Goal: Answer question/provide support: Share knowledge or assist other users

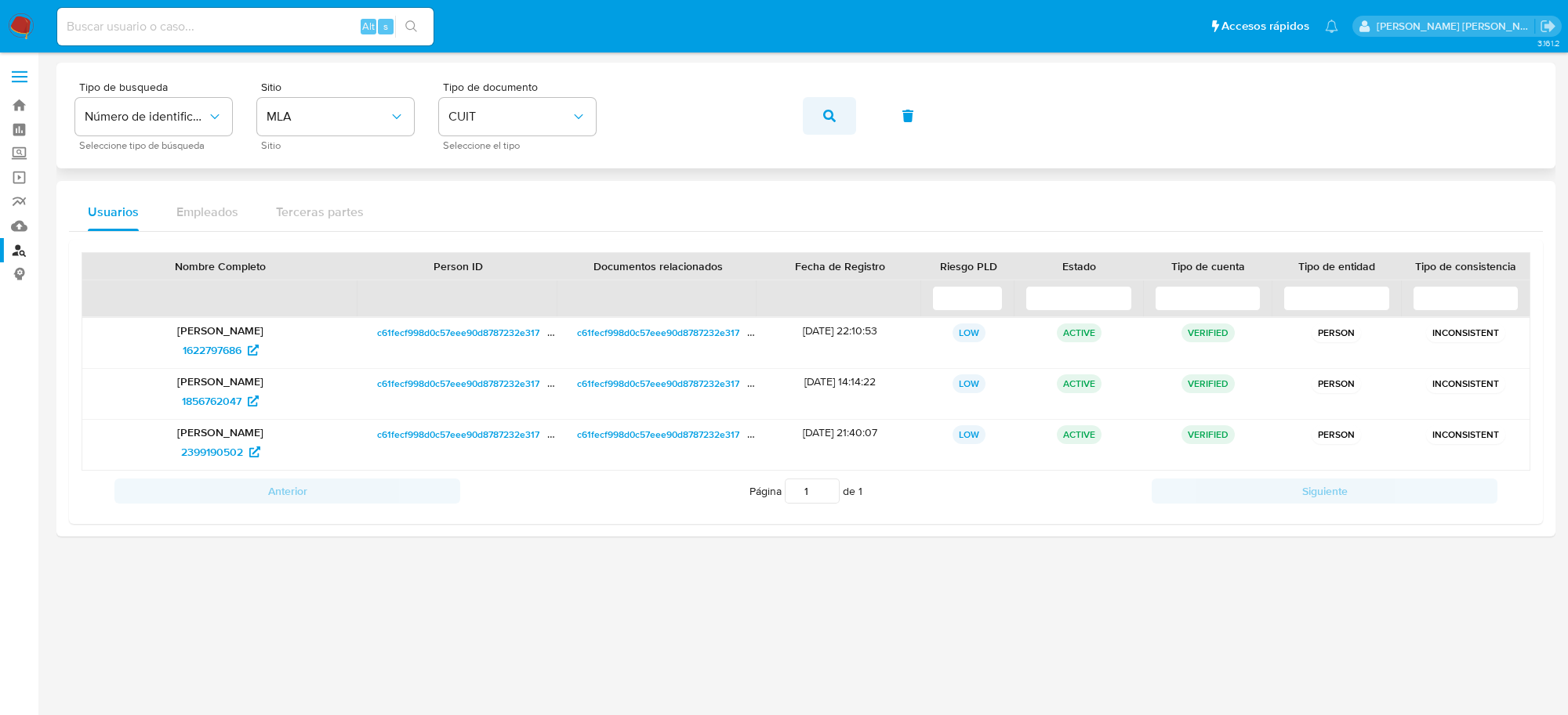
click at [829, 120] on icon "button" at bounding box center [829, 115] width 12 height 12
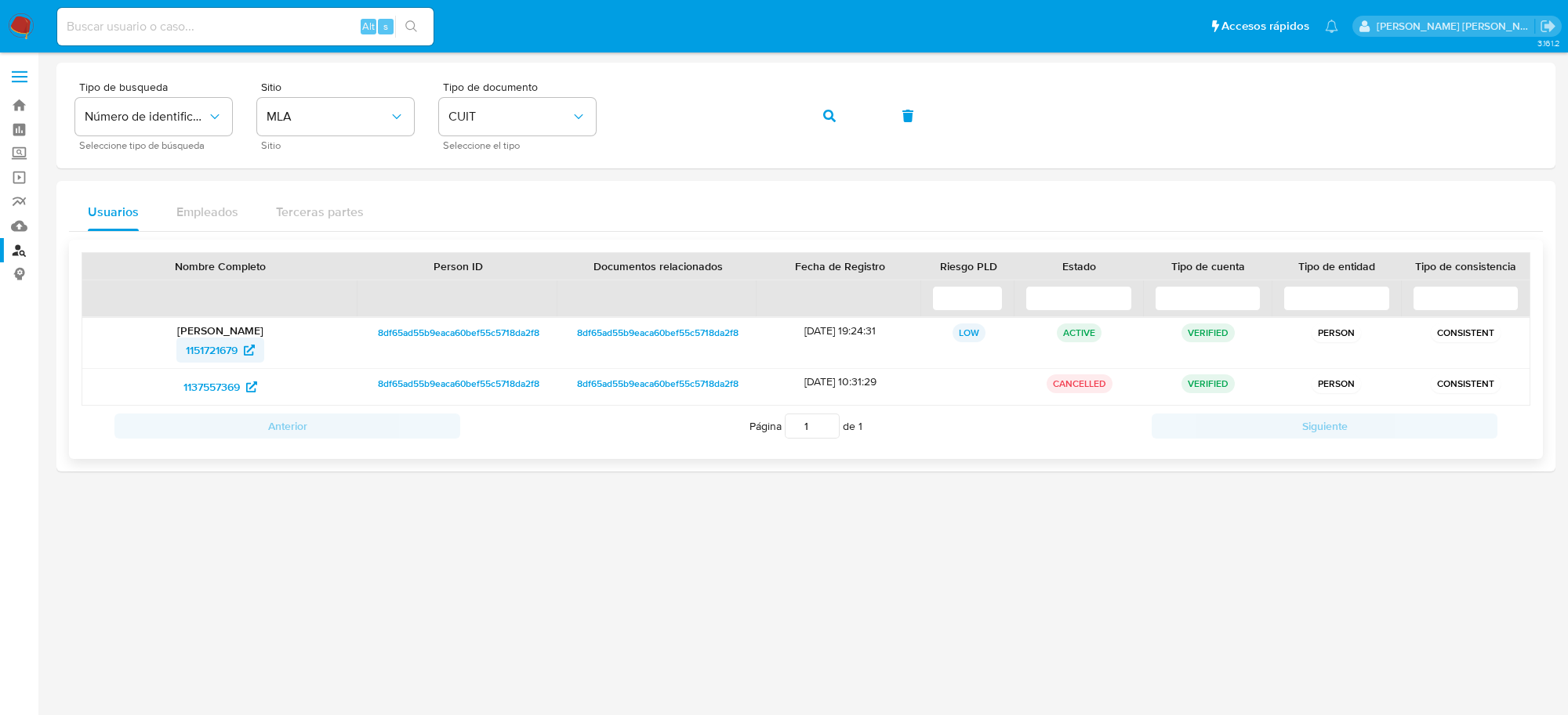
click at [206, 355] on span "1151721679" at bounding box center [211, 350] width 52 height 25
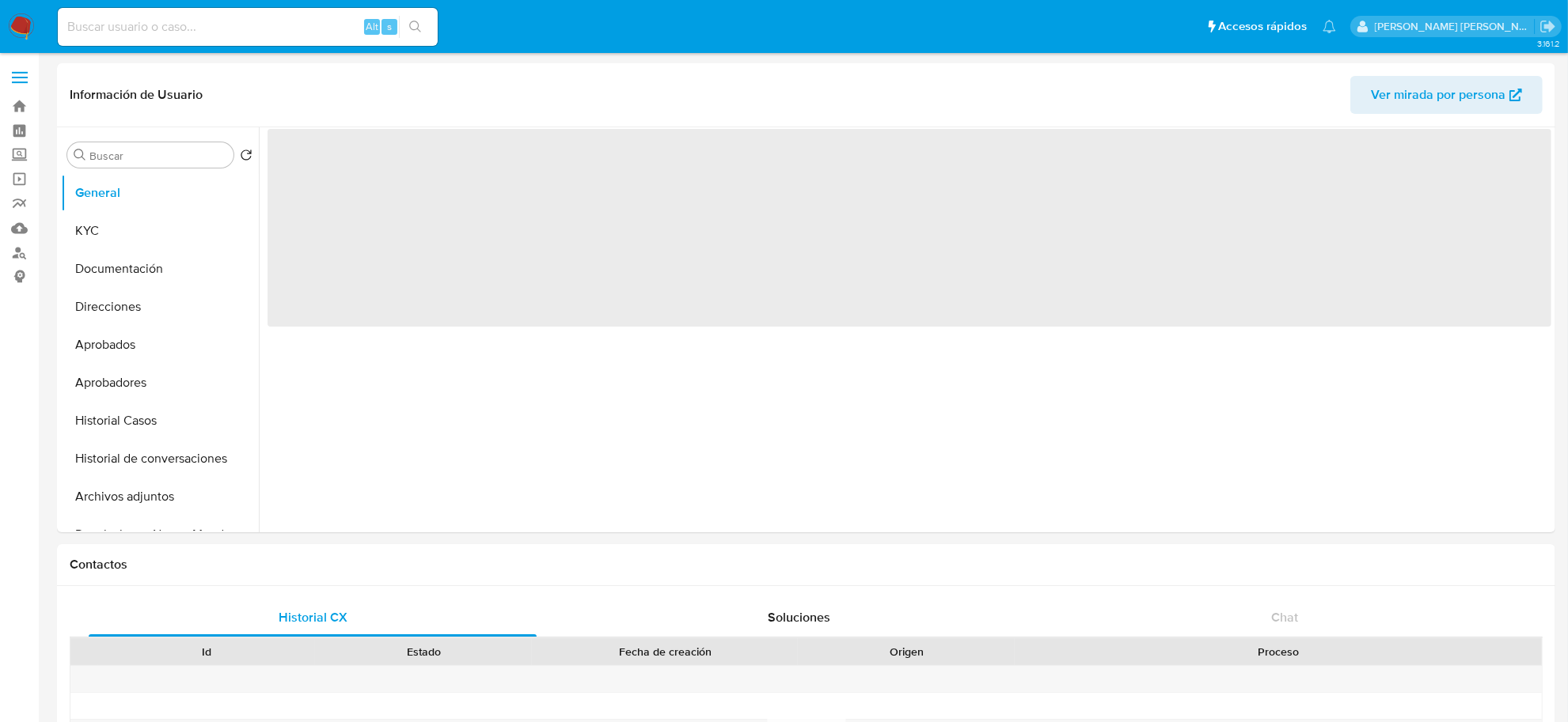
select select "10"
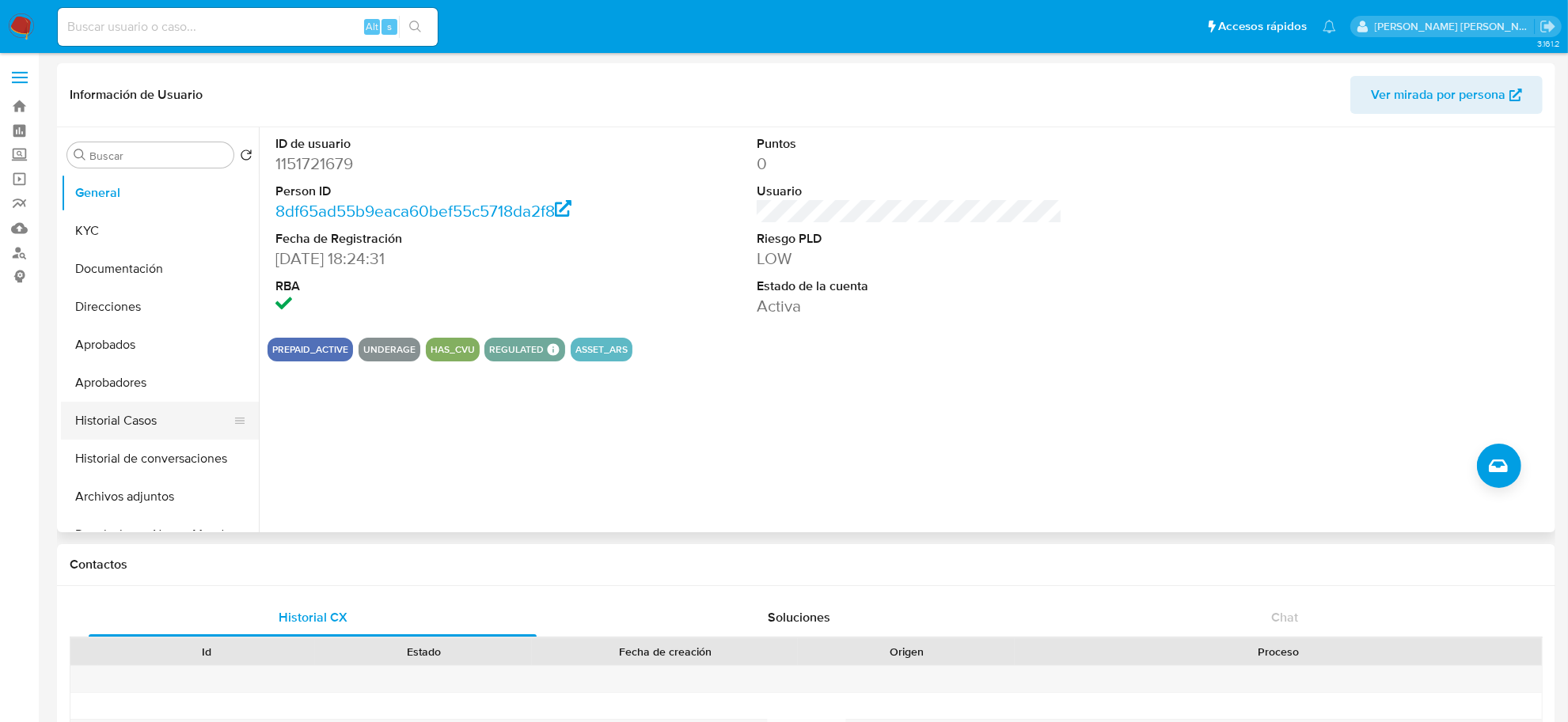
click at [161, 424] on button "Historial Casos" at bounding box center [153, 421] width 185 height 38
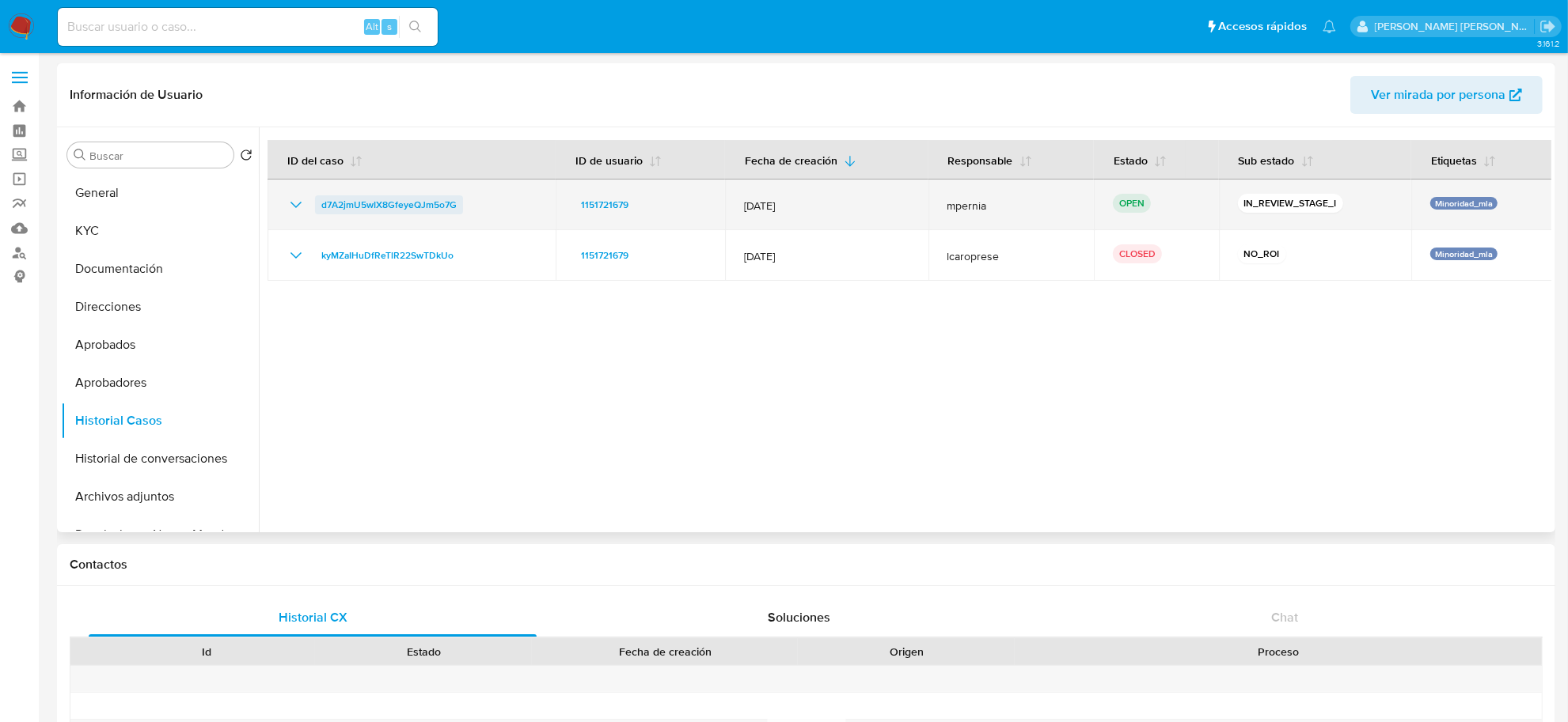
click at [380, 208] on span "d7A2jmU5wIX8GfeyeQJm5o7G" at bounding box center [389, 205] width 136 height 19
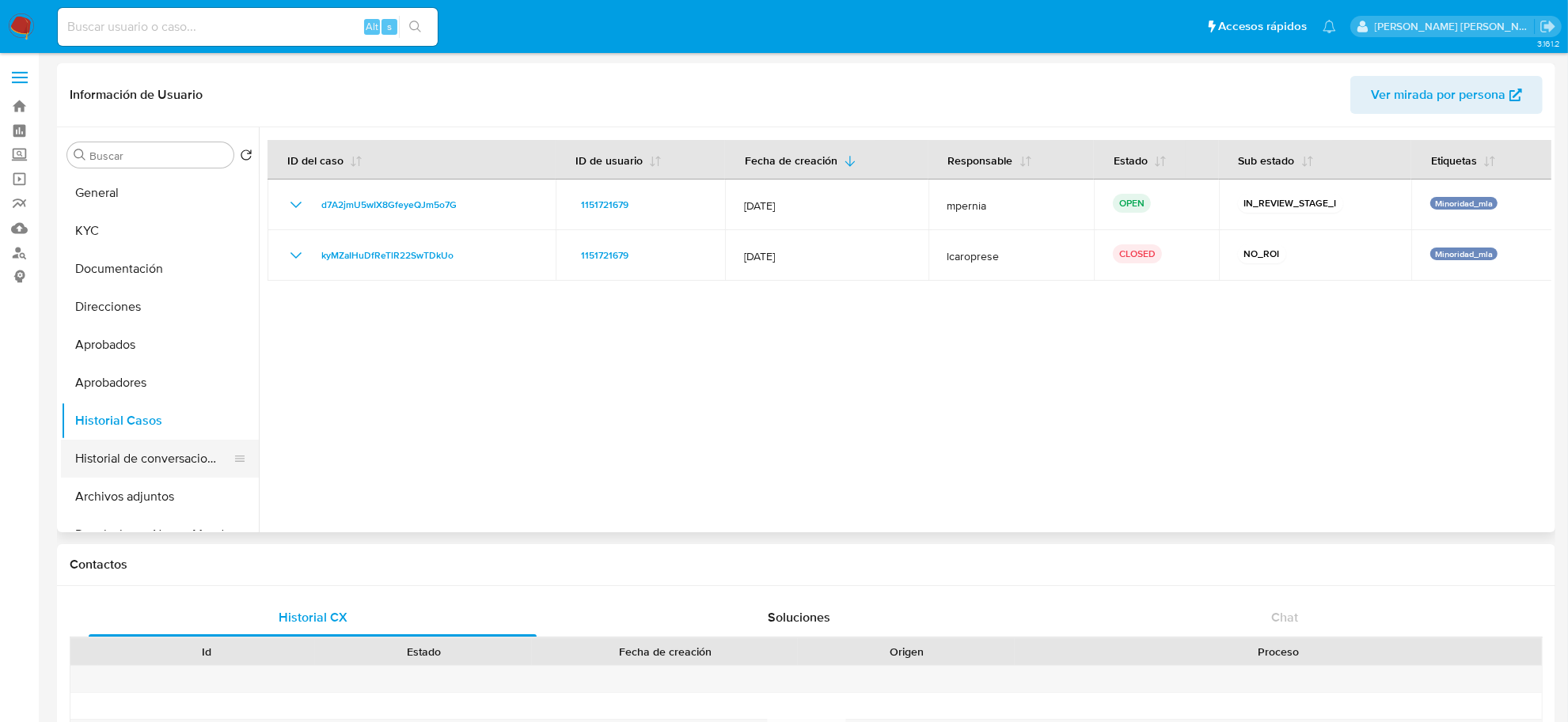
click at [156, 457] on button "Historial de conversaciones" at bounding box center [153, 458] width 185 height 38
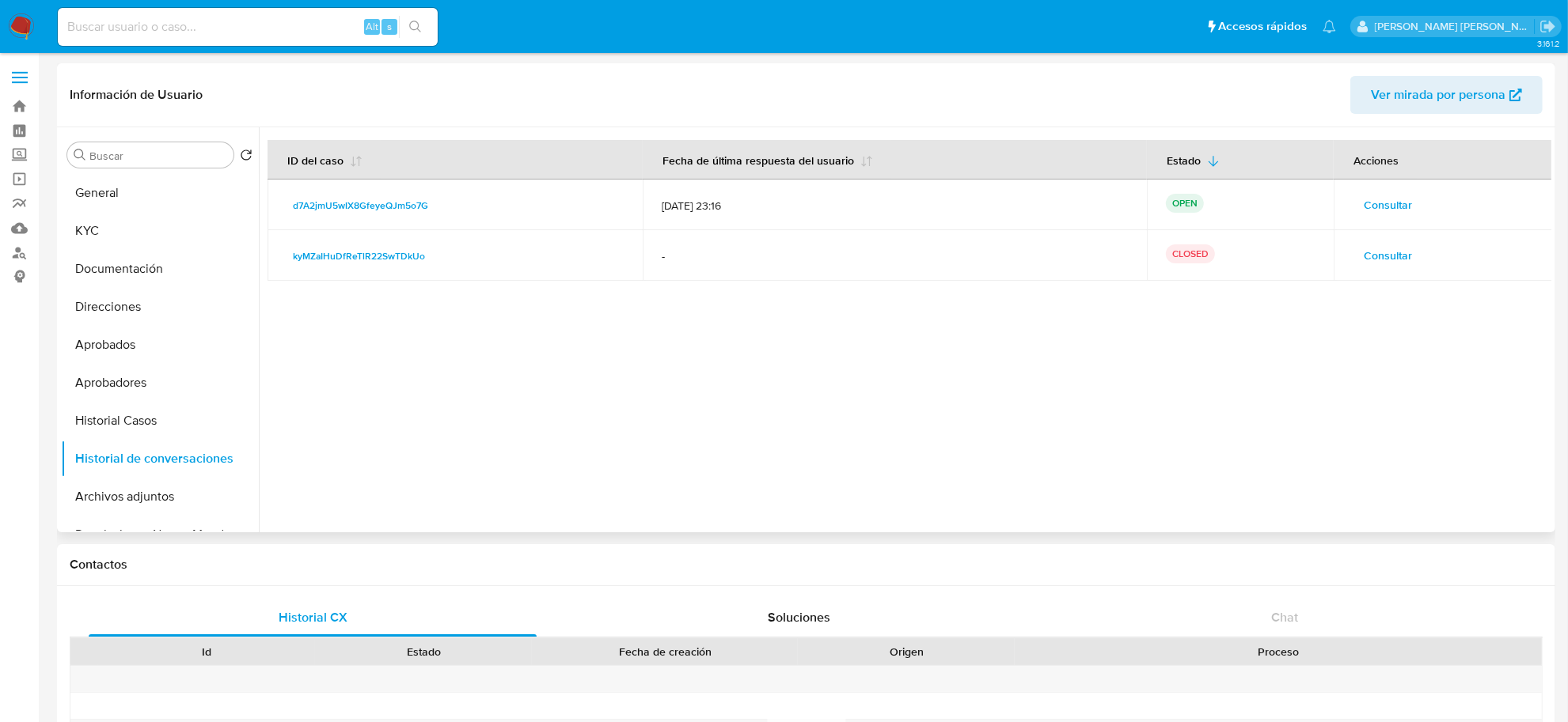
click at [1394, 258] on span "Consultar" at bounding box center [1389, 255] width 48 height 22
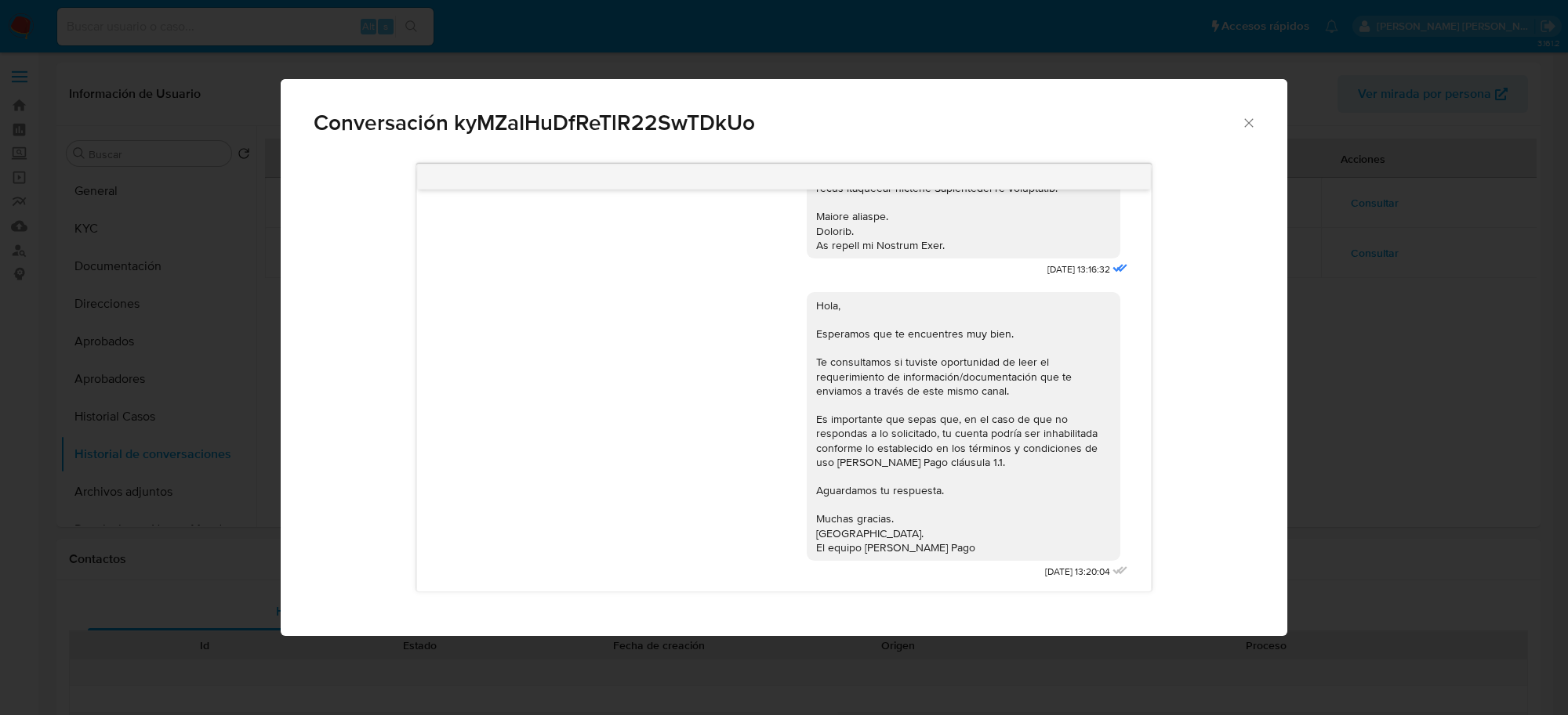
scroll to position [632, 0]
click at [1251, 119] on icon "Cerrar" at bounding box center [1248, 122] width 9 height 9
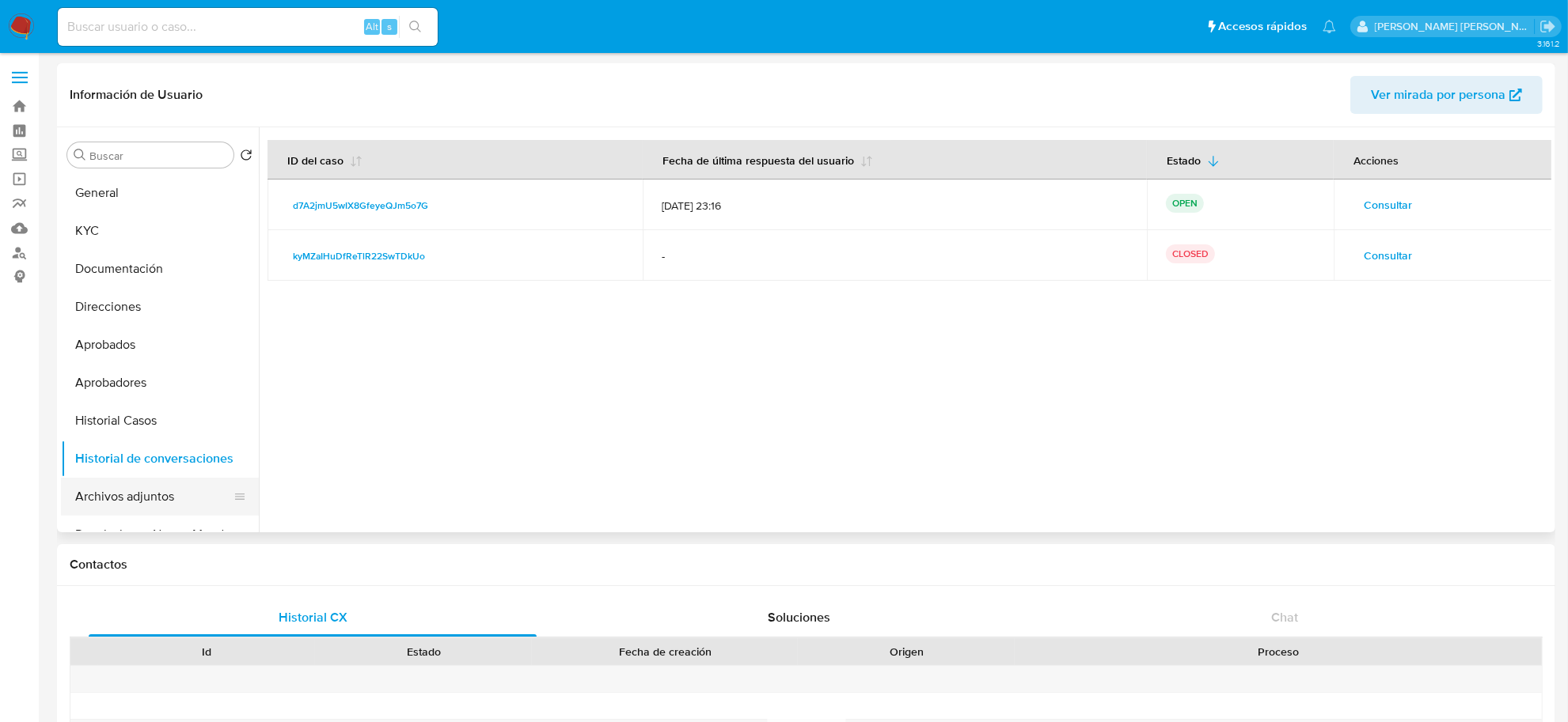
click at [137, 493] on button "Archivos adjuntos" at bounding box center [153, 496] width 185 height 38
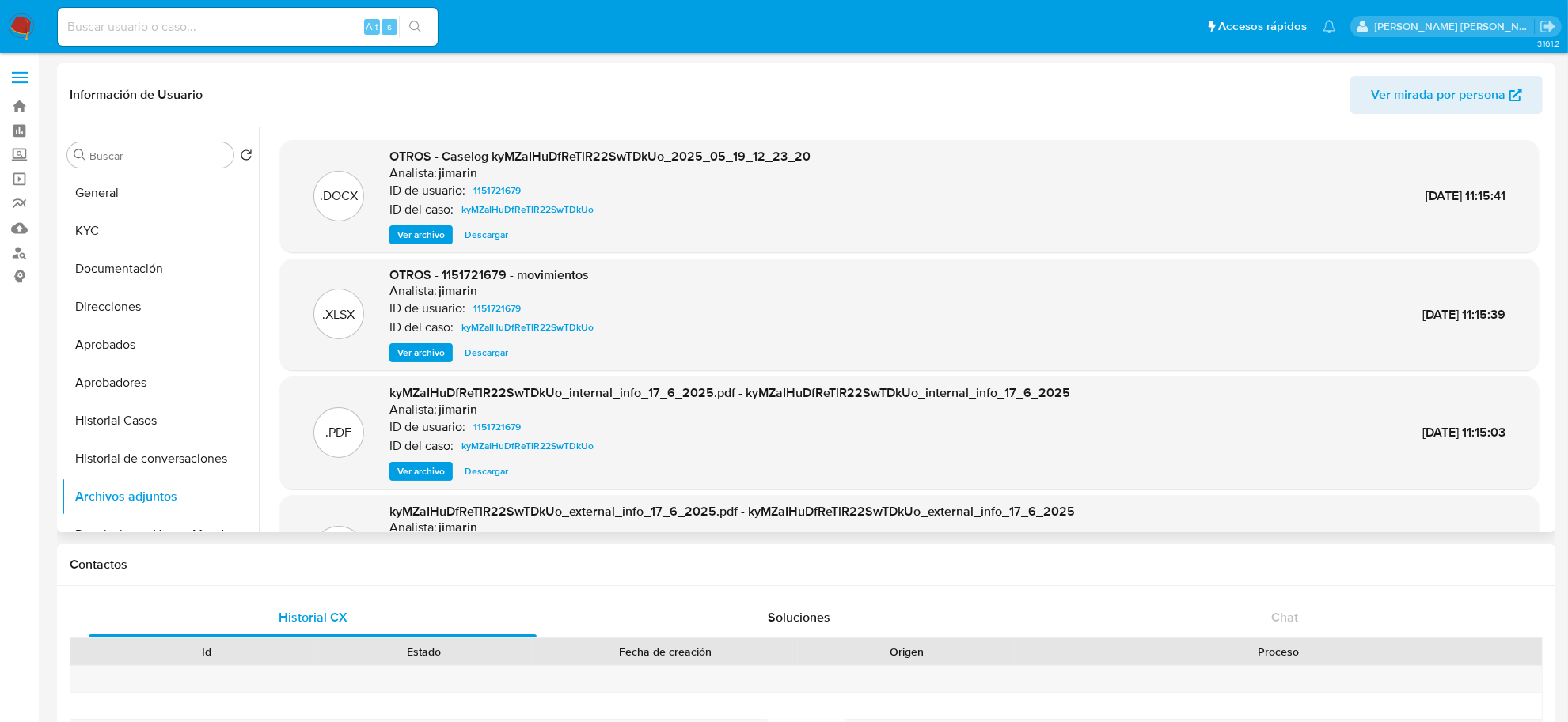
click at [422, 227] on span "Ver archivo" at bounding box center [421, 235] width 48 height 16
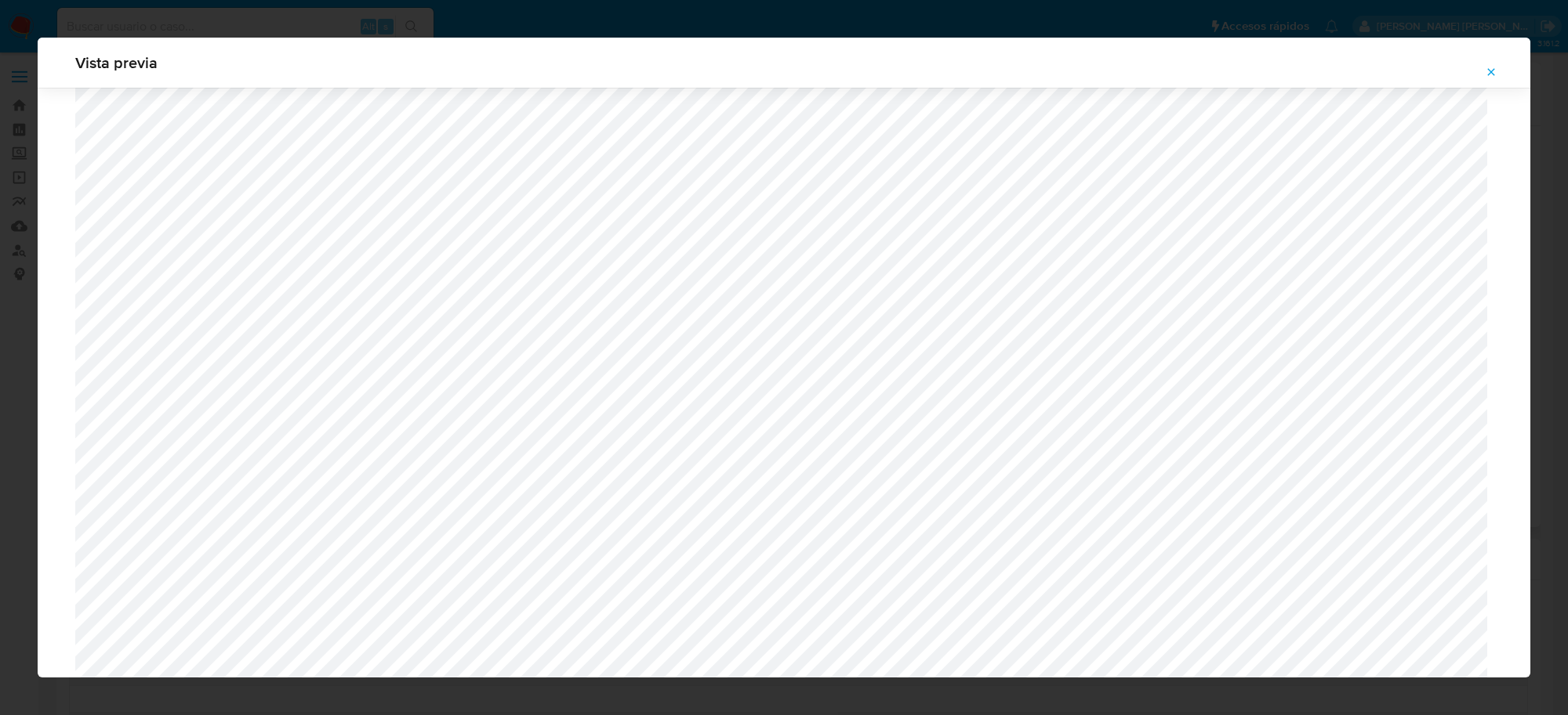
scroll to position [752, 0]
click at [1485, 75] on icon "Attachment preview" at bounding box center [1490, 72] width 12 height 12
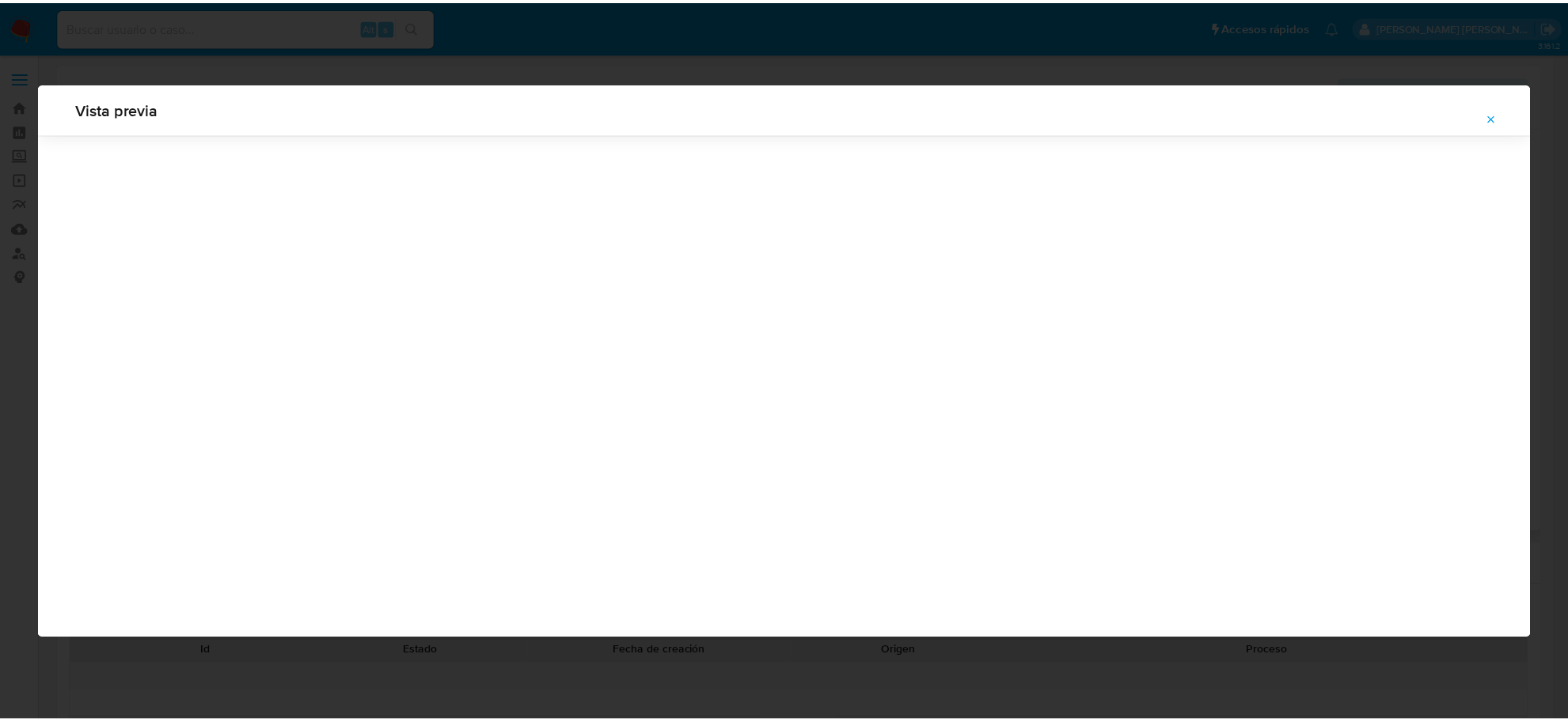
scroll to position [0, 0]
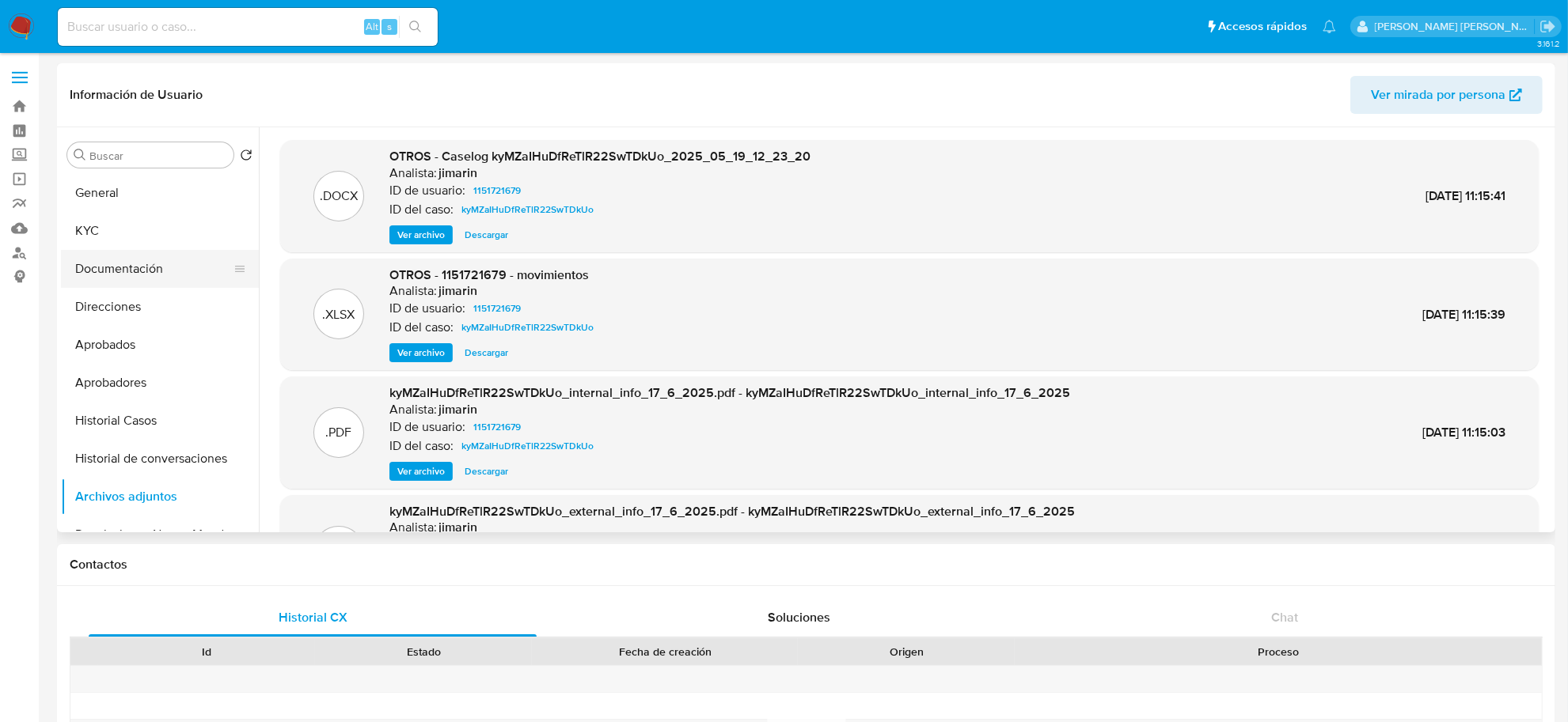
click at [104, 274] on button "Documentación" at bounding box center [153, 268] width 185 height 38
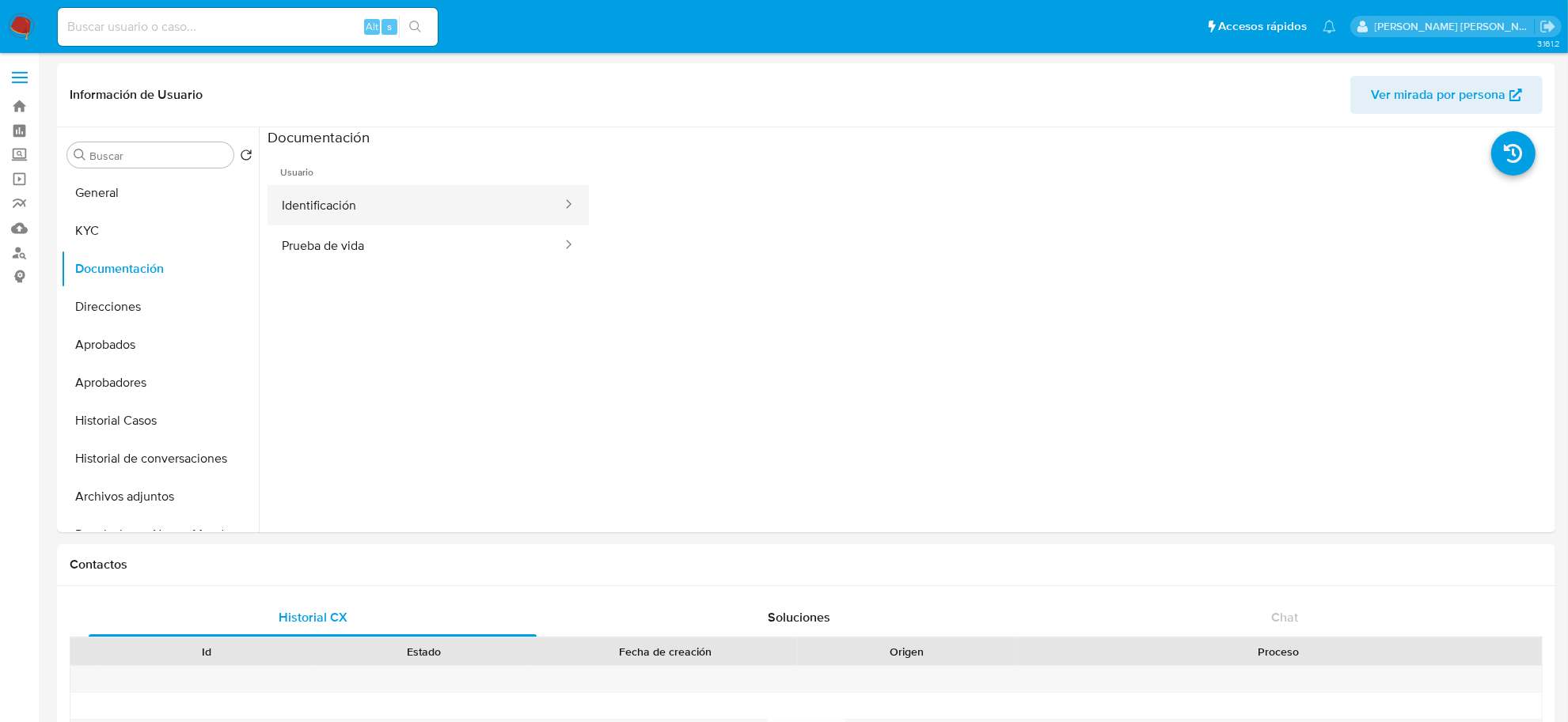
click at [464, 208] on button "Identificación" at bounding box center [415, 205] width 296 height 41
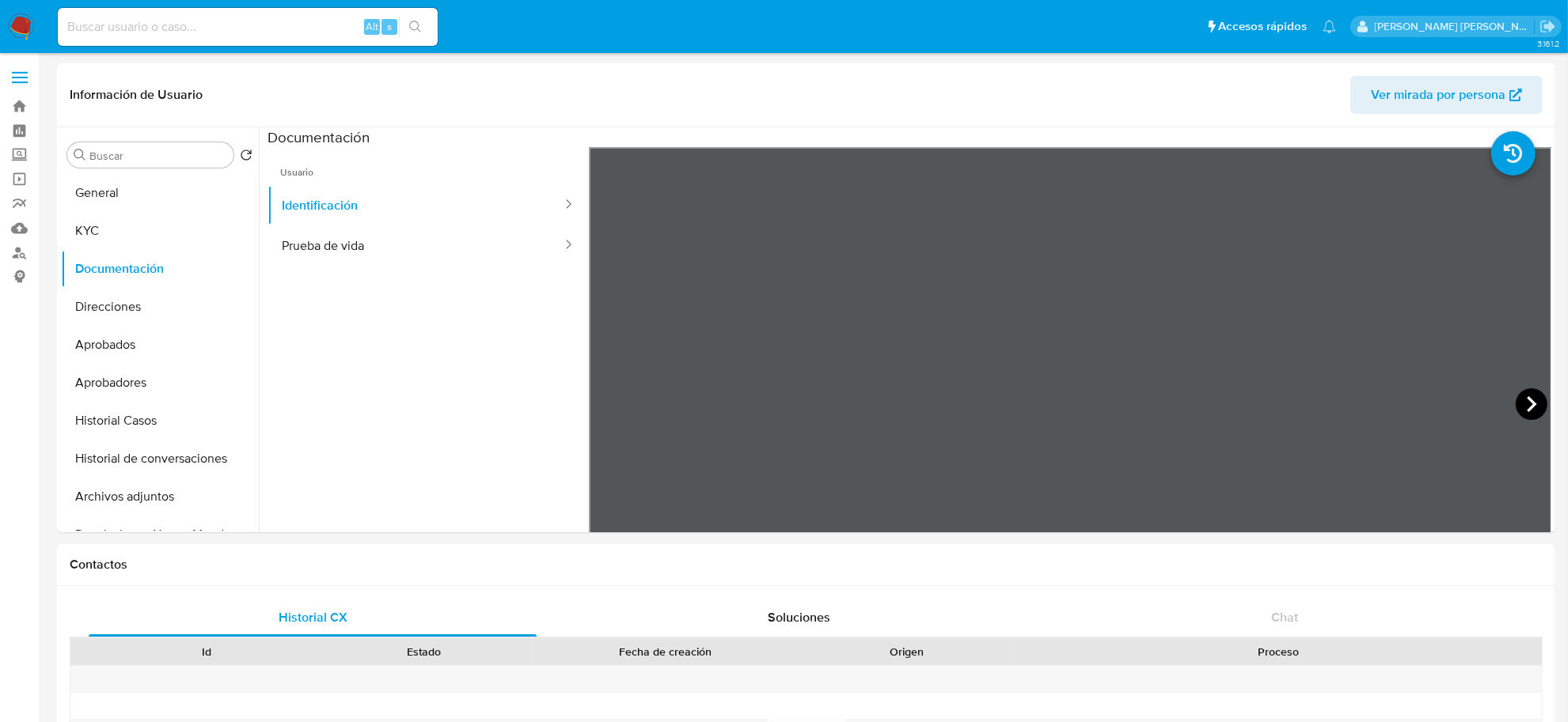
click at [1516, 401] on icon at bounding box center [1531, 404] width 32 height 32
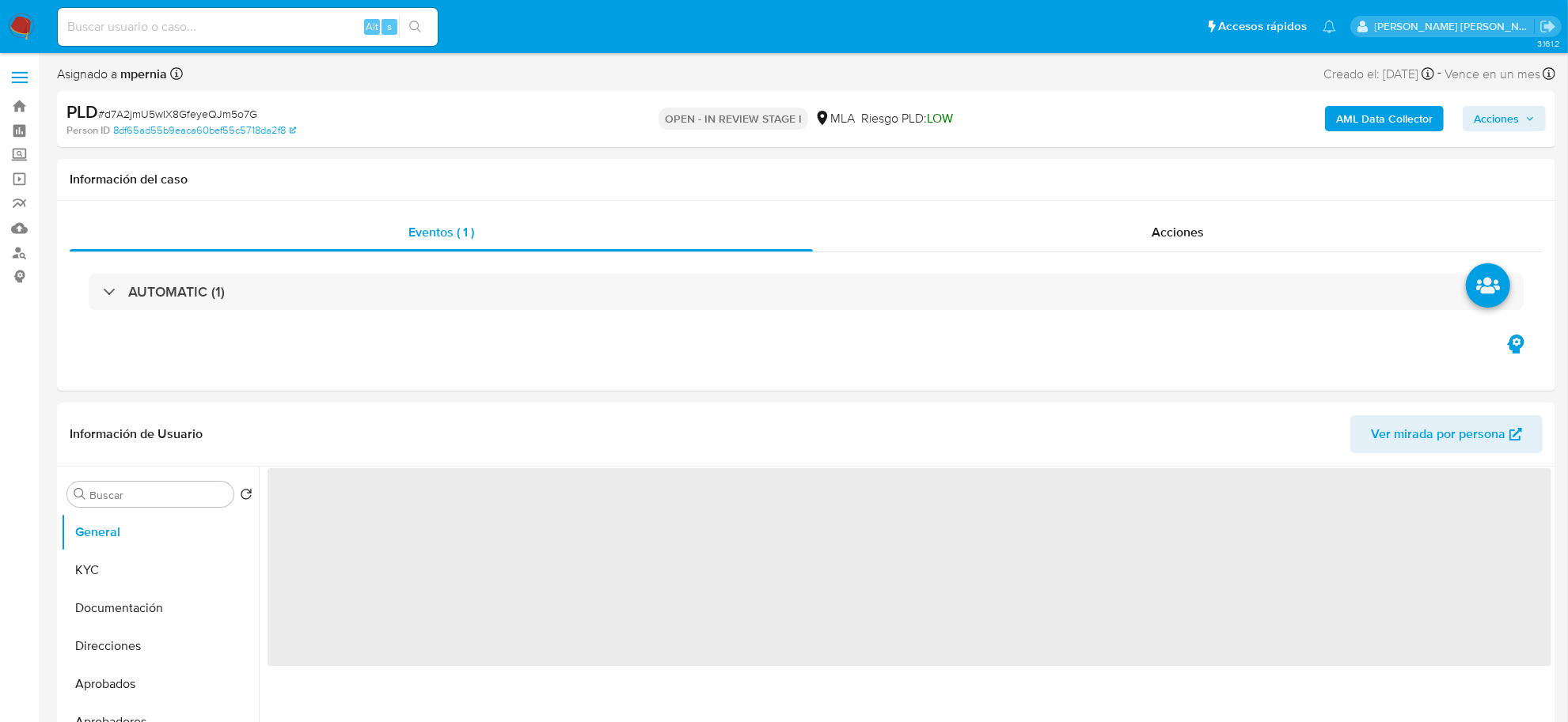
select select "10"
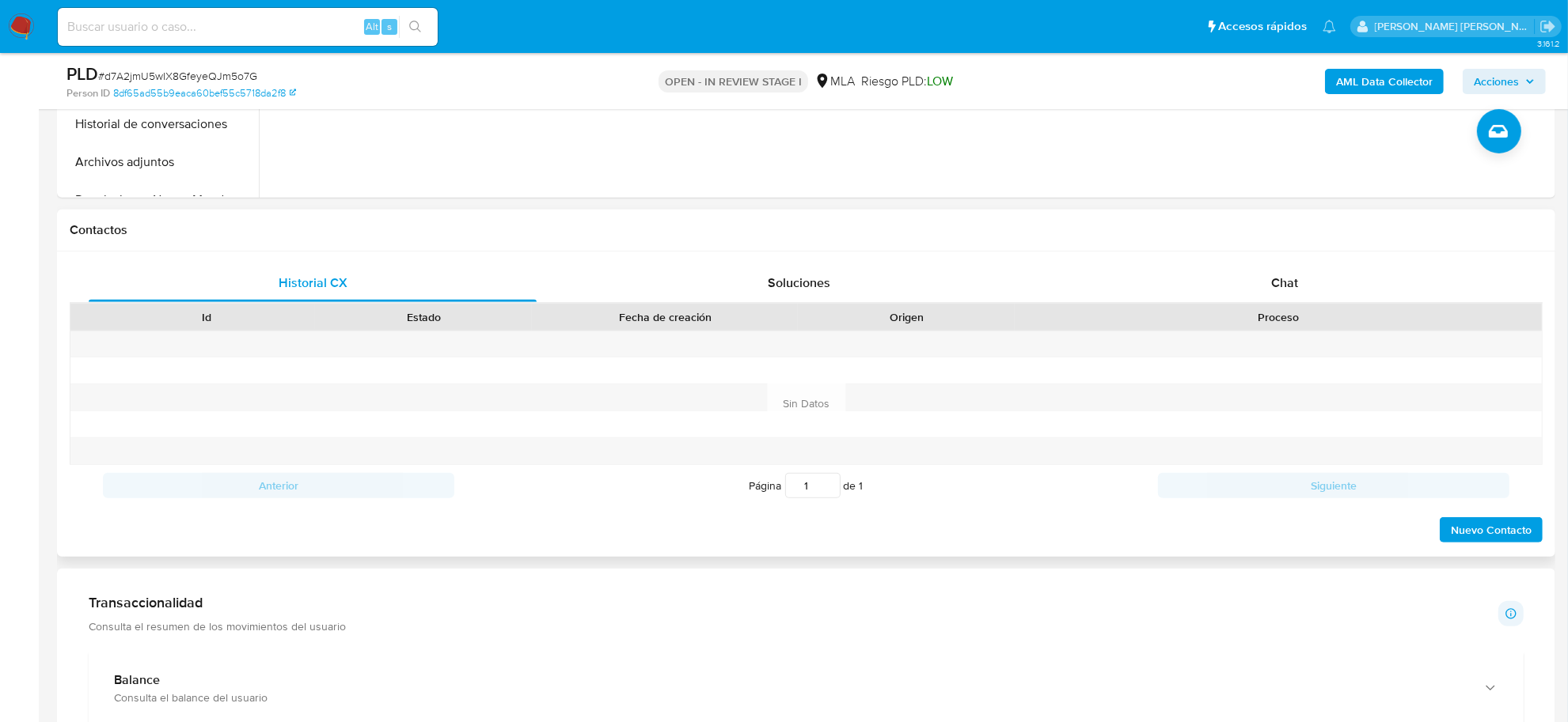
scroll to position [494, 0]
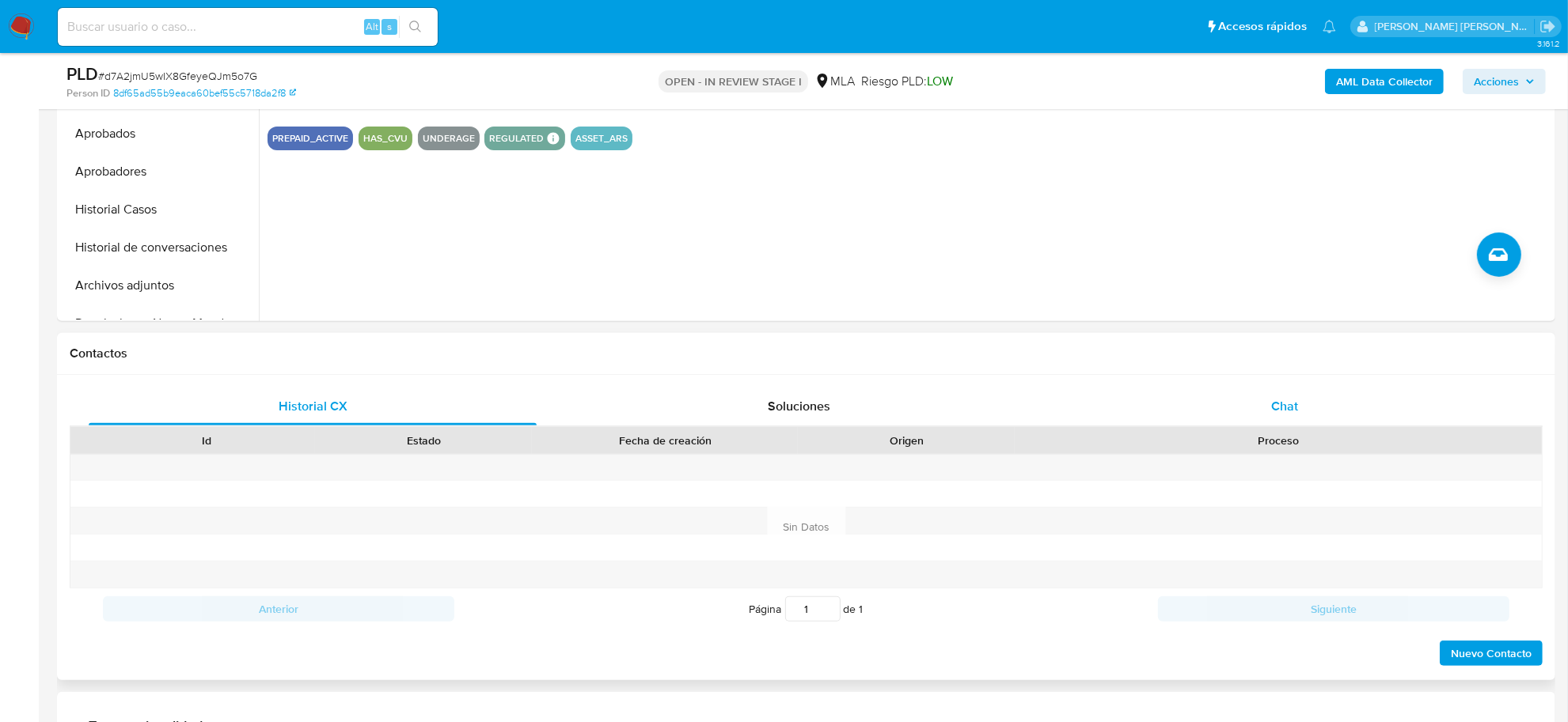
click at [1283, 409] on span "Chat" at bounding box center [1285, 406] width 27 height 18
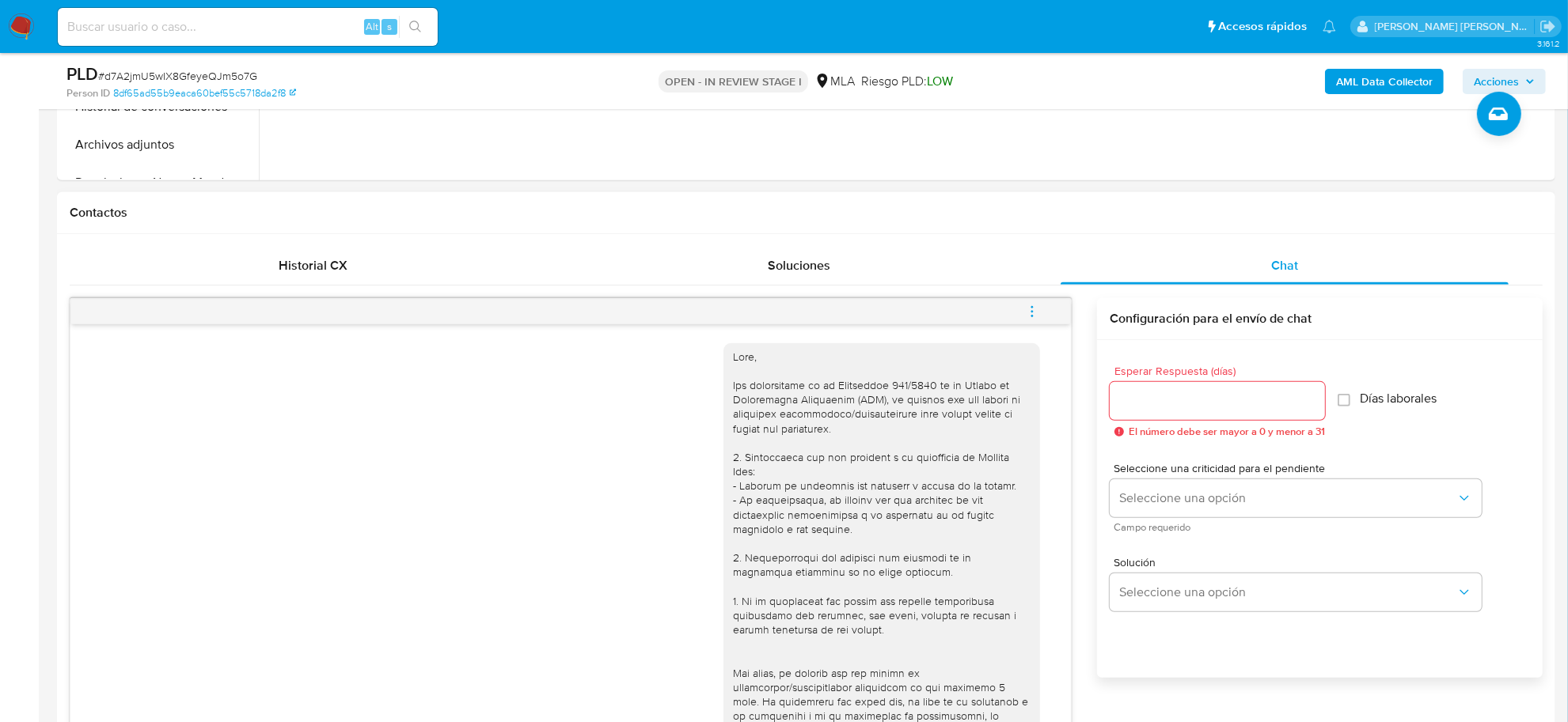
scroll to position [395, 0]
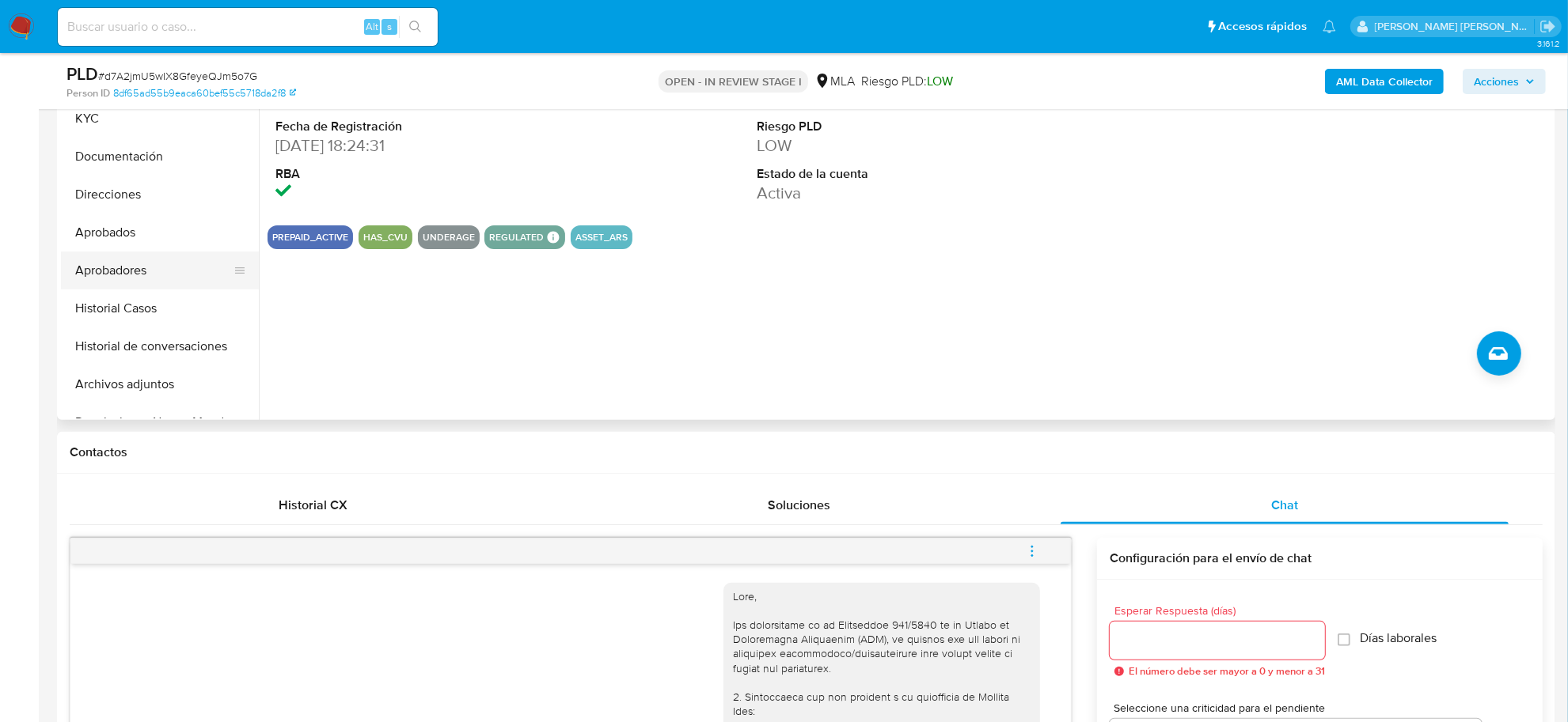
click at [109, 260] on button "Aprobadores" at bounding box center [153, 270] width 185 height 38
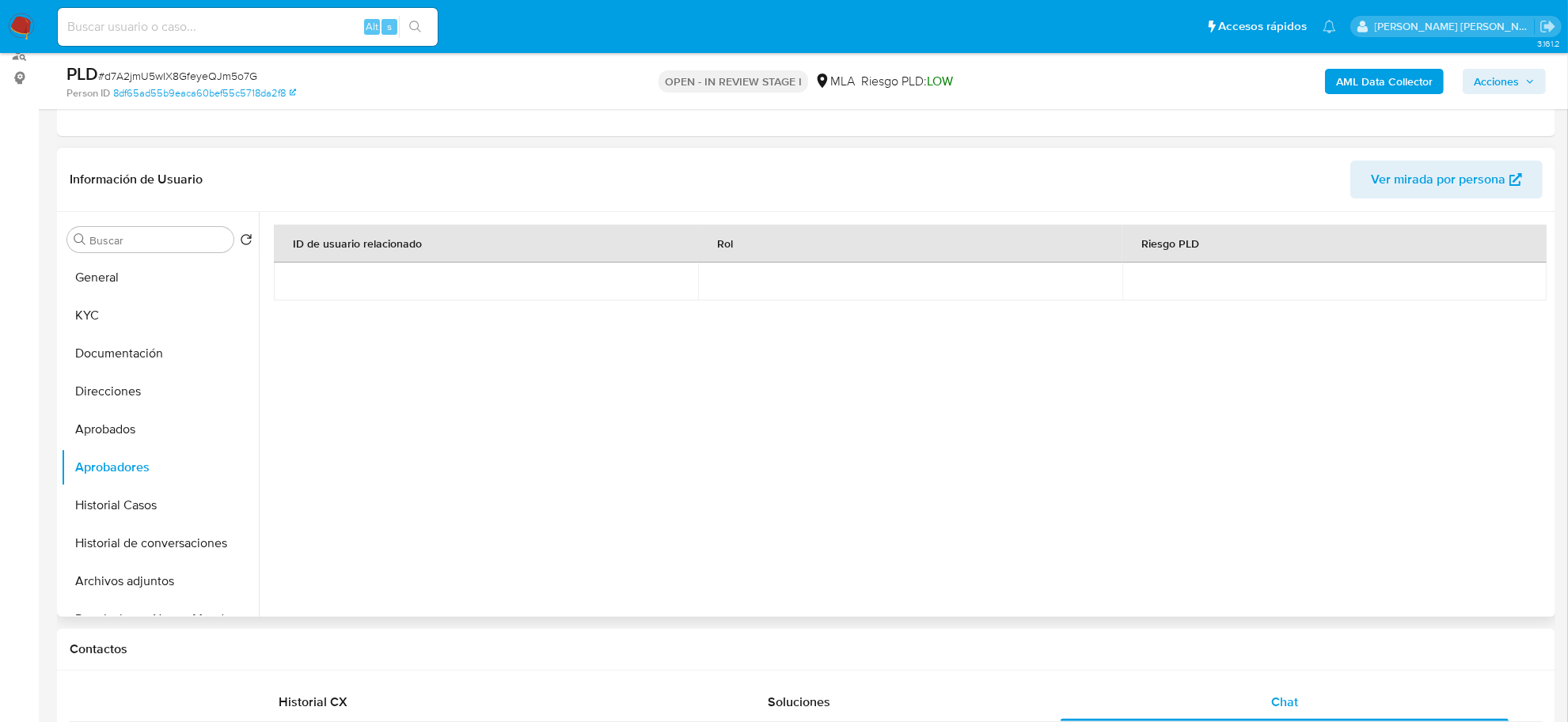
scroll to position [198, 0]
click at [155, 314] on button "KYC" at bounding box center [153, 316] width 185 height 38
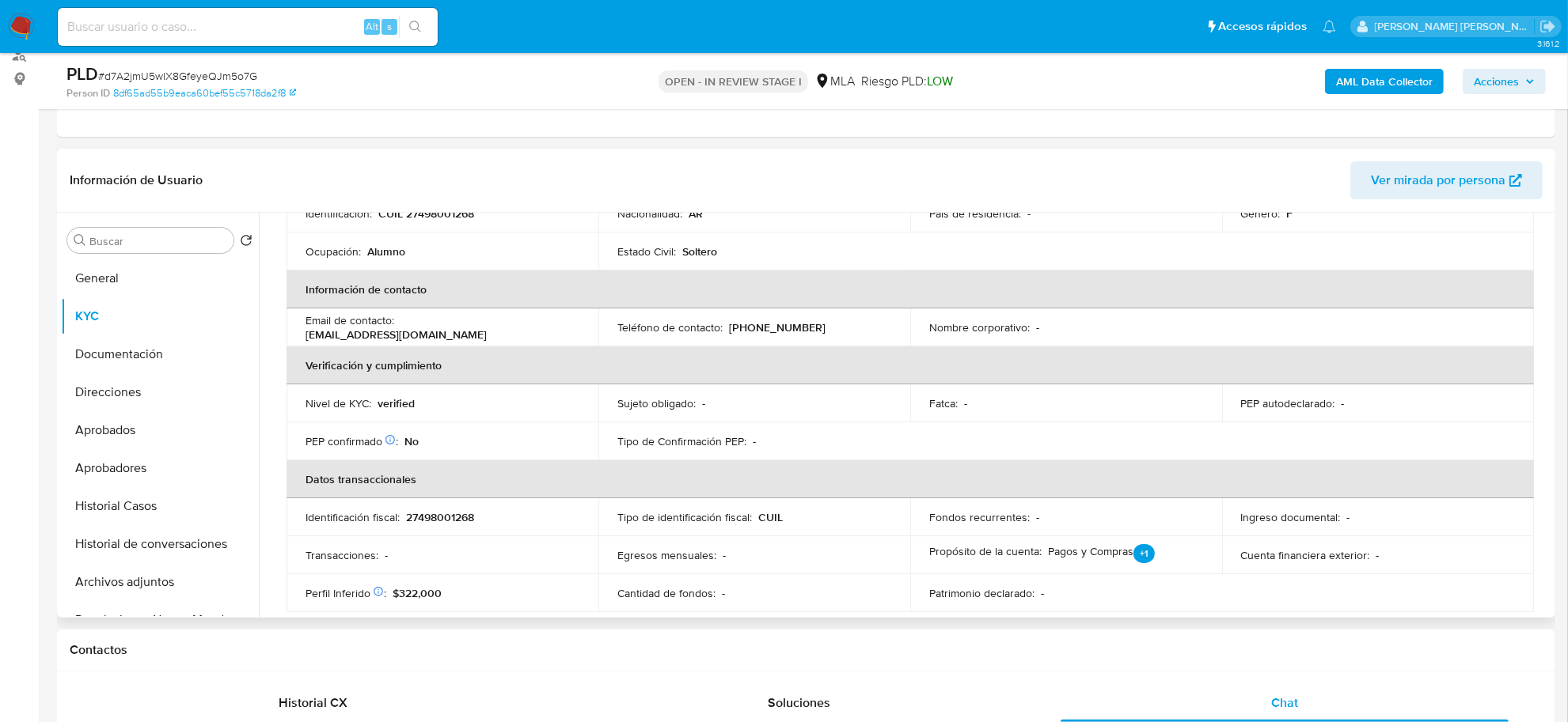
scroll to position [226, 0]
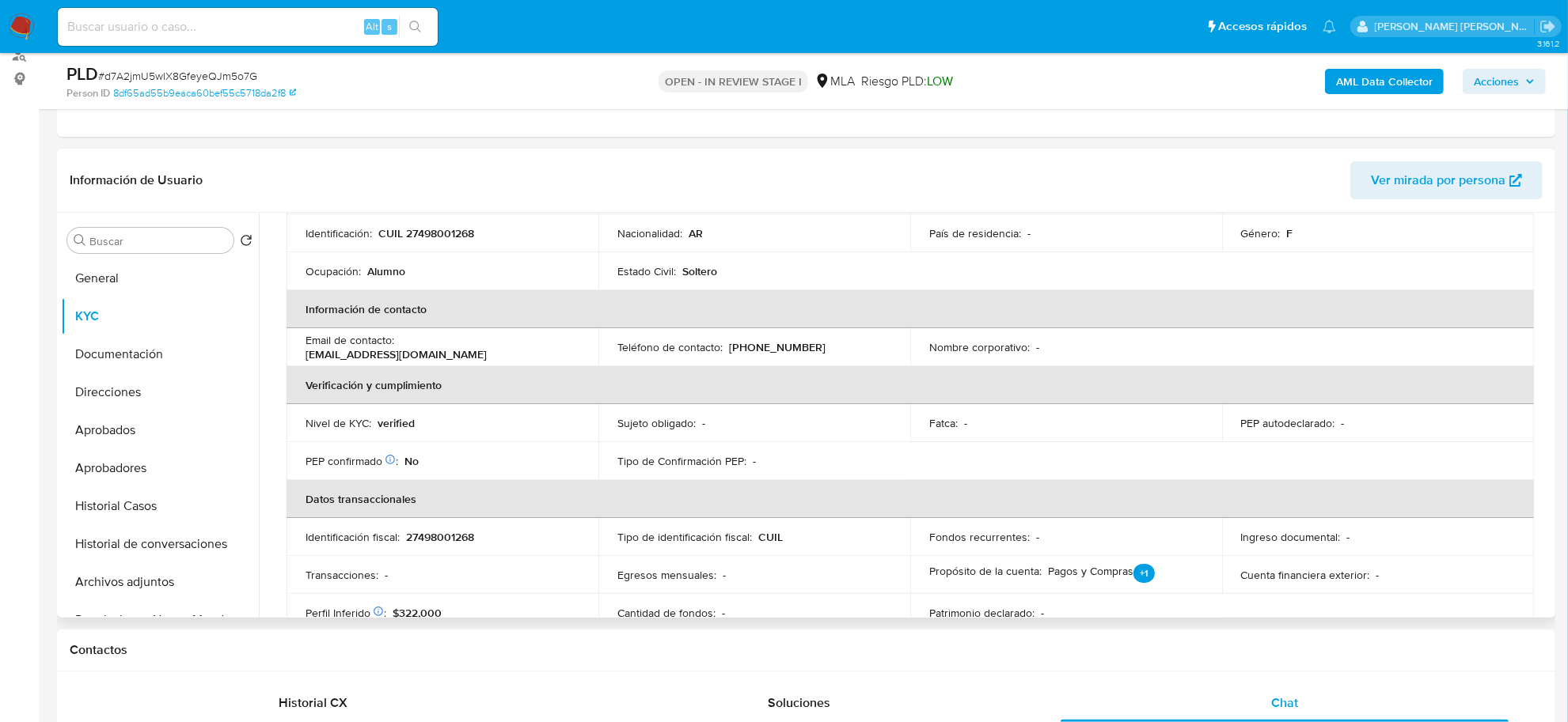
drag, startPoint x: 400, startPoint y: 347, endPoint x: 567, endPoint y: 344, distance: 167.0
click at [567, 344] on div "Email de contacto : juanitahechenleitner@gmail.com" at bounding box center [442, 347] width 273 height 28
copy p "juanitahechenleitner@gmail.com"
click at [117, 352] on button "Documentación" at bounding box center [153, 354] width 185 height 38
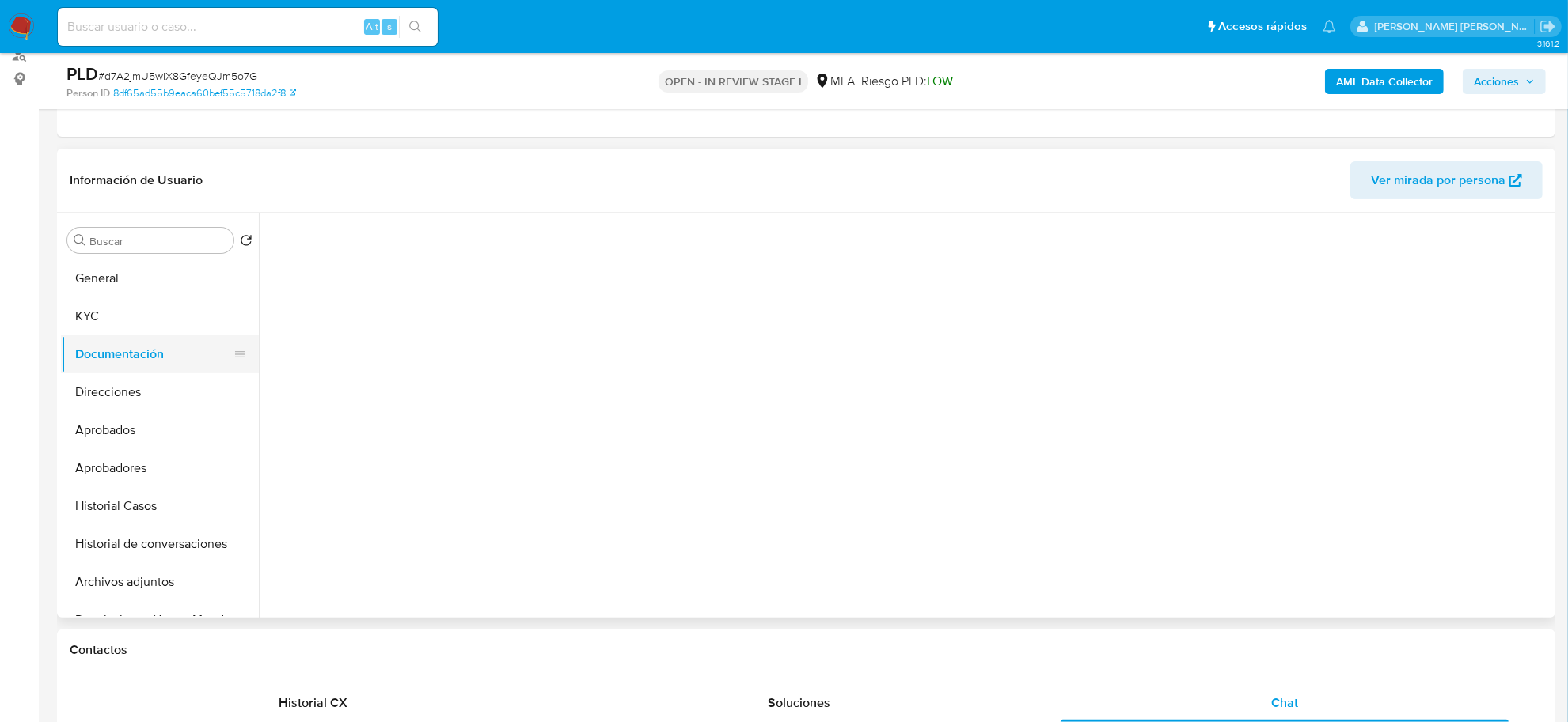
scroll to position [0, 0]
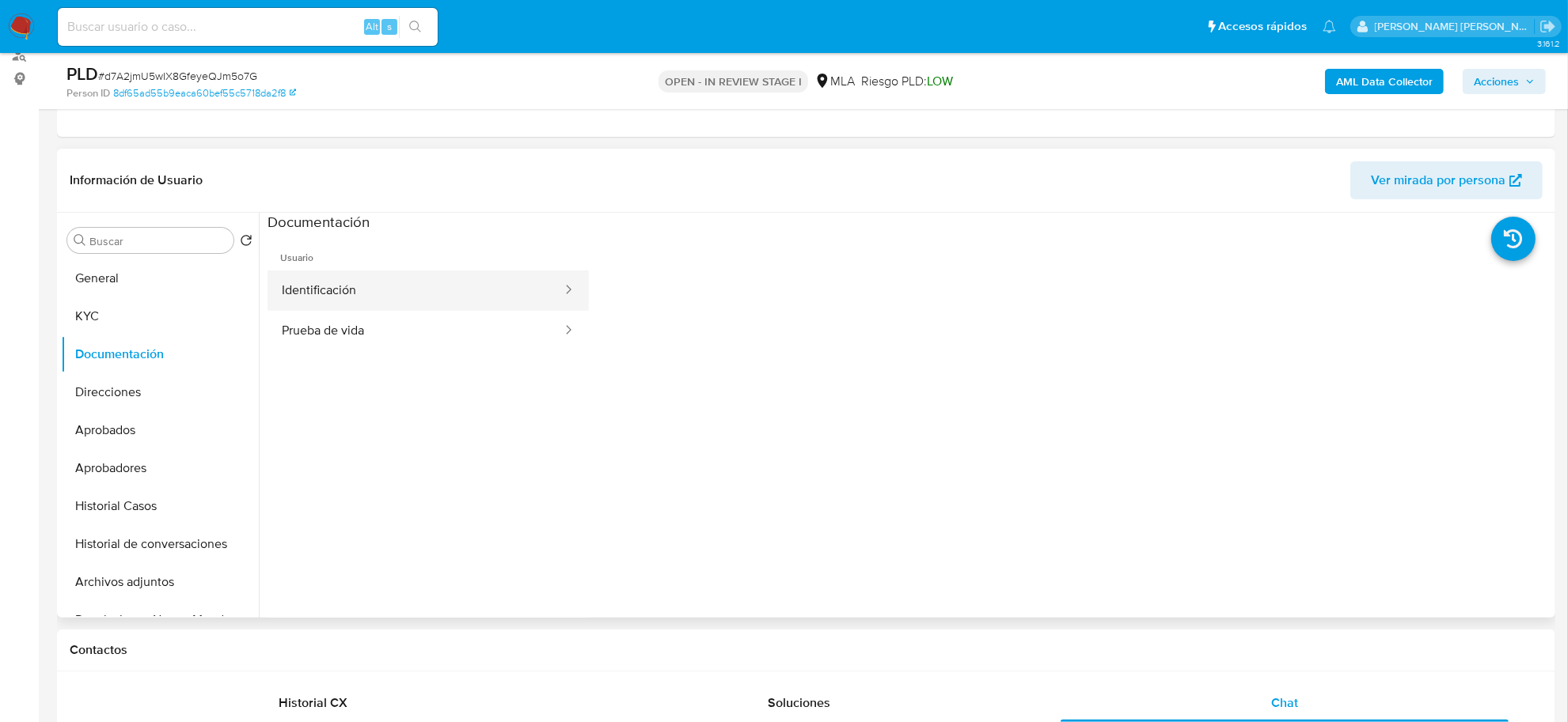
click at [385, 287] on button "Identificación" at bounding box center [415, 291] width 296 height 41
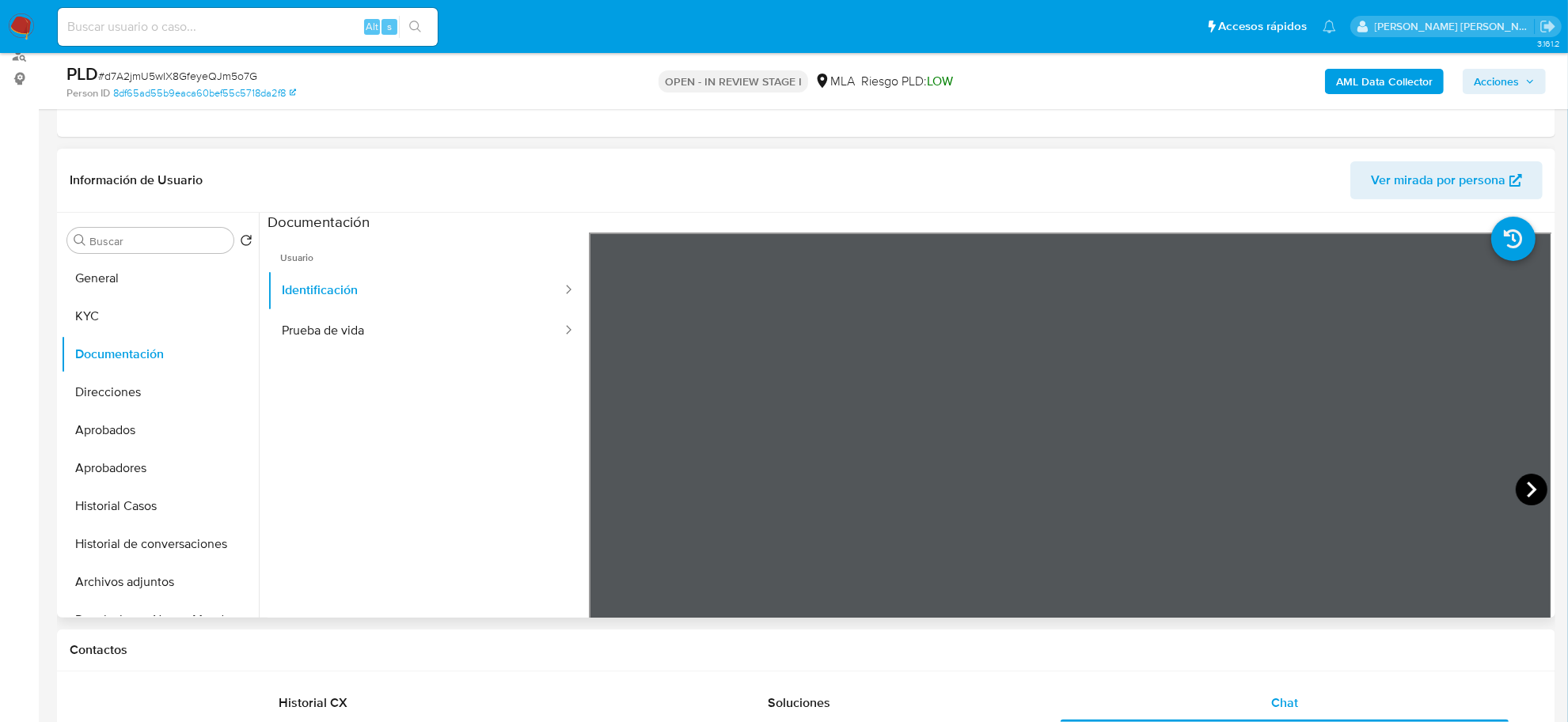
click at [1516, 493] on icon at bounding box center [1531, 489] width 32 height 32
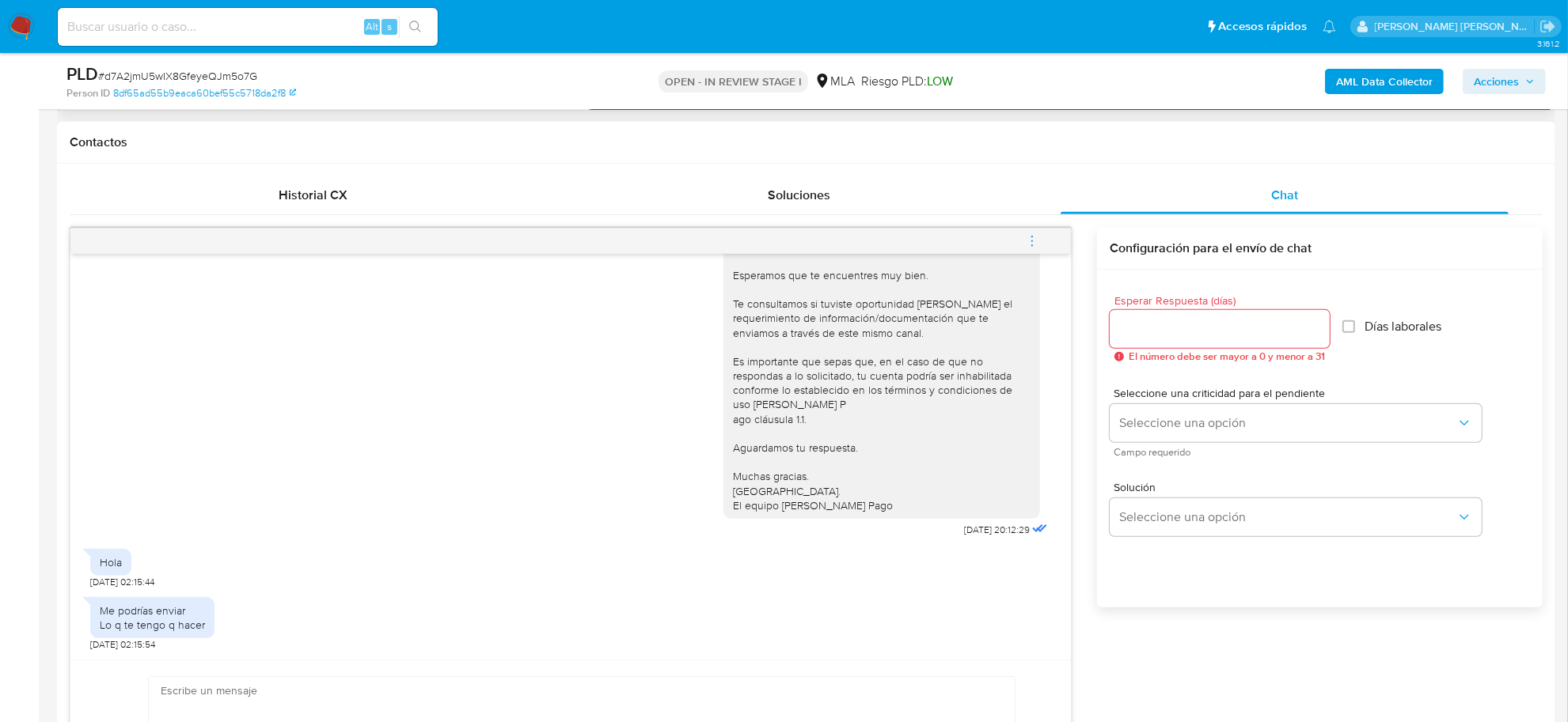
scroll to position [890, 0]
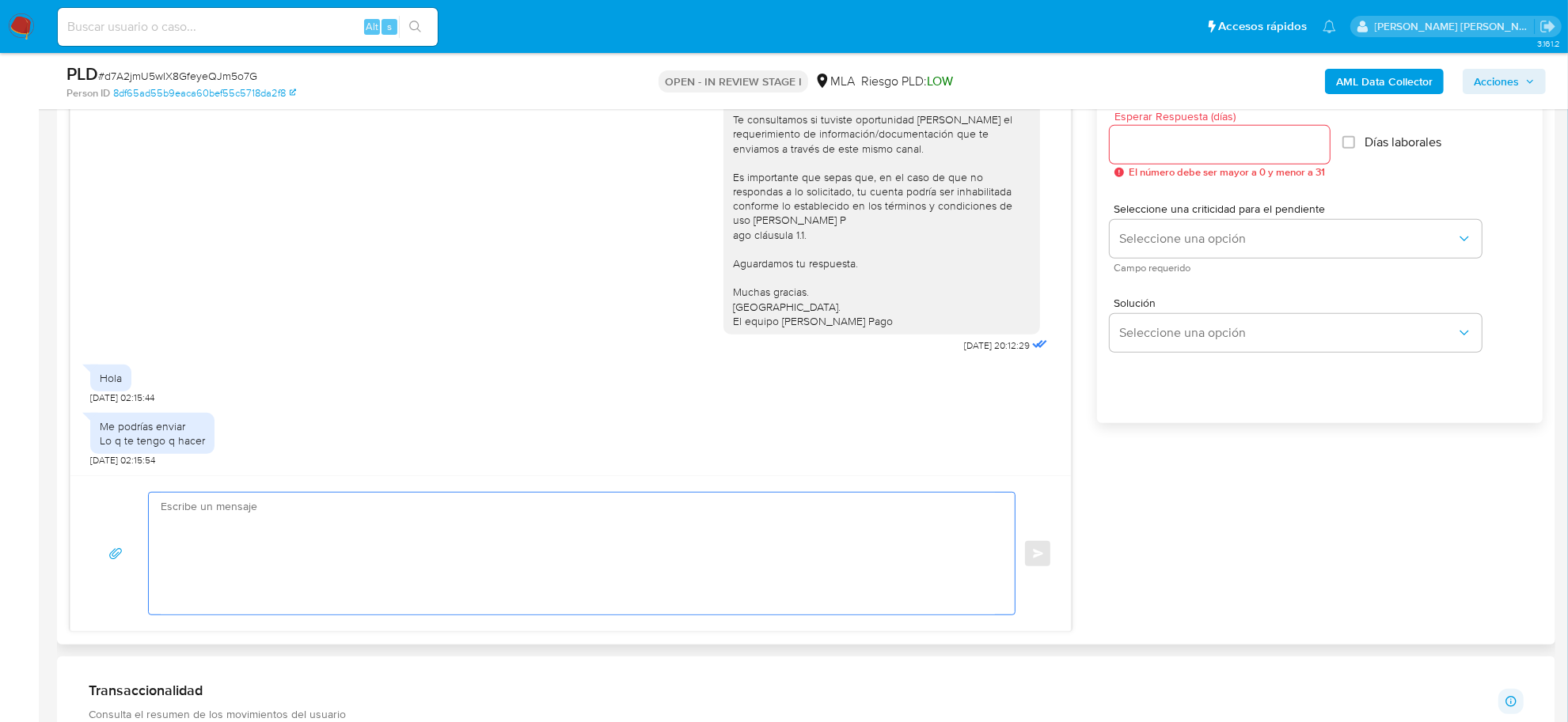
click at [213, 562] on textarea at bounding box center [578, 554] width 835 height 122
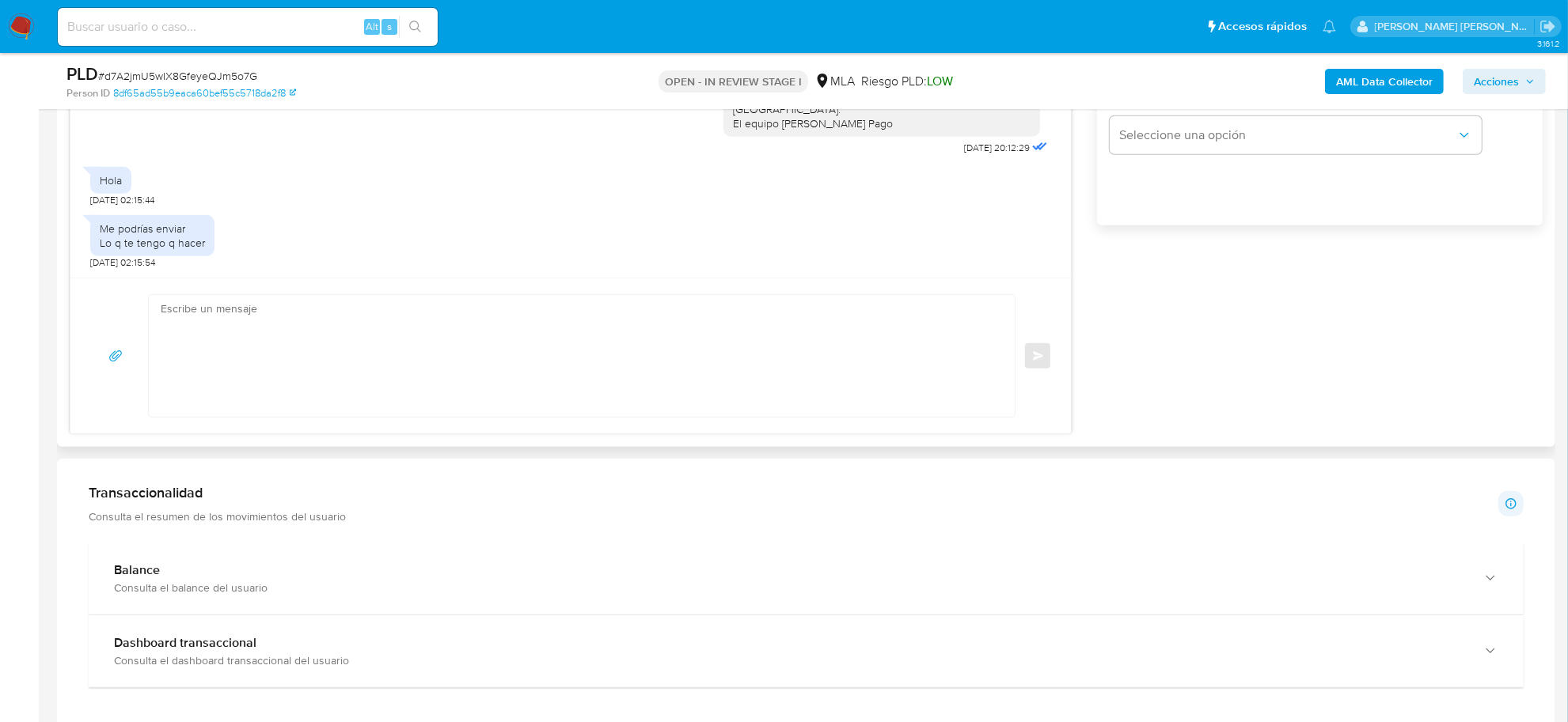
scroll to position [777, 0]
click at [209, 355] on textarea at bounding box center [578, 357] width 835 height 122
paste textarea "Maximo Leon, esperamos te encuentres bien. Te indicamos que el uso de la cuenta…"
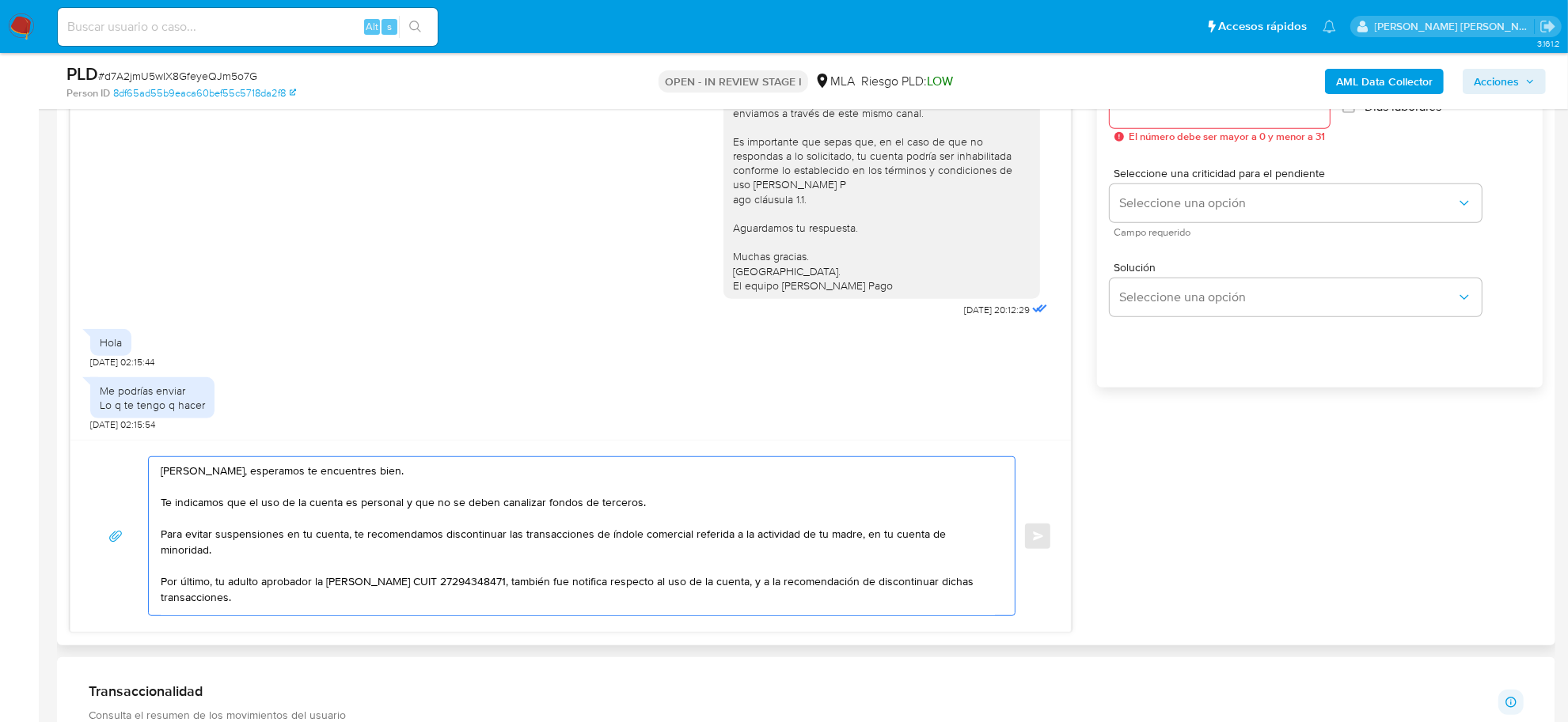
scroll to position [890, 0]
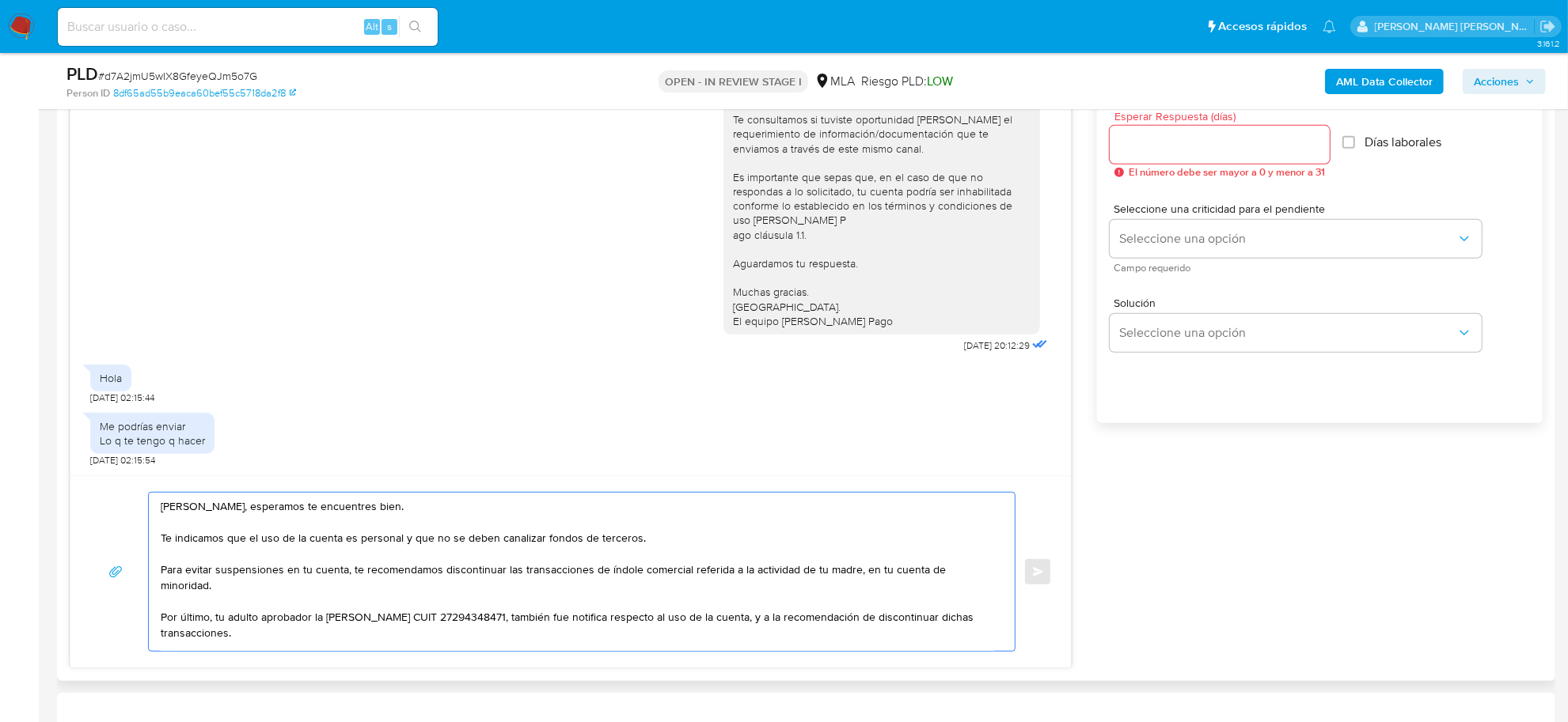
click at [187, 528] on textarea "Maximo Leon, esperamos te encuentres bien. Te indicamos que el uso de la cuenta…" at bounding box center [578, 572] width 835 height 158
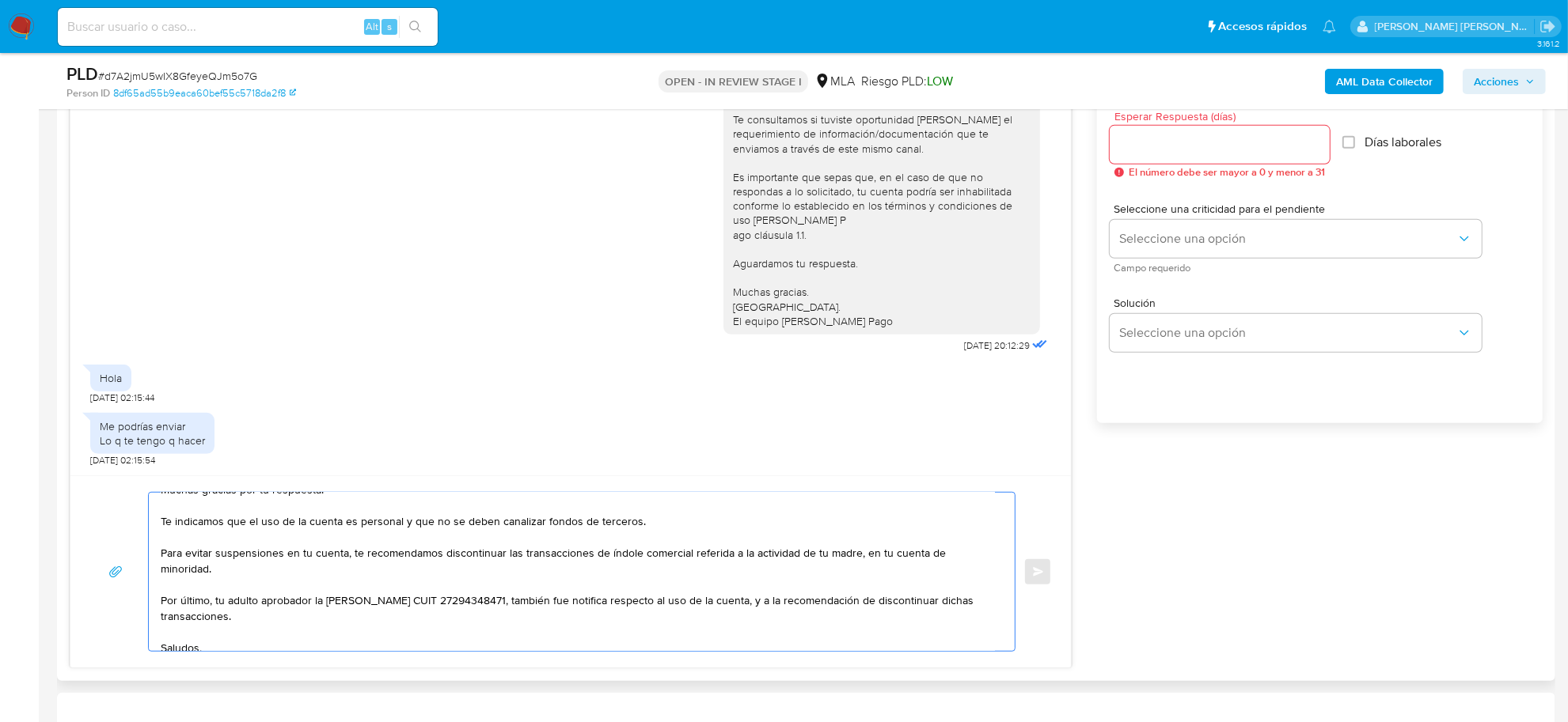
scroll to position [74, 0]
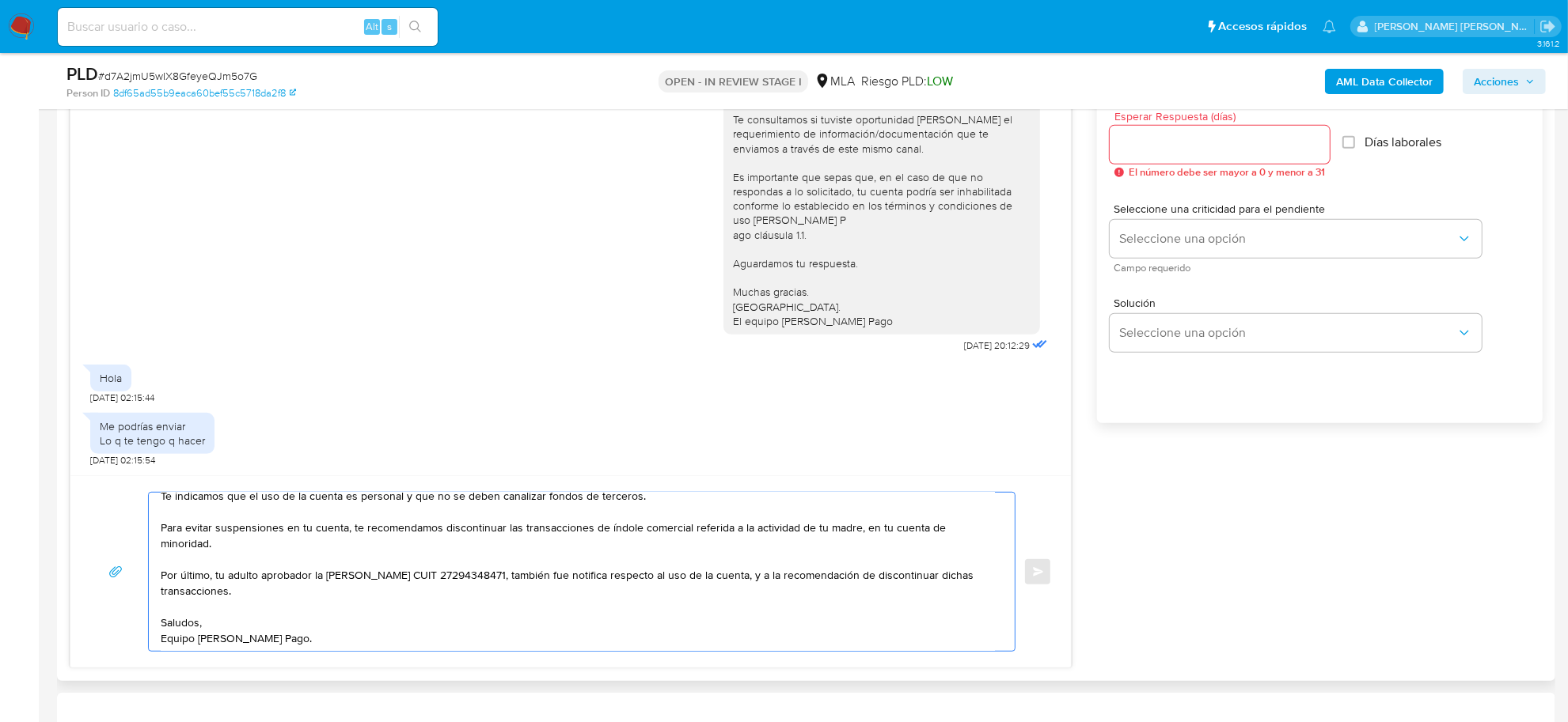
click at [853, 532] on textarea "Maximo Leon, esperamos te encuentres bien. Muchas gracias por tu respuesta. Te …" at bounding box center [578, 572] width 835 height 158
paste textarea "Silvana Malvina Munives - CUIT 27293298322"
click at [208, 545] on textarea "Maximo Leon, esperamos te encuentres bien. Muchas gracias por tu respuesta. Te …" at bounding box center [578, 572] width 835 height 158
drag, startPoint x: 216, startPoint y: 580, endPoint x: 543, endPoint y: 578, distance: 327.0
click at [543, 578] on textarea "Maximo Leon, esperamos te encuentres bien. Muchas gracias por tu respuesta. Te …" at bounding box center [578, 572] width 835 height 158
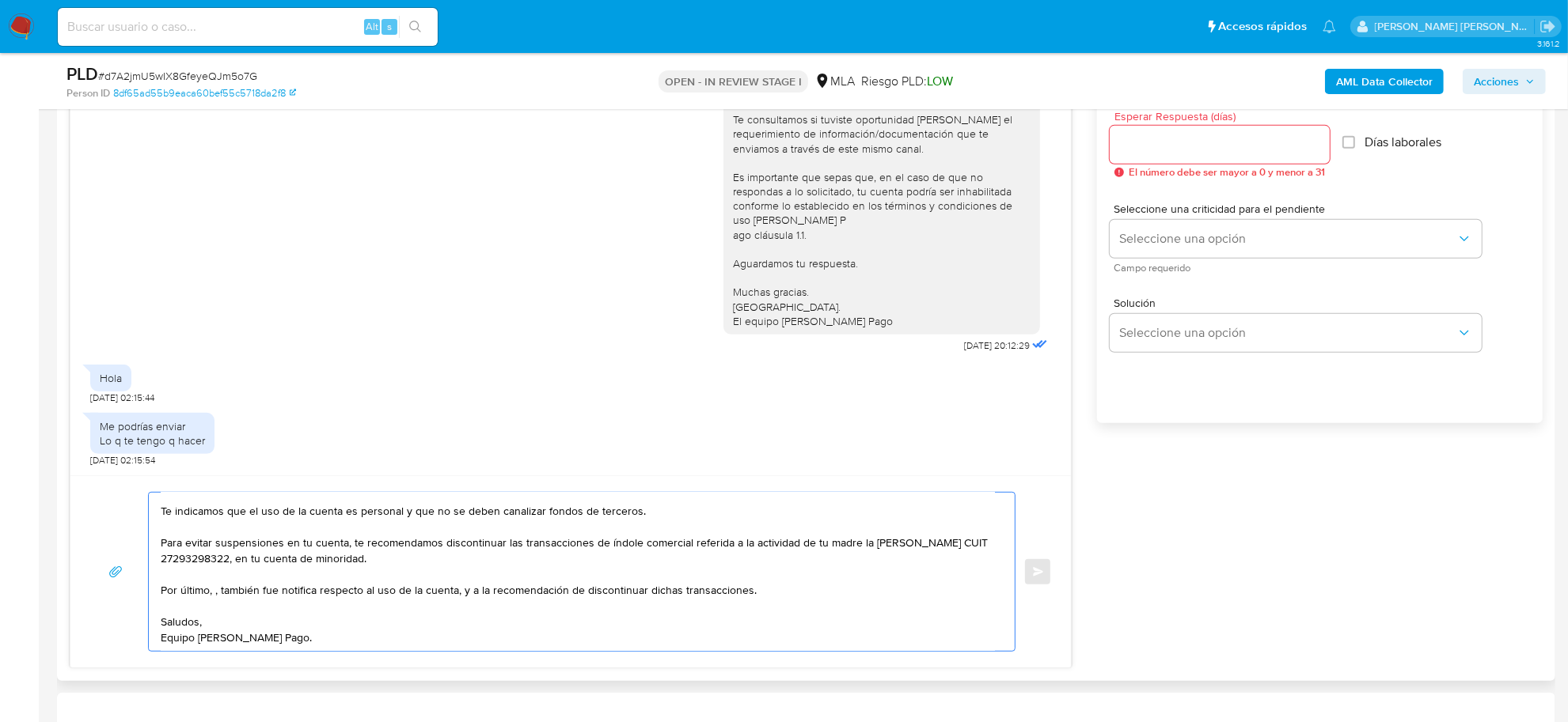
scroll to position [58, 0]
paste textarea "Silvana Malvina Munives - CUIT 27293298322"
drag, startPoint x: 368, startPoint y: 589, endPoint x: 472, endPoint y: 586, distance: 104.0
click at [472, 586] on textarea "Maximo Leon, esperamos te encuentres bien. Muchas gracias por tu respuesta. Te …" at bounding box center [578, 572] width 835 height 158
click at [338, 592] on textarea "Maximo Leon, esperamos te encuentres bien. Muchas gracias por tu respuesta. Te …" at bounding box center [578, 572] width 835 height 158
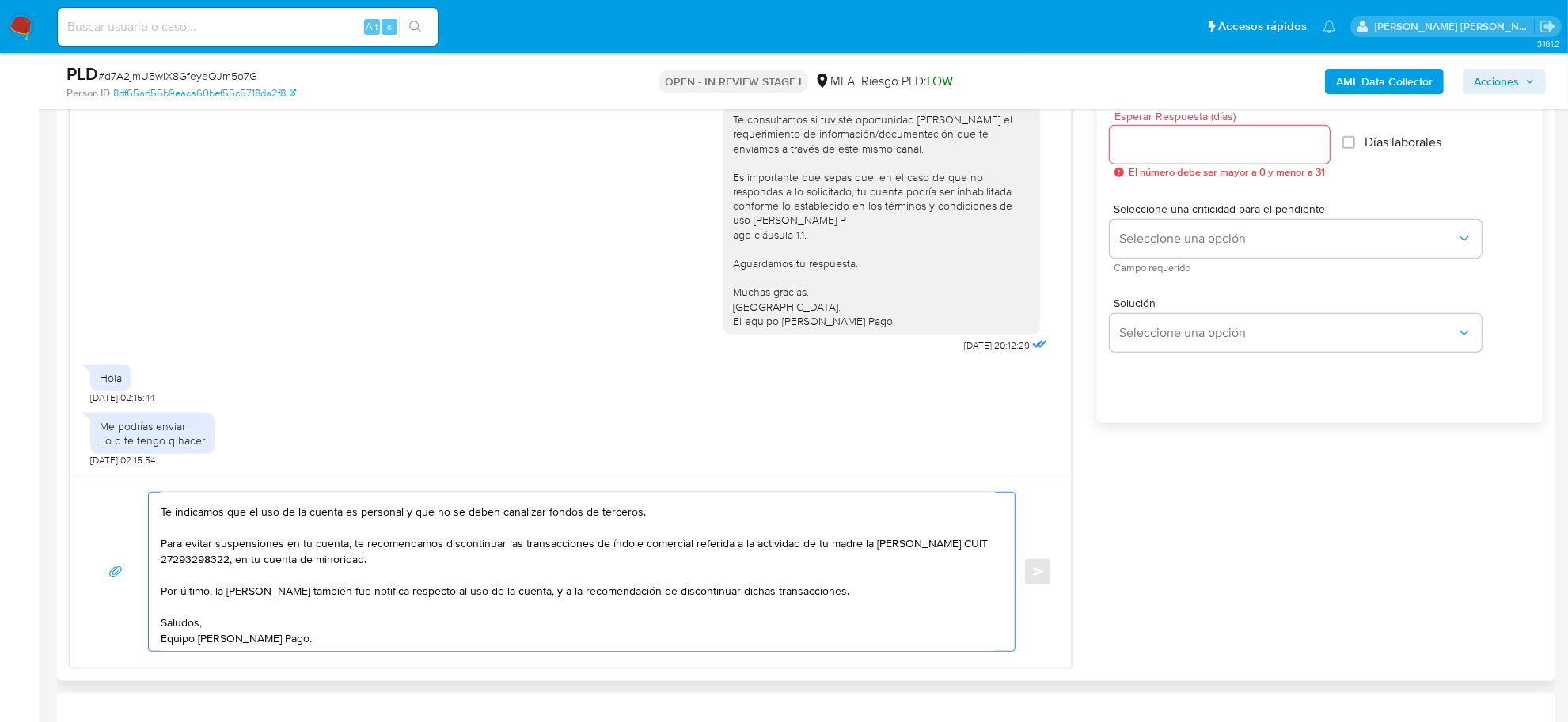
click at [869, 599] on textarea "Maximo Leon, esperamos te encuentres bien. Muchas gracias por tu respuesta. Te …" at bounding box center [578, 572] width 835 height 158
click at [224, 606] on textarea "Maximo Leon, esperamos te encuentres bien. Muchas gracias por tu respuesta. Te …" at bounding box center [578, 572] width 835 height 158
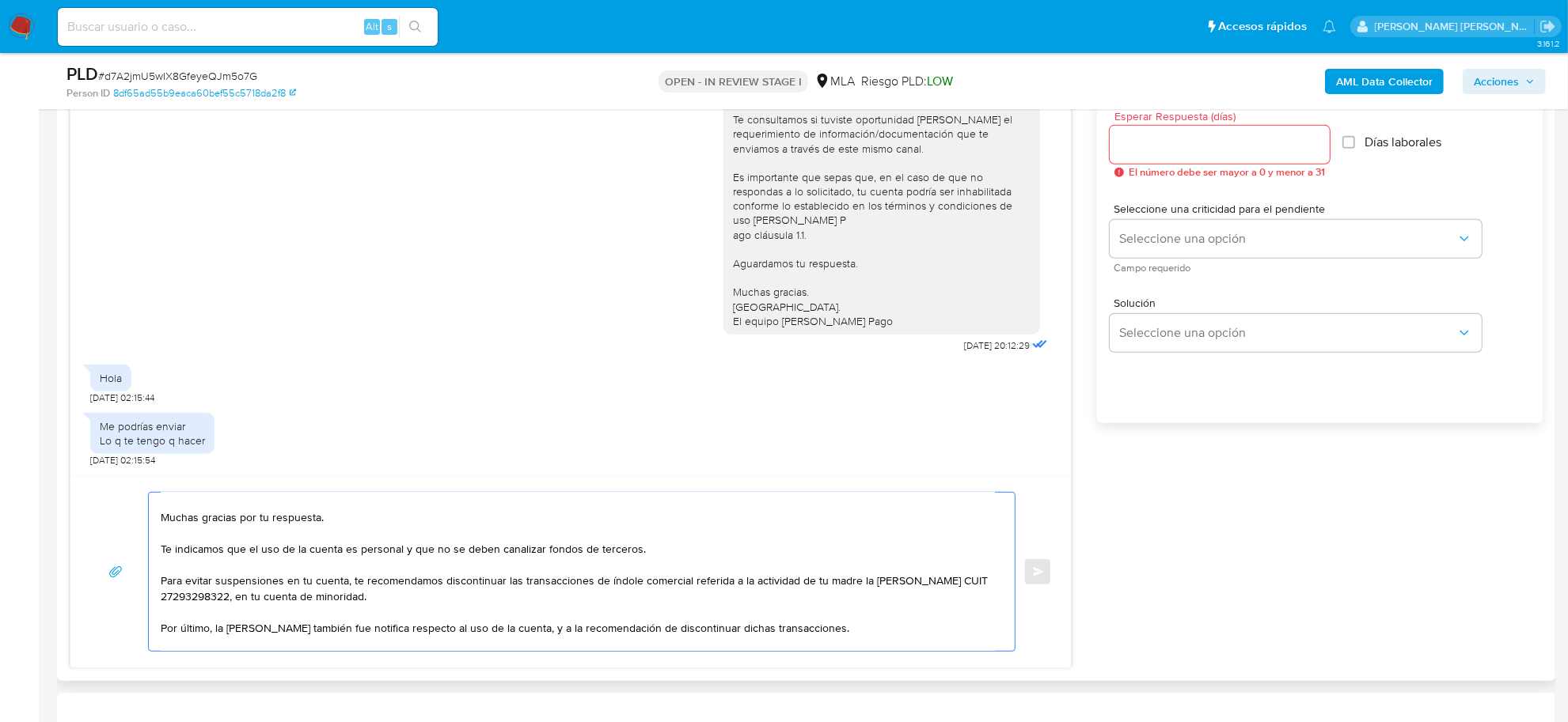
scroll to position [0, 0]
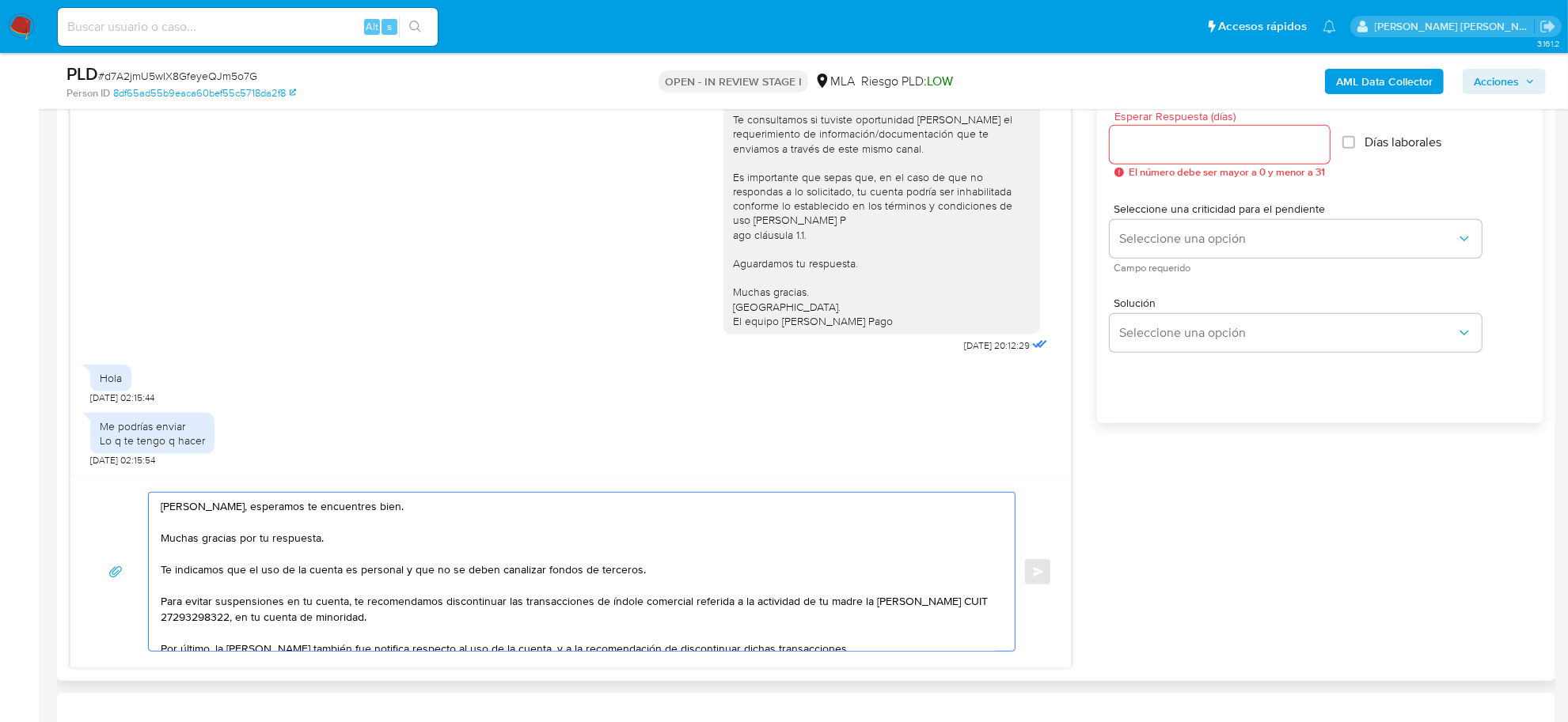
click at [205, 555] on textarea "Maximo Leon, esperamos te encuentres bien. Muchas gracias por tu respuesta. Te …" at bounding box center [578, 572] width 835 height 158
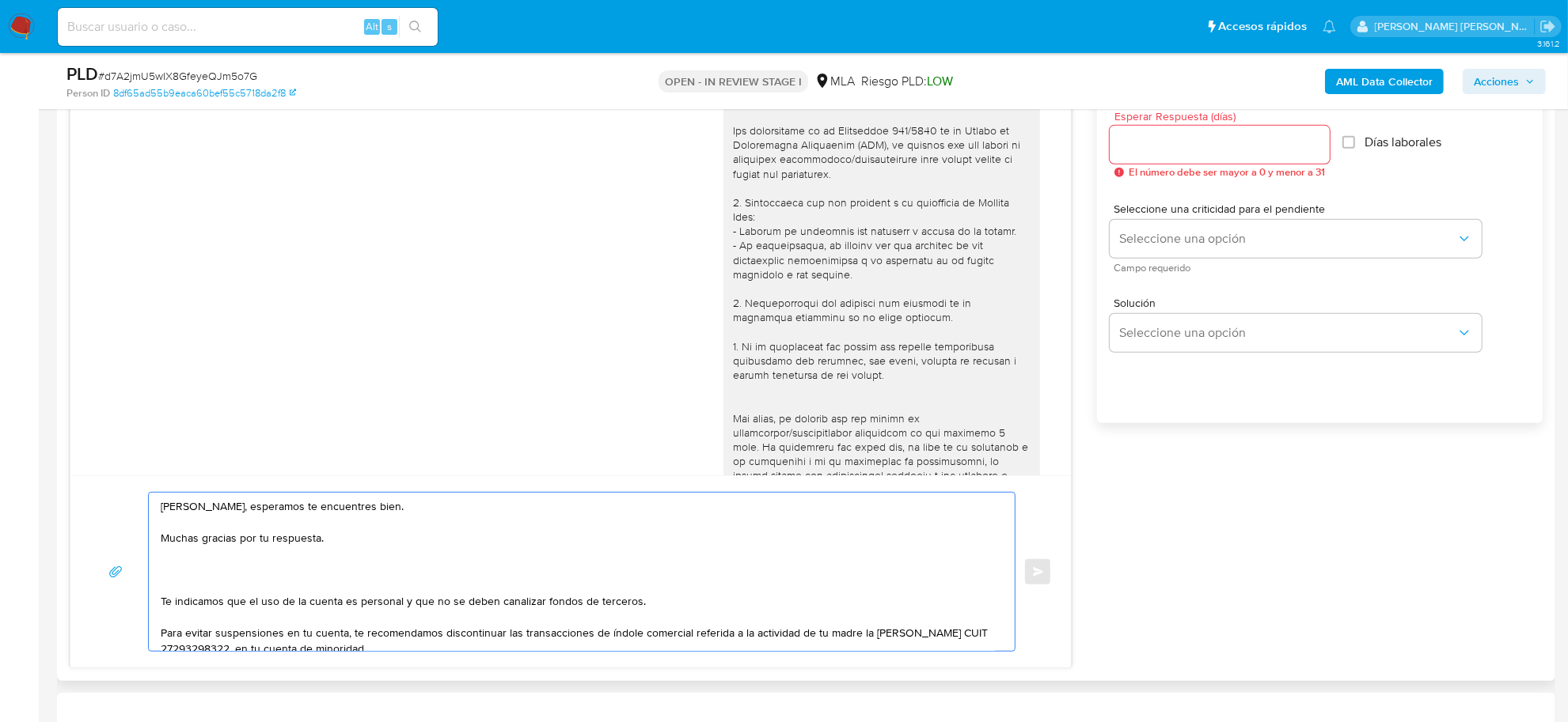
click at [238, 566] on textarea "Maximo Leon, esperamos te encuentres bien. Muchas gracias por tu respuesta. Te …" at bounding box center [578, 572] width 835 height 158
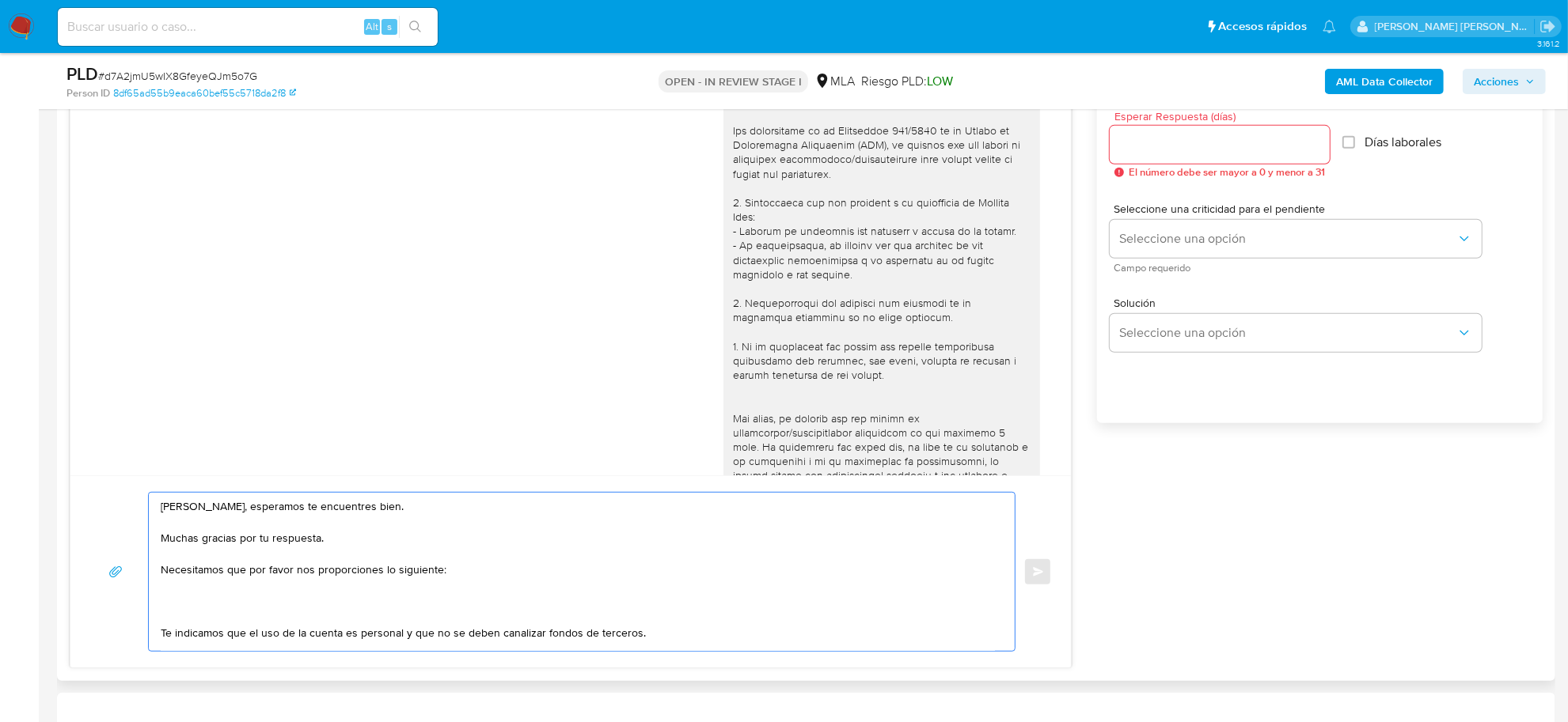
paste textarea "- Detalla la actividad que realizas a través de tu cuenta. De corresponder a un…"
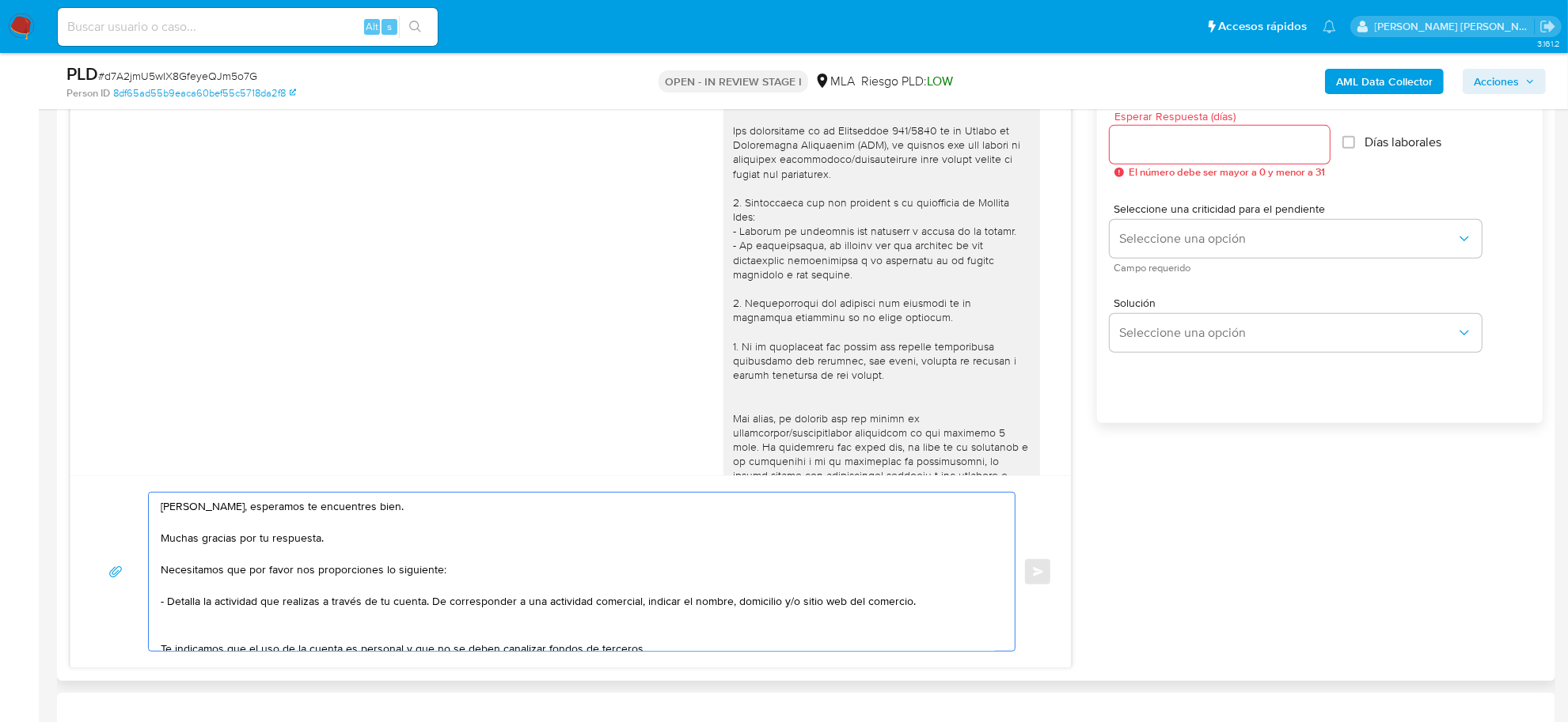
click at [161, 602] on textarea "Maximo Leon, esperamos te encuentres bien. Muchas gracias por tu respuesta. Nec…" at bounding box center [578, 572] width 835 height 158
click at [435, 606] on textarea "Maximo Leon, esperamos te encuentres bien. Muchas gracias por tu respuesta. Nec…" at bounding box center [578, 572] width 835 height 158
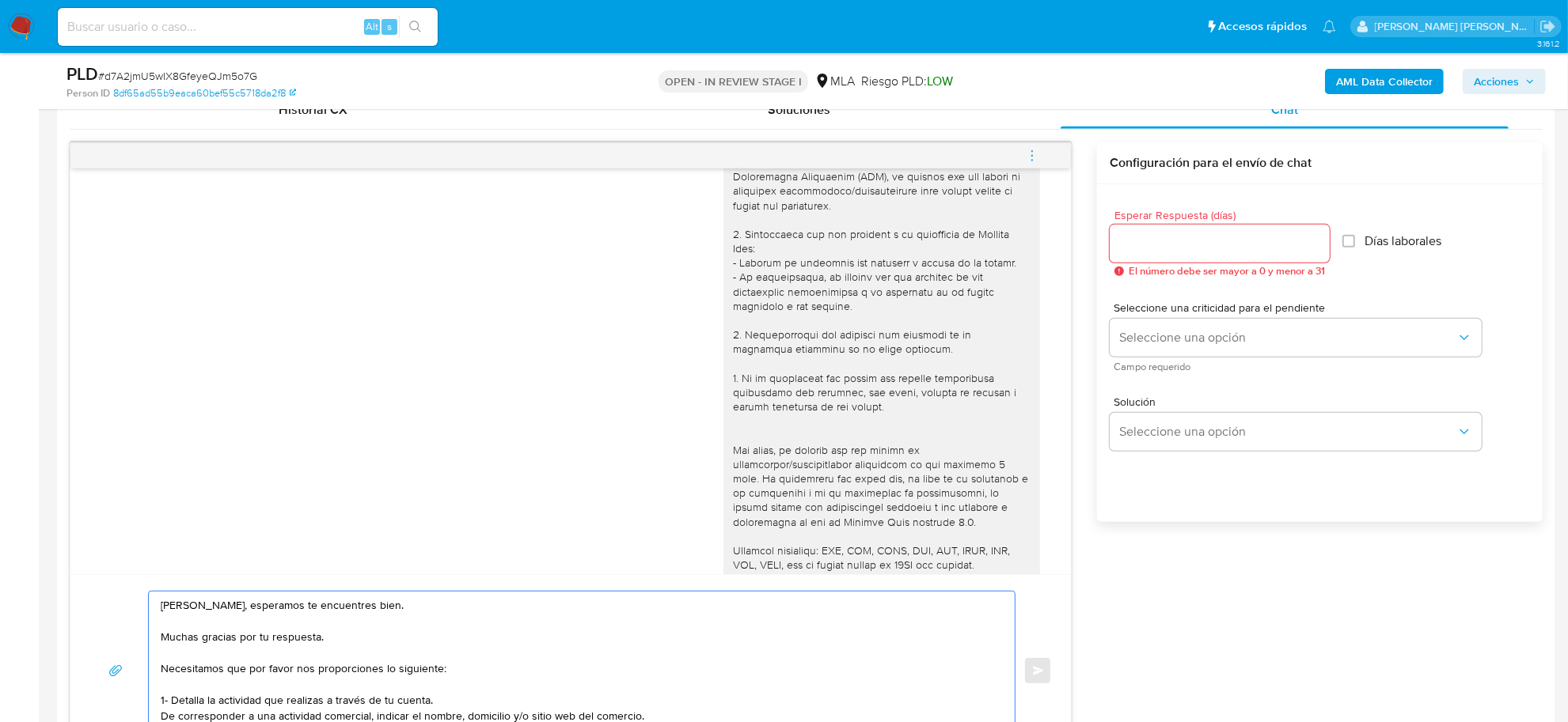
scroll to position [99, 0]
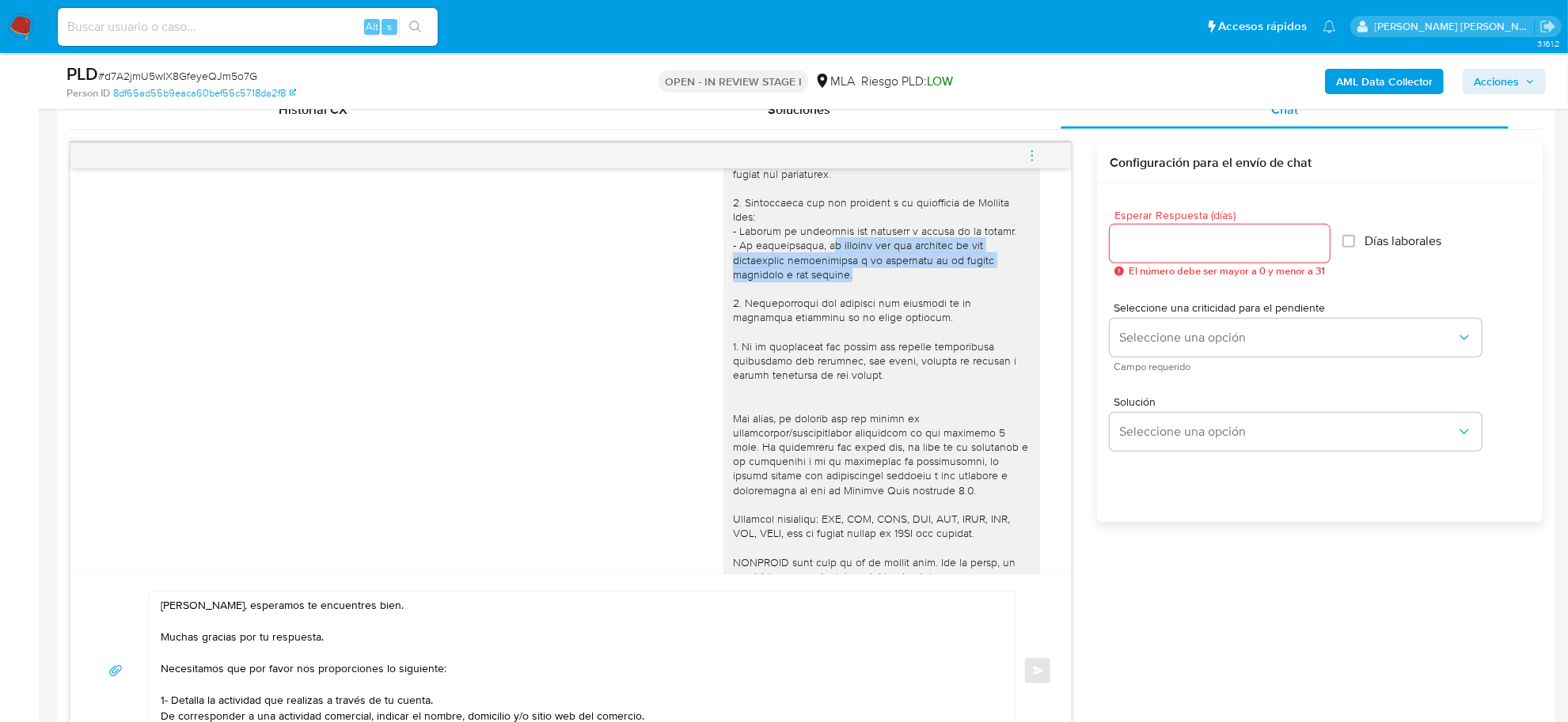
drag, startPoint x: 813, startPoint y: 249, endPoint x: 844, endPoint y: 282, distance: 45.3
click at [844, 282] on div at bounding box center [881, 425] width 298 height 662
copy div "e pedimos que nos informes si las operaciones corresponden a la actividad de tu…"
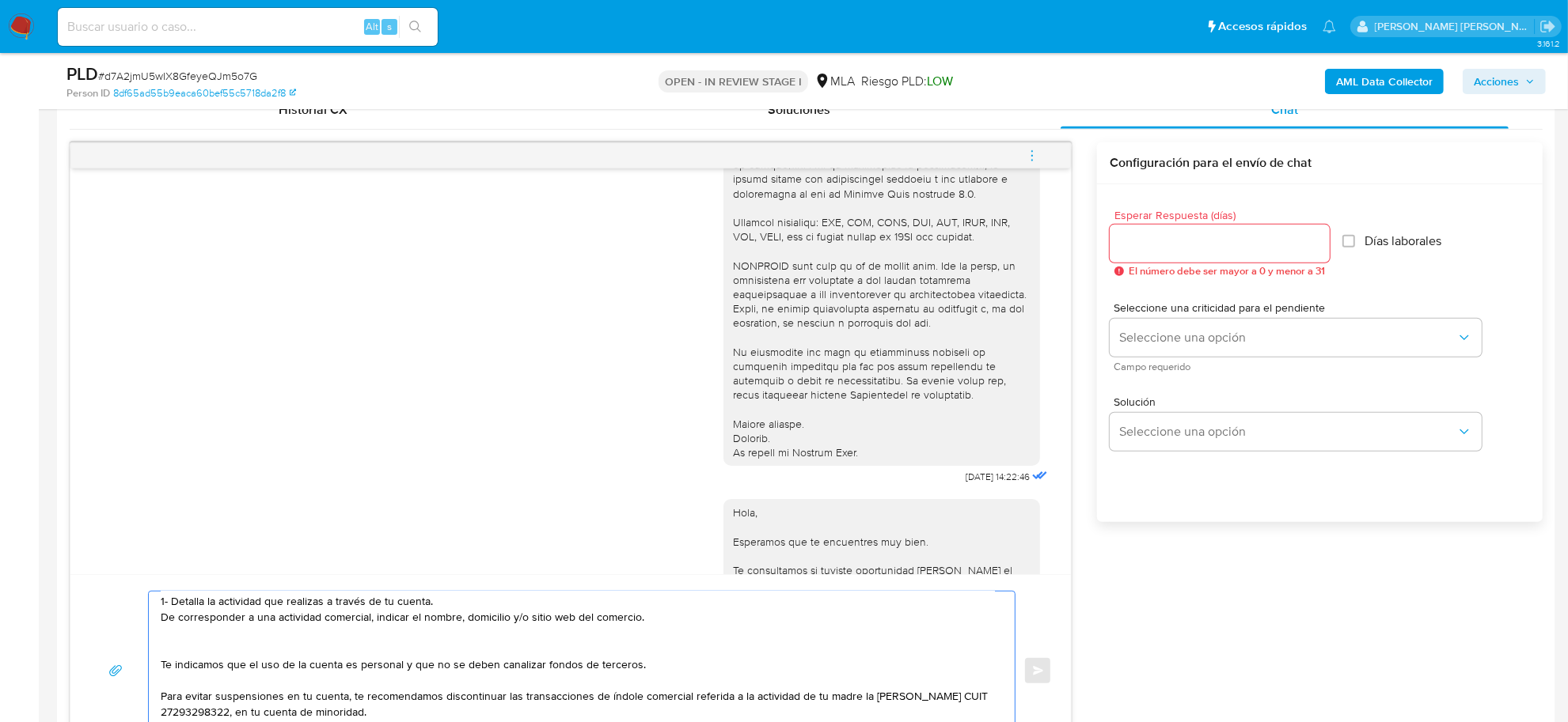
click at [646, 622] on textarea "Maximo Leon, esperamos te encuentres bien. Muchas gracias por tu respuesta. Nec…" at bounding box center [578, 671] width 835 height 158
paste textarea "e pedimos que nos informes si las operaciones corresponden a la actividad de tu…"
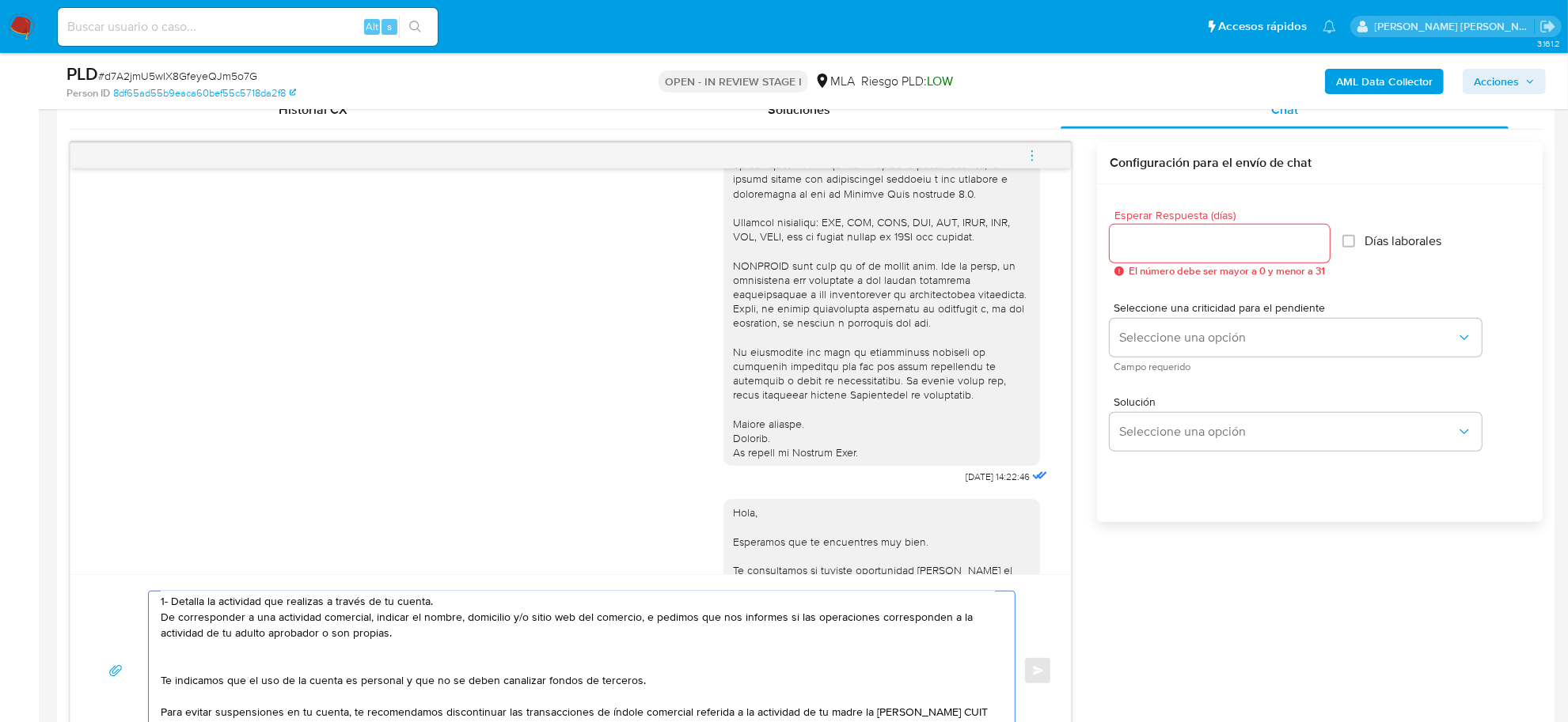
click at [646, 622] on textarea "Maximo Leon, esperamos te encuentres bien. Muchas gracias por tu respuesta. Nec…" at bounding box center [578, 671] width 835 height 158
drag, startPoint x: 717, startPoint y: 621, endPoint x: 655, endPoint y: 622, distance: 62.0
click at [655, 622] on textarea "Maximo Leon, esperamos te encuentres bien. Muchas gracias por tu respuesta. Nec…" at bounding box center [578, 671] width 835 height 158
click at [671, 632] on textarea "Maximo Leon, esperamos te encuentres bien. Muchas gracias por tu respuesta. Nec…" at bounding box center [578, 671] width 835 height 158
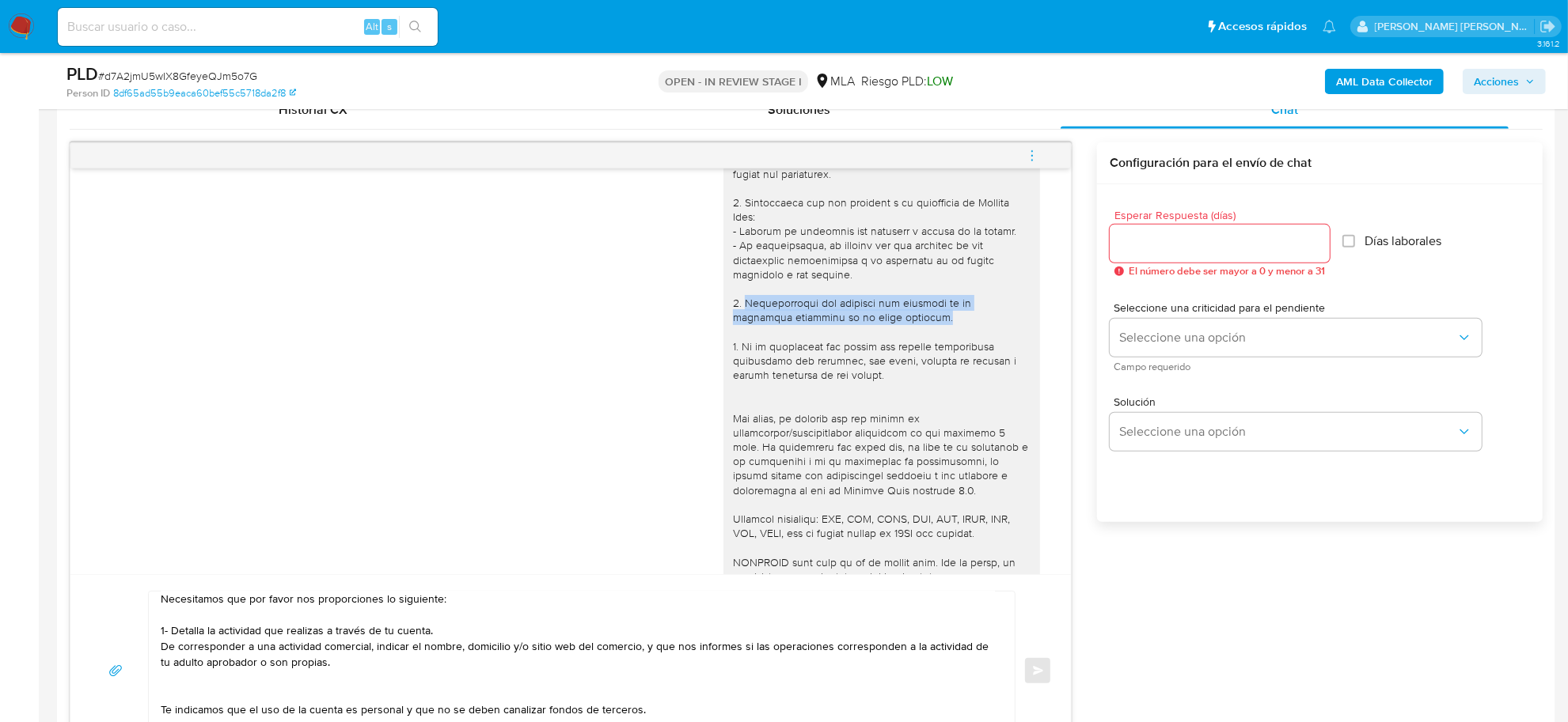
drag, startPoint x: 867, startPoint y: 321, endPoint x: 730, endPoint y: 305, distance: 137.9
click at [733, 305] on div at bounding box center [881, 425] width 298 height 662
copy div "Documentación que respalde los ingresos de la actividad detallada en el punto a…"
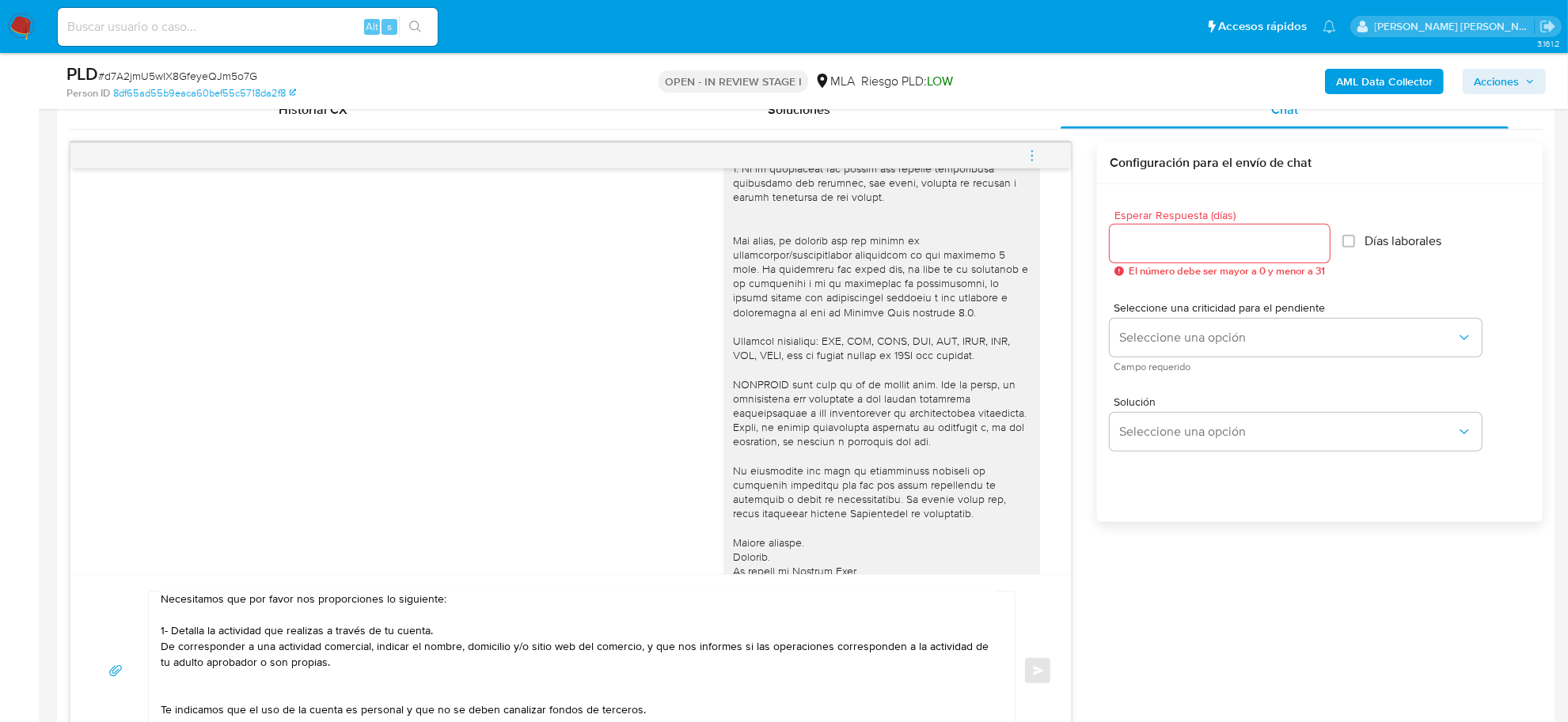
scroll to position [297, 0]
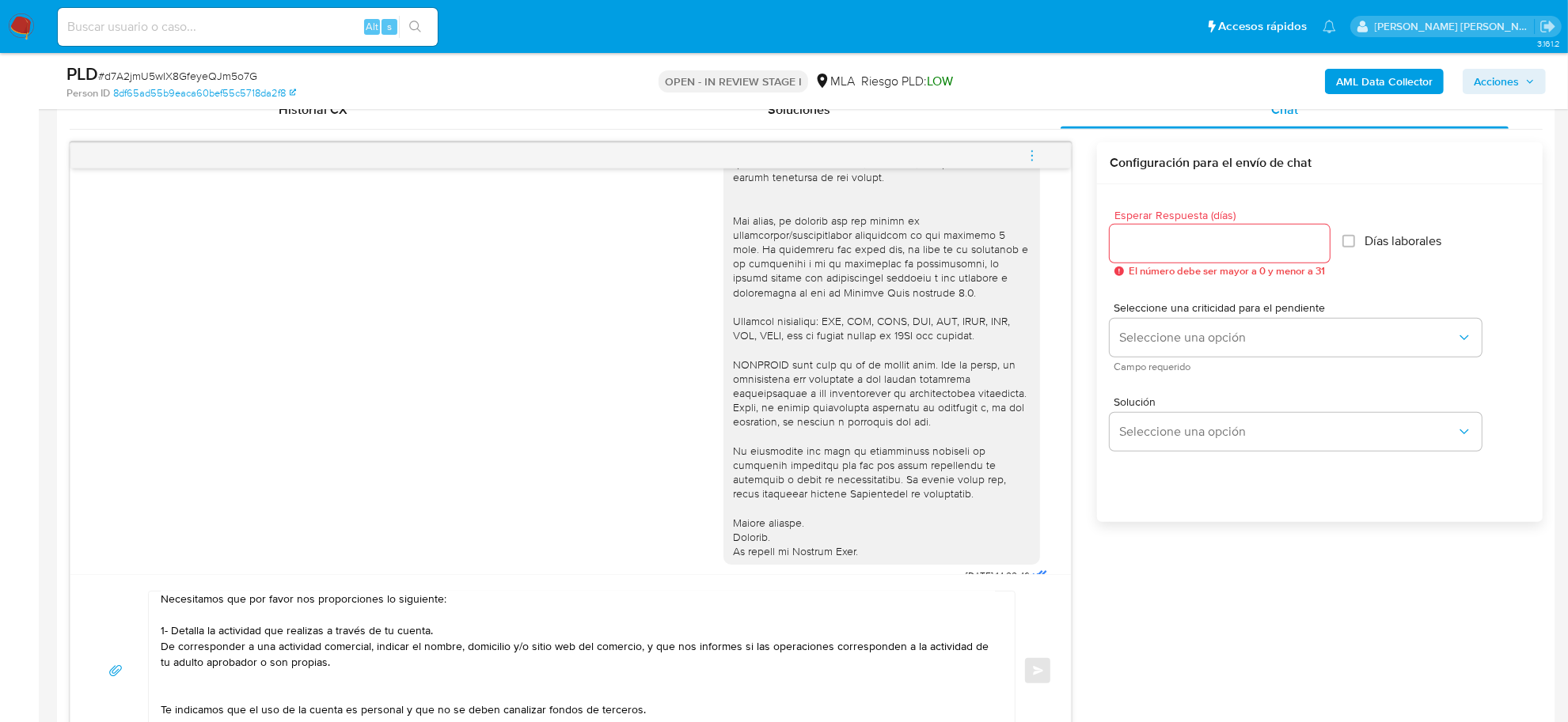
click at [235, 671] on textarea "Maximo Leon, esperamos te encuentres bien. Muchas gracias por tu respuesta. Nec…" at bounding box center [578, 671] width 835 height 158
paste textarea "Documentación que respalde los ingresos de la actividad detallada en el punto a…"
click at [169, 696] on textarea "Maximo Leon, esperamos te encuentres bien. Muchas gracias por tu respuesta. Nec…" at bounding box center [578, 671] width 835 height 158
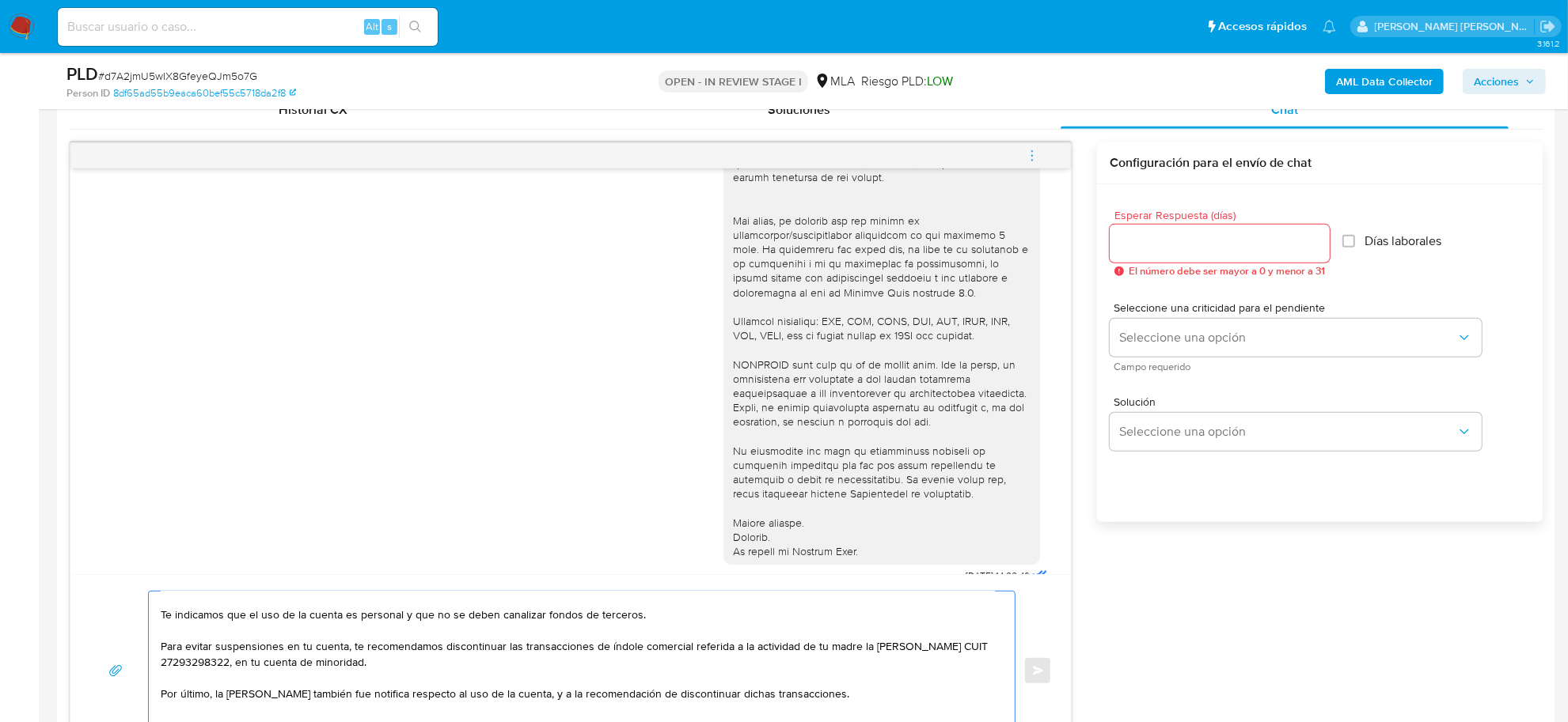
scroll to position [184, 0]
drag, startPoint x: 856, startPoint y: 645, endPoint x: 302, endPoint y: 661, distance: 554.2
click at [302, 661] on textarea "Maximo Leon, esperamos te encuentres bien. Muchas gracias por tu respuesta. Nec…" at bounding box center [578, 671] width 835 height 158
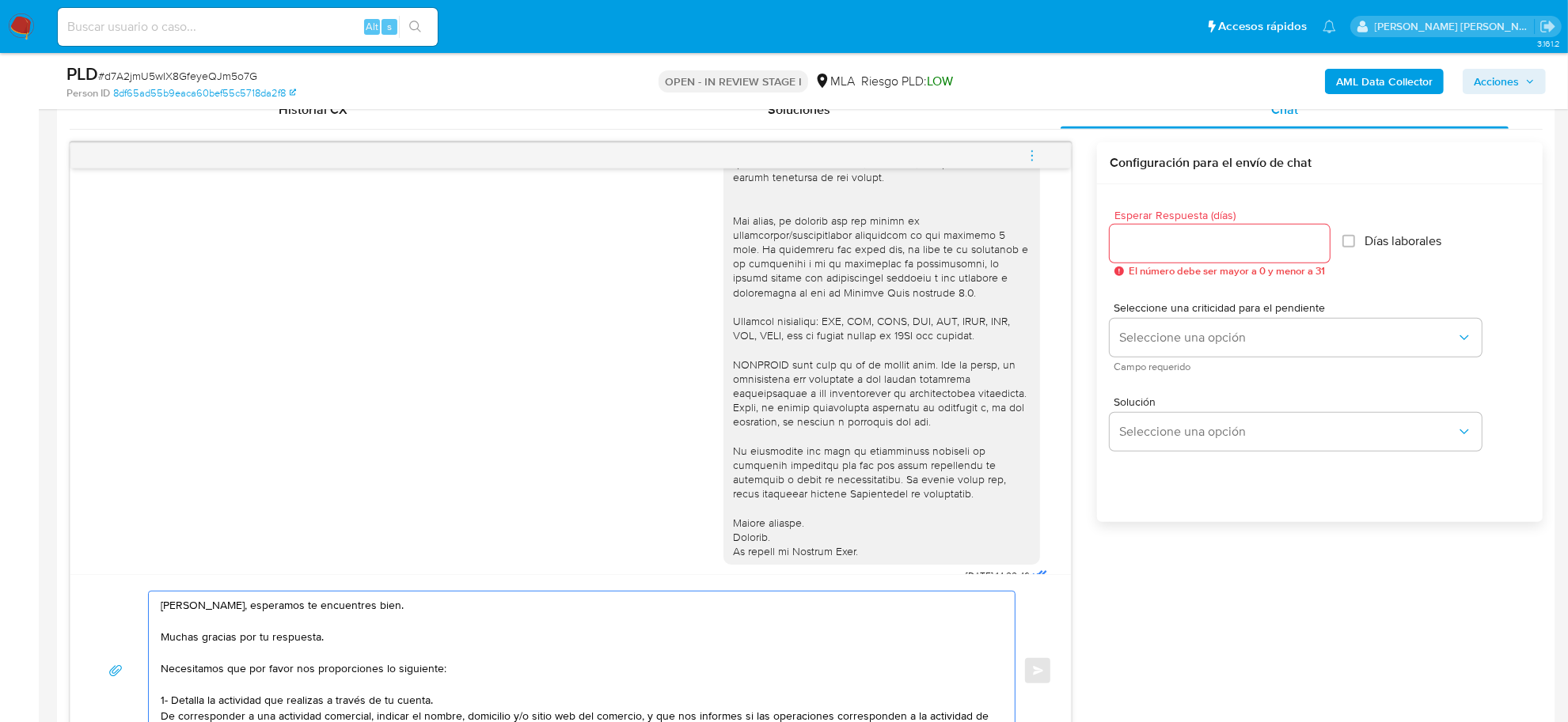
scroll to position [99, 0]
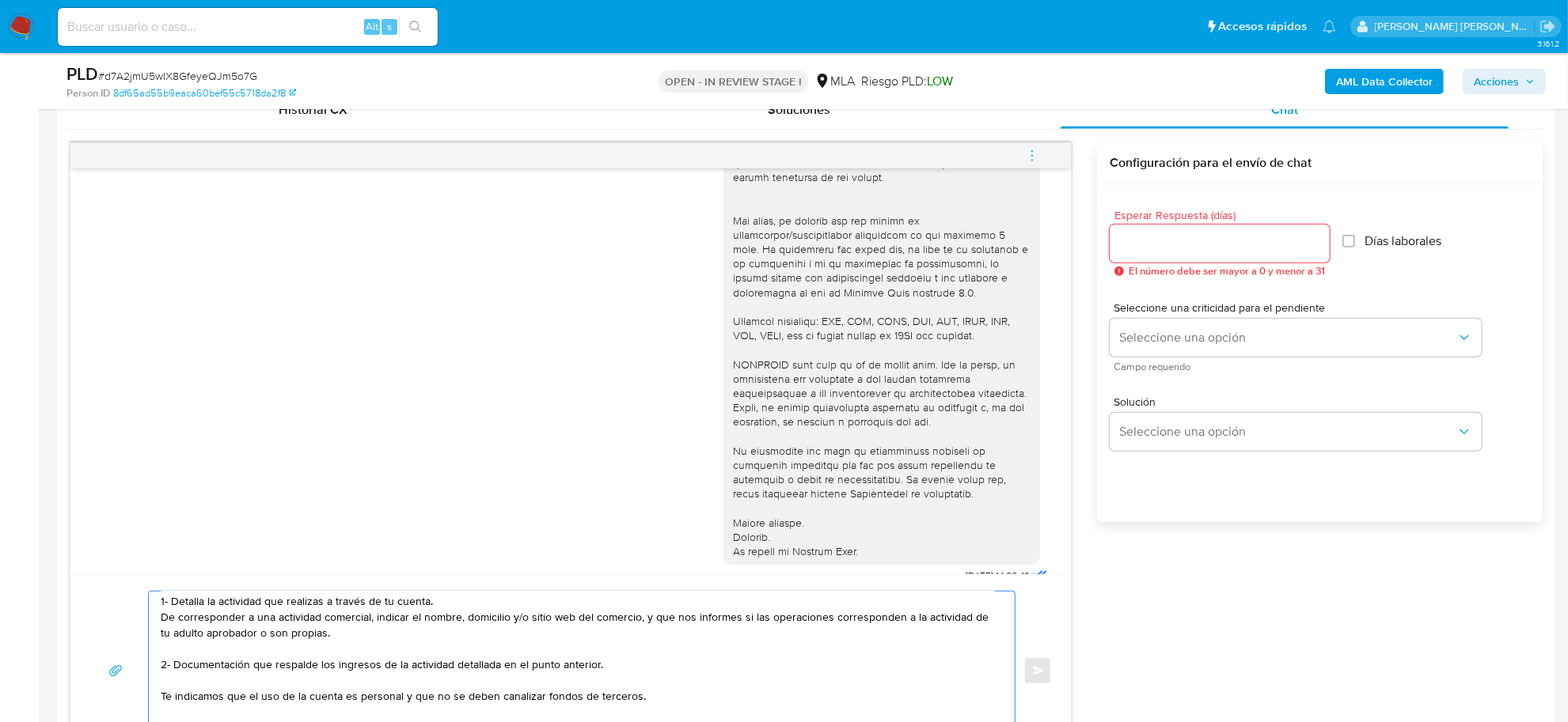
click at [263, 636] on textarea "Maximo Leon, esperamos te encuentres bien. Muchas gracias por tu respuesta. Nec…" at bounding box center [578, 671] width 835 height 158
paste textarea "la Sra. Silvana Malvina Munives CUIT 27293298322"
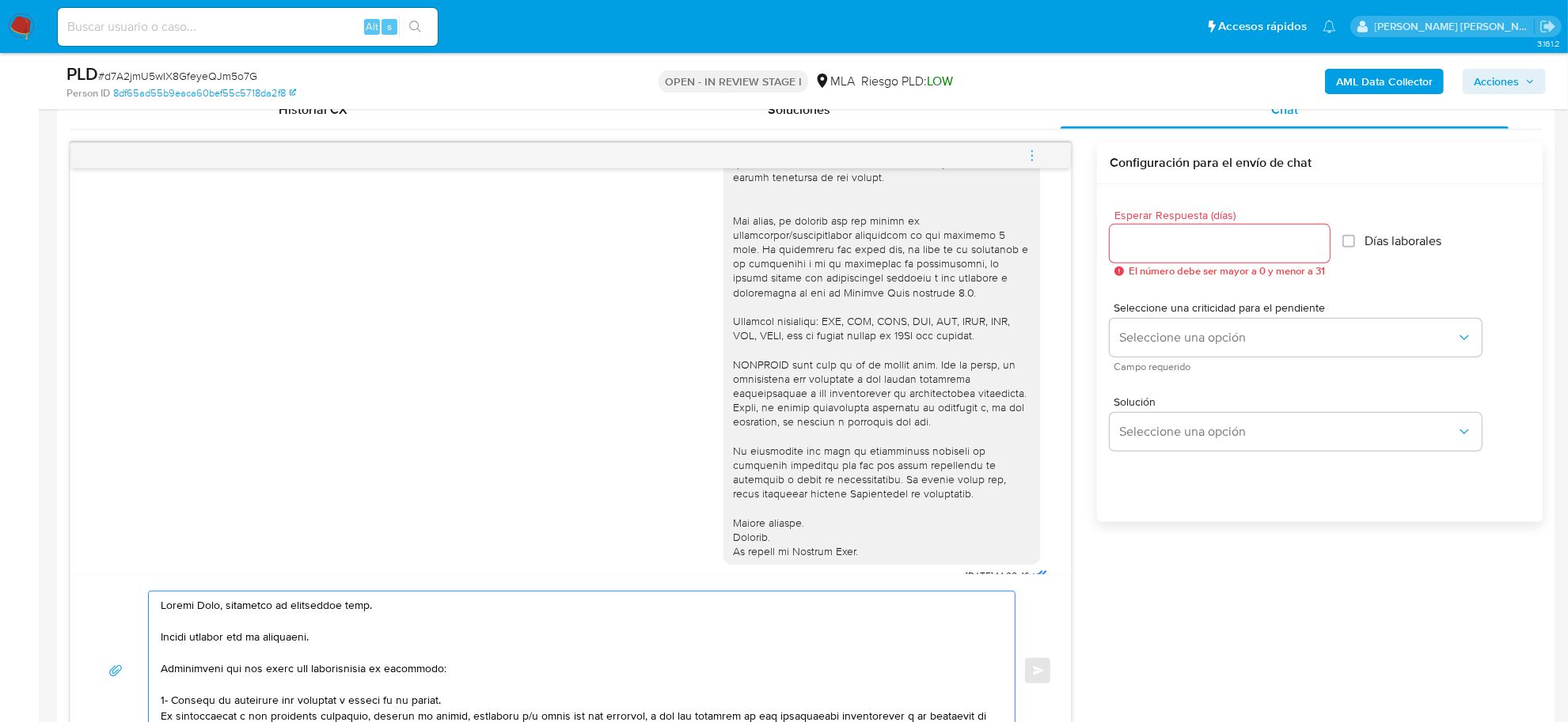
click at [188, 604] on textarea at bounding box center [578, 671] width 835 height 158
drag, startPoint x: 188, startPoint y: 604, endPoint x: 813, endPoint y: 464, distance: 640.5
click at [813, 464] on div at bounding box center [881, 228] width 298 height 662
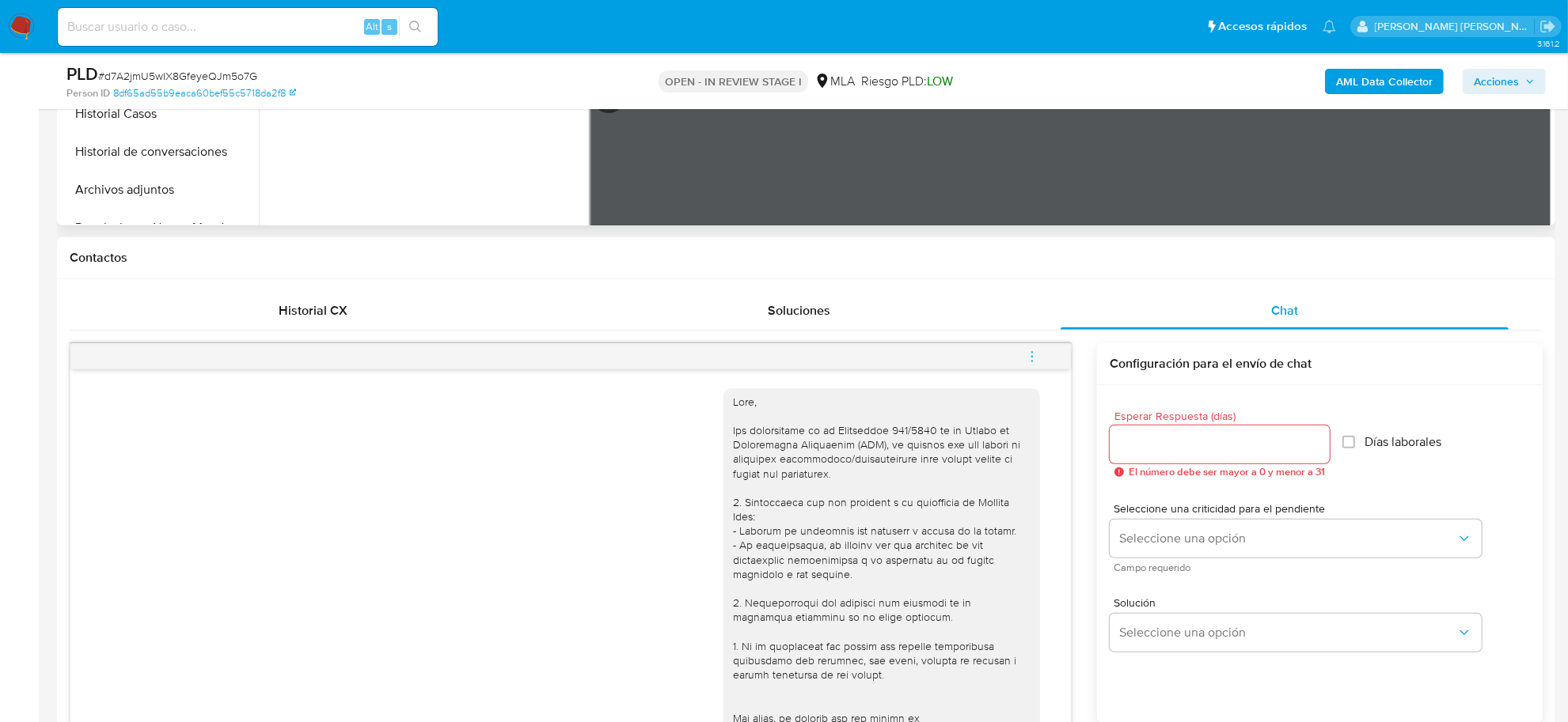
scroll to position [198, 0]
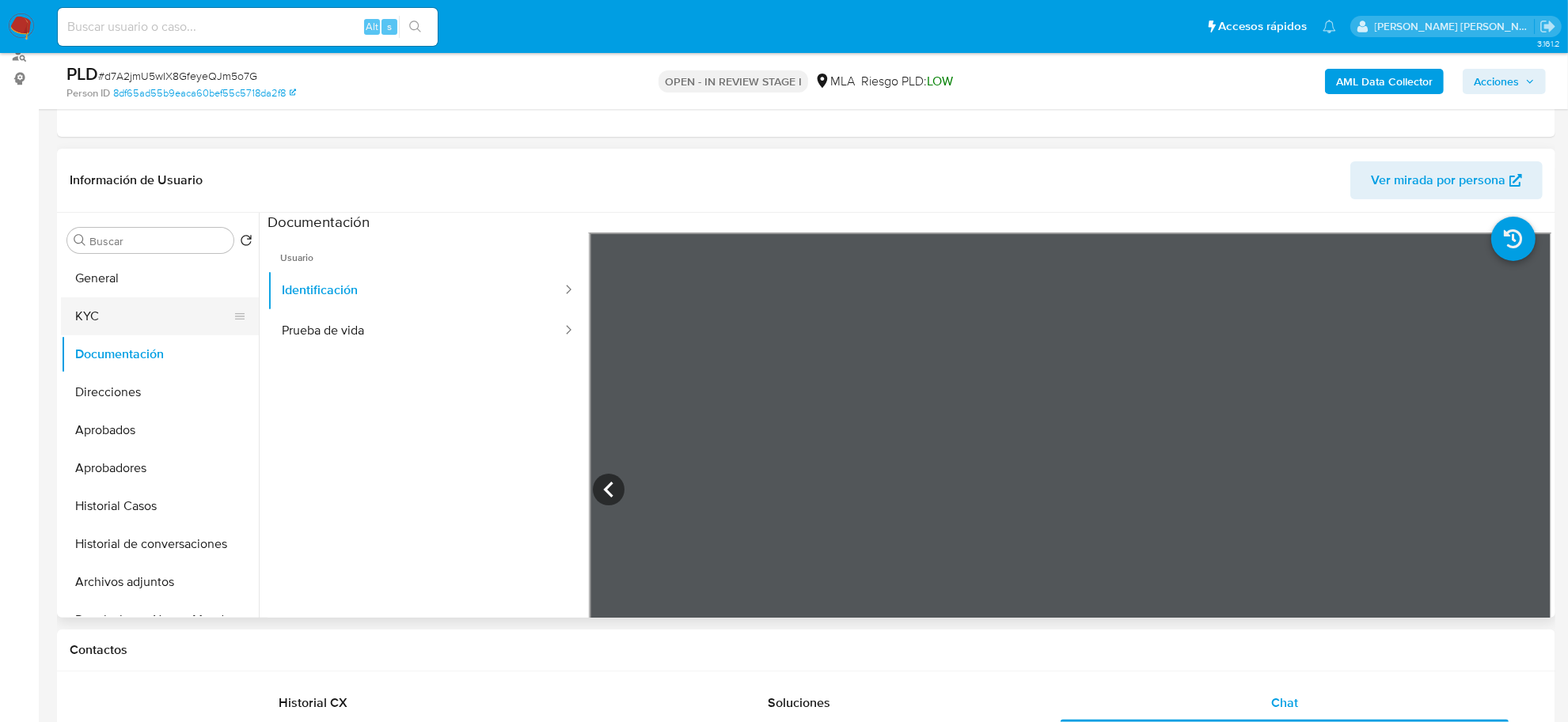
click at [88, 319] on button "KYC" at bounding box center [153, 316] width 185 height 38
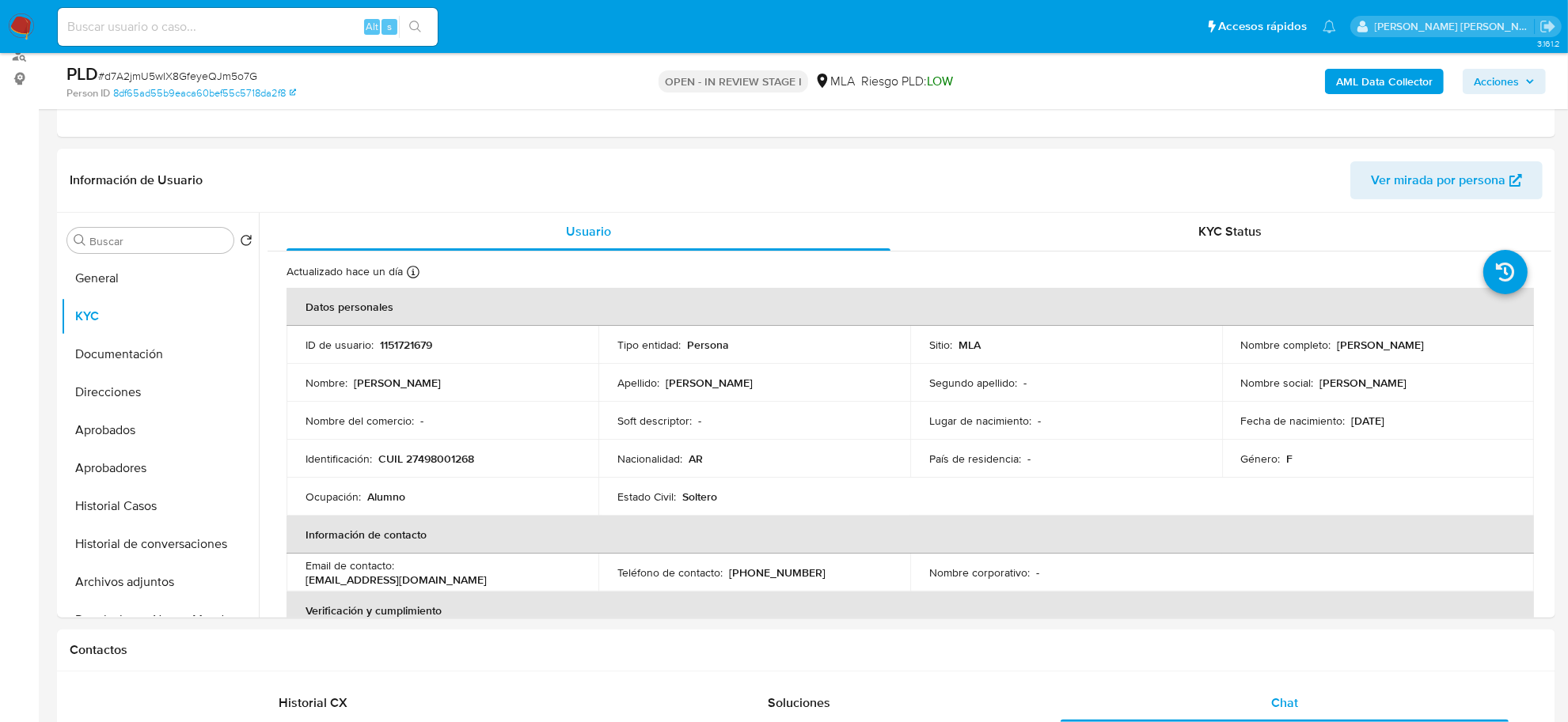
drag, startPoint x: 1332, startPoint y: 344, endPoint x: 1399, endPoint y: 344, distance: 67.0
click at [1399, 344] on p "[PERSON_NAME]" at bounding box center [1382, 345] width 87 height 15
copy p "Clara Juanita"
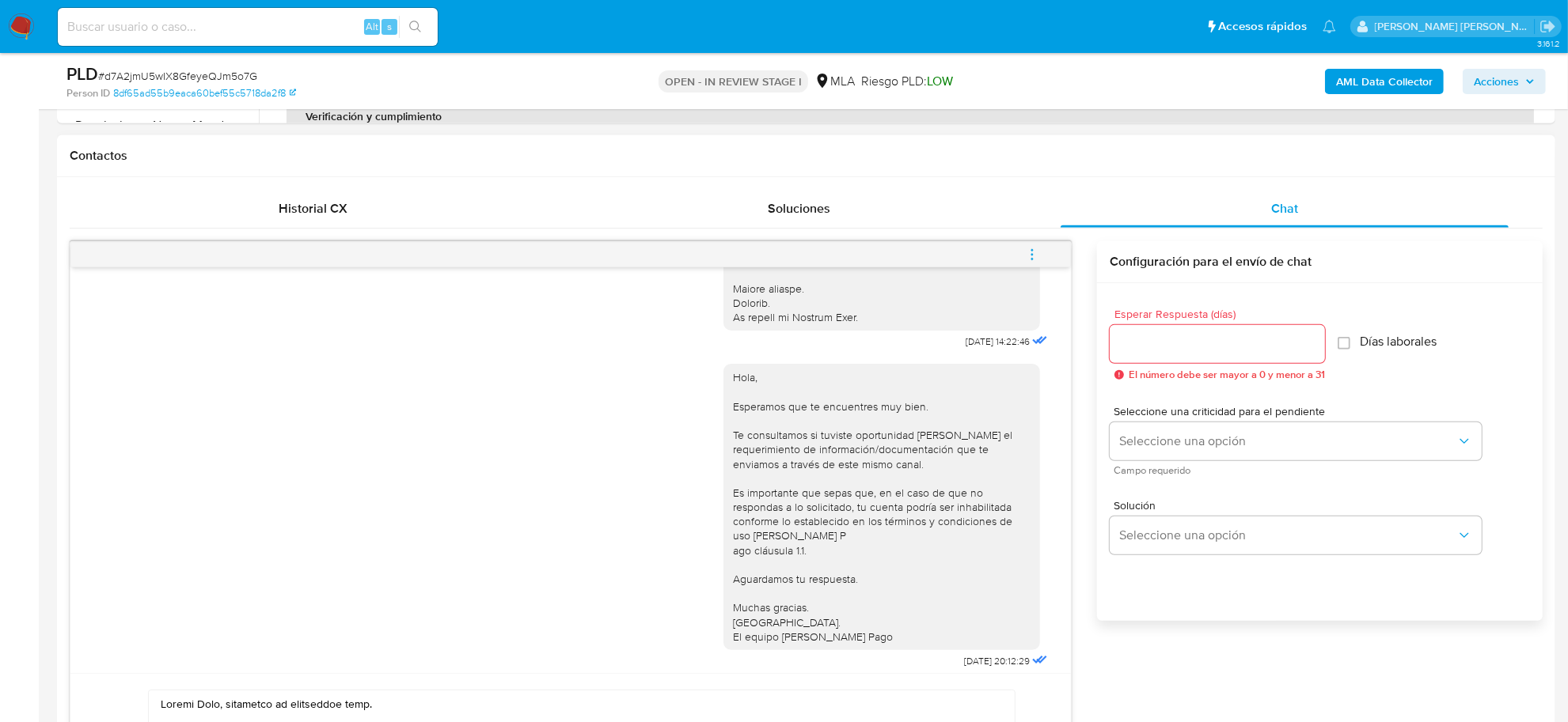
scroll to position [777, 0]
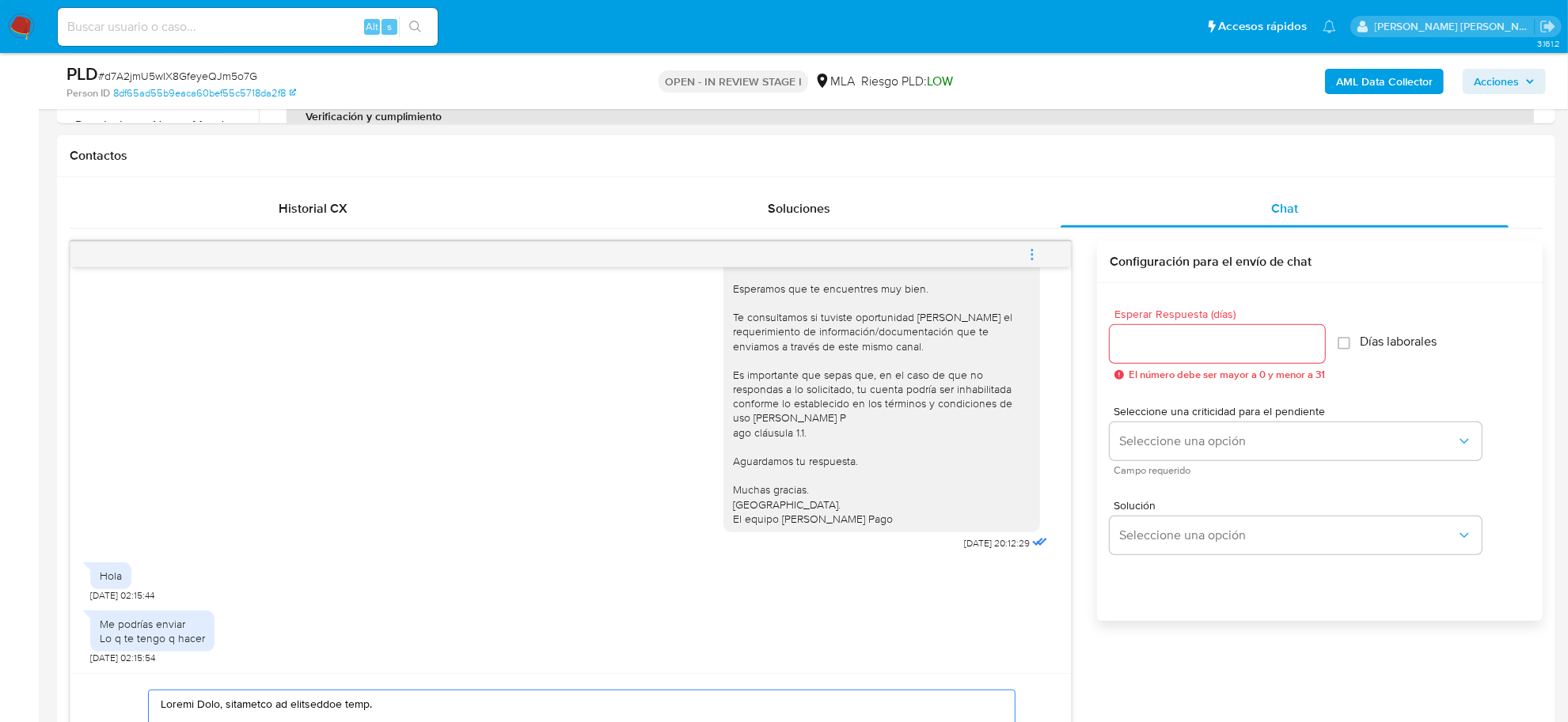
drag, startPoint x: 226, startPoint y: 705, endPoint x: 136, endPoint y: 694, distance: 90.7
paste textarea "Clara Juanita"
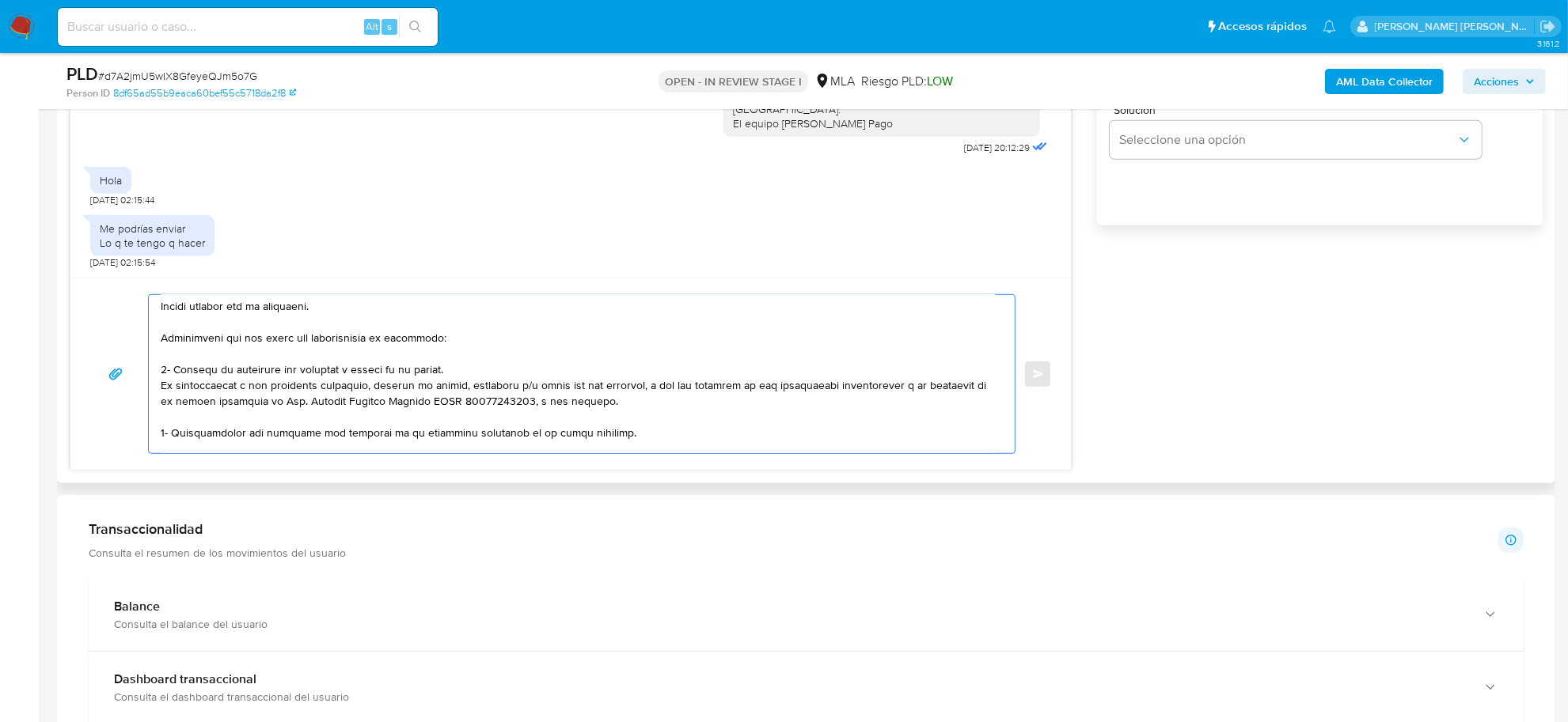
scroll to position [0, 0]
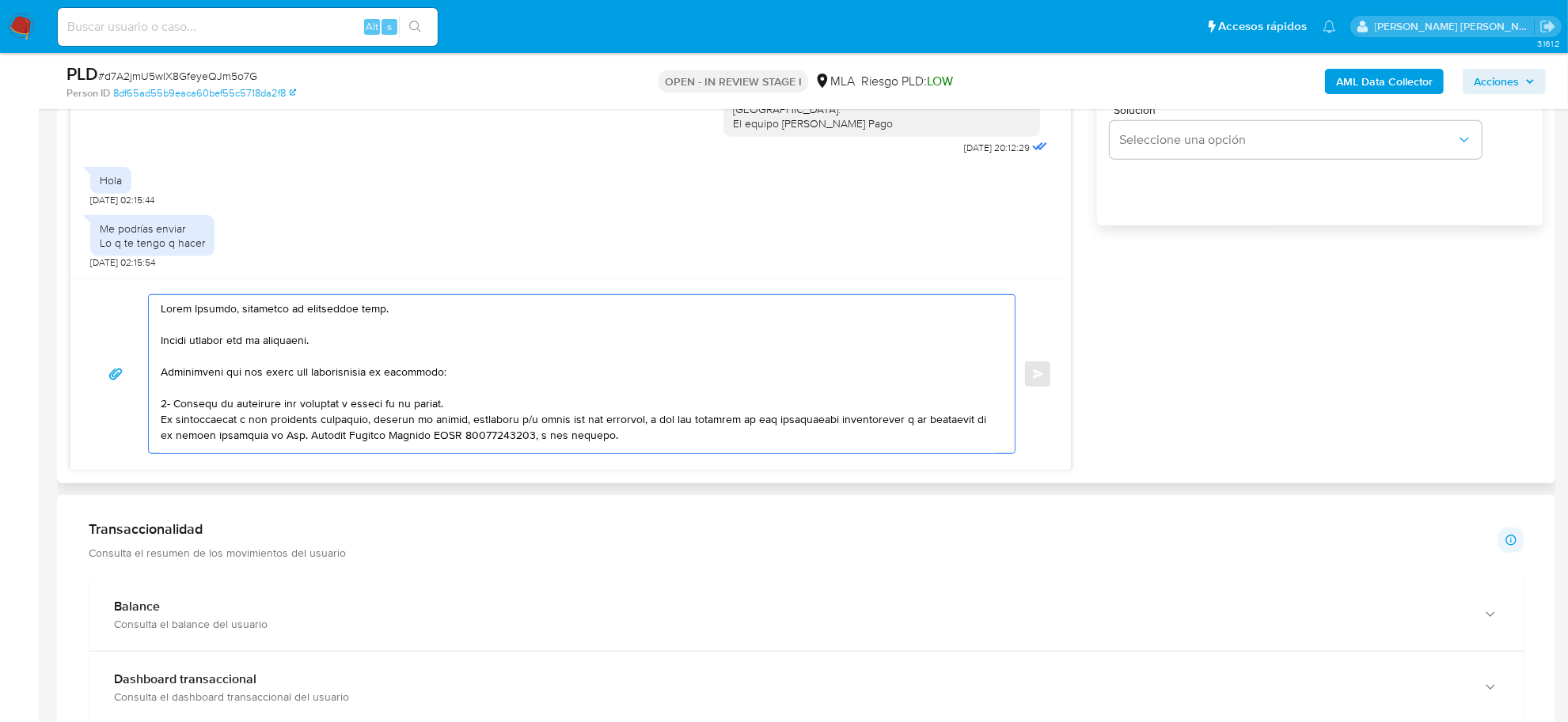
click at [163, 344] on textarea at bounding box center [578, 374] width 835 height 158
click at [161, 373] on textarea at bounding box center [578, 374] width 835 height 158
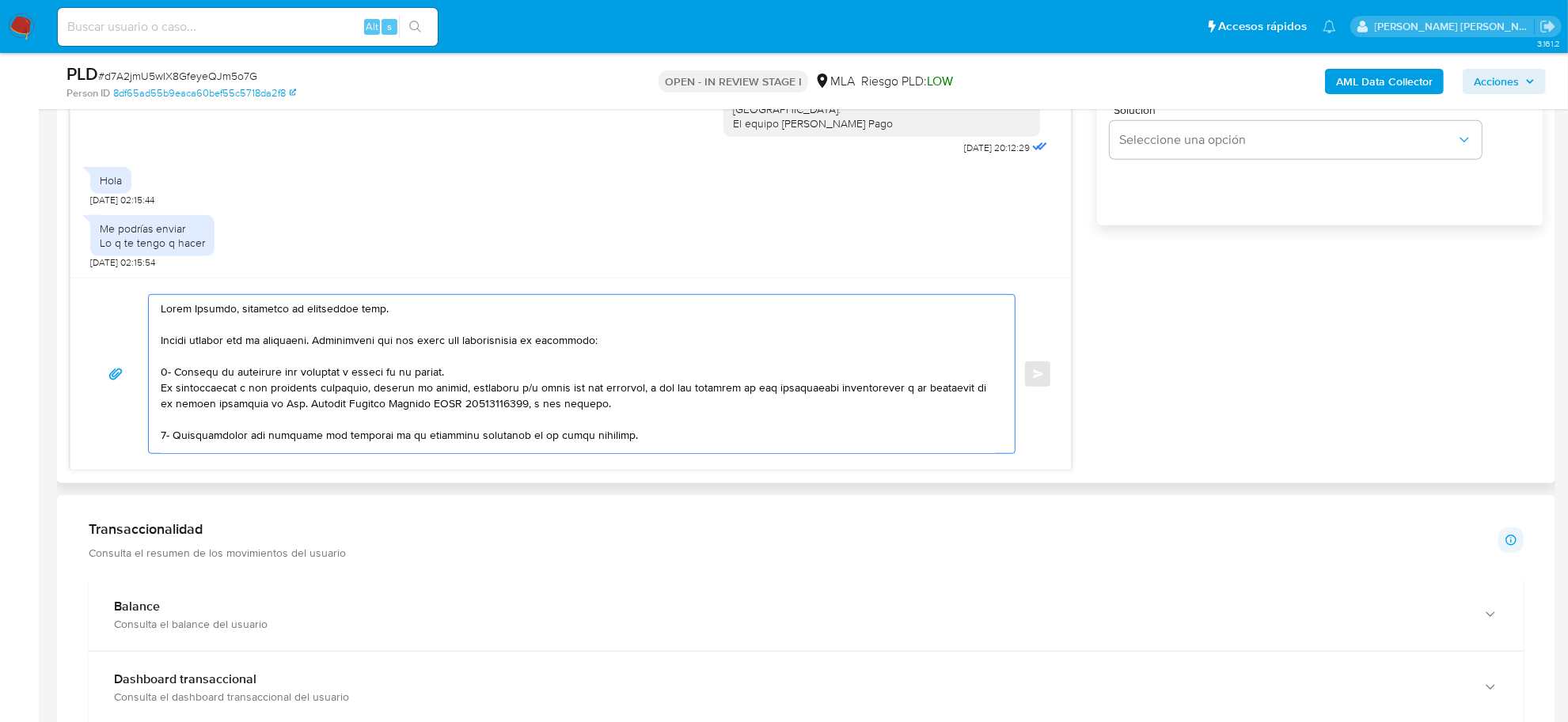
drag, startPoint x: 698, startPoint y: 391, endPoint x: 639, endPoint y: 386, distance: 59.2
click at [639, 386] on textarea at bounding box center [578, 374] width 835 height 158
click at [204, 409] on textarea at bounding box center [578, 374] width 835 height 158
click at [285, 421] on textarea at bounding box center [578, 374] width 835 height 158
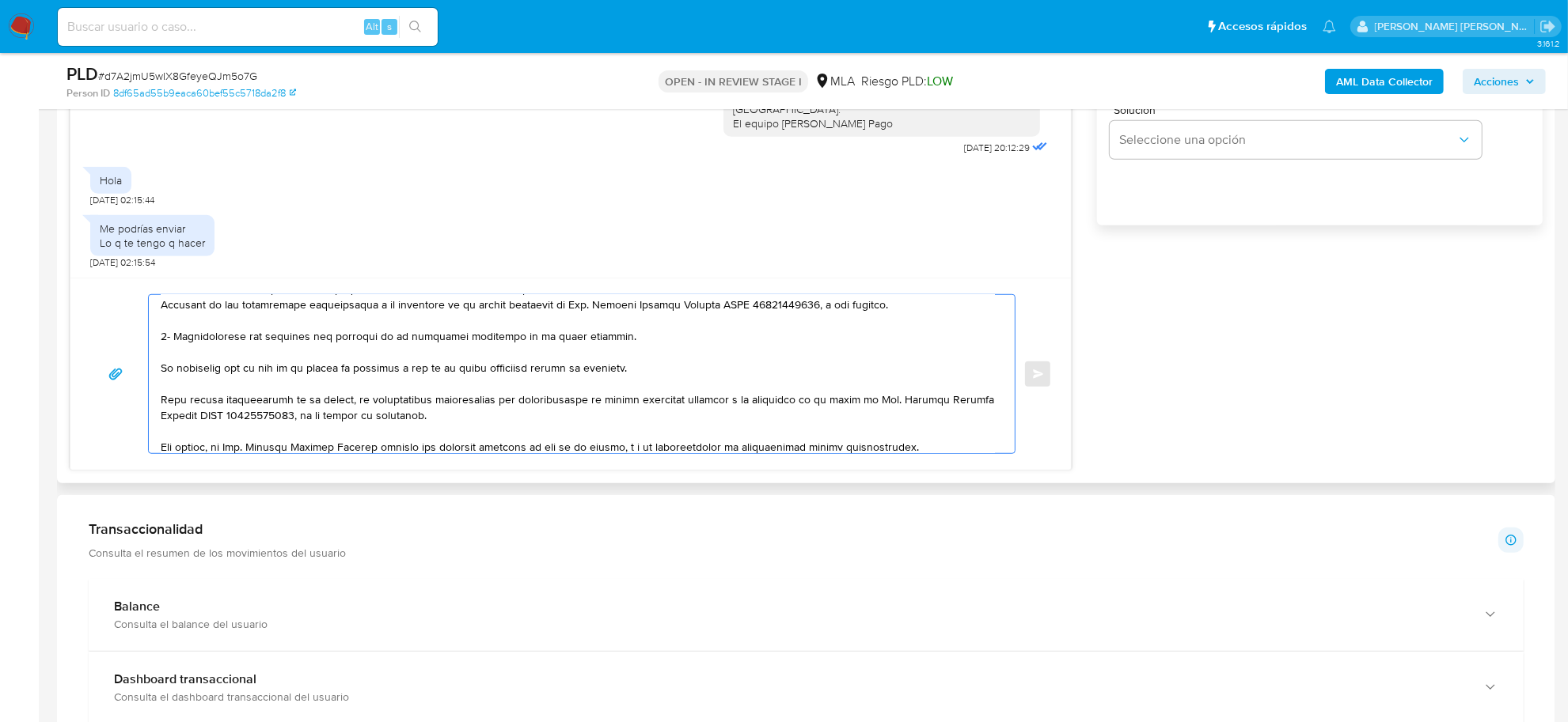
click at [162, 372] on textarea at bounding box center [578, 374] width 835 height 158
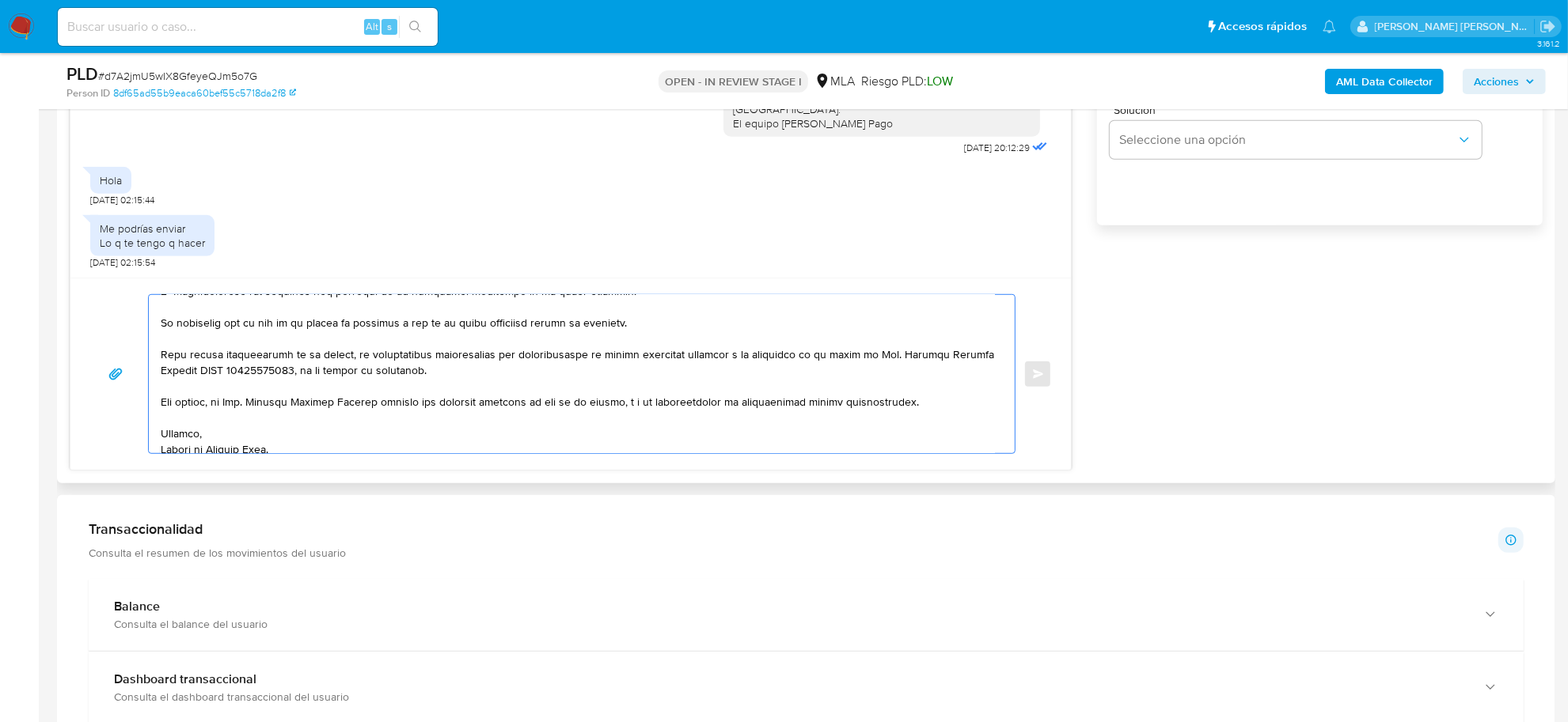
scroll to position [153, 0]
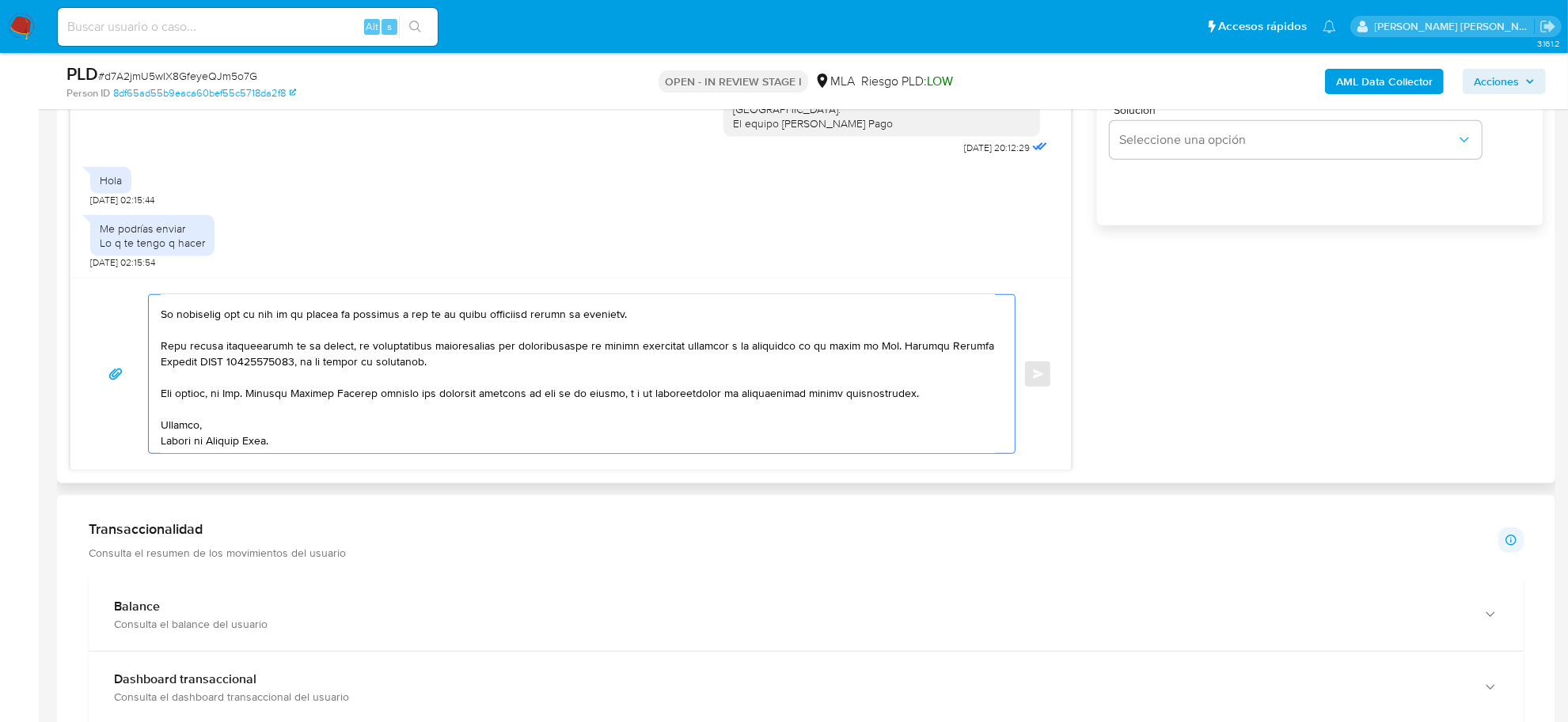
click at [350, 347] on textarea at bounding box center [578, 374] width 835 height 158
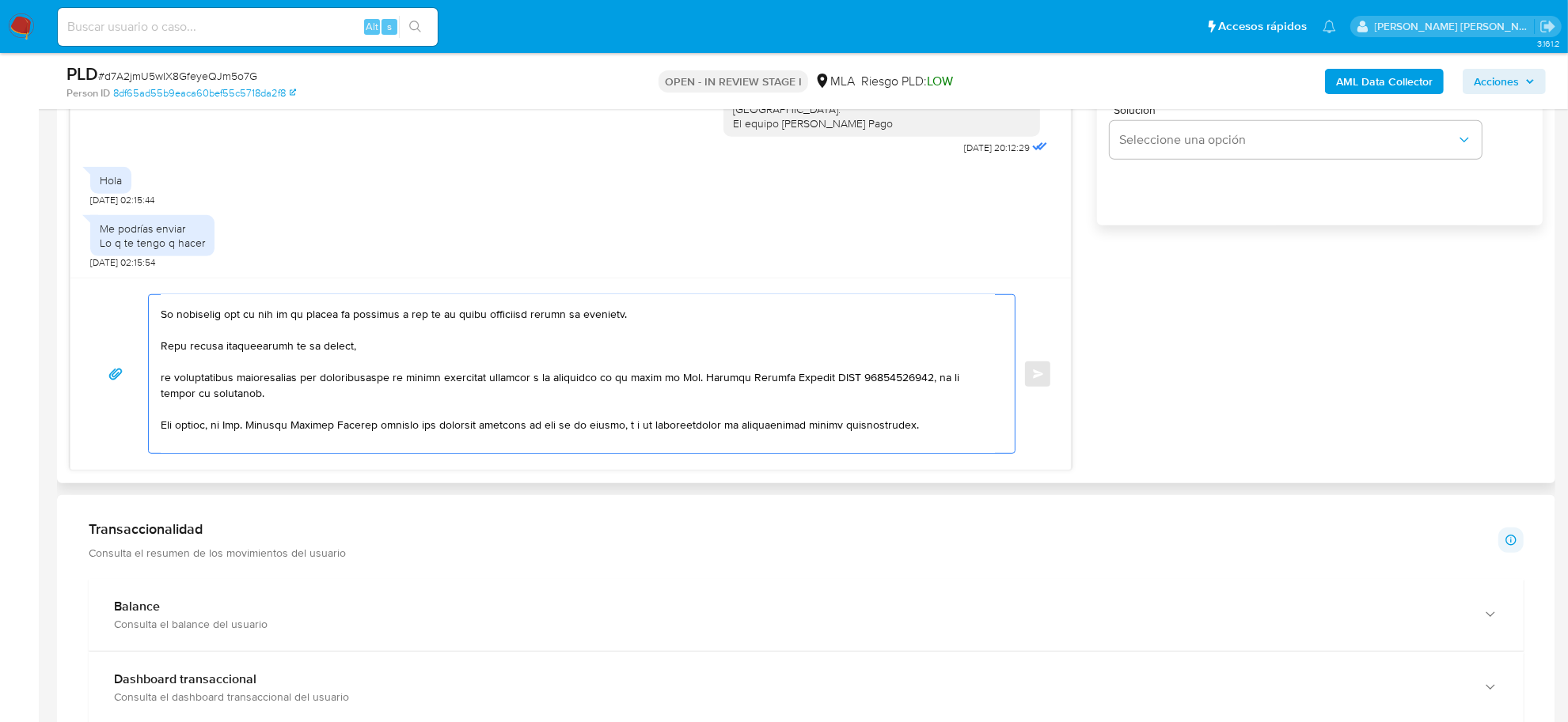
paste textarea "Si las operaciones realizadas en la cuenta corresponden"
click at [359, 343] on textarea at bounding box center [578, 374] width 835 height 158
click at [557, 346] on textarea at bounding box center [578, 374] width 835 height 158
drag, startPoint x: 540, startPoint y: 381, endPoint x: 157, endPoint y: 377, distance: 383.0
click at [157, 377] on div at bounding box center [577, 374] width 858 height 158
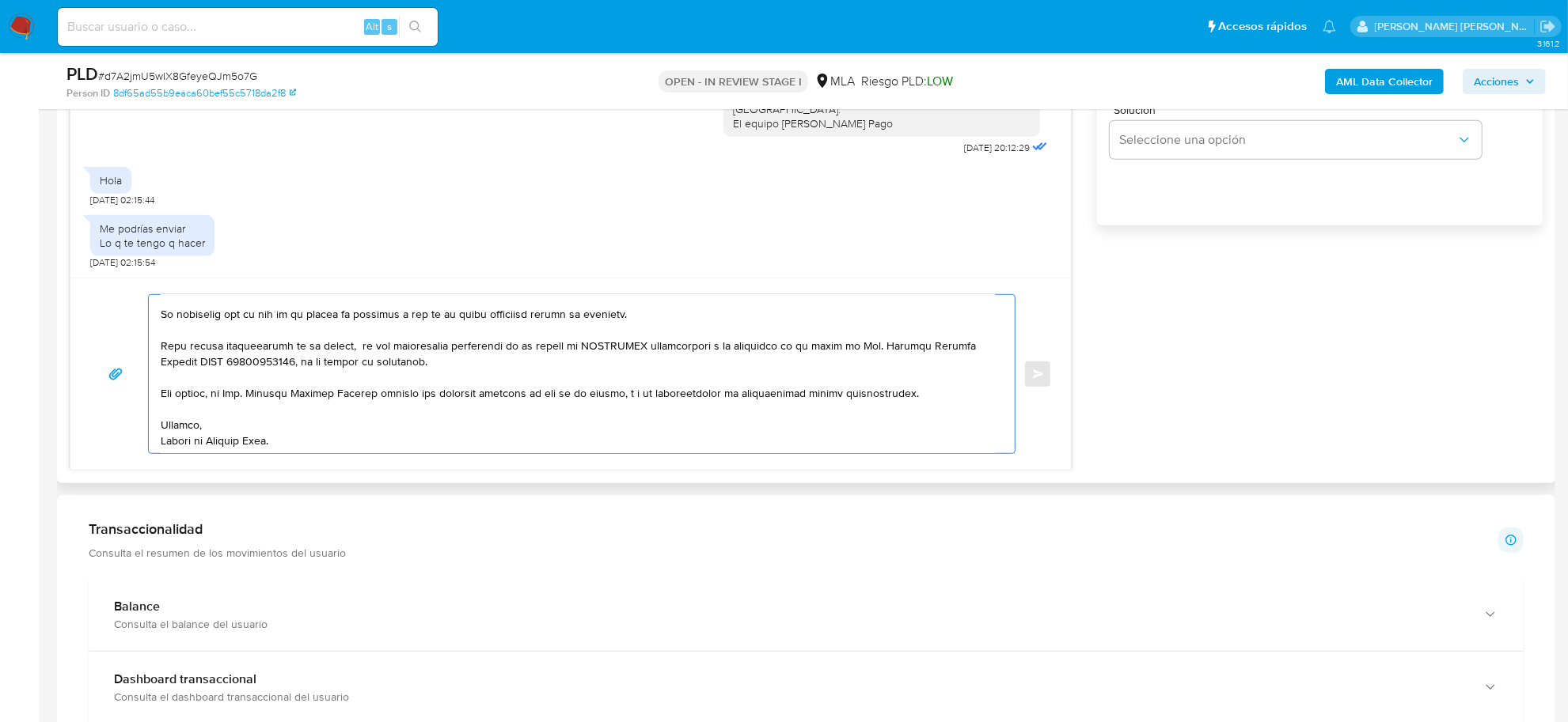
click at [774, 348] on textarea at bounding box center [578, 374] width 835 height 158
drag, startPoint x: 883, startPoint y: 348, endPoint x: 345, endPoint y: 364, distance: 538.2
click at [345, 364] on textarea at bounding box center [578, 374] width 835 height 158
click at [455, 348] on textarea at bounding box center [578, 374] width 835 height 158
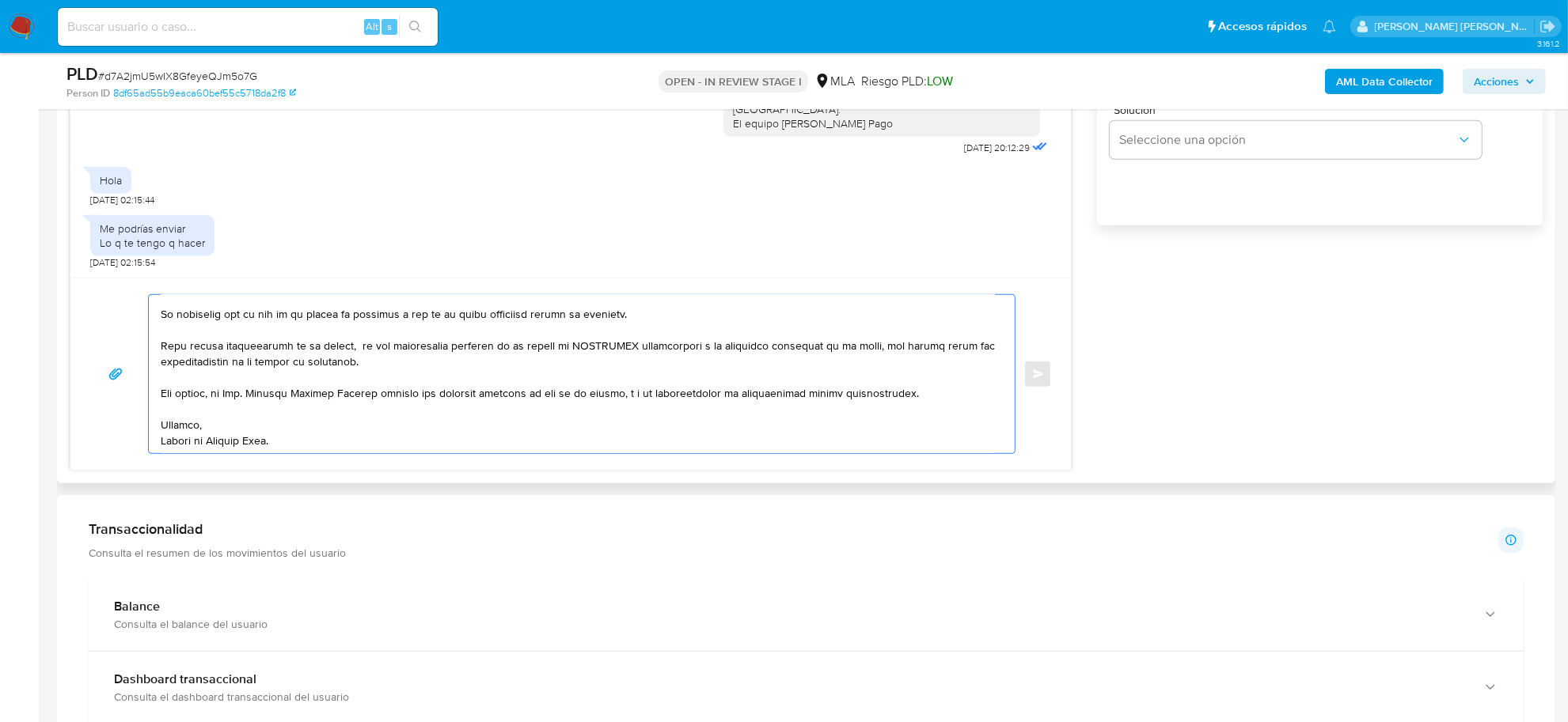
drag, startPoint x: 626, startPoint y: 345, endPoint x: 505, endPoint y: 347, distance: 121.0
click at [505, 347] on textarea at bounding box center [578, 374] width 835 height 158
drag, startPoint x: 363, startPoint y: 366, endPoint x: 317, endPoint y: 368, distance: 46.0
click at [317, 368] on textarea "Clara Juanita, esperamos te encuentres bien. Muchas gracias por tu respuesta. N…" at bounding box center [578, 374] width 835 height 158
click at [386, 378] on textarea "Clara Juanita, esperamos te encuentres bien. Muchas gracias por tu respuesta. N…" at bounding box center [578, 374] width 835 height 158
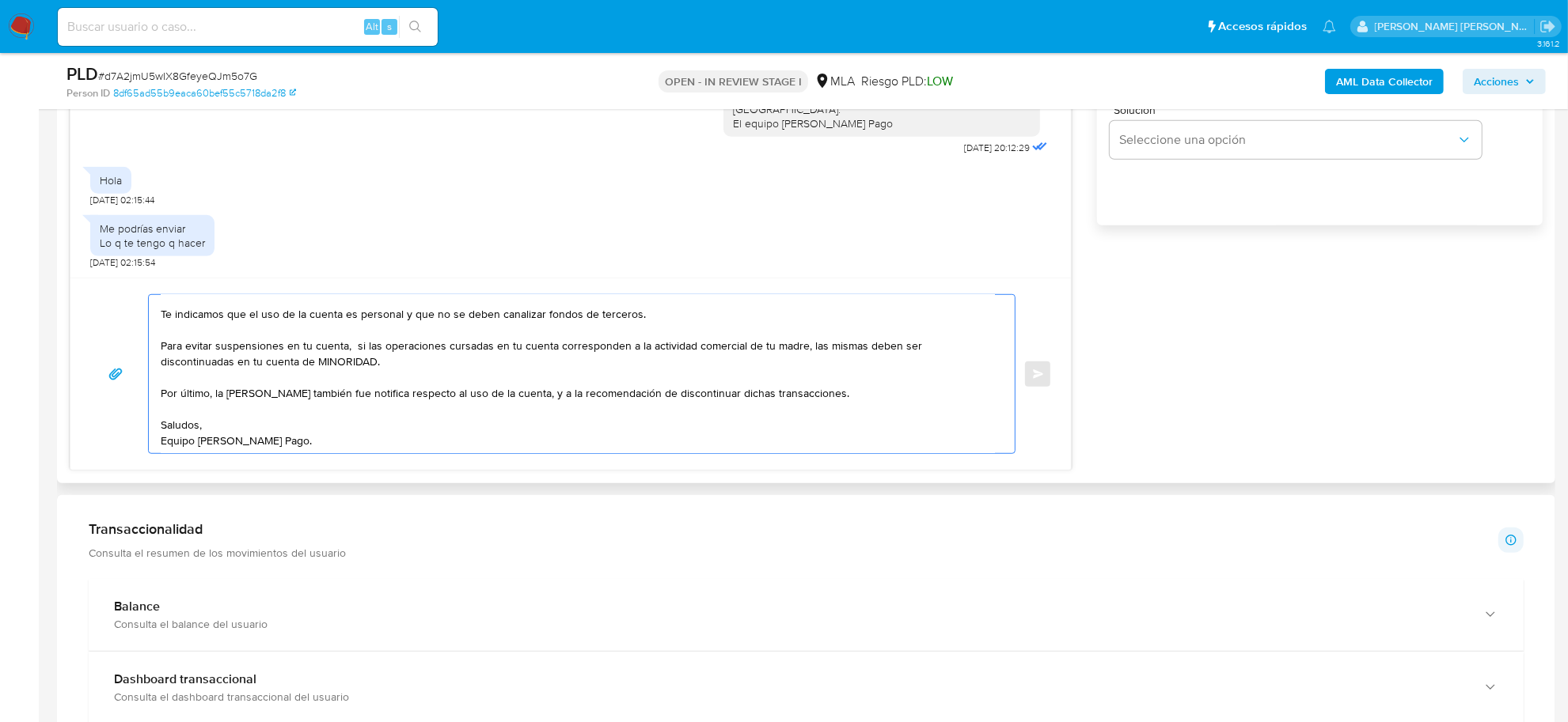
click at [410, 396] on textarea "Clara Juanita, esperamos te encuentres bien. Muchas gracias por tu respuesta. N…" at bounding box center [578, 374] width 835 height 158
click at [475, 398] on textarea at bounding box center [578, 374] width 835 height 158
click at [491, 414] on textarea at bounding box center [578, 374] width 835 height 158
click at [920, 393] on textarea at bounding box center [578, 374] width 835 height 158
click at [187, 424] on textarea at bounding box center [578, 374] width 835 height 158
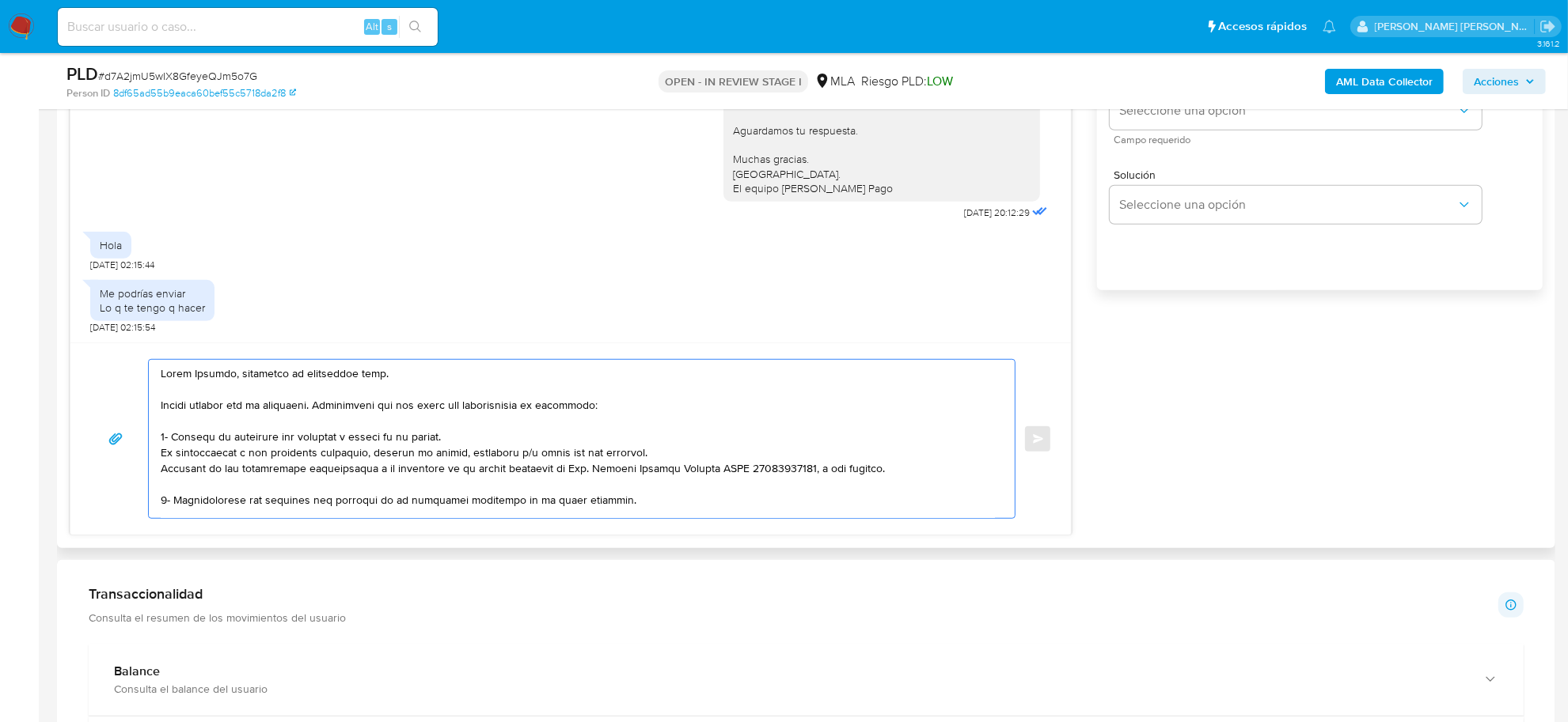
scroll to position [989, 0]
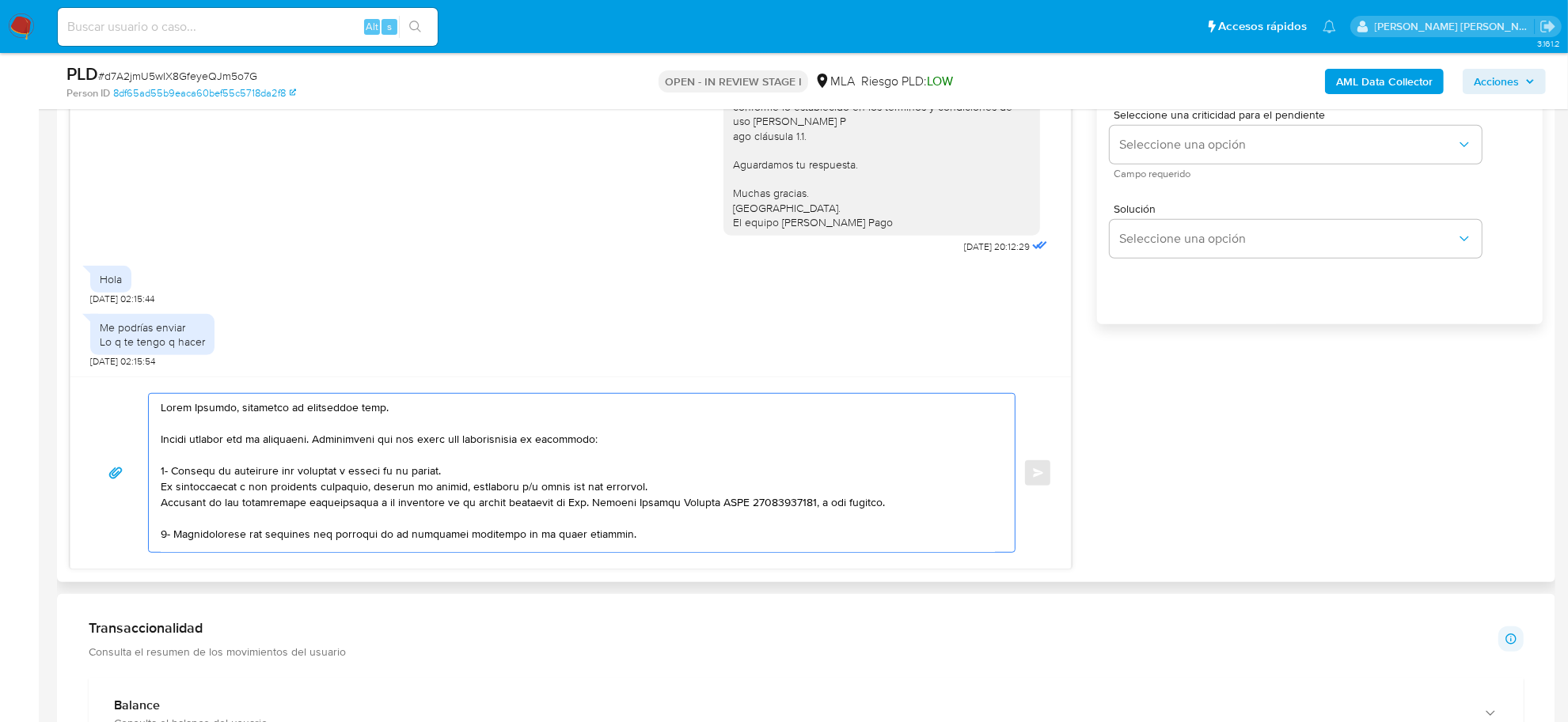
click at [262, 443] on textarea at bounding box center [578, 473] width 835 height 158
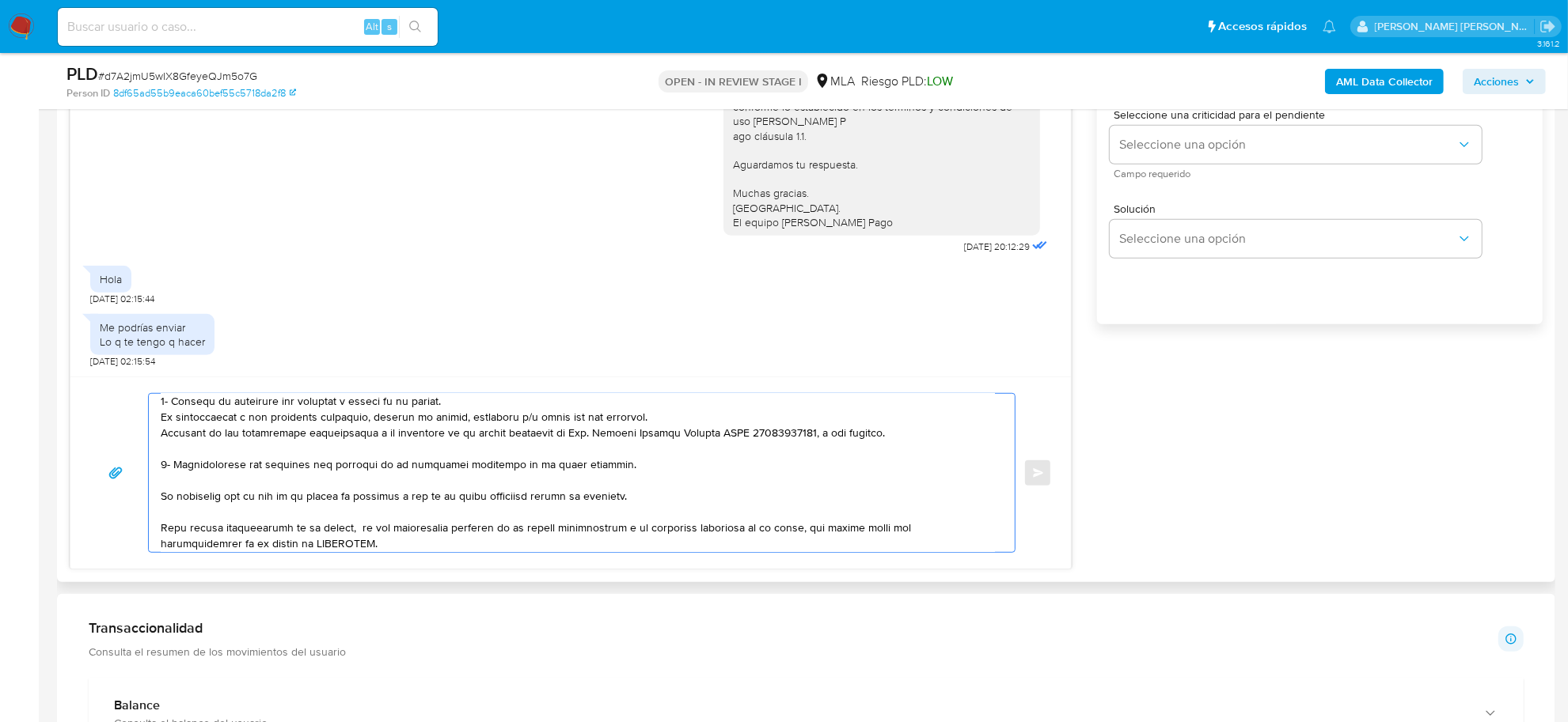
scroll to position [99, 0]
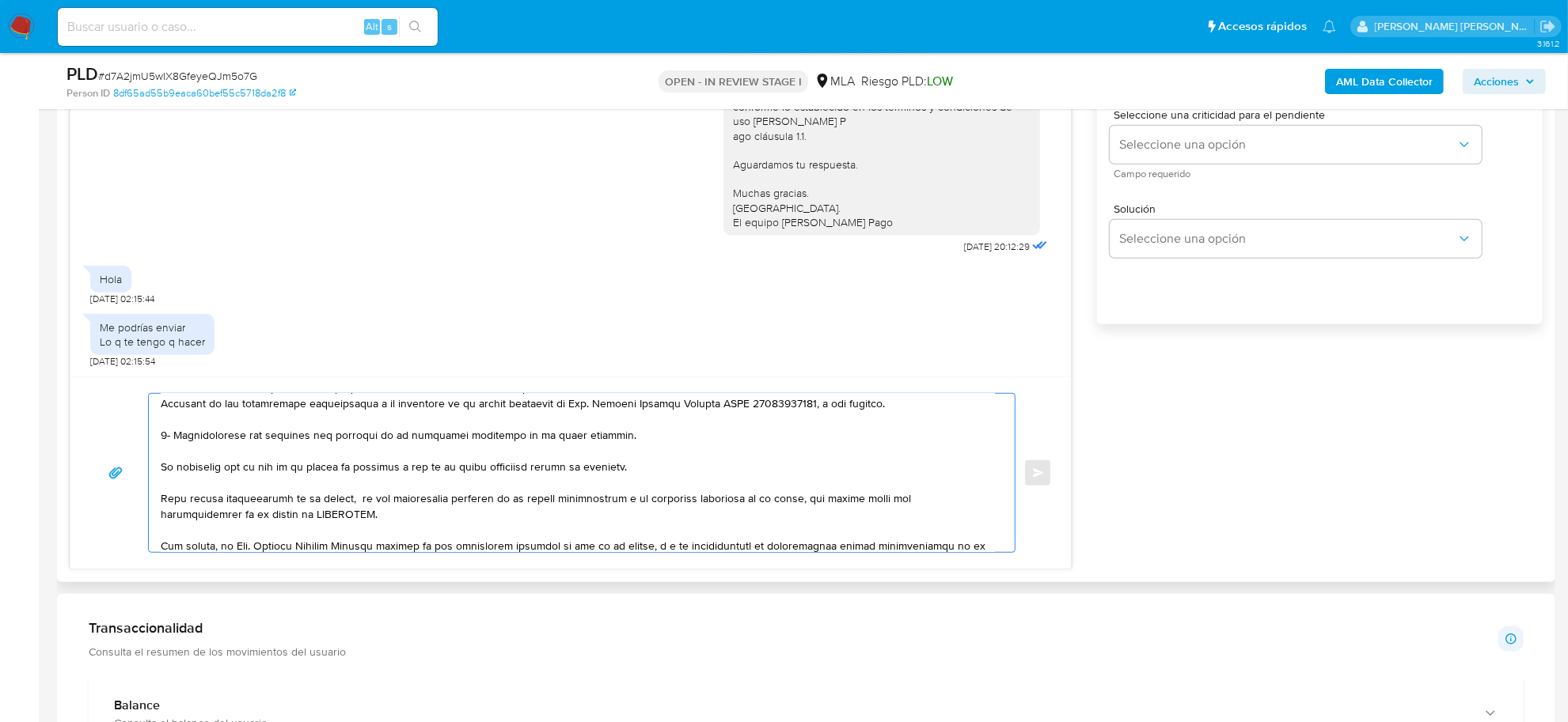
click at [161, 465] on textarea at bounding box center [578, 473] width 835 height 158
drag, startPoint x: 223, startPoint y: 469, endPoint x: 158, endPoint y: 467, distance: 65.0
click at [158, 467] on div at bounding box center [577, 473] width 858 height 158
paste textarea "Queremos informarte que el uso"
click at [354, 502] on textarea at bounding box center [578, 473] width 835 height 158
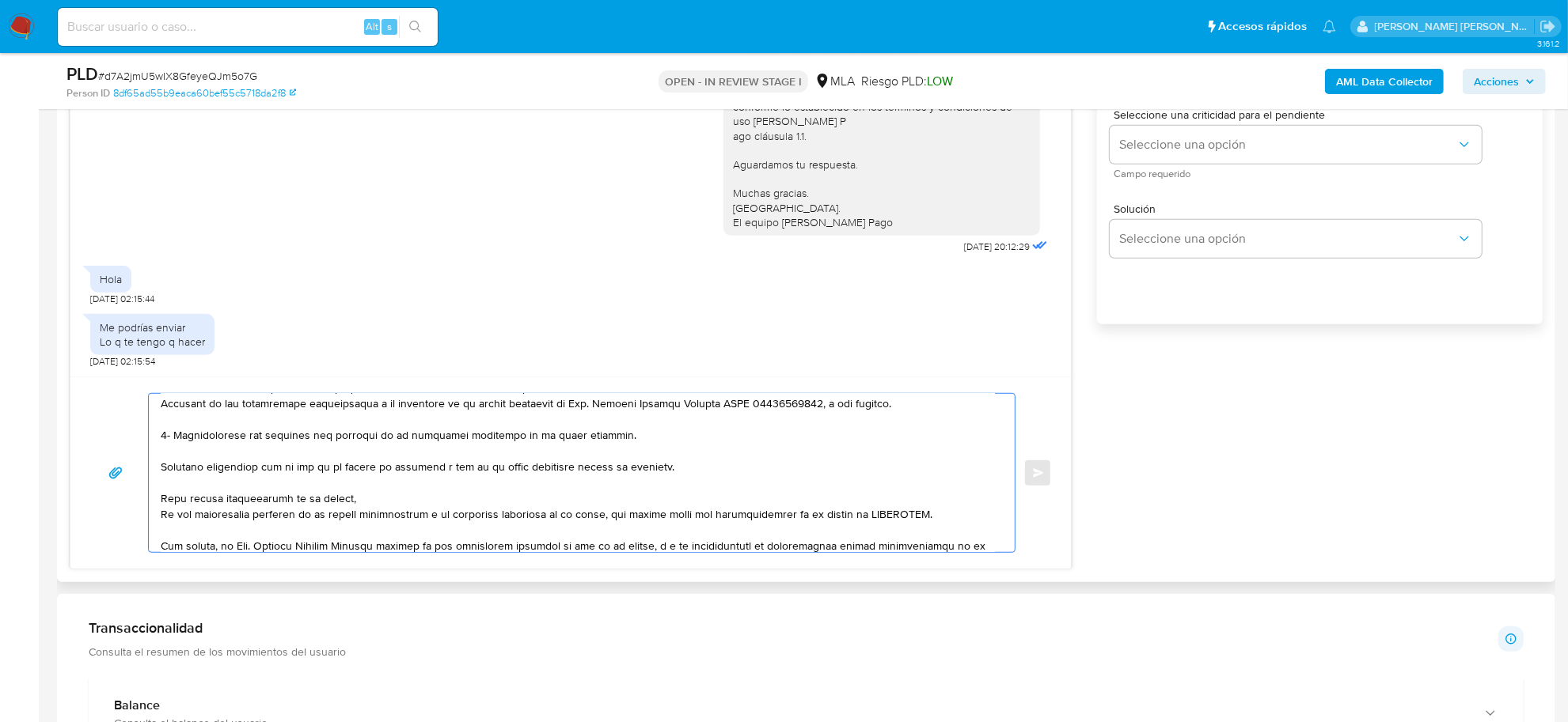
click at [546, 406] on textarea at bounding box center [578, 473] width 835 height 158
click at [360, 518] on textarea at bounding box center [578, 473] width 835 height 158
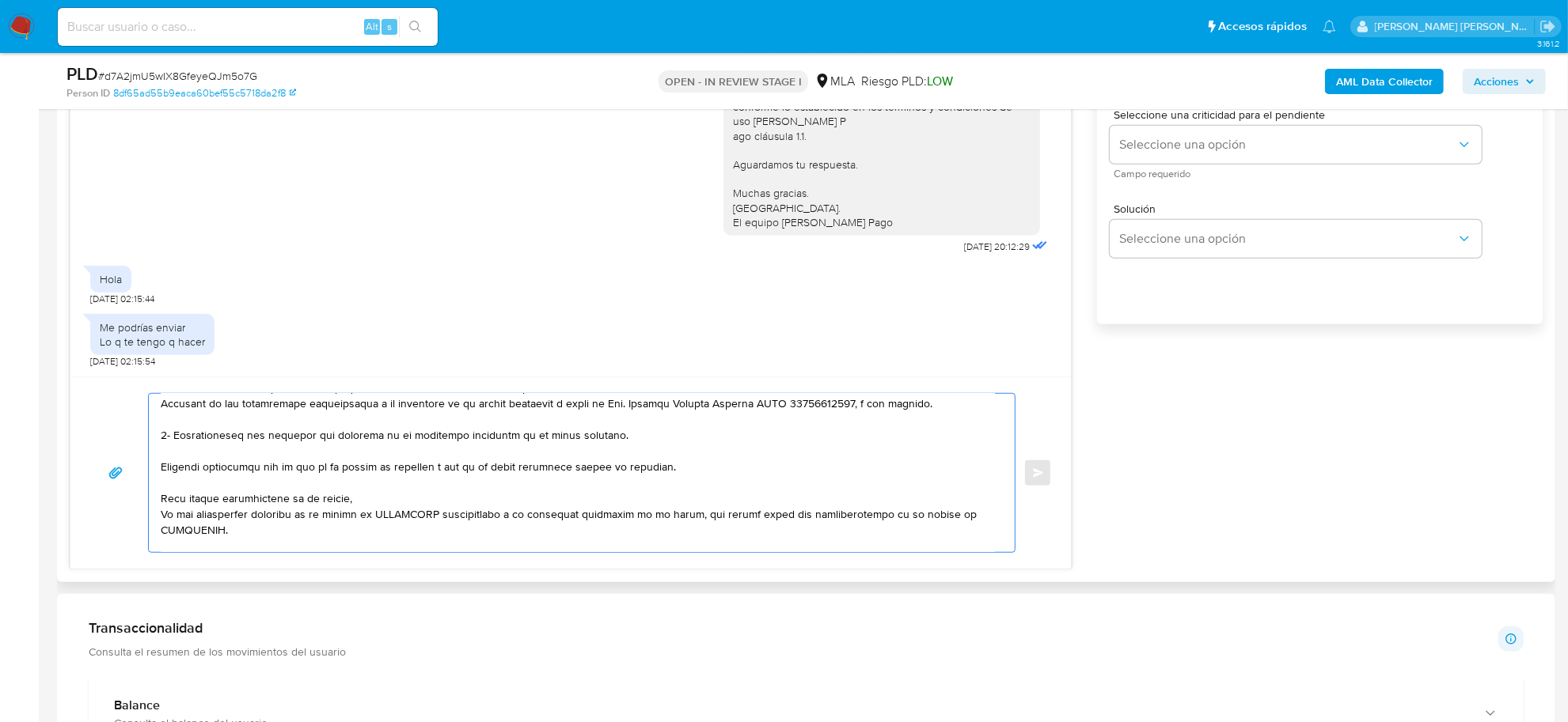
drag, startPoint x: 356, startPoint y: 502, endPoint x: 159, endPoint y: 504, distance: 197.0
click at [159, 504] on div at bounding box center [577, 473] width 858 height 158
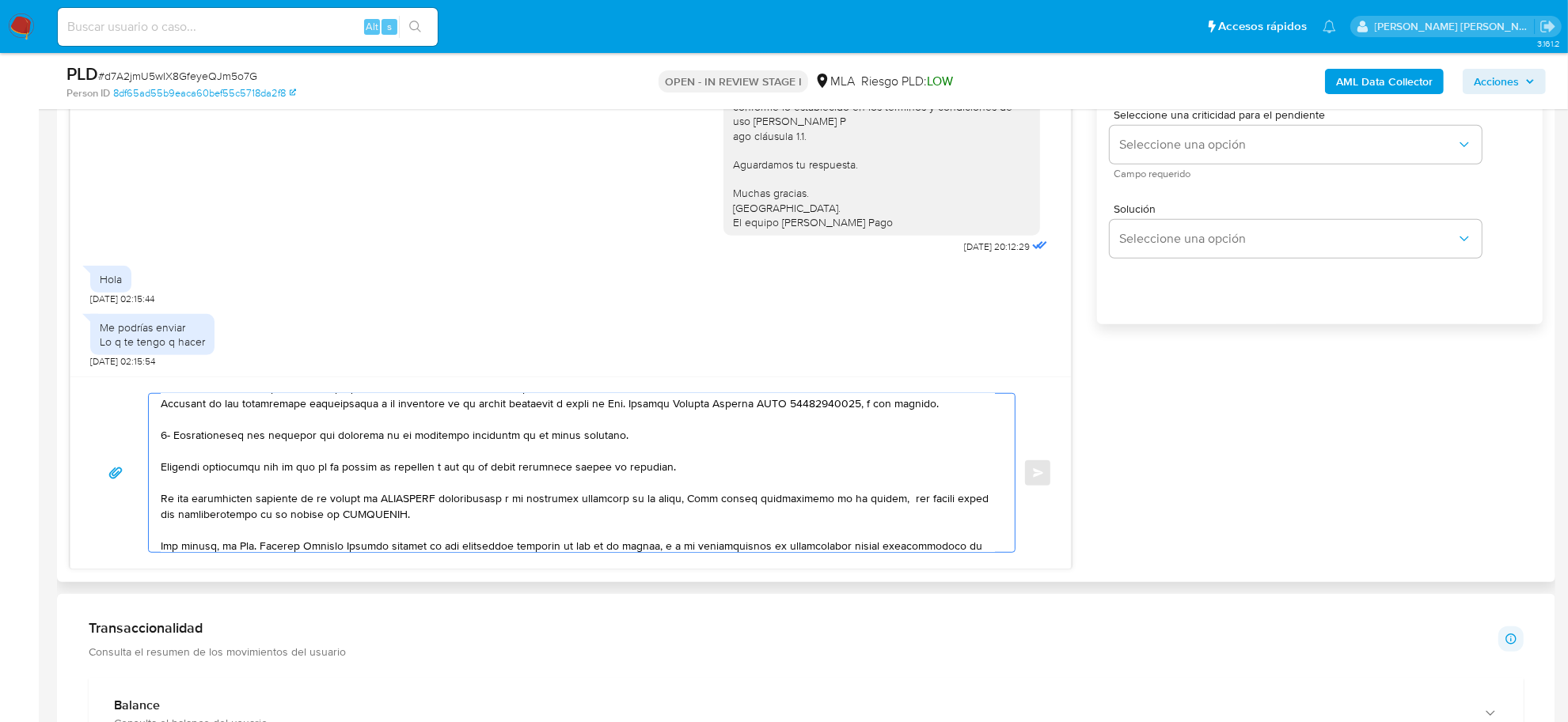
click at [697, 505] on textarea at bounding box center [578, 473] width 835 height 158
drag, startPoint x: 876, startPoint y: 502, endPoint x: 937, endPoint y: 504, distance: 61.0
click at [937, 504] on textarea at bounding box center [578, 473] width 835 height 158
drag, startPoint x: 296, startPoint y: 518, endPoint x: 374, endPoint y: 512, distance: 78.2
click at [374, 512] on textarea at bounding box center [578, 473] width 835 height 158
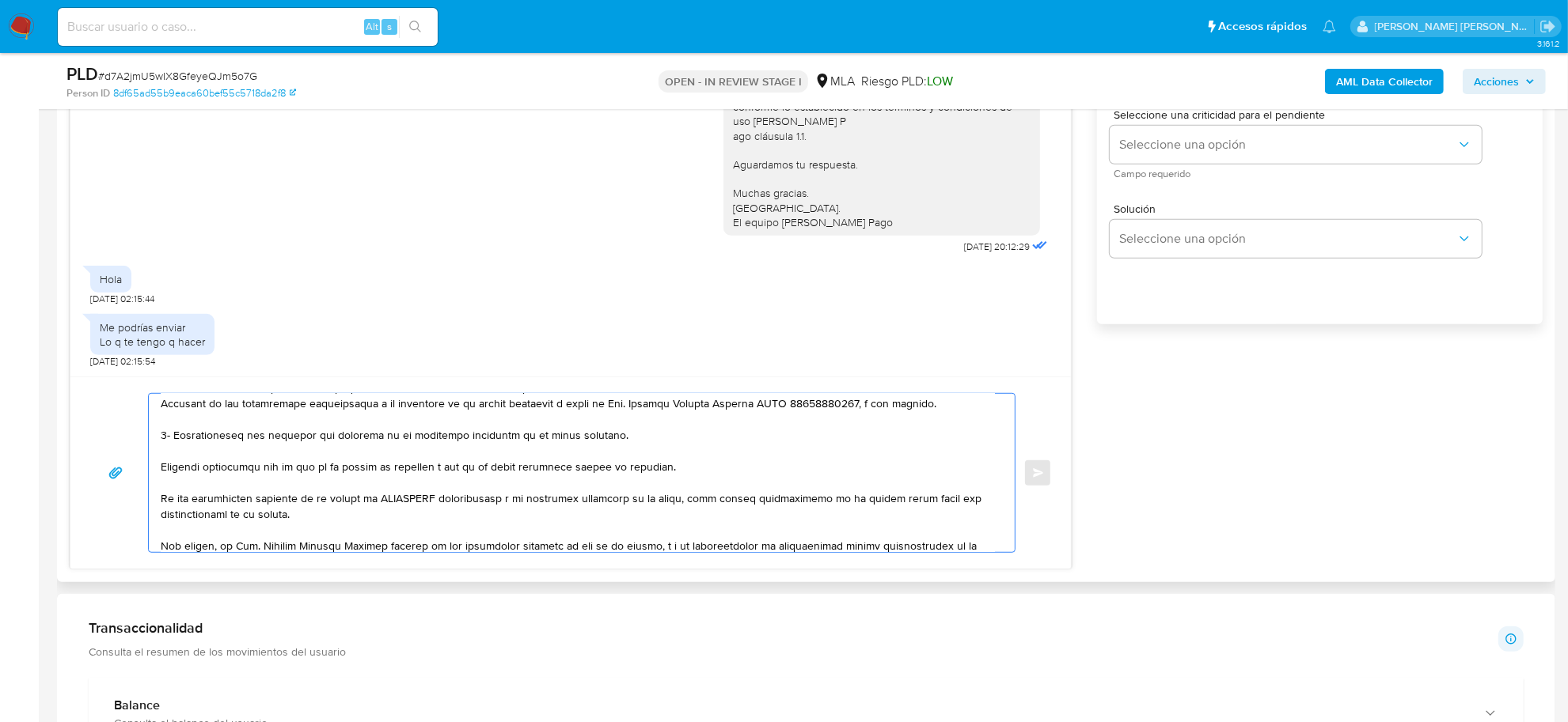
drag, startPoint x: 878, startPoint y: 503, endPoint x: 829, endPoint y: 501, distance: 49.0
click at [829, 501] on textarea at bounding box center [578, 473] width 835 height 158
drag, startPoint x: 439, startPoint y: 500, endPoint x: 377, endPoint y: 498, distance: 62.0
click at [377, 498] on textarea at bounding box center [578, 473] width 835 height 158
click at [485, 517] on textarea at bounding box center [578, 473] width 835 height 158
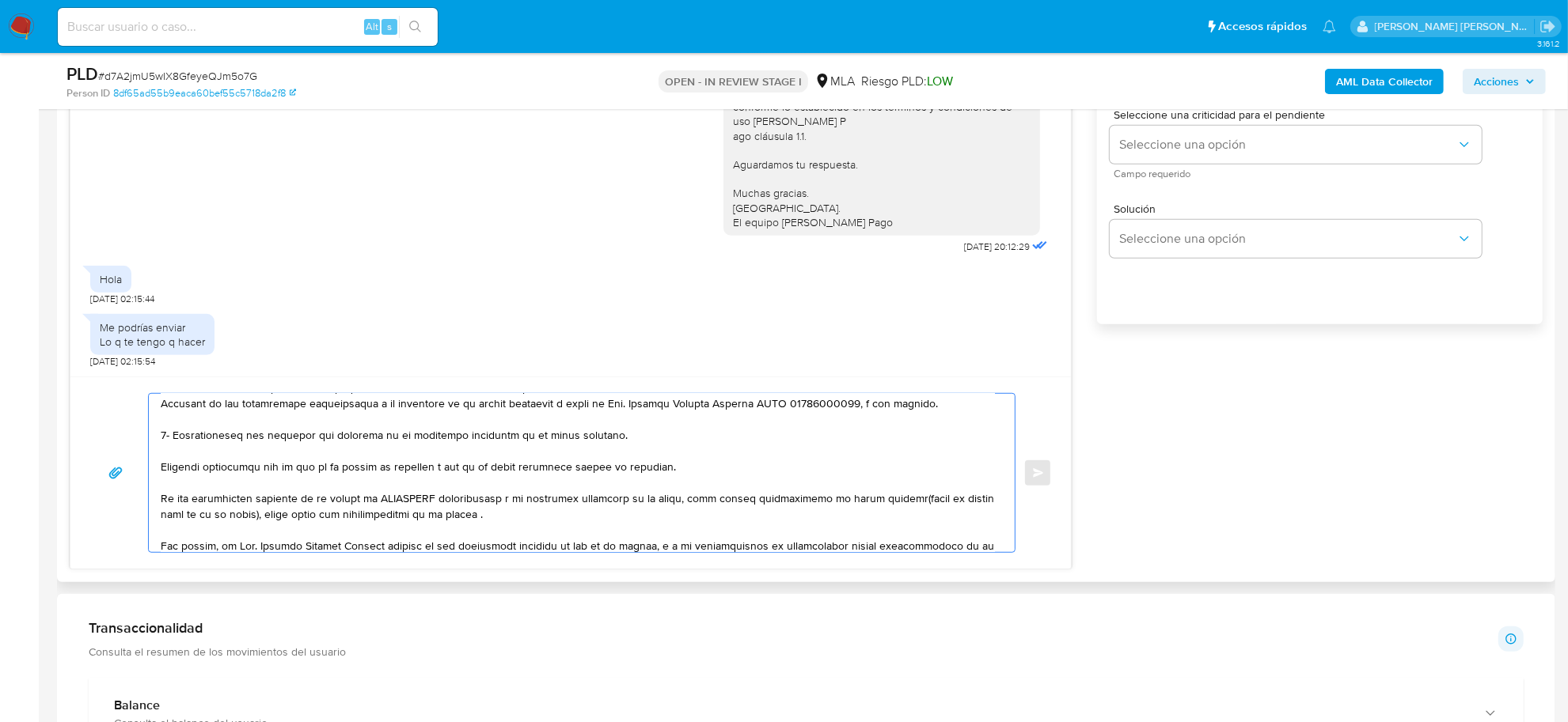
paste textarea "MINORIDAD"
click at [162, 501] on textarea at bounding box center [578, 473] width 835 height 158
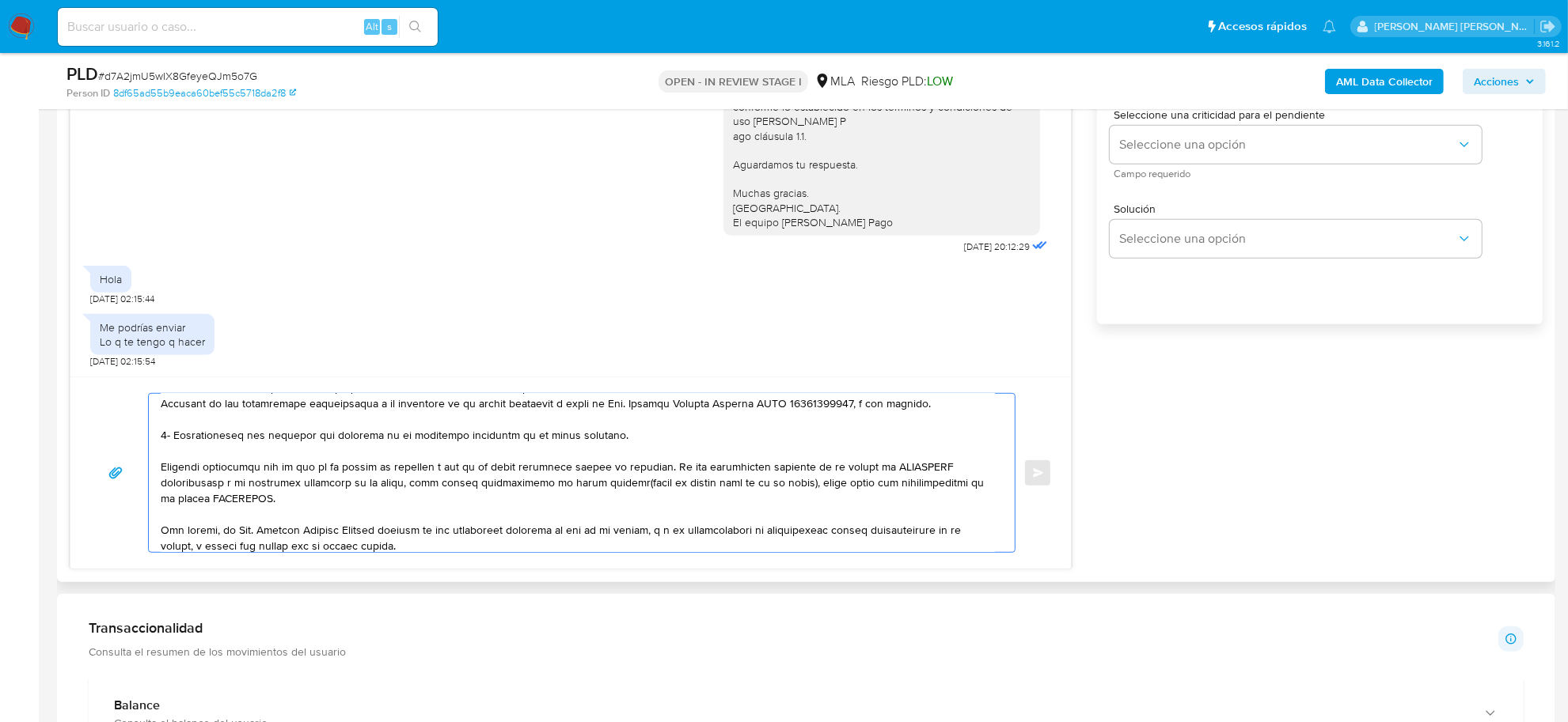
click at [268, 504] on textarea at bounding box center [578, 473] width 835 height 158
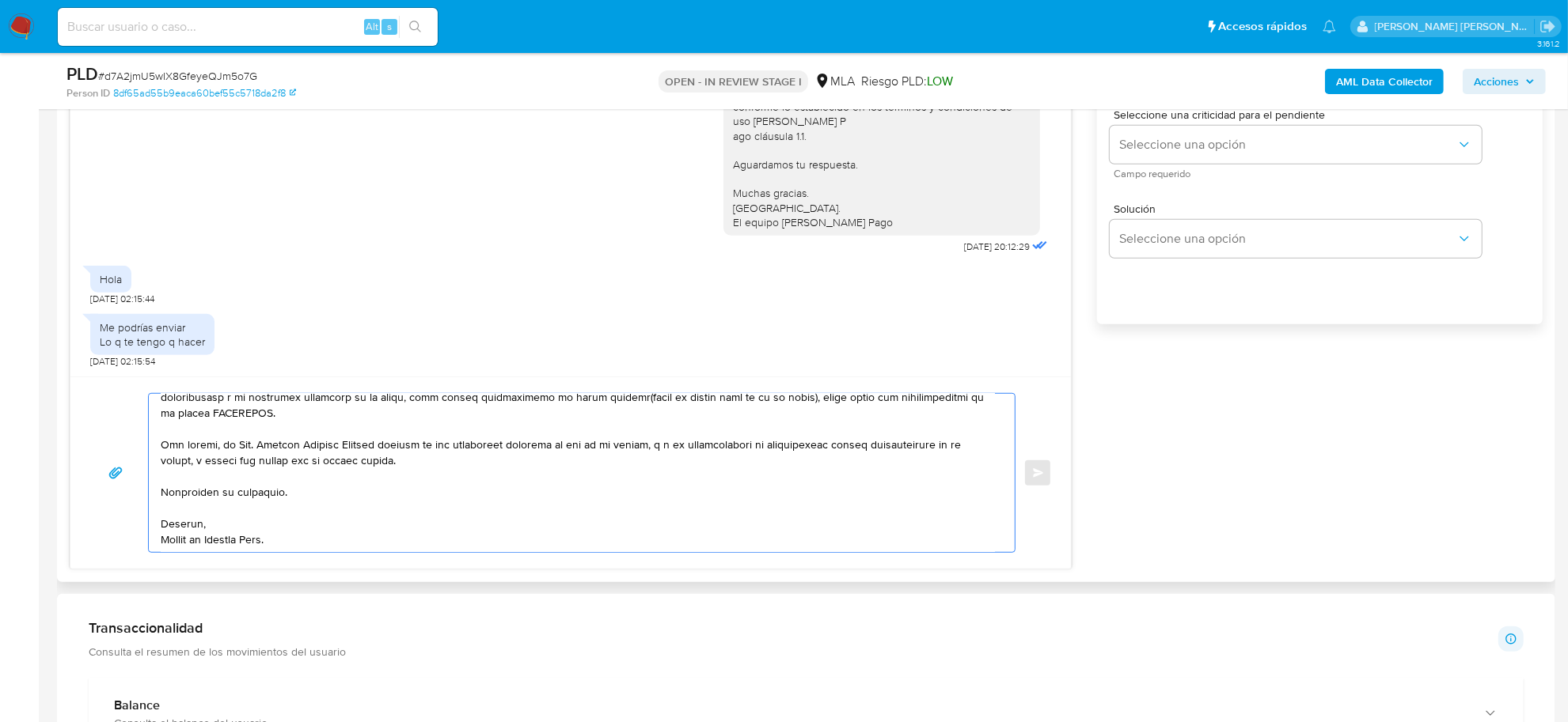
click at [627, 449] on textarea at bounding box center [578, 473] width 835 height 158
drag, startPoint x: 291, startPoint y: 469, endPoint x: 226, endPoint y: 463, distance: 65.3
click at [226, 463] on textarea at bounding box center [578, 473] width 835 height 158
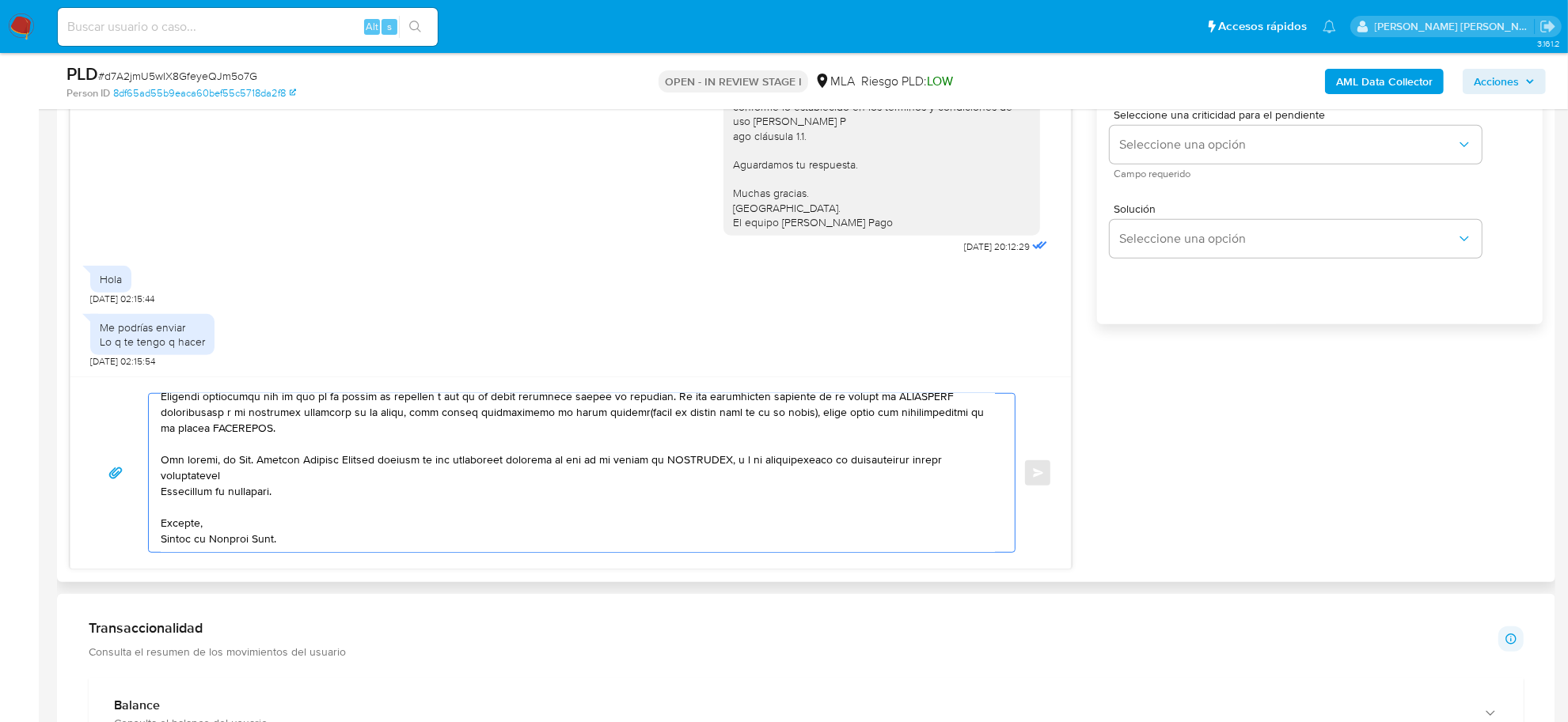
scroll to position [169, 0]
click at [270, 496] on textarea at bounding box center [578, 473] width 835 height 158
drag, startPoint x: 291, startPoint y: 481, endPoint x: 231, endPoint y: 481, distance: 60.0
click at [231, 481] on textarea at bounding box center [578, 473] width 835 height 158
drag, startPoint x: 340, startPoint y: 479, endPoint x: 392, endPoint y: 476, distance: 52.1
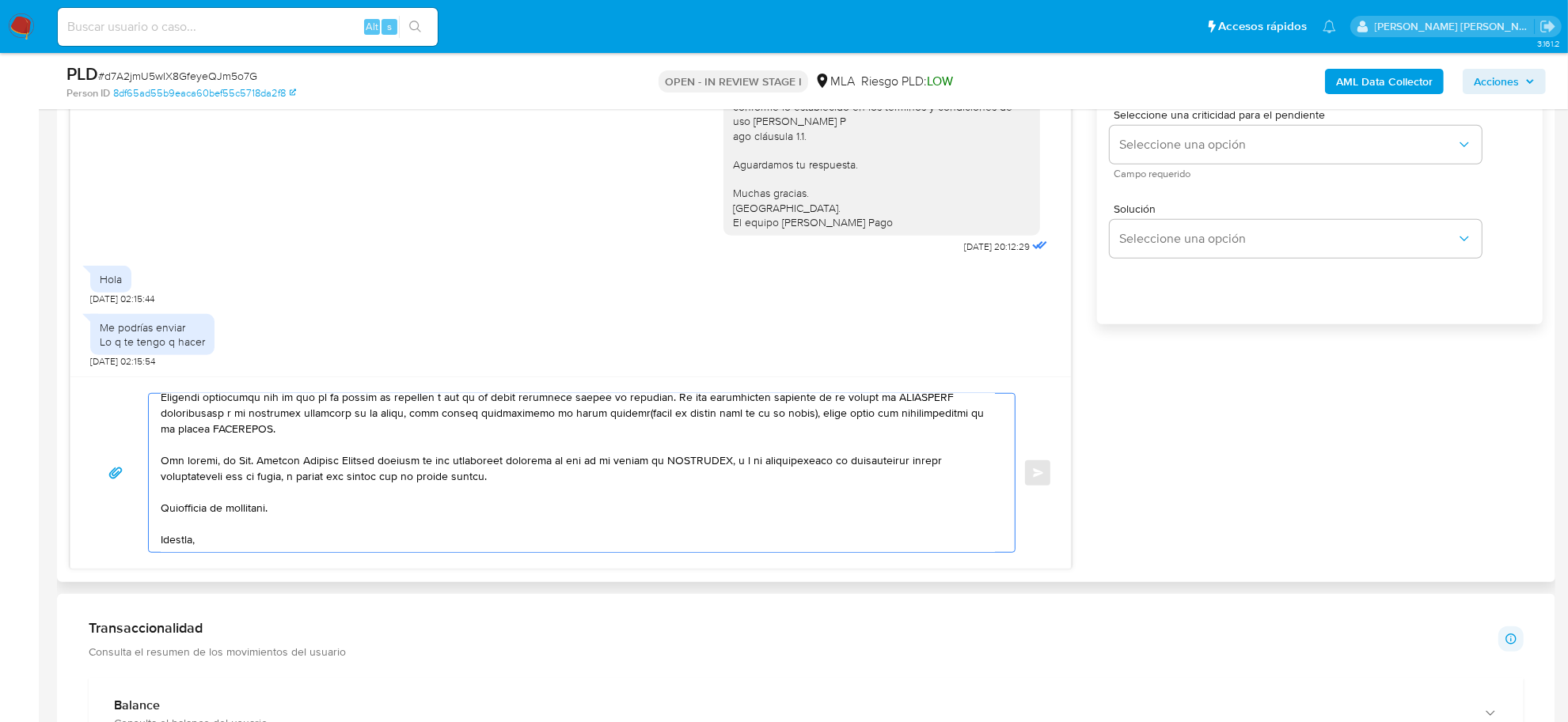
click at [392, 476] on textarea at bounding box center [578, 473] width 835 height 158
click at [498, 481] on textarea at bounding box center [578, 473] width 835 height 158
type textarea "Clara Juanita, esperamos te encuentres bien. Muchas gracias por tu respuesta. N…"
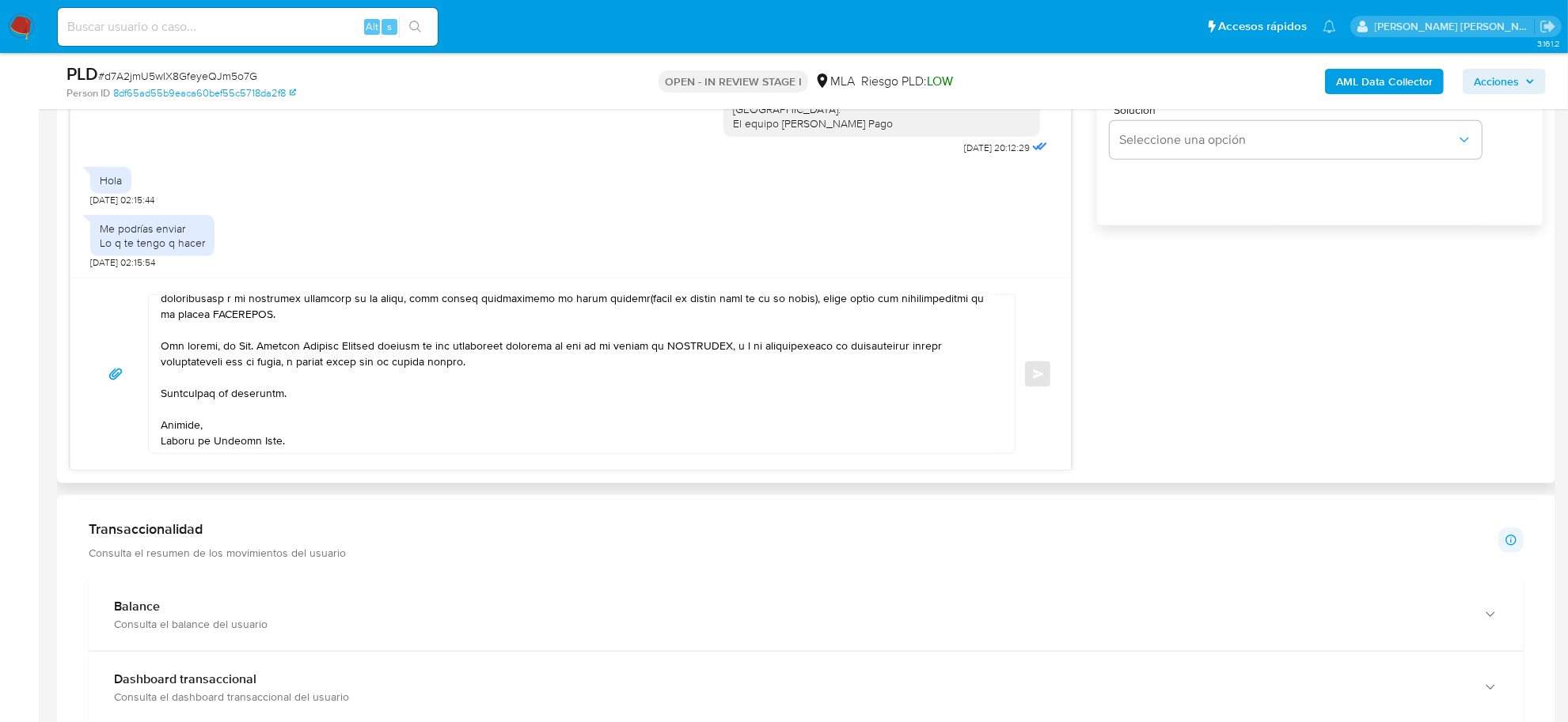
scroll to position [890, 0]
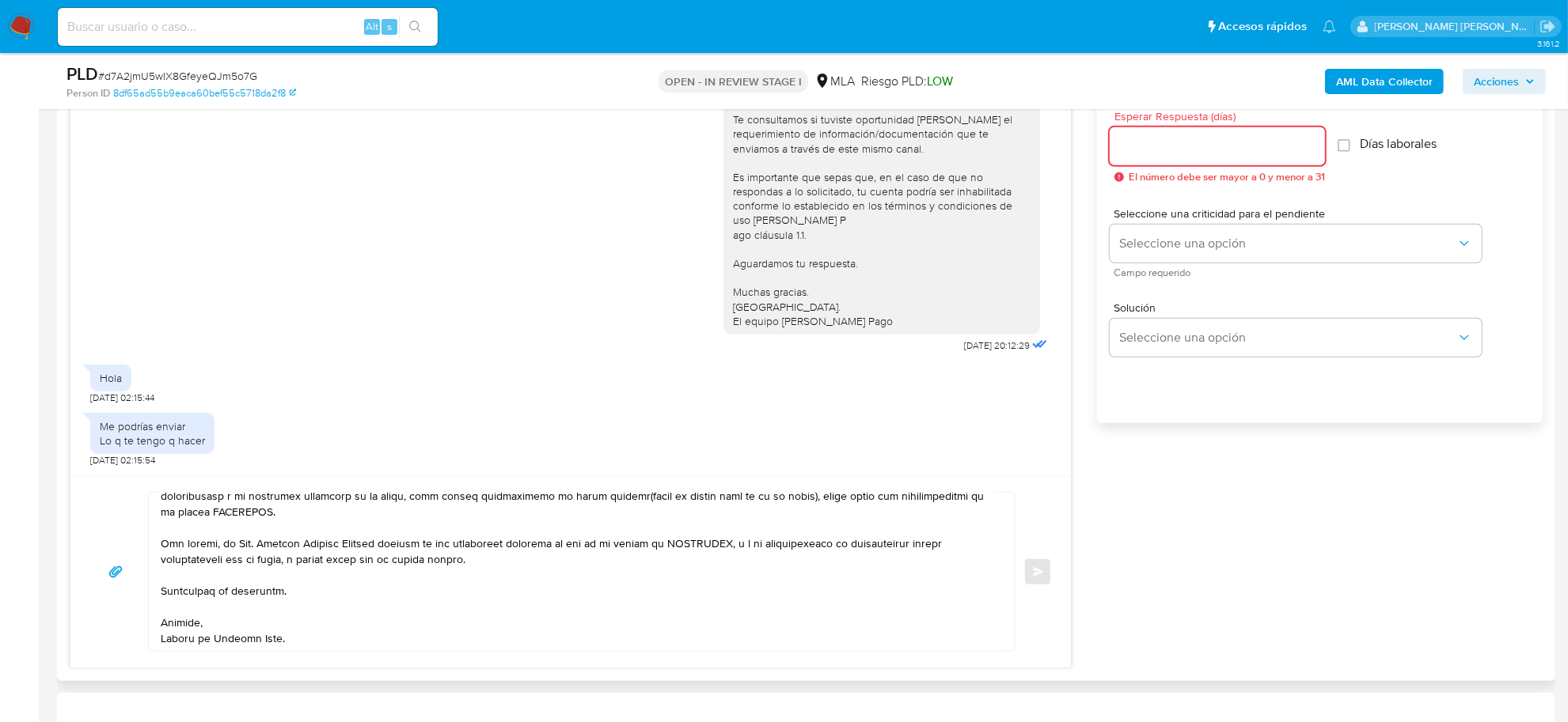
click at [1135, 144] on input "Esperar Respuesta (días)" at bounding box center [1218, 145] width 215 height 20
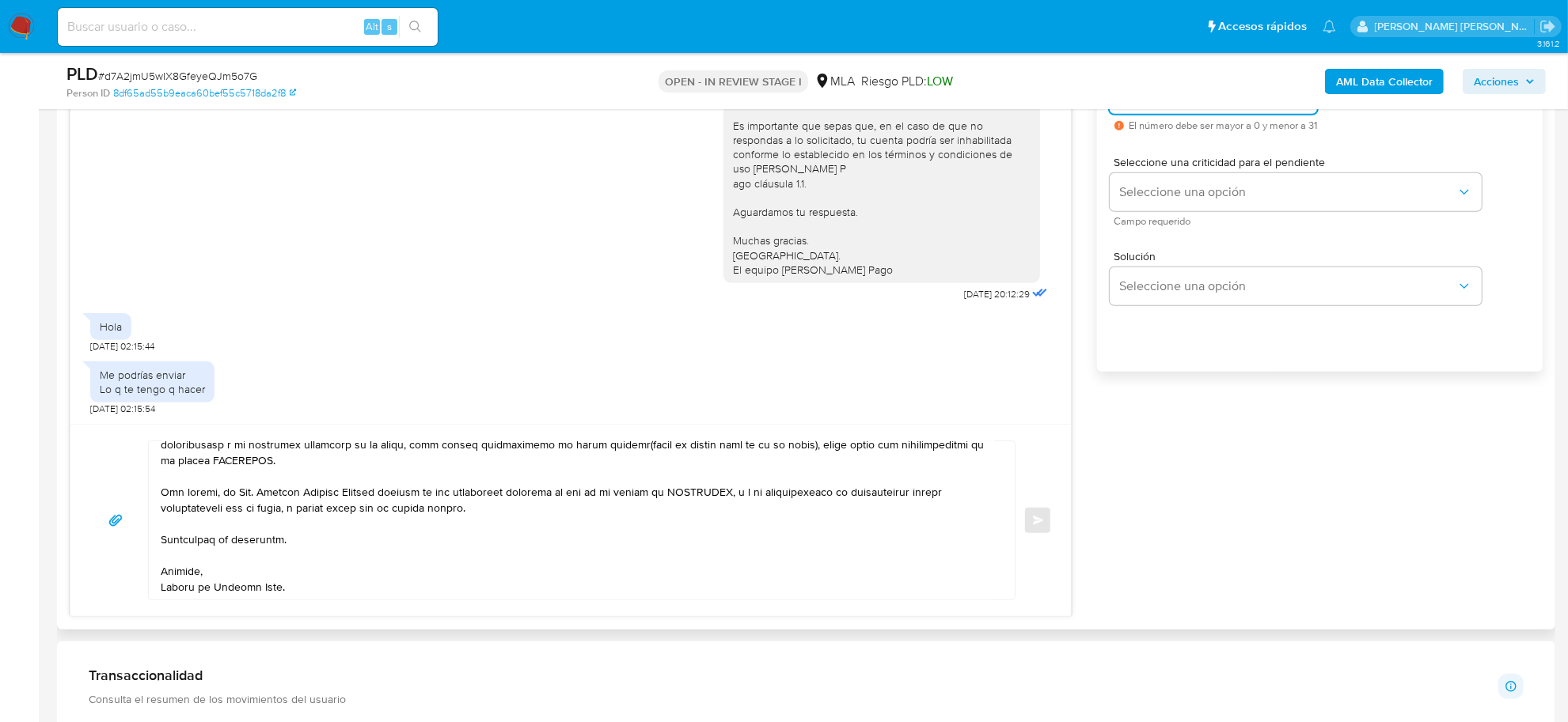
scroll to position [989, 0]
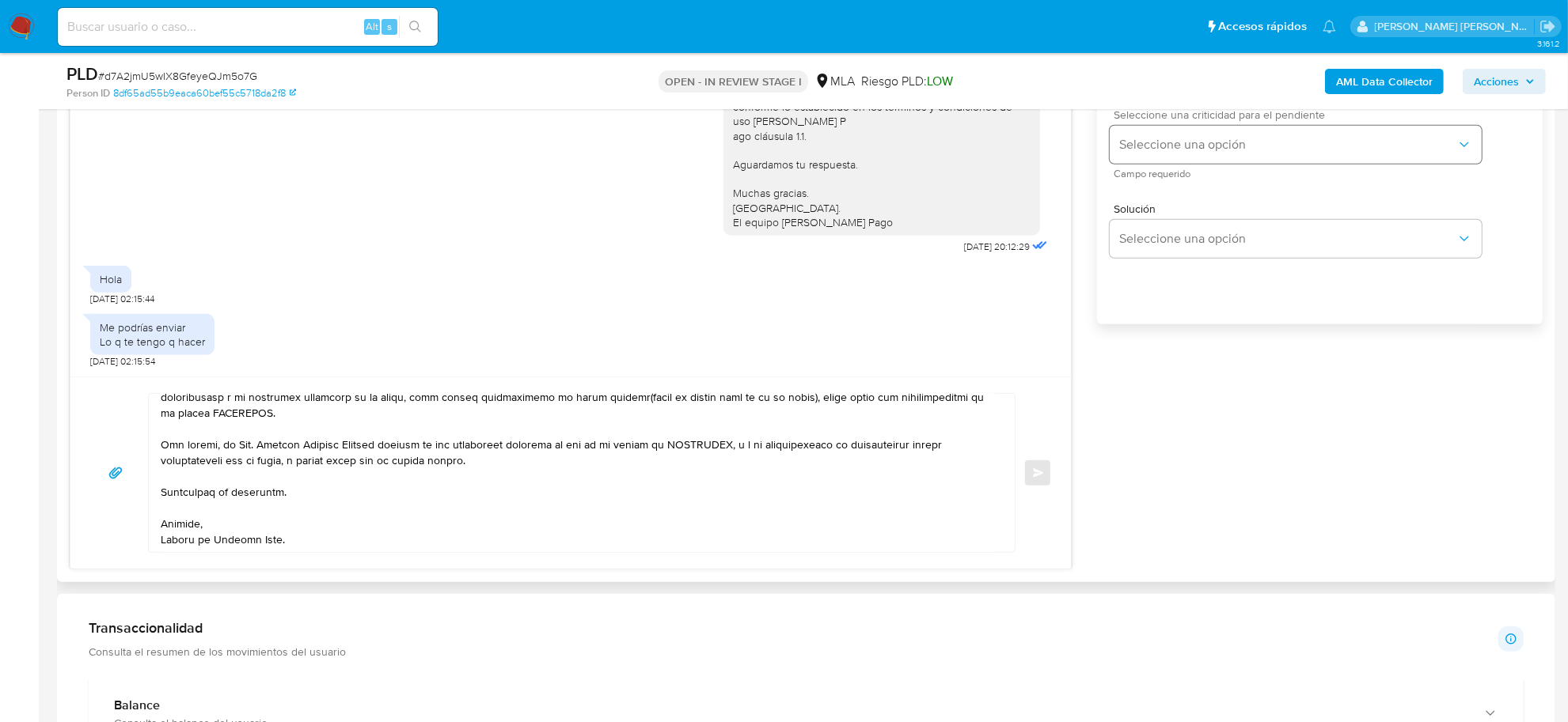
type input "2"
click at [1216, 161] on button "Seleccione una opción" at bounding box center [1296, 144] width 372 height 38
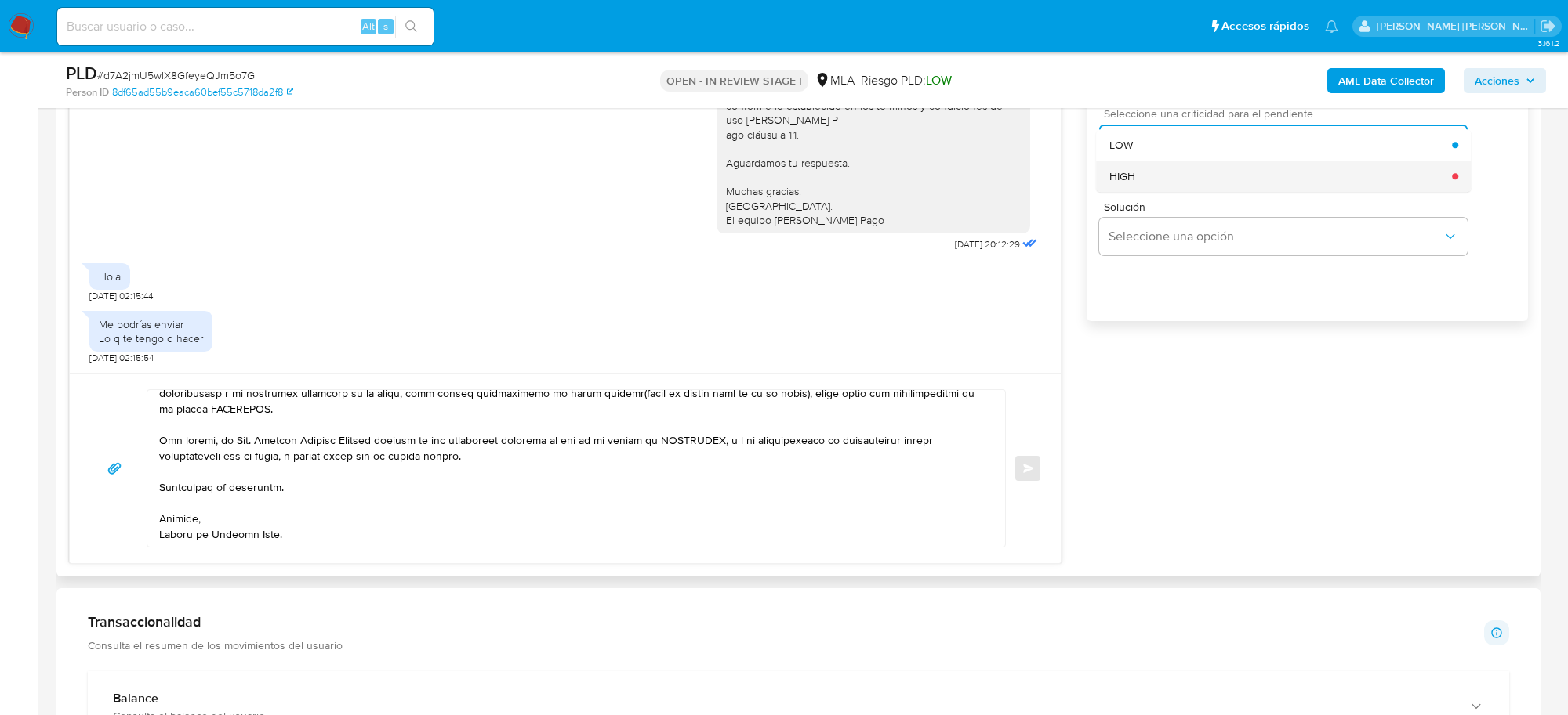
click at [1170, 179] on div "HIGH" at bounding box center [1281, 176] width 344 height 32
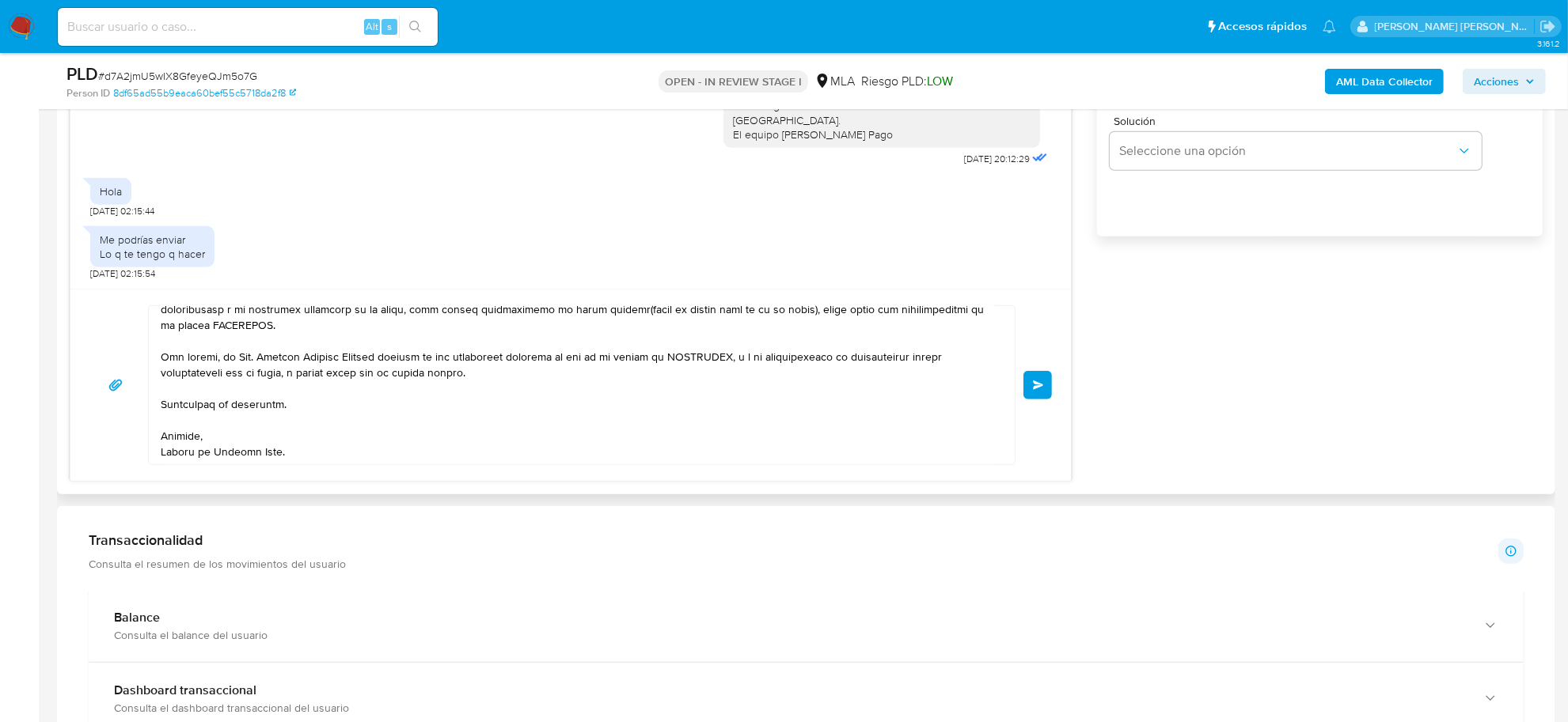
scroll to position [1088, 0]
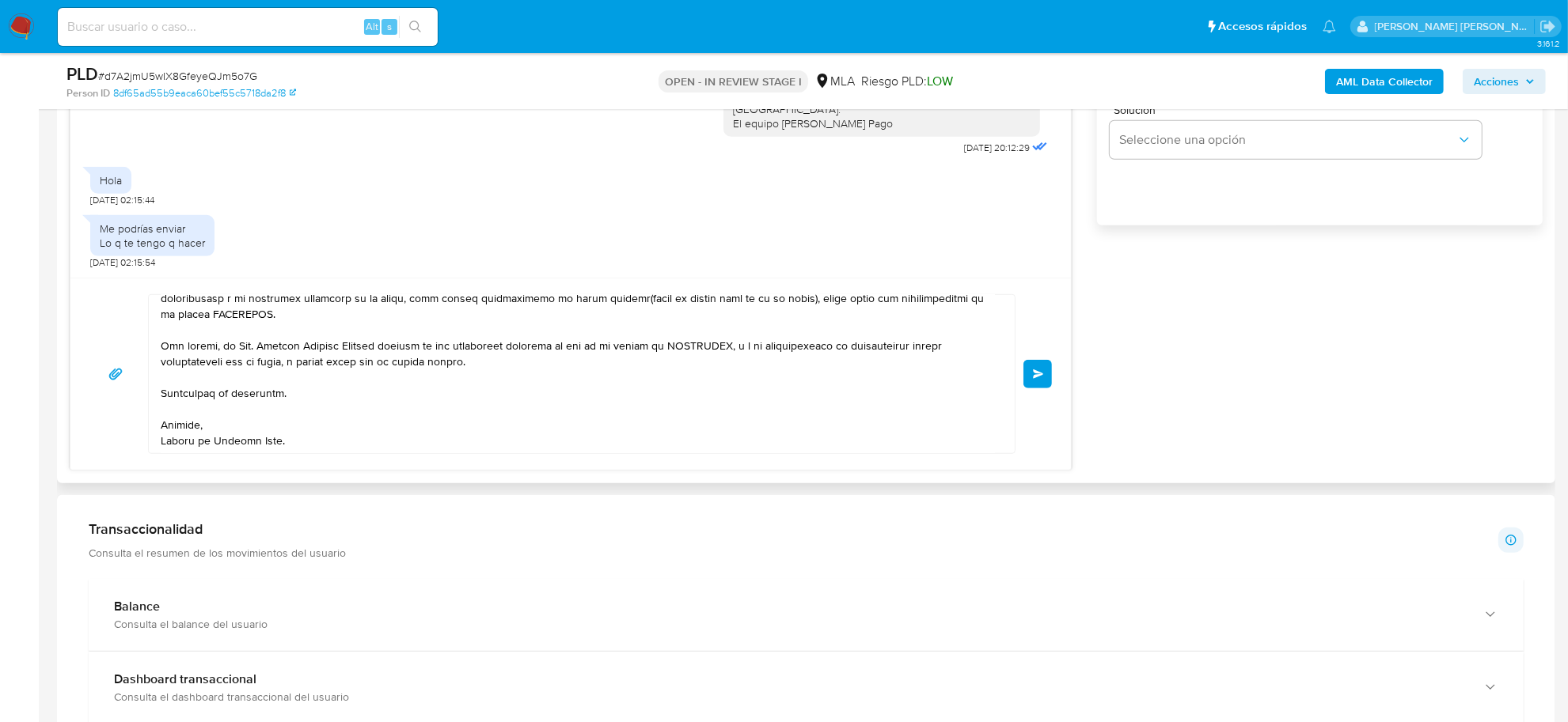
click at [1045, 378] on button "Enviar" at bounding box center [1038, 373] width 28 height 28
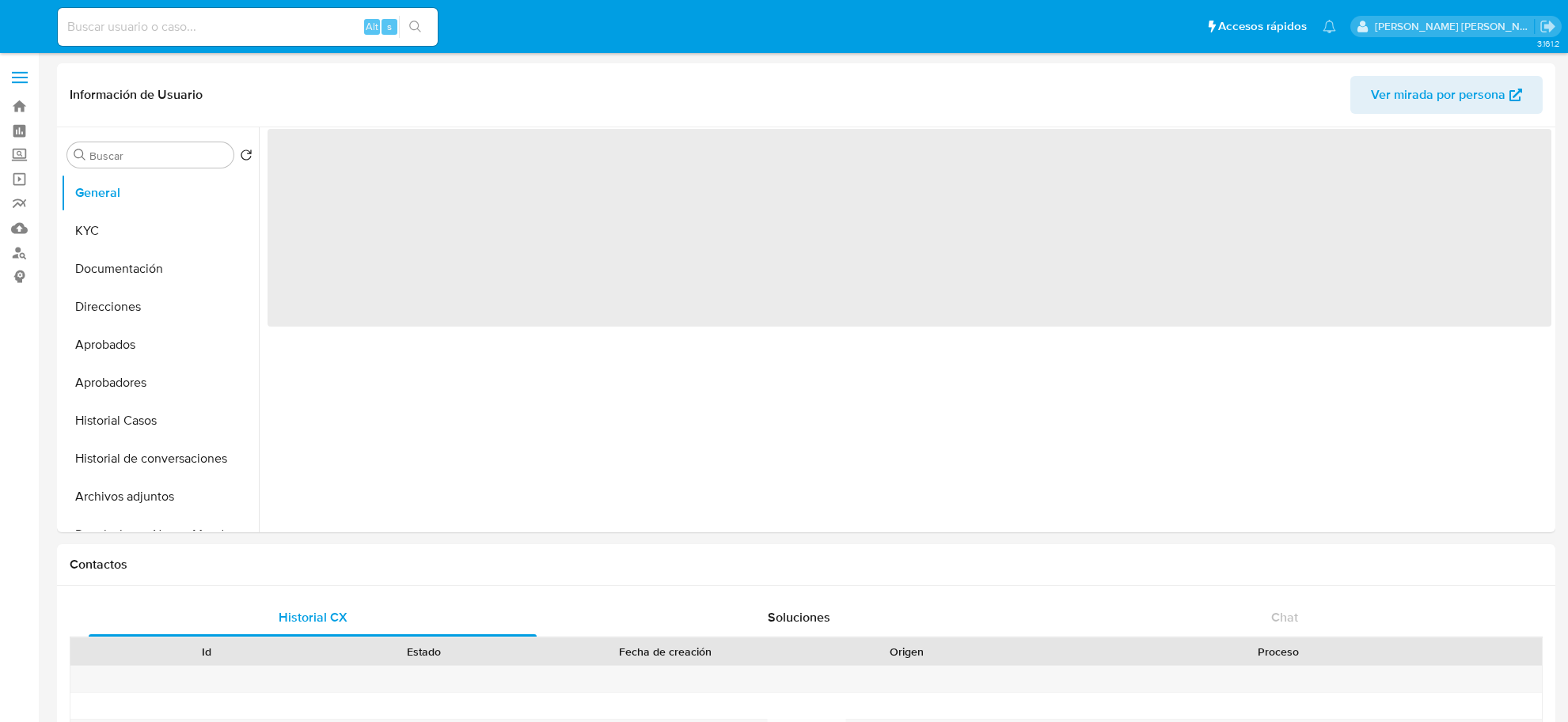
select select "10"
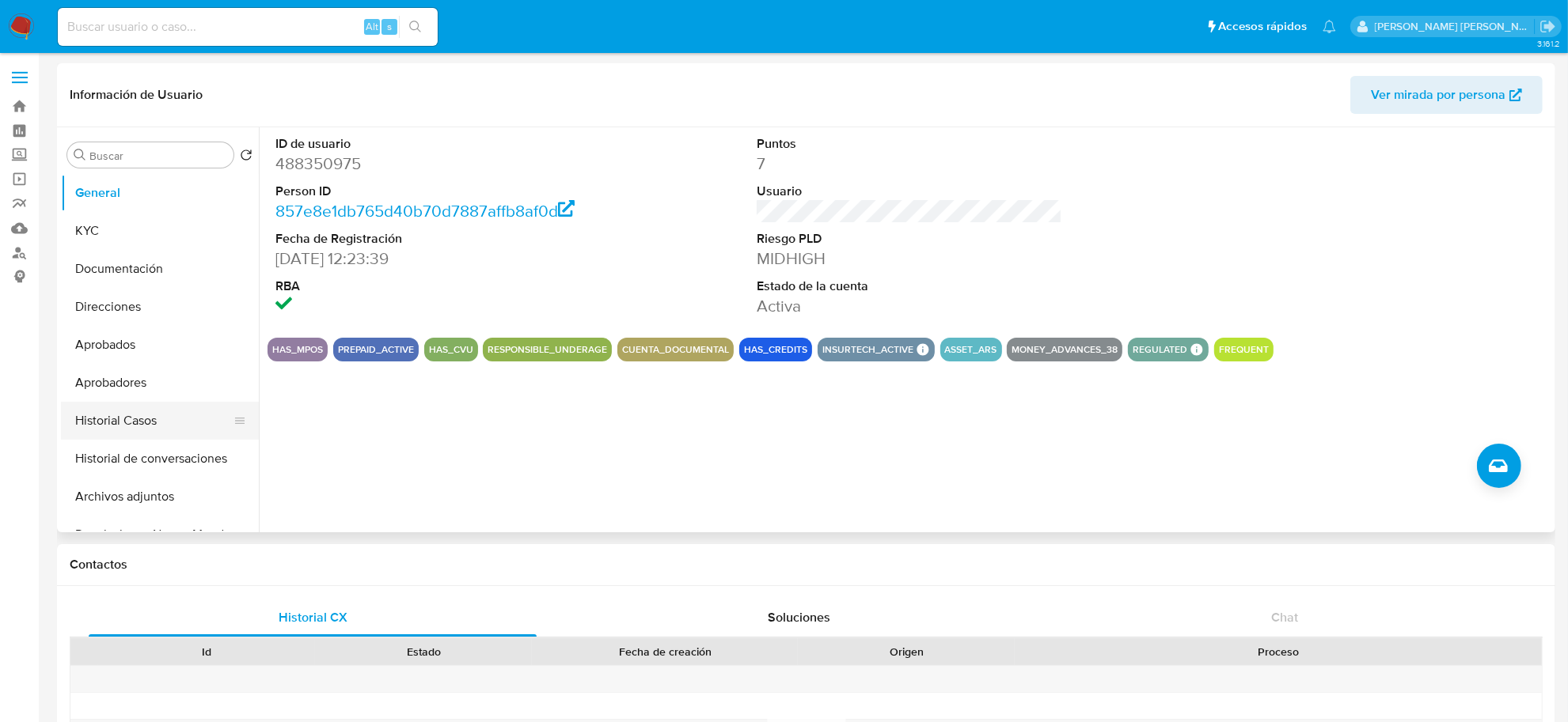
click at [144, 412] on button "Historial Casos" at bounding box center [153, 421] width 185 height 38
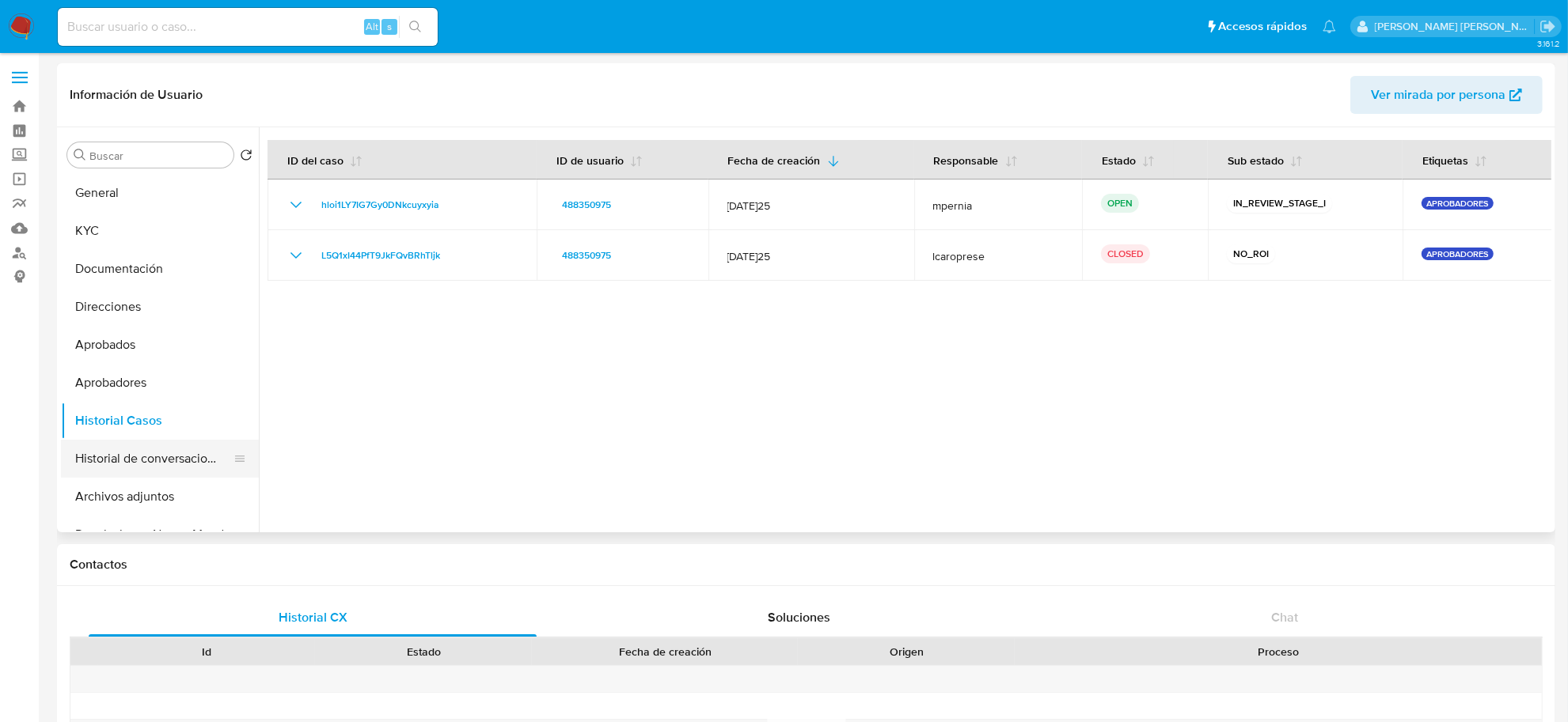
click at [139, 459] on button "Historial de conversaciones" at bounding box center [153, 458] width 185 height 38
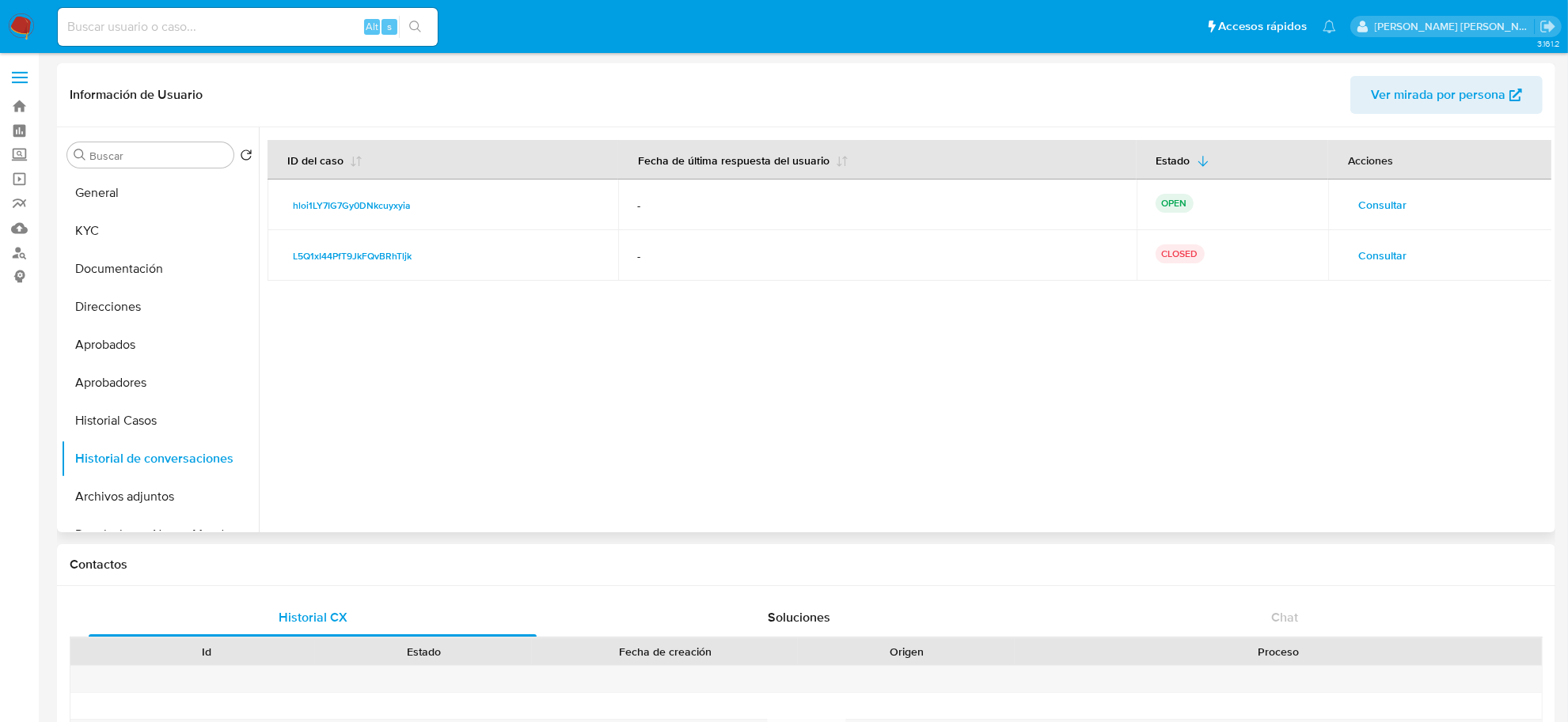
click at [1383, 205] on span "Consultar" at bounding box center [1383, 204] width 48 height 22
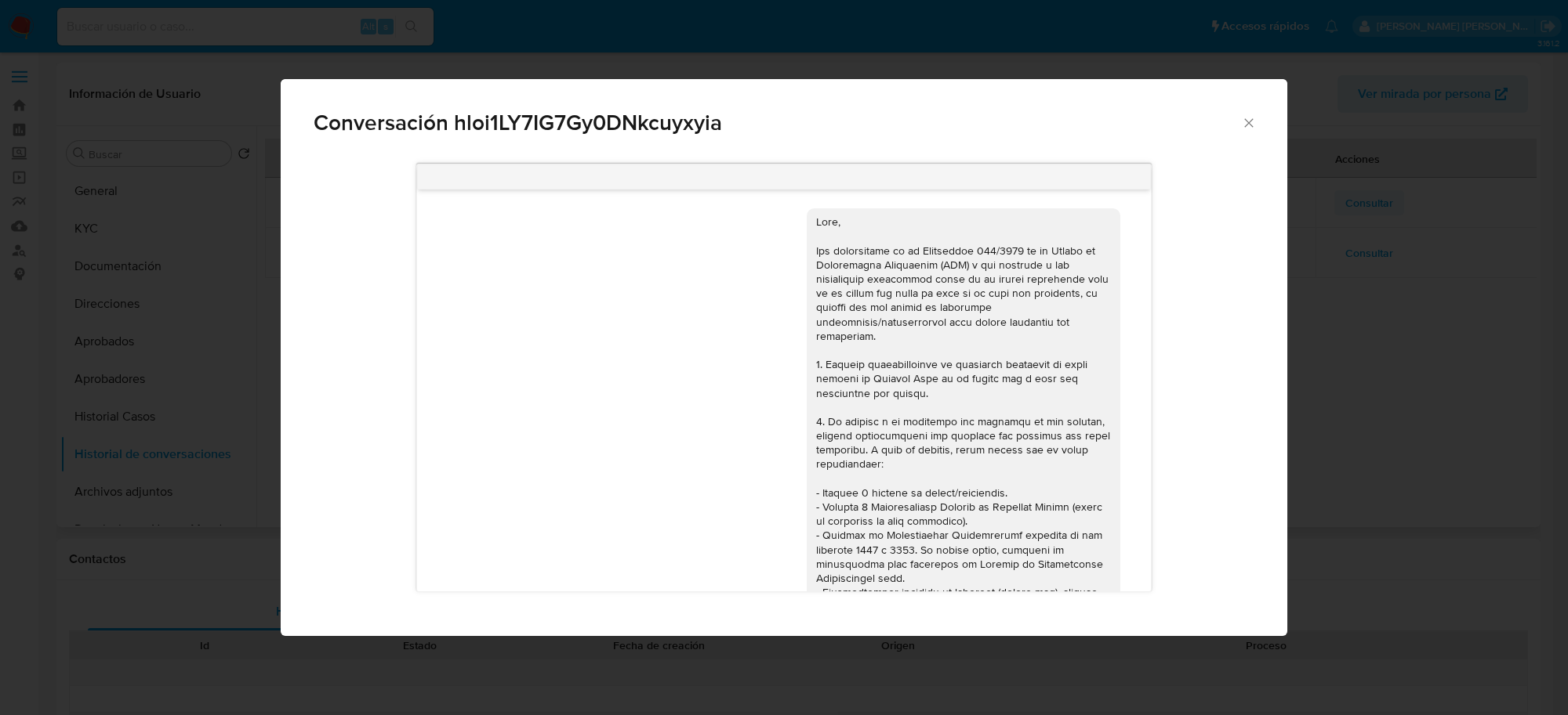
scroll to position [845, 0]
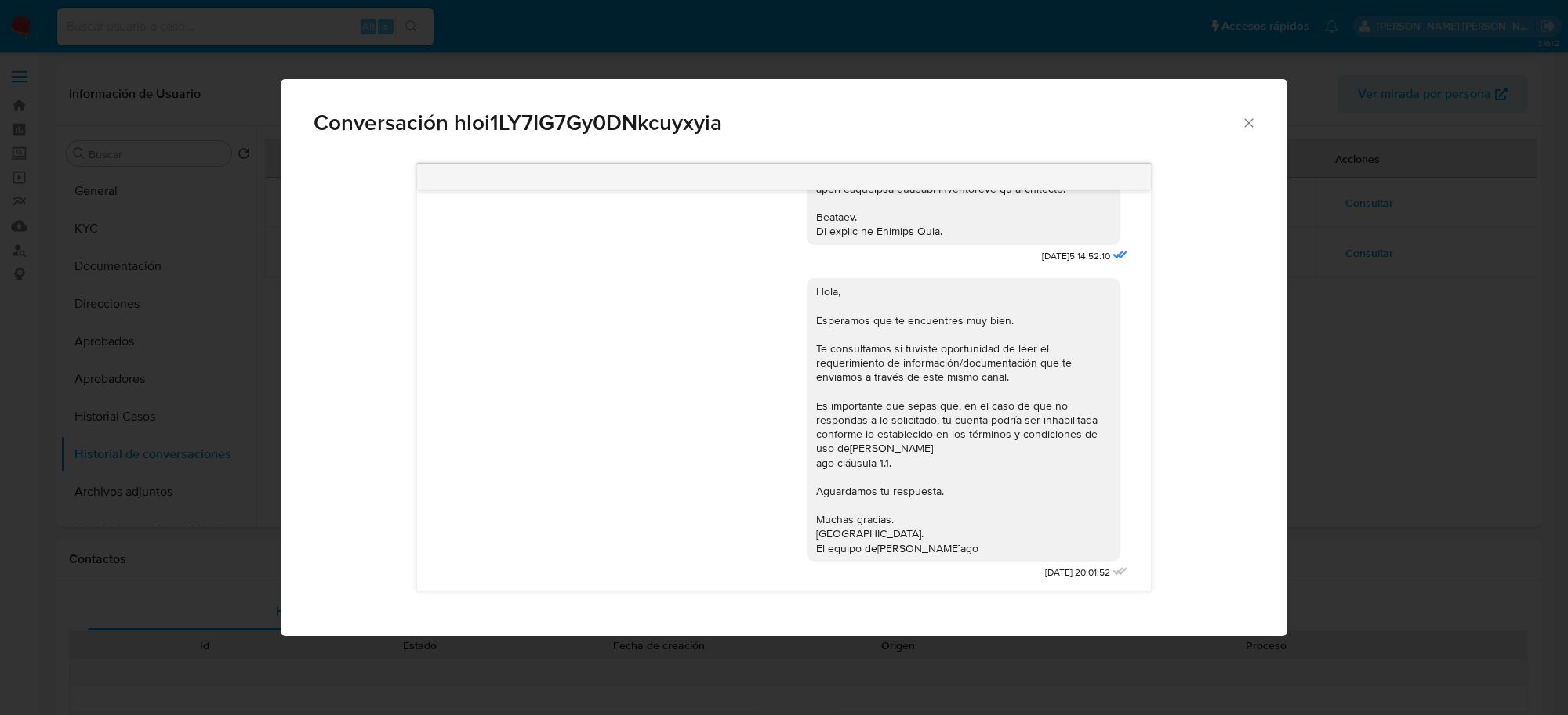
click at [1246, 126] on icon "Cerrar" at bounding box center [1248, 123] width 15 height 15
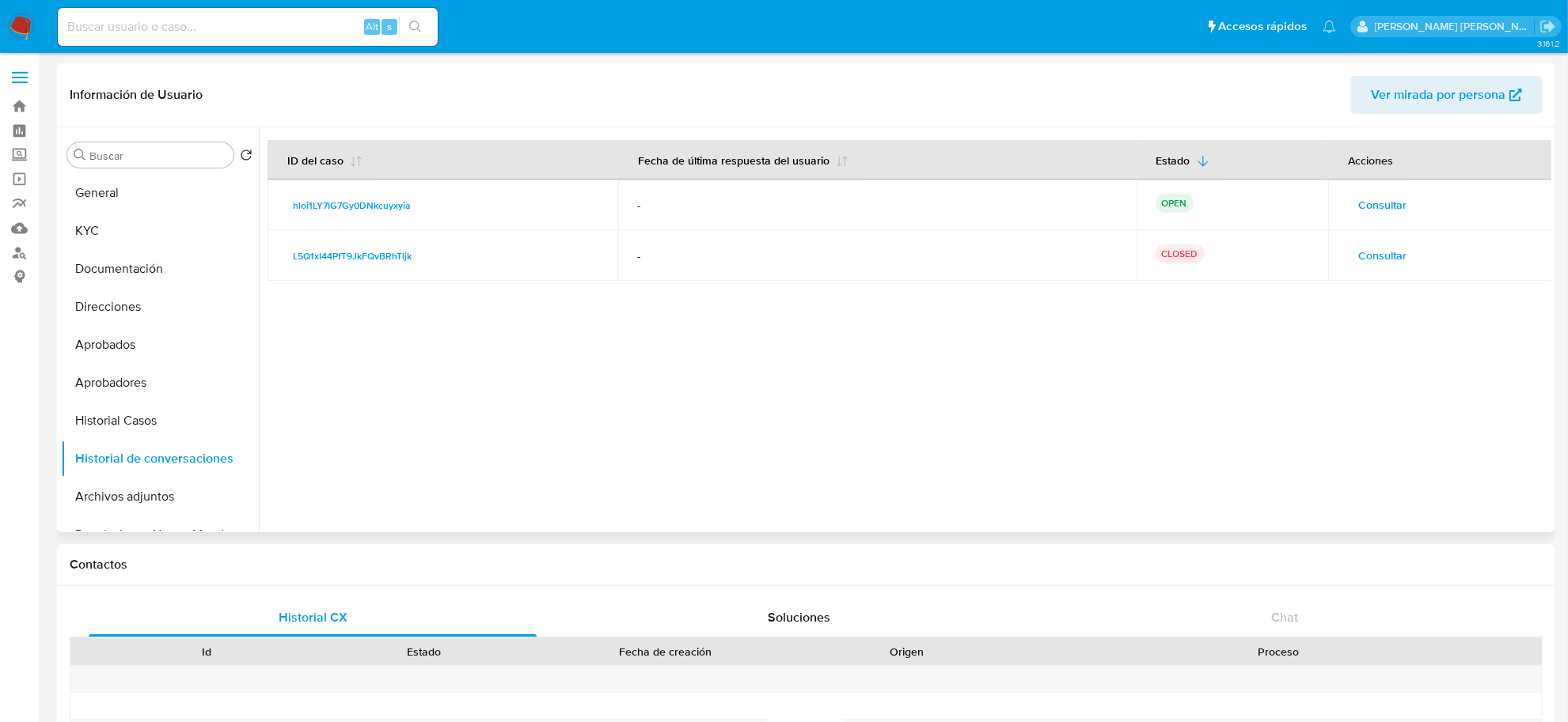
click at [1370, 263] on span "Consultar" at bounding box center [1383, 255] width 48 height 22
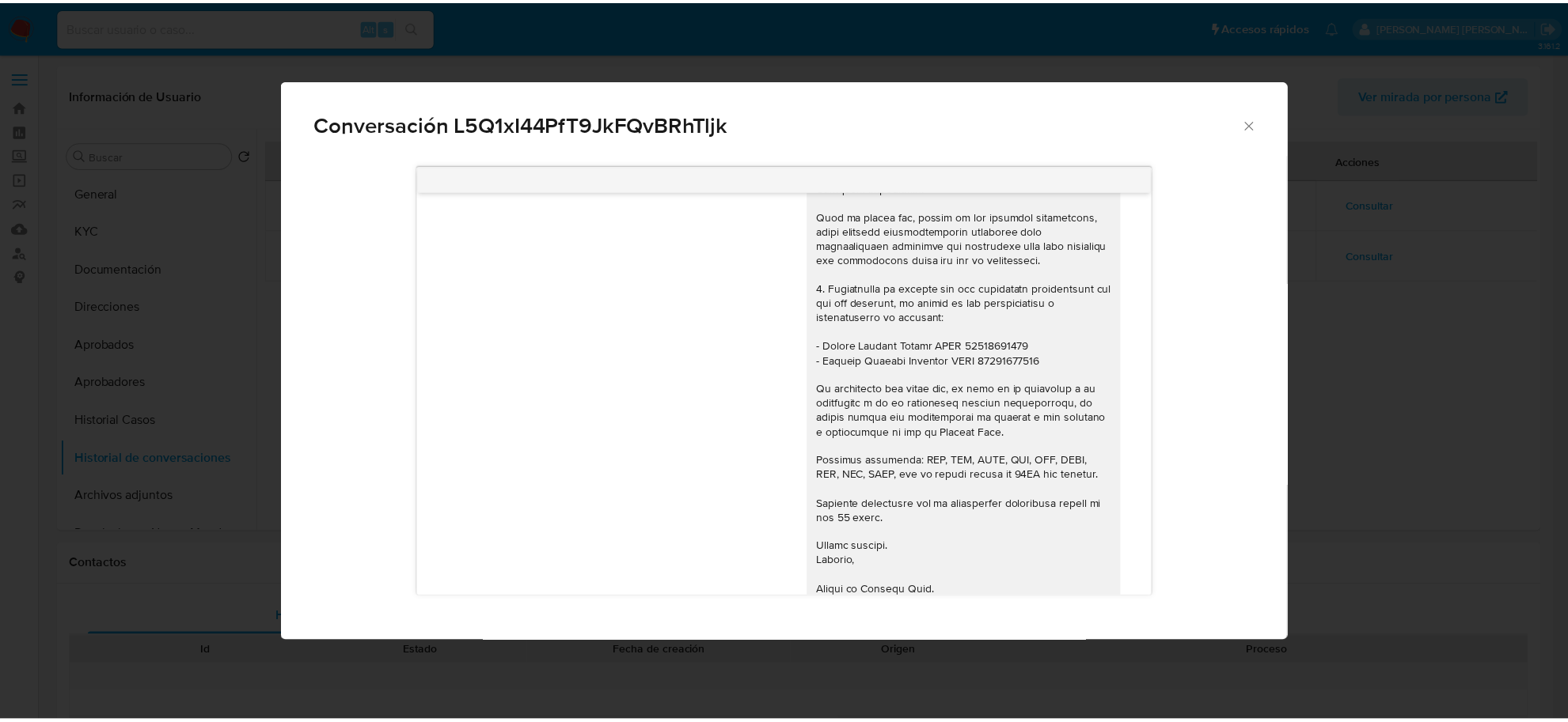
scroll to position [390, 0]
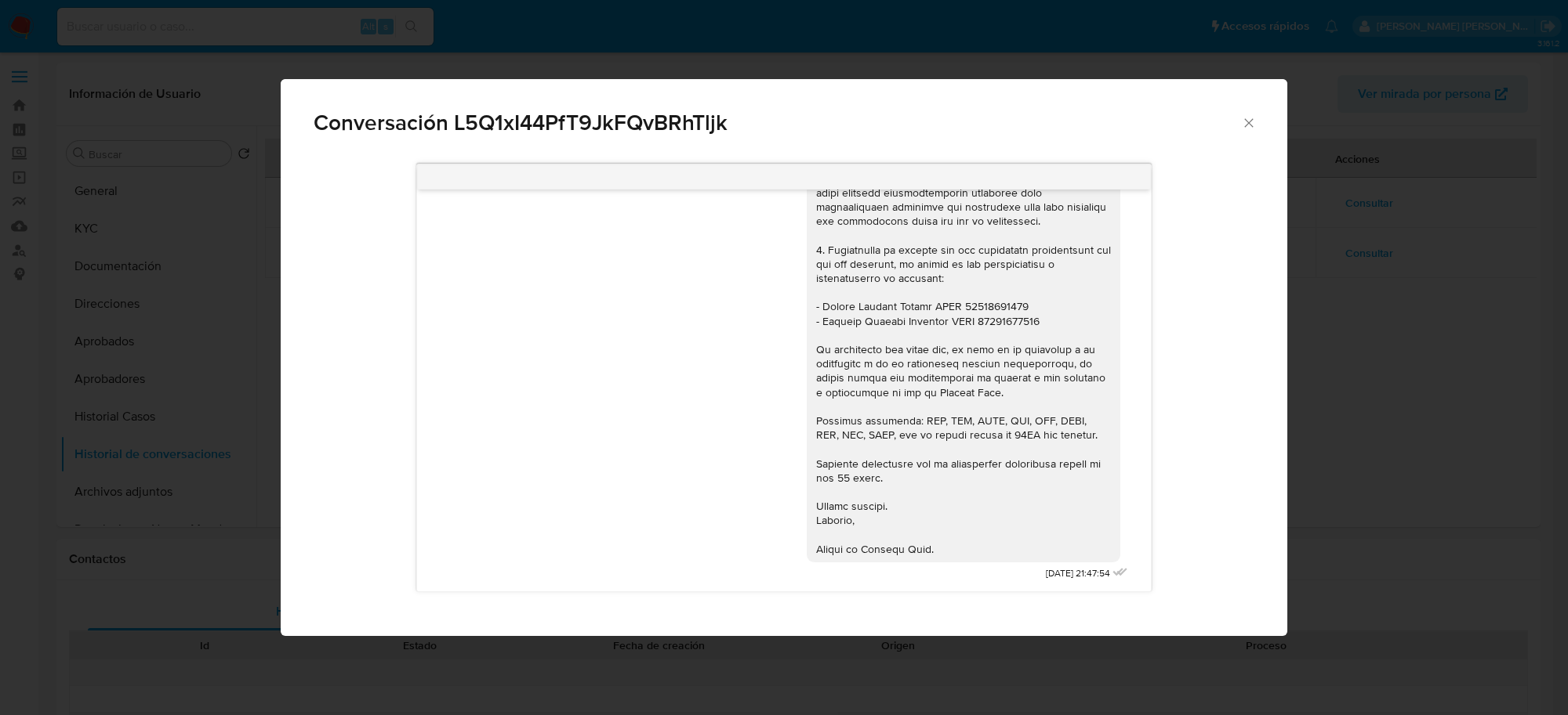
drag, startPoint x: 1247, startPoint y: 122, endPoint x: 1219, endPoint y: 123, distance: 28.0
click at [1247, 122] on icon "Cerrar" at bounding box center [1248, 122] width 9 height 9
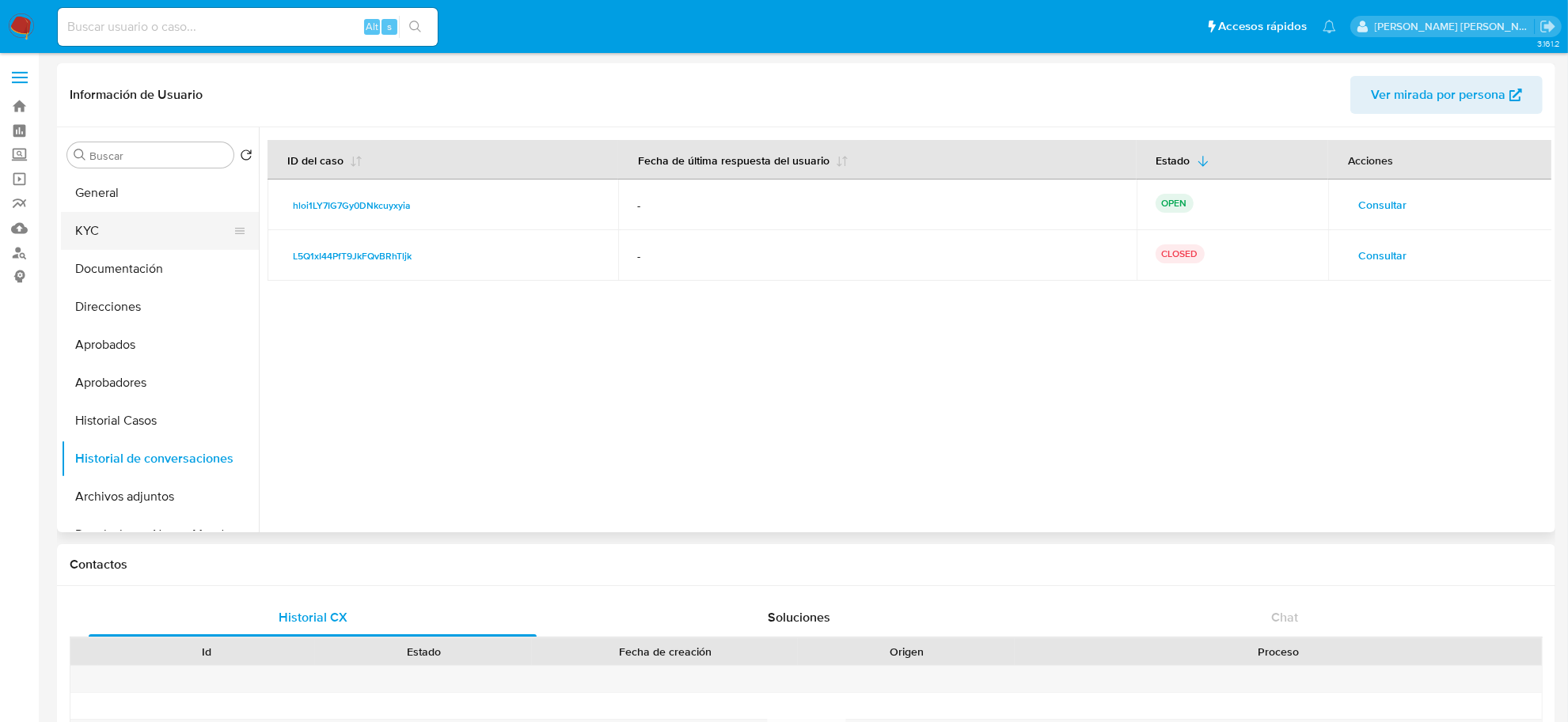
click at [104, 224] on button "KYC" at bounding box center [153, 231] width 185 height 38
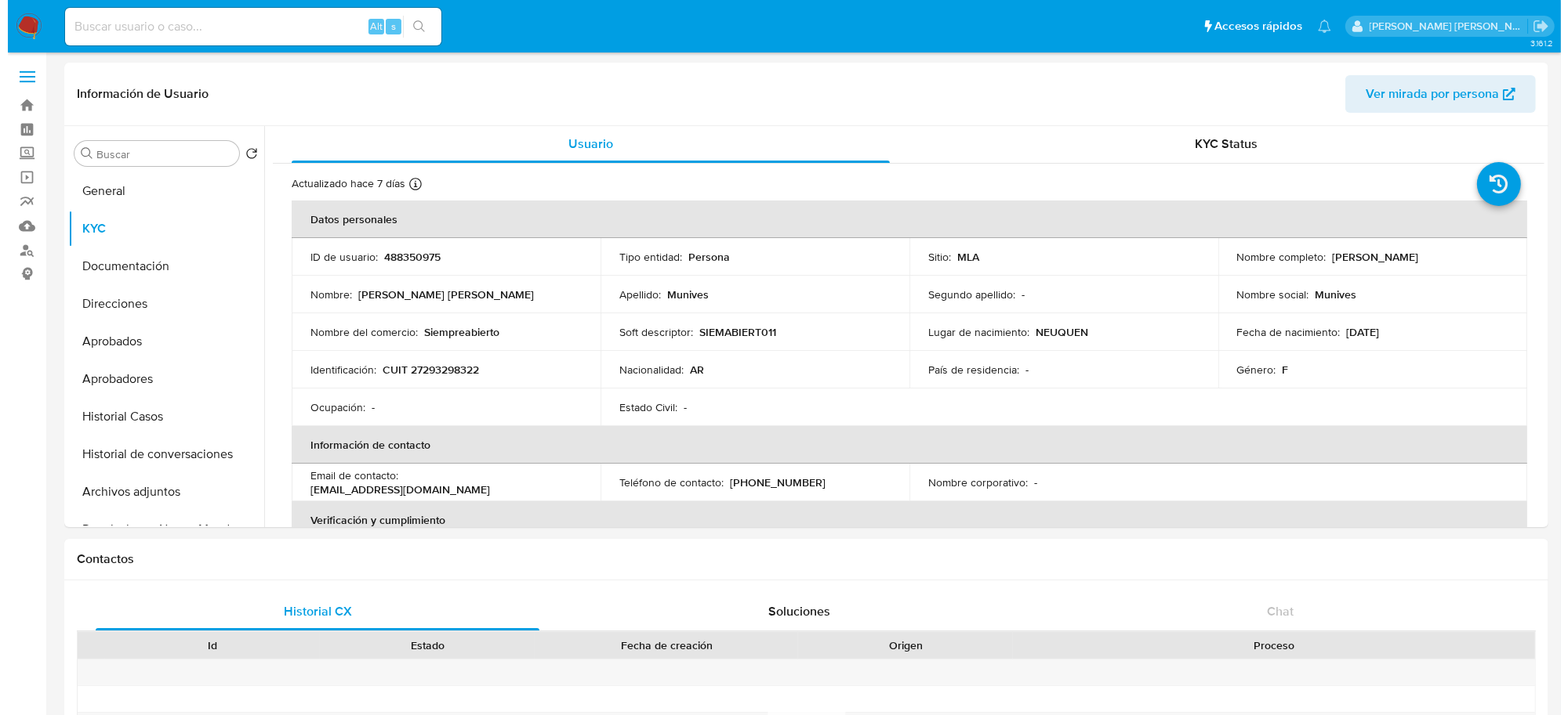
scroll to position [0, 0]
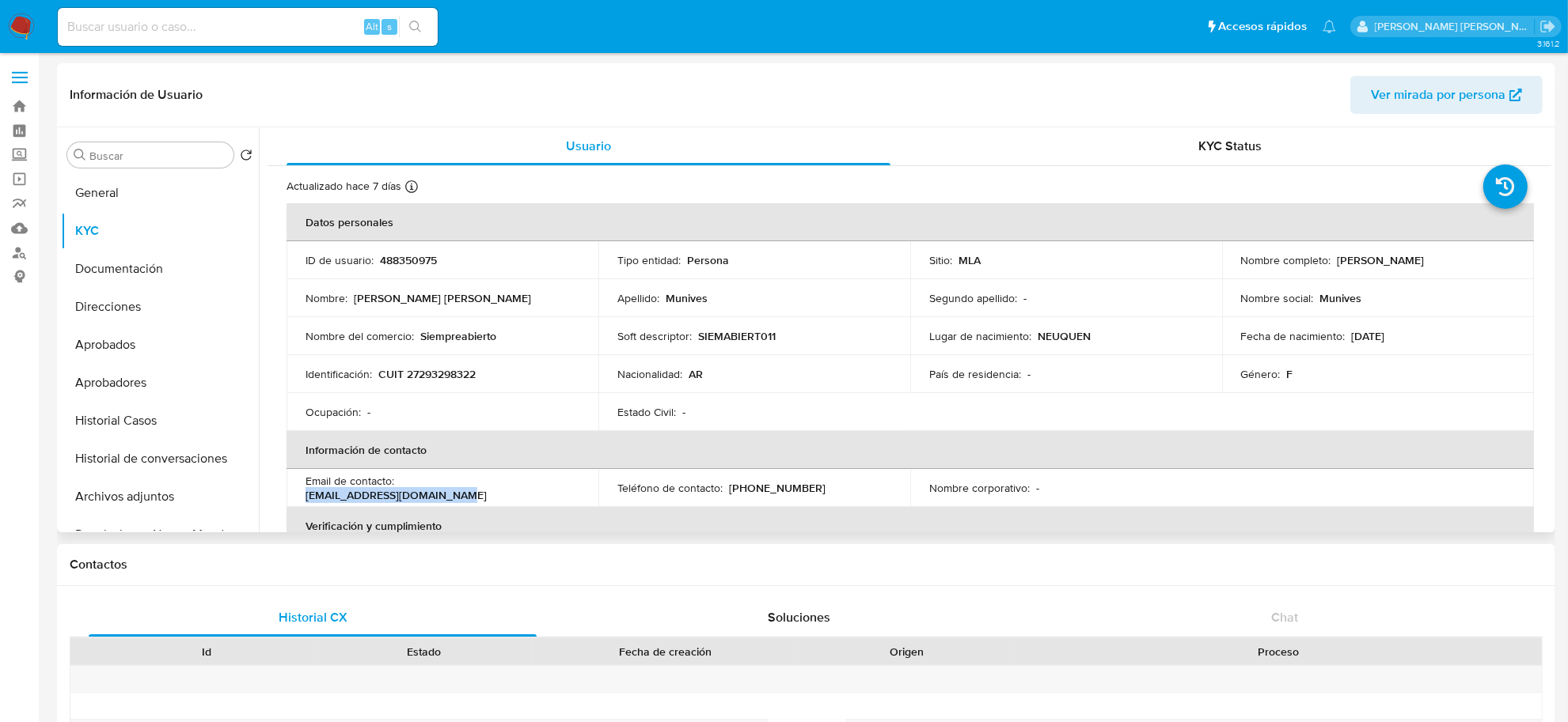
drag, startPoint x: 400, startPoint y: 491, endPoint x: 560, endPoint y: 487, distance: 160.0
click at [560, 487] on div "Email de contacto : malvinamunives26@gmail.com" at bounding box center [442, 487] width 273 height 28
copy p "[EMAIL_ADDRESS][DOMAIN_NAME]"
click at [111, 412] on button "Historial Casos" at bounding box center [153, 421] width 185 height 38
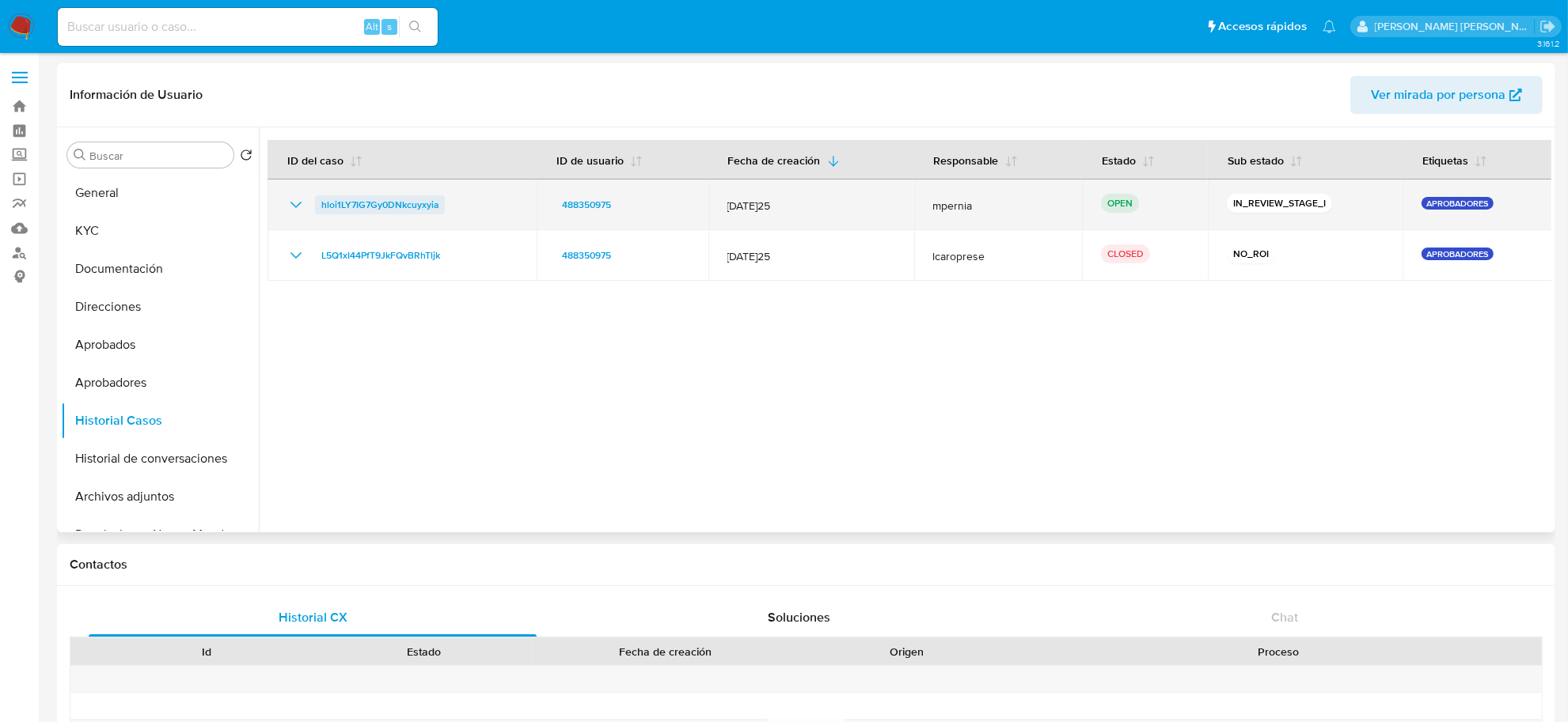
click at [392, 200] on span "hloi1LY7IG7Gy0DNkcuyxyia" at bounding box center [379, 205] width 117 height 19
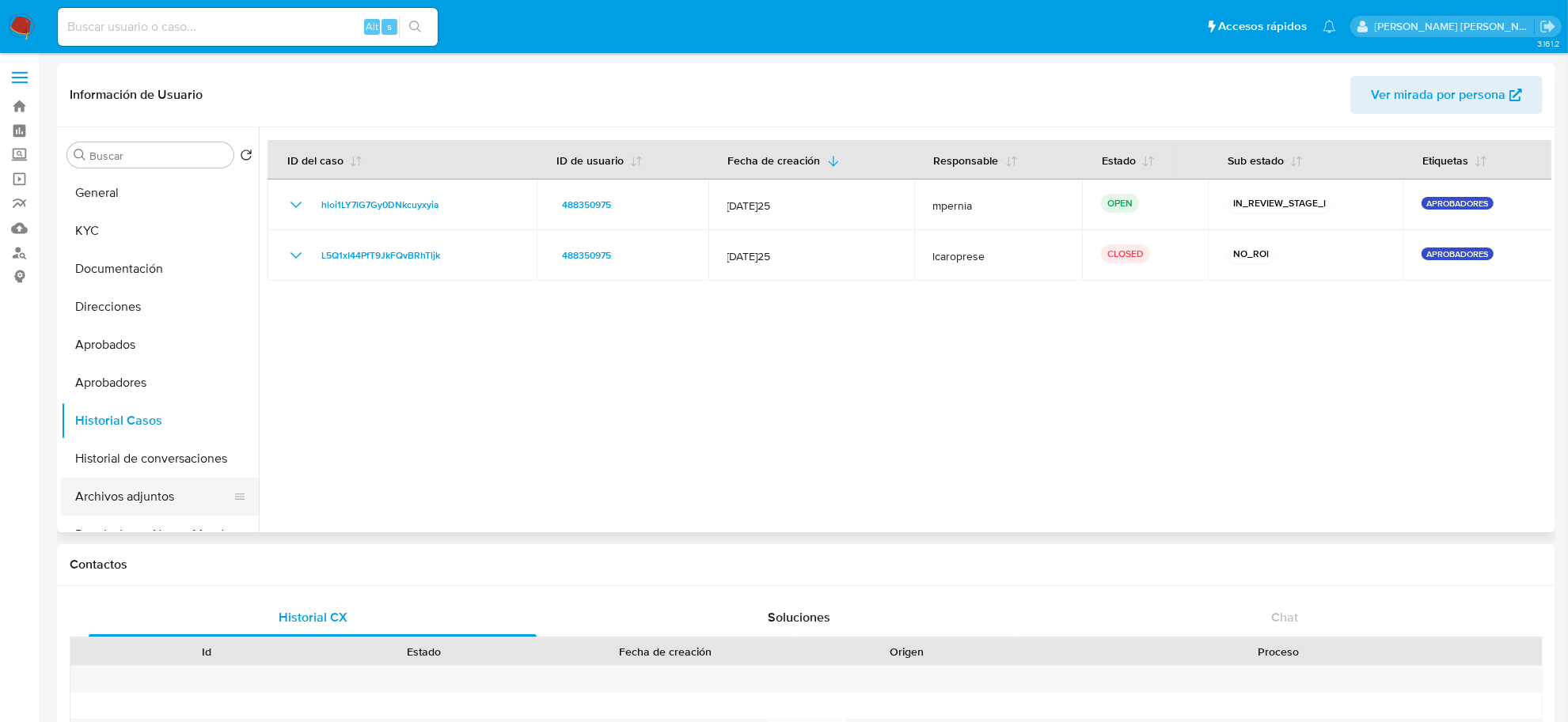
click at [121, 496] on button "Archivos adjuntos" at bounding box center [153, 496] width 185 height 38
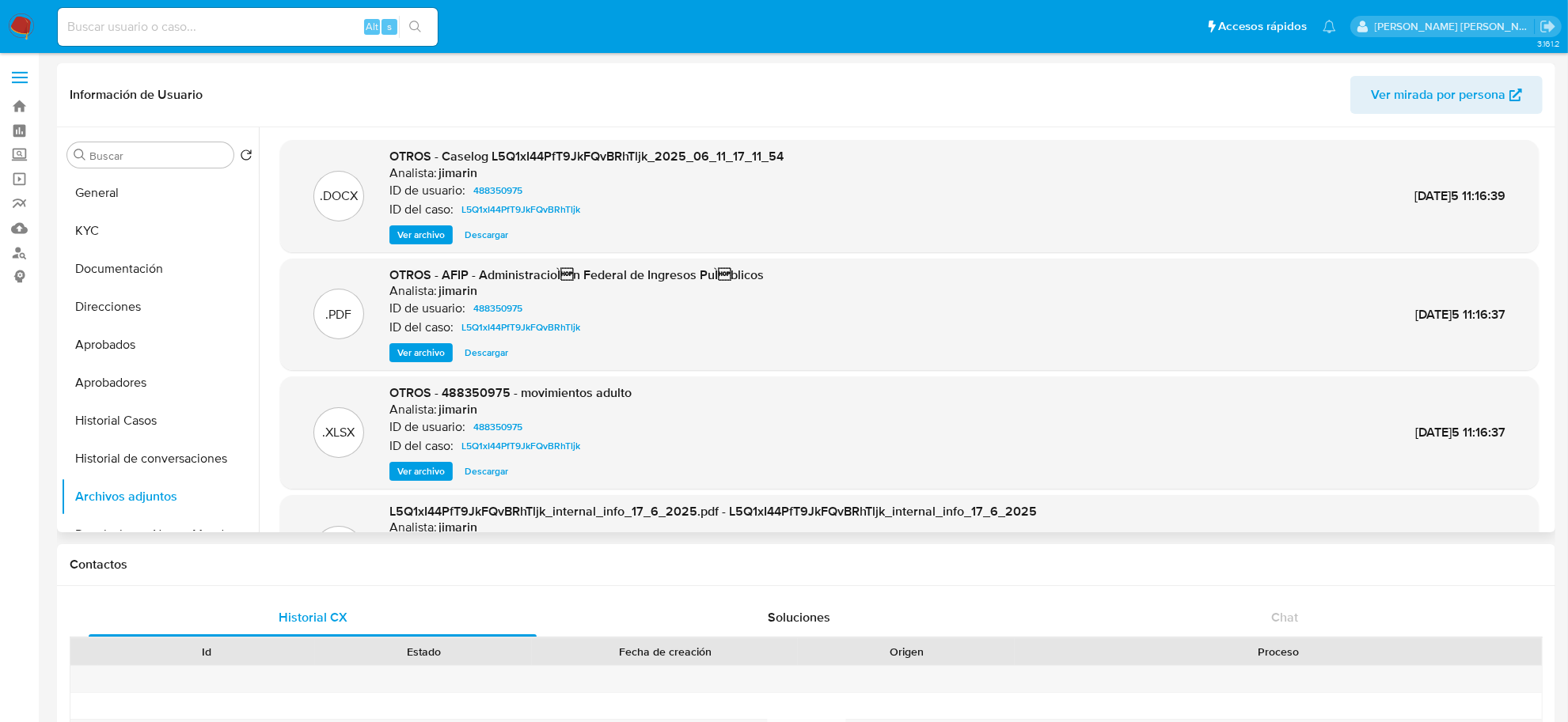
click at [422, 235] on span "Ver archivo" at bounding box center [421, 235] width 48 height 16
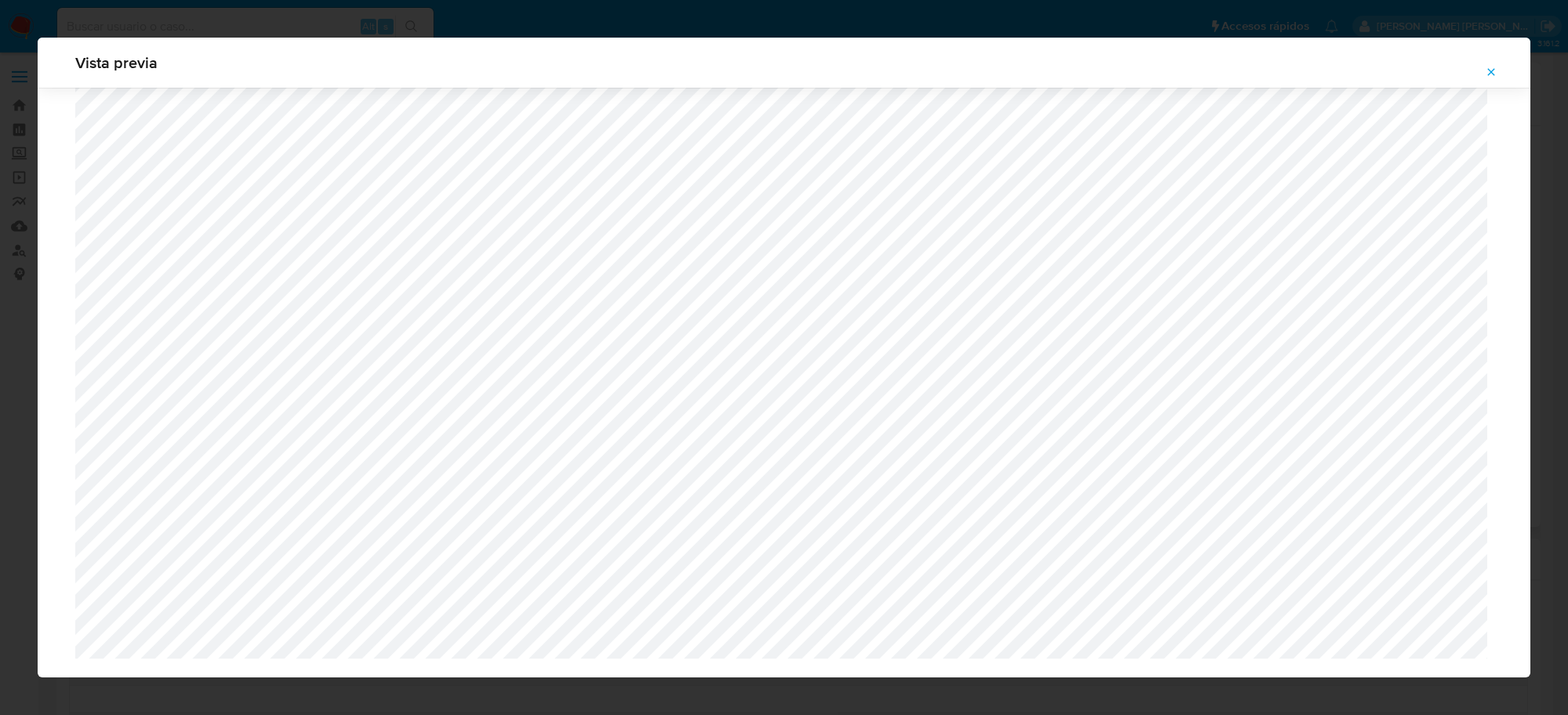
scroll to position [1296, 0]
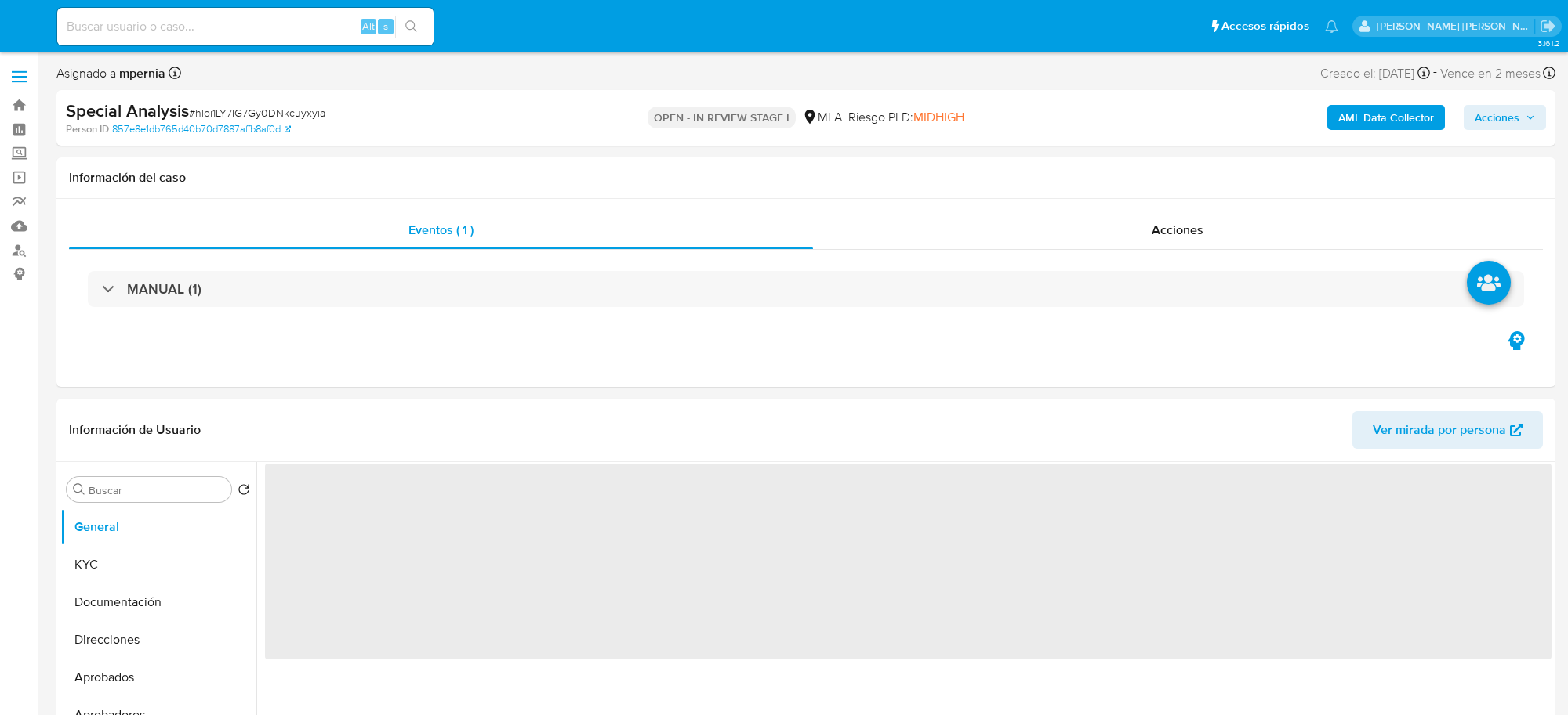
select select "10"
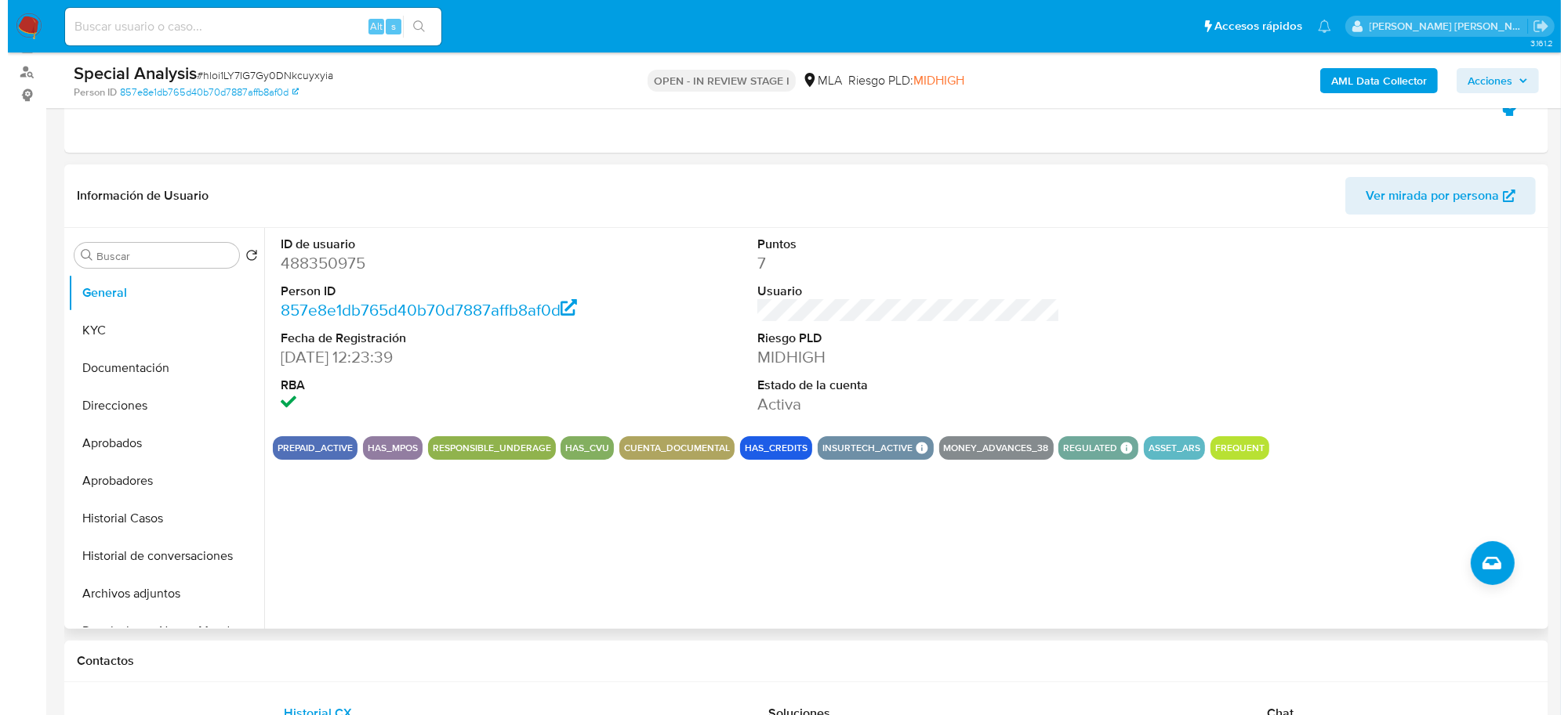
scroll to position [196, 0]
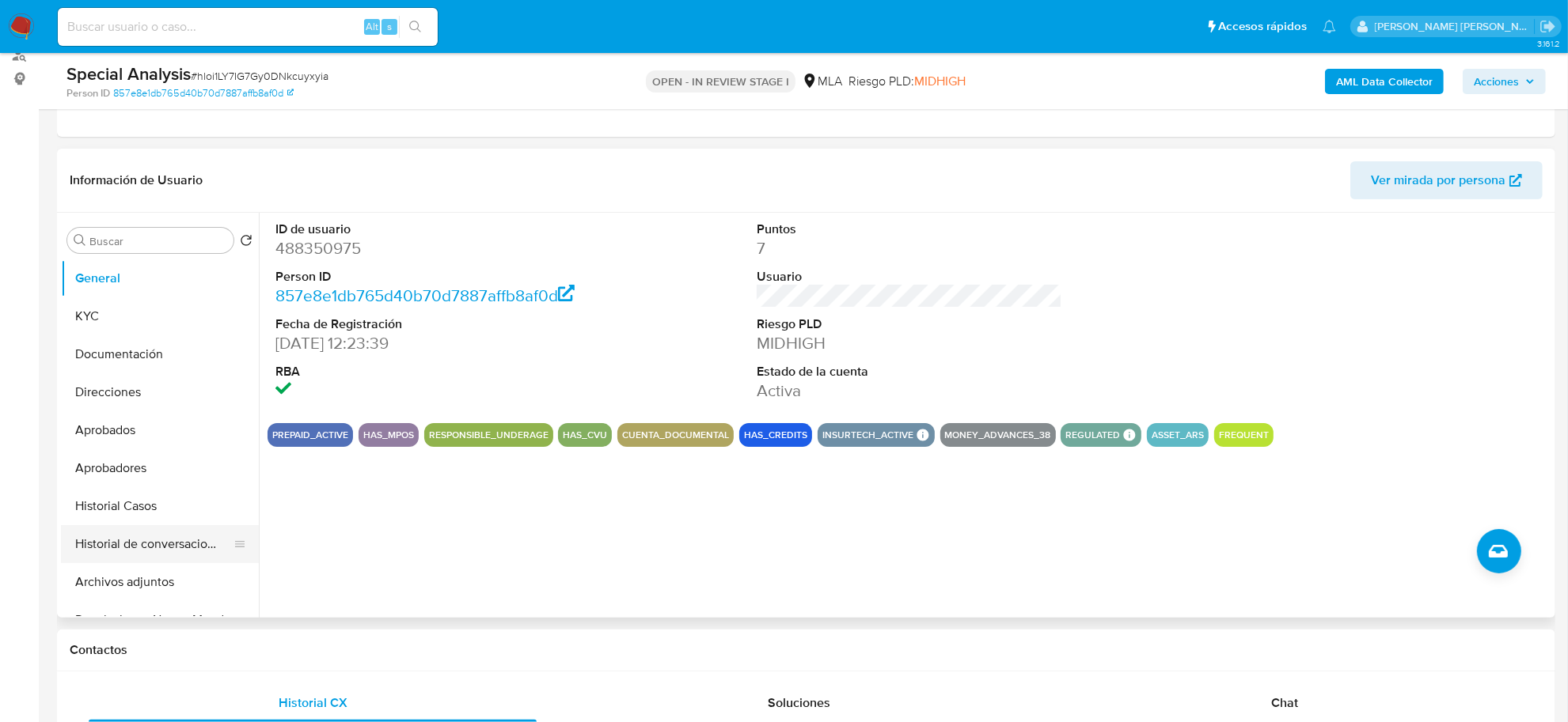
click at [144, 548] on button "Historial de conversaciones" at bounding box center [153, 544] width 185 height 38
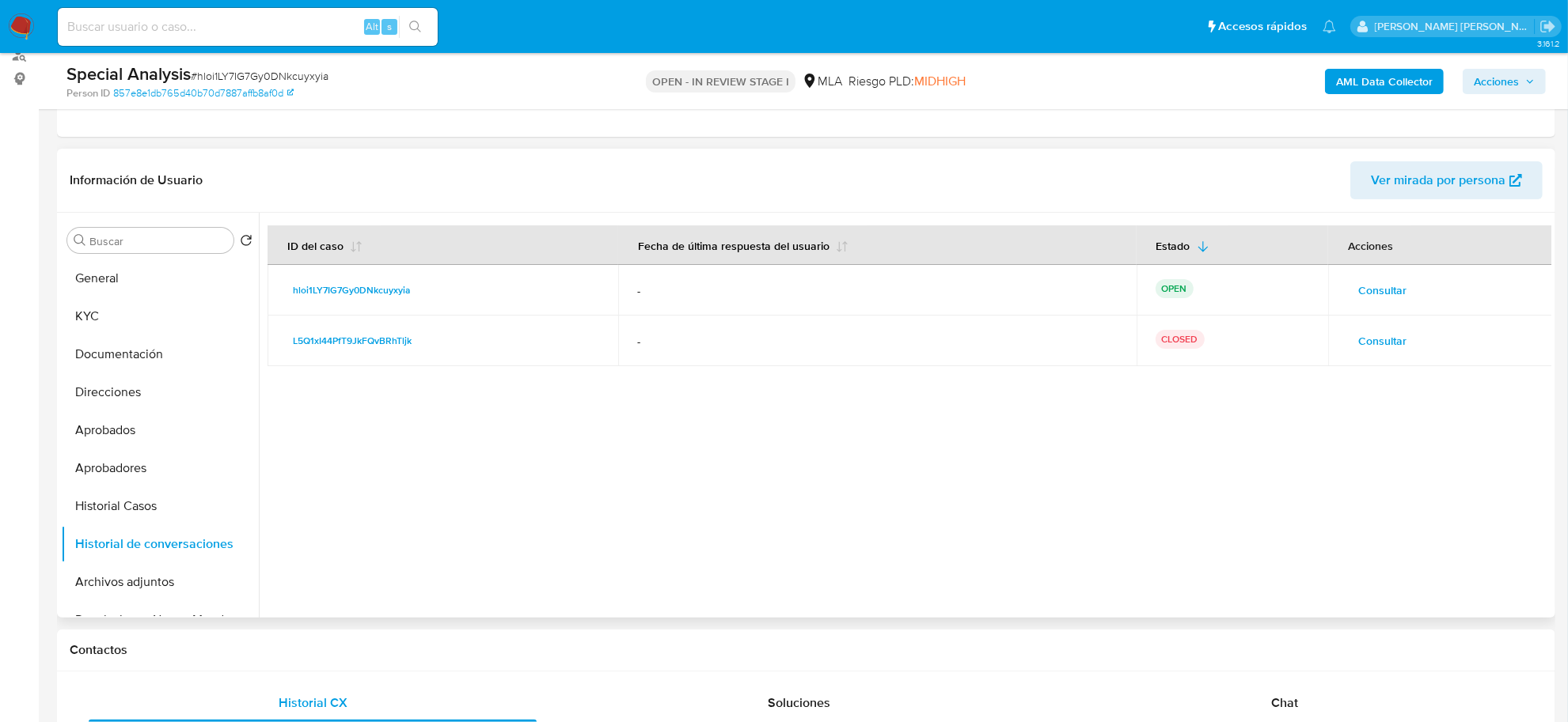
click at [1393, 344] on span "Consultar" at bounding box center [1383, 340] width 48 height 22
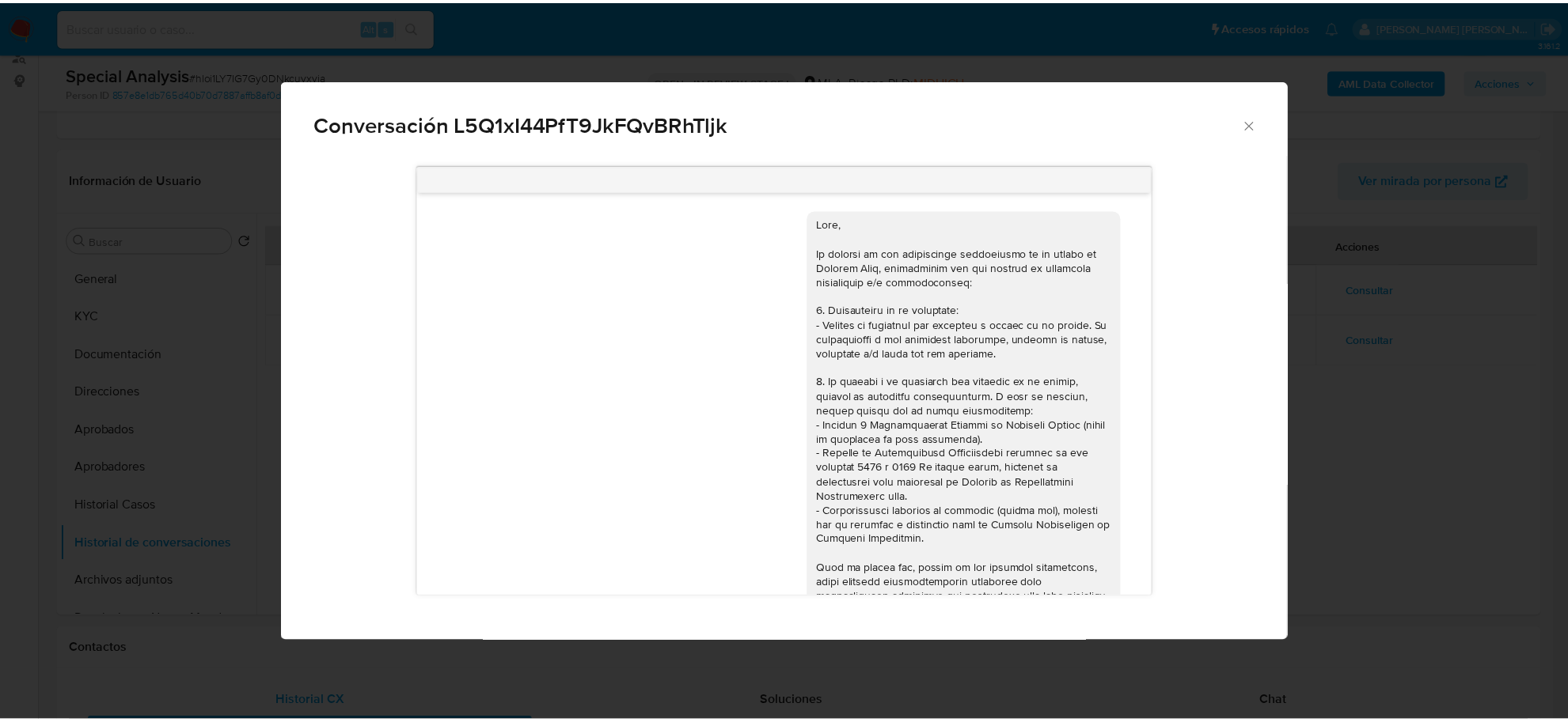
scroll to position [390, 0]
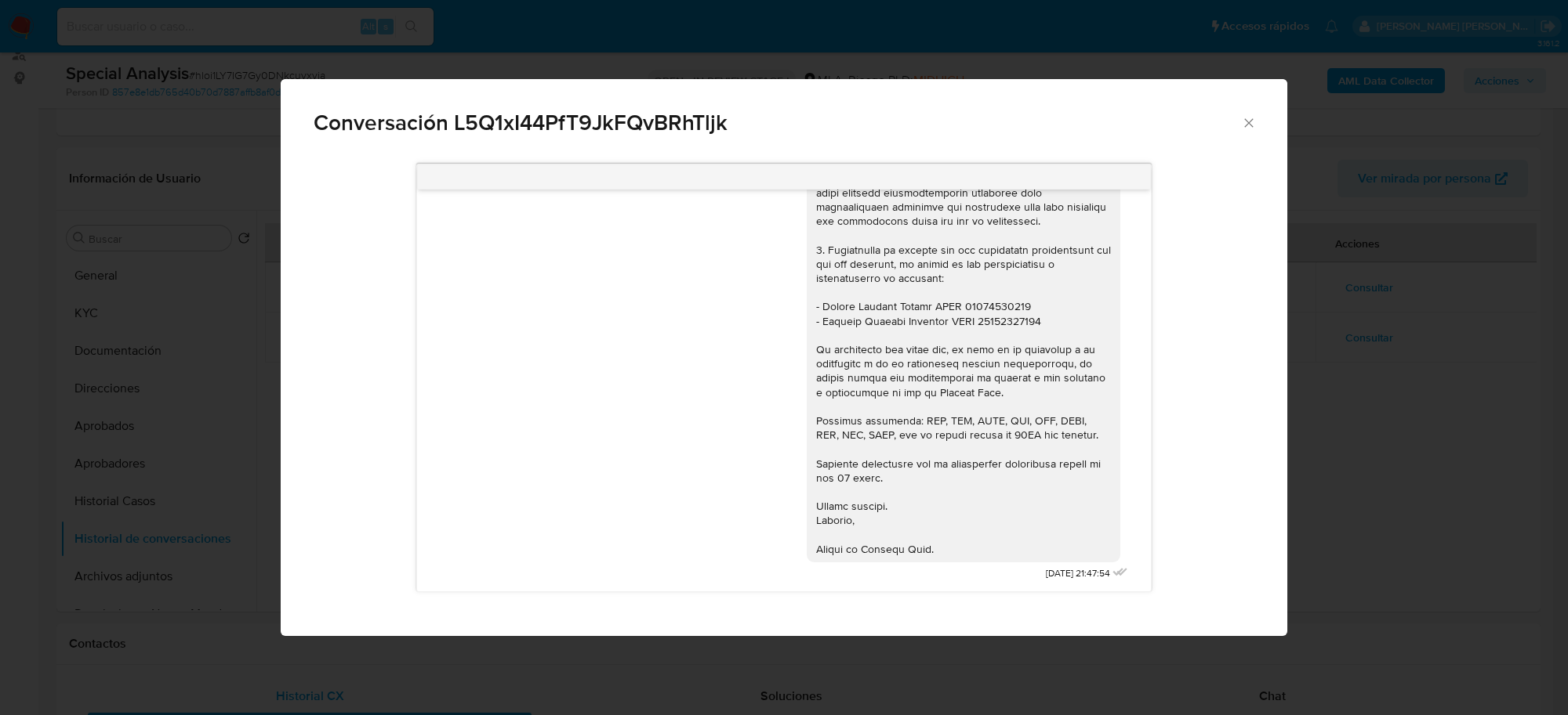
click at [1248, 126] on icon "Cerrar" at bounding box center [1248, 123] width 15 height 15
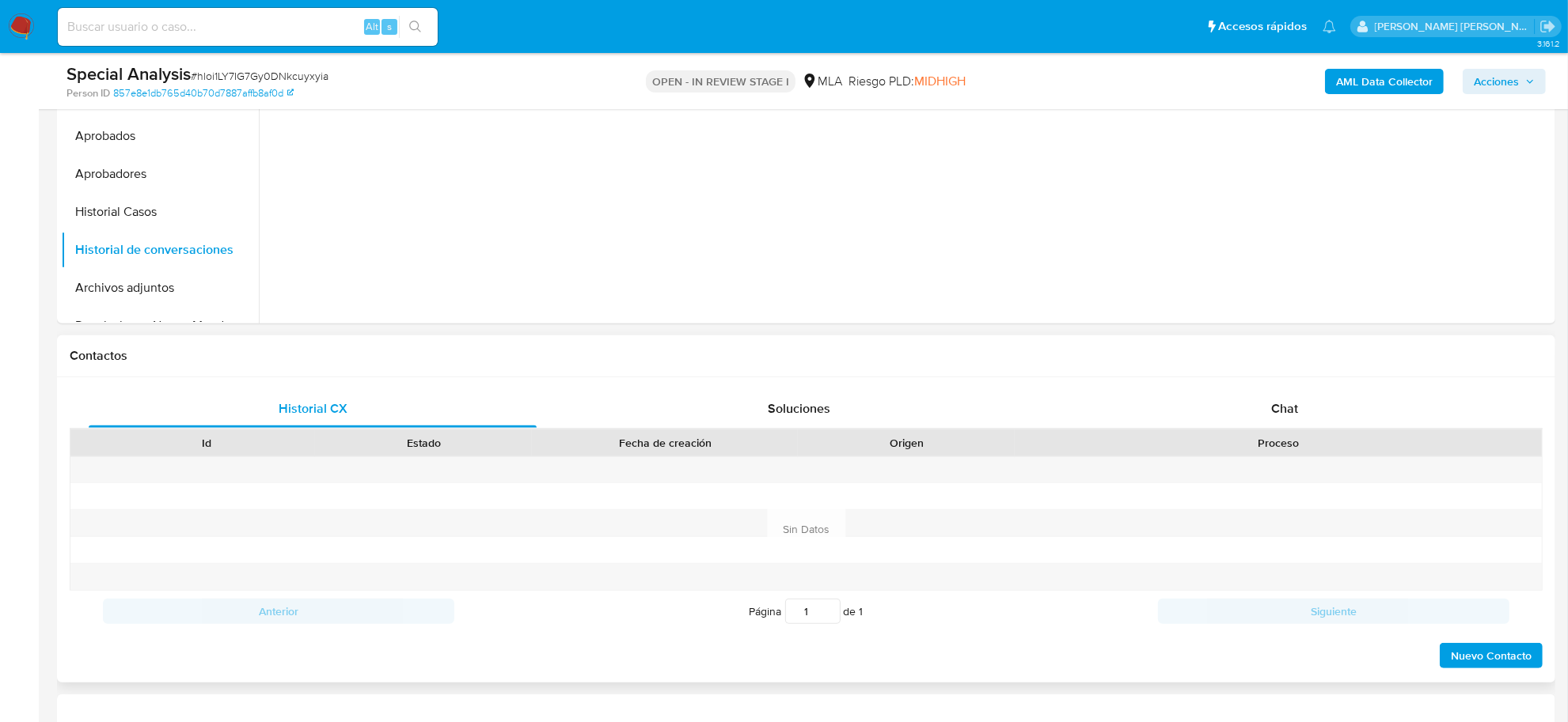
scroll to position [494, 0]
click at [1283, 413] on span "Chat" at bounding box center [1285, 406] width 27 height 18
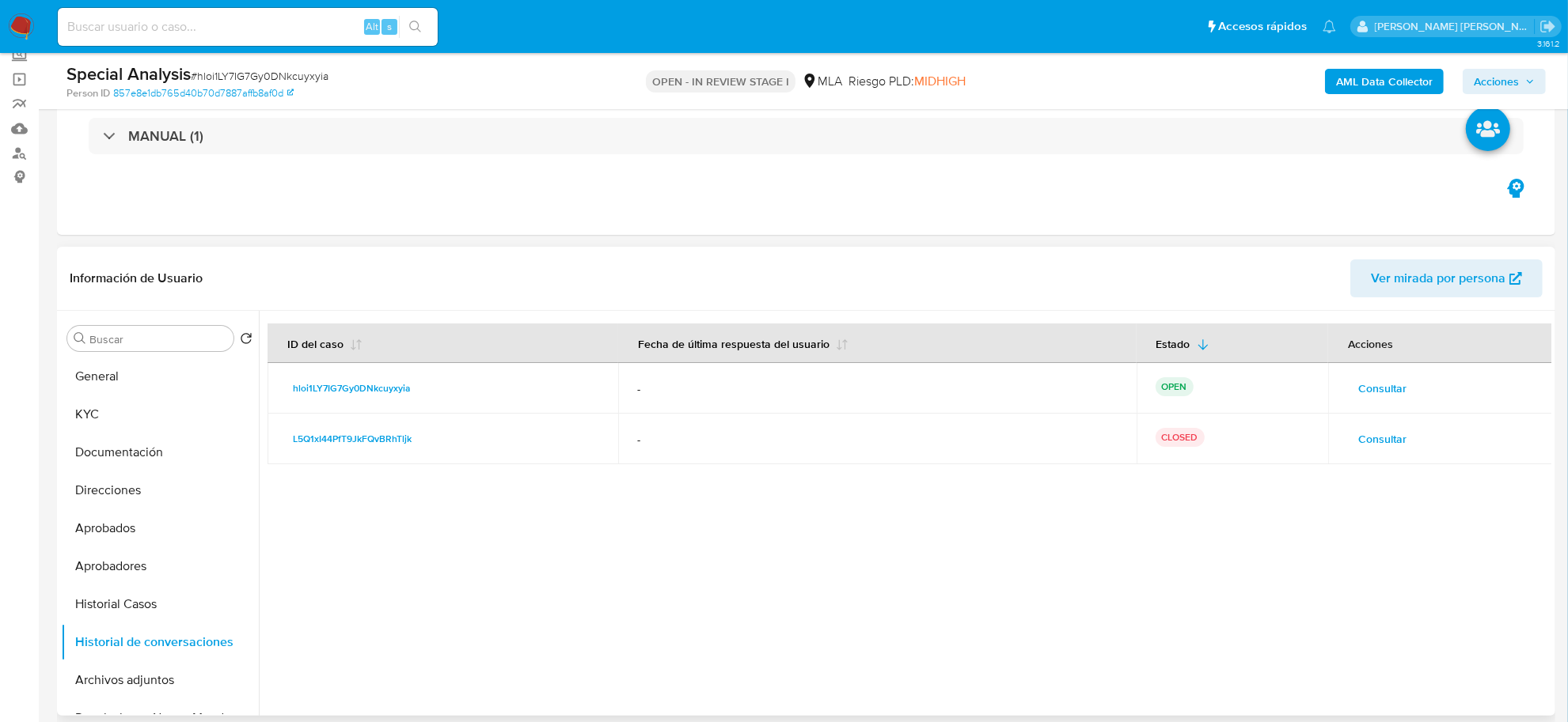
scroll to position [99, 0]
click at [118, 564] on button "Aprobadores" at bounding box center [153, 567] width 185 height 38
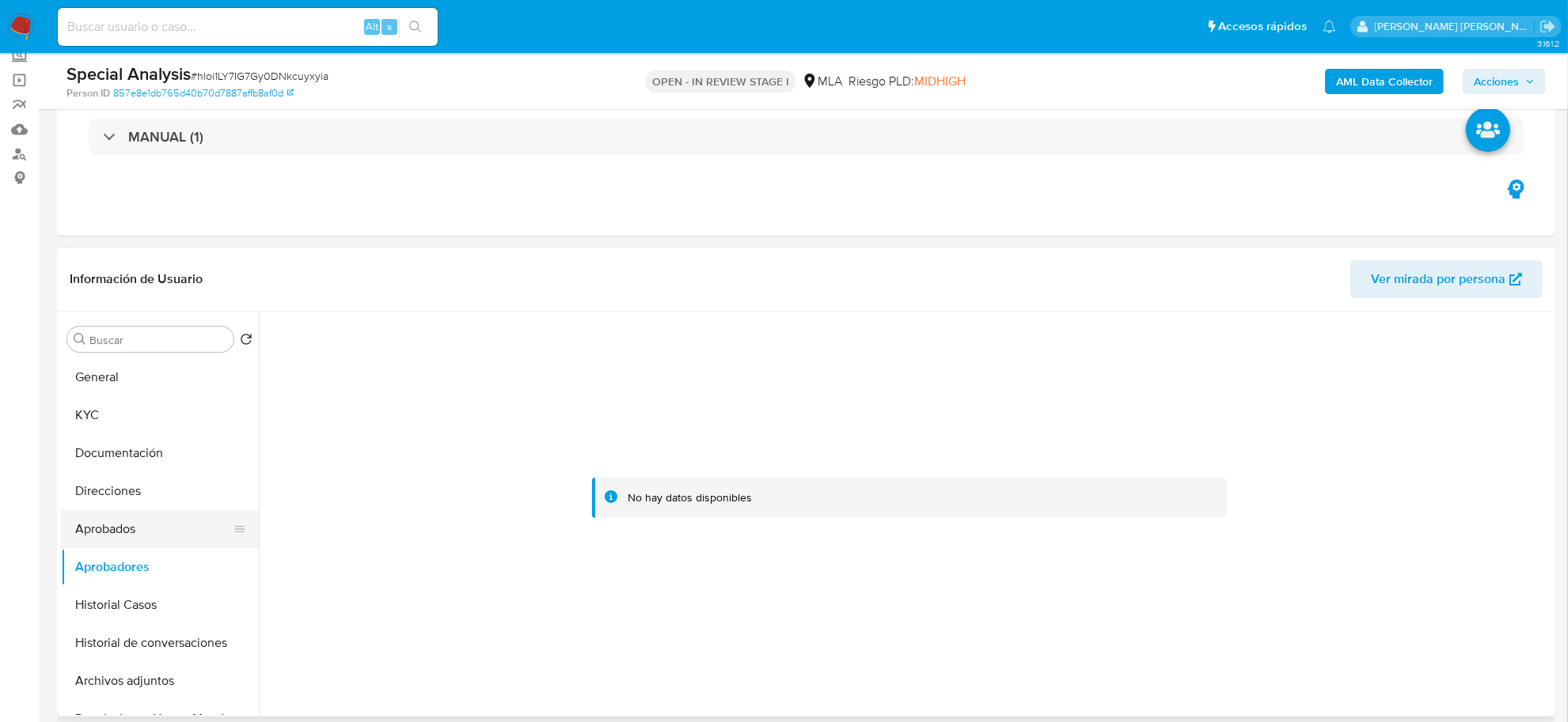
click at [108, 535] on button "Aprobados" at bounding box center [153, 529] width 185 height 38
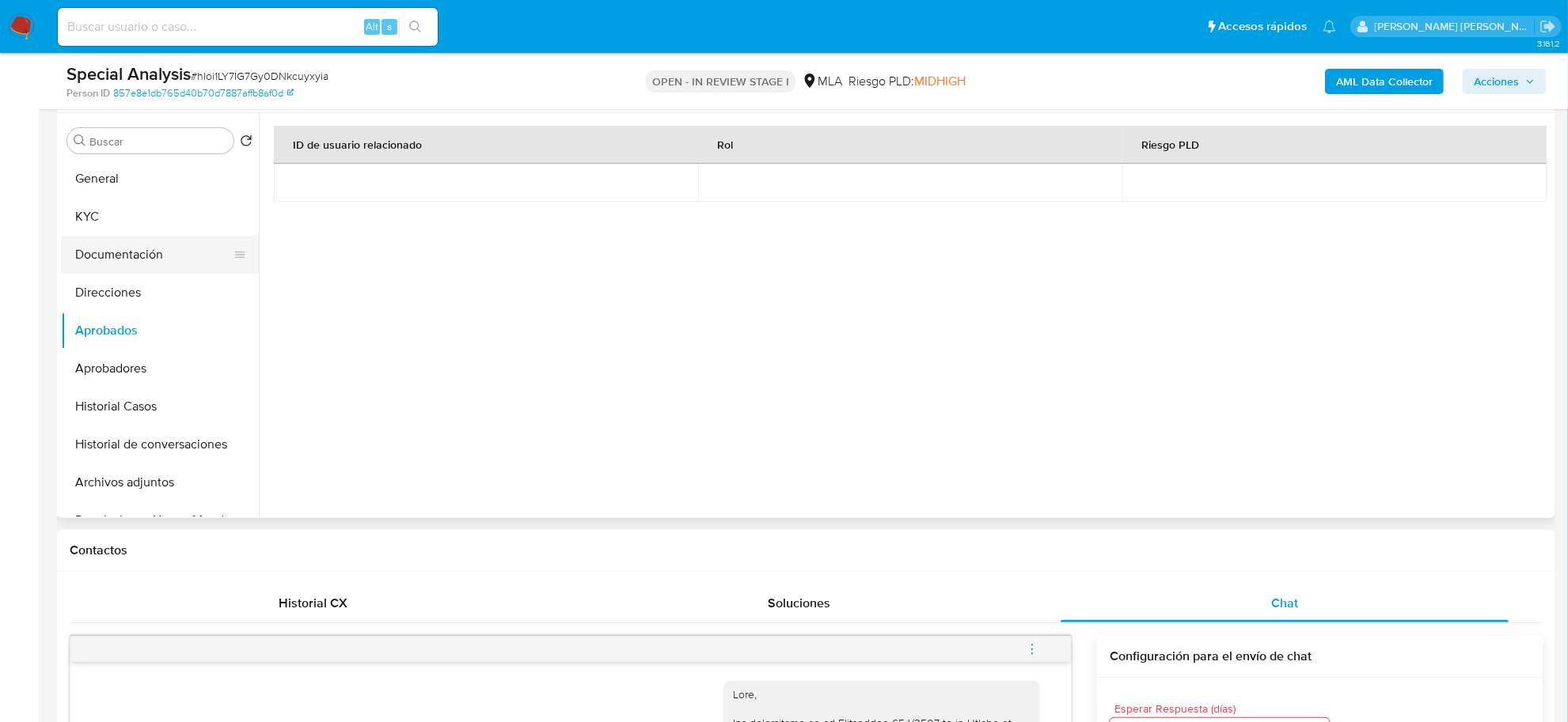
scroll to position [297, 0]
click at [101, 210] on button "KYC" at bounding box center [153, 217] width 185 height 38
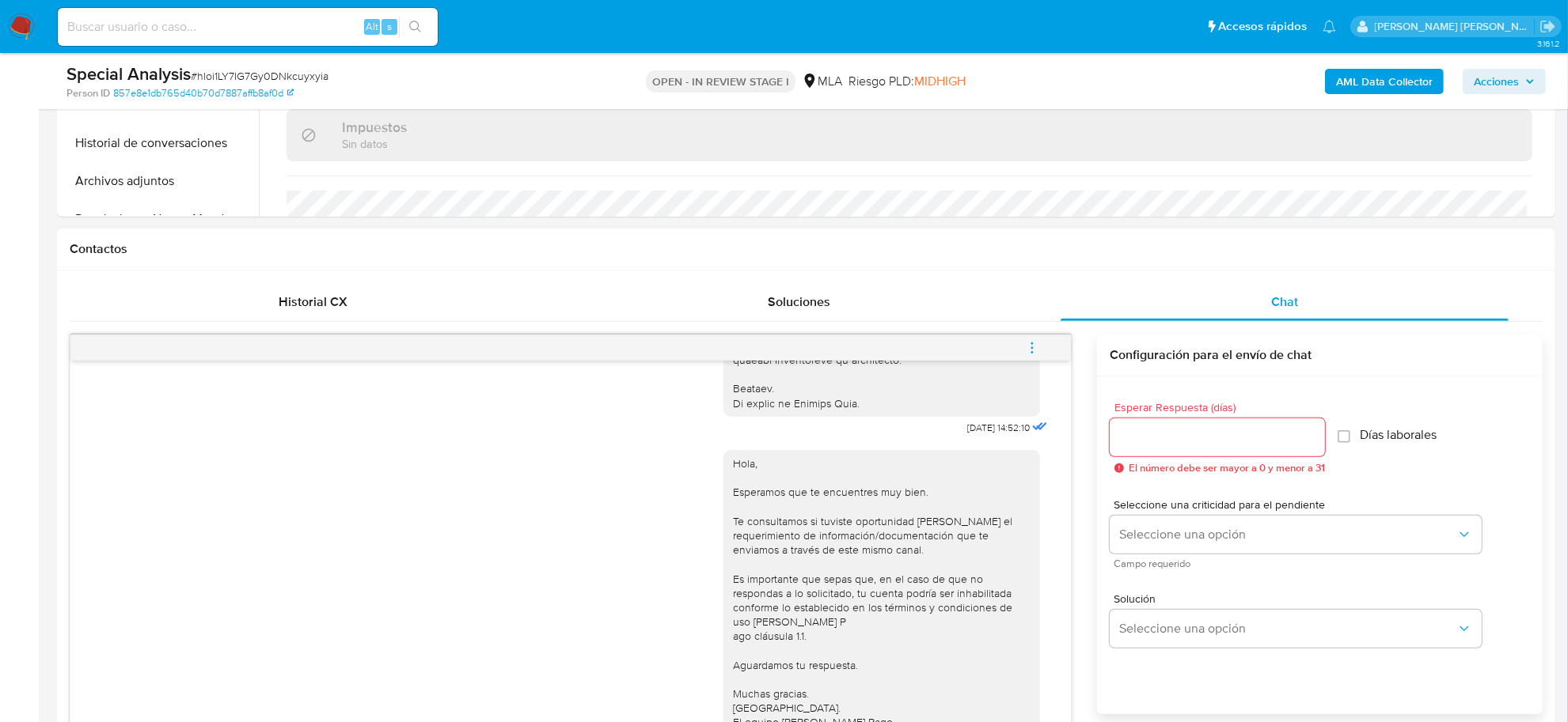
scroll to position [791, 0]
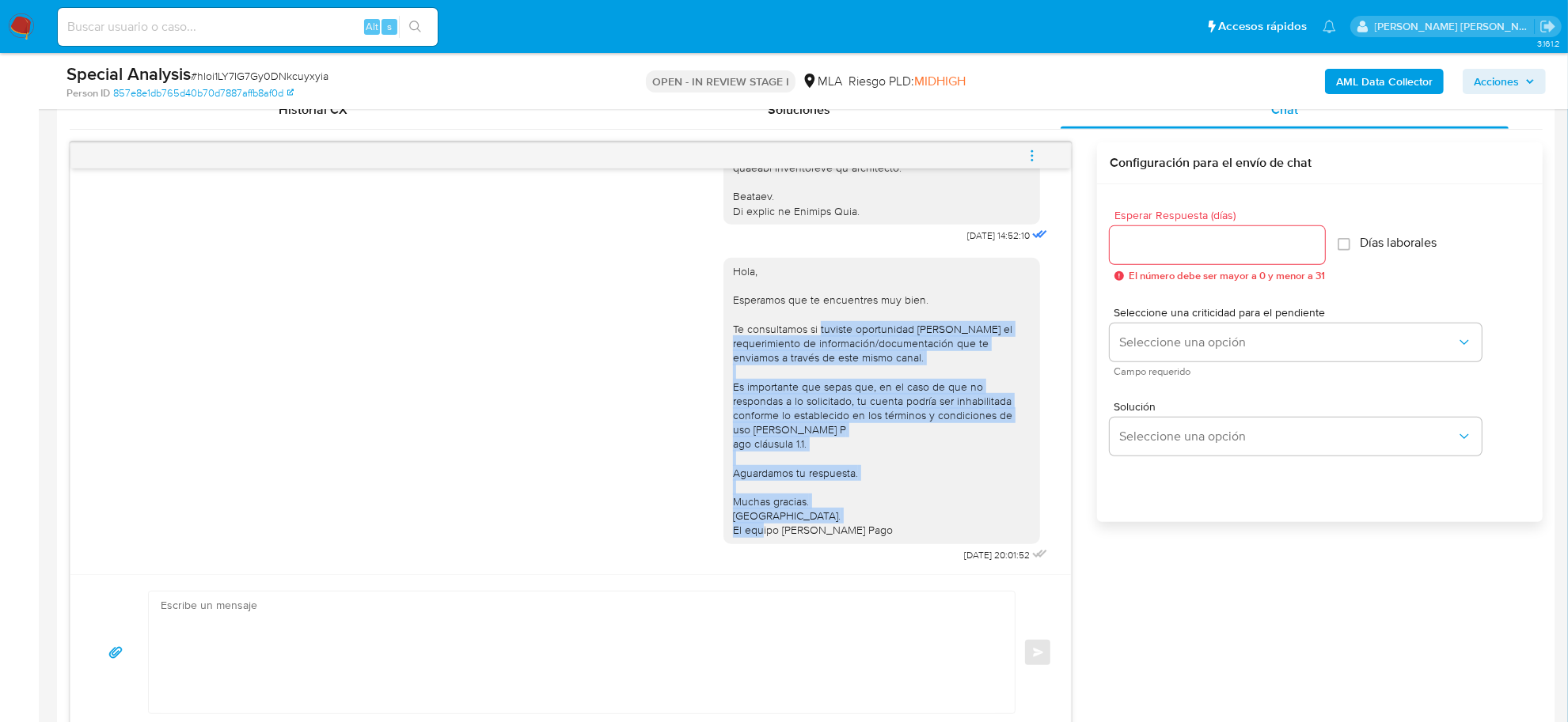
drag, startPoint x: 805, startPoint y: 312, endPoint x: 859, endPoint y: 515, distance: 210.1
click at [859, 515] on div "Hola, Esperamos que te encuentres muy bien. Te consultamos si tuviste oportunid…" at bounding box center [881, 401] width 298 height 273
copy div "tuviste oportunidad de leer el requerimiento de información/documentación que t…"
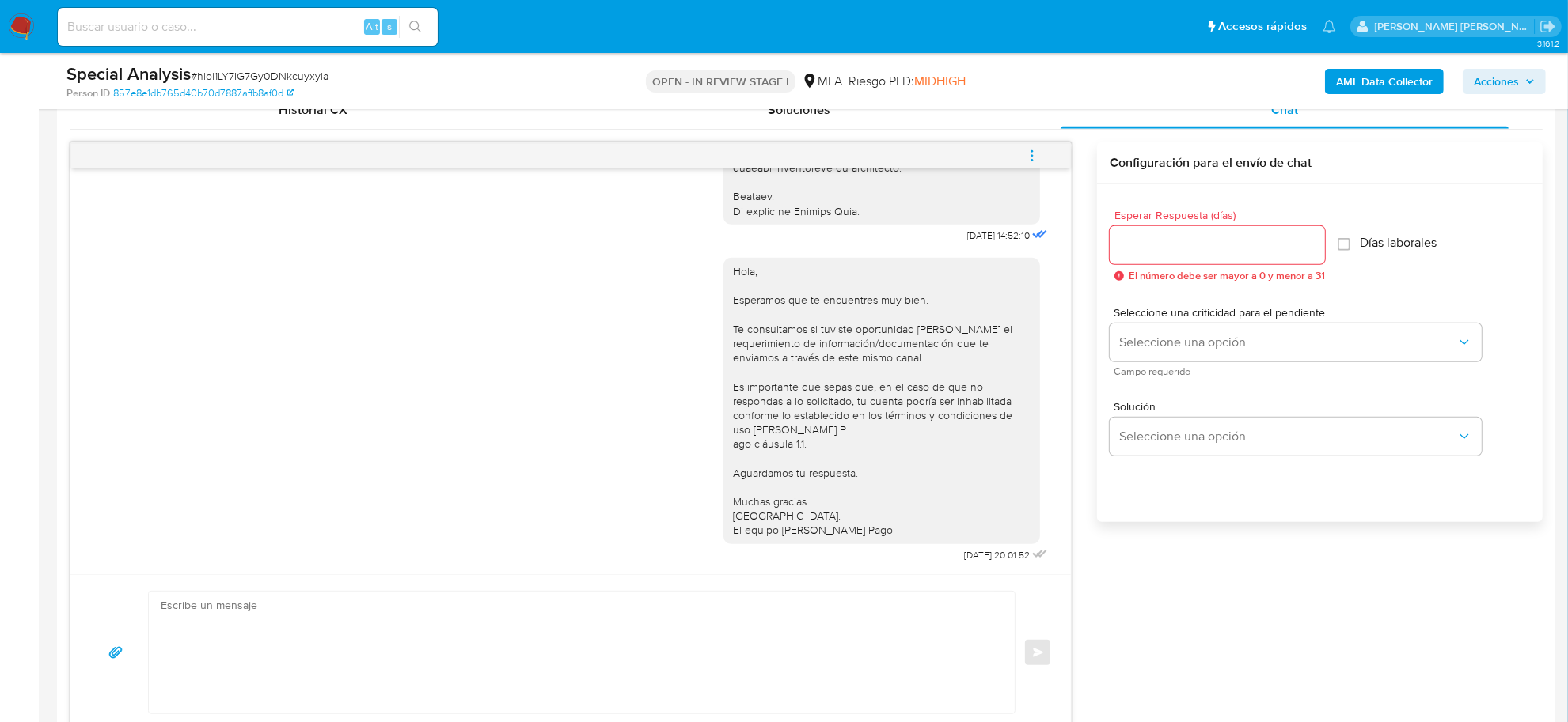
click at [308, 633] on textarea at bounding box center [578, 653] width 835 height 122
paste textarea "tuviste oportunidad de leer el requerimiento de información/documentación que t…"
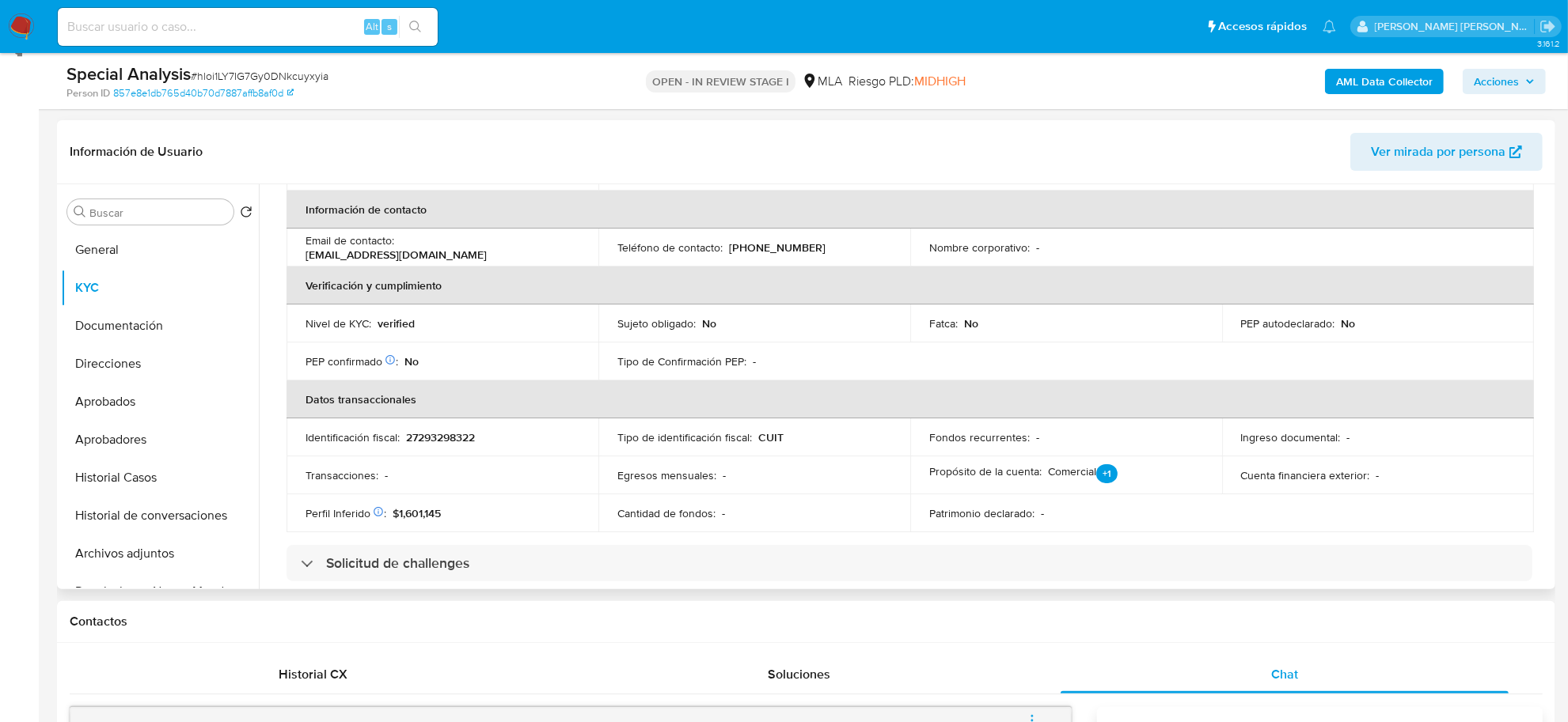
scroll to position [99, 0]
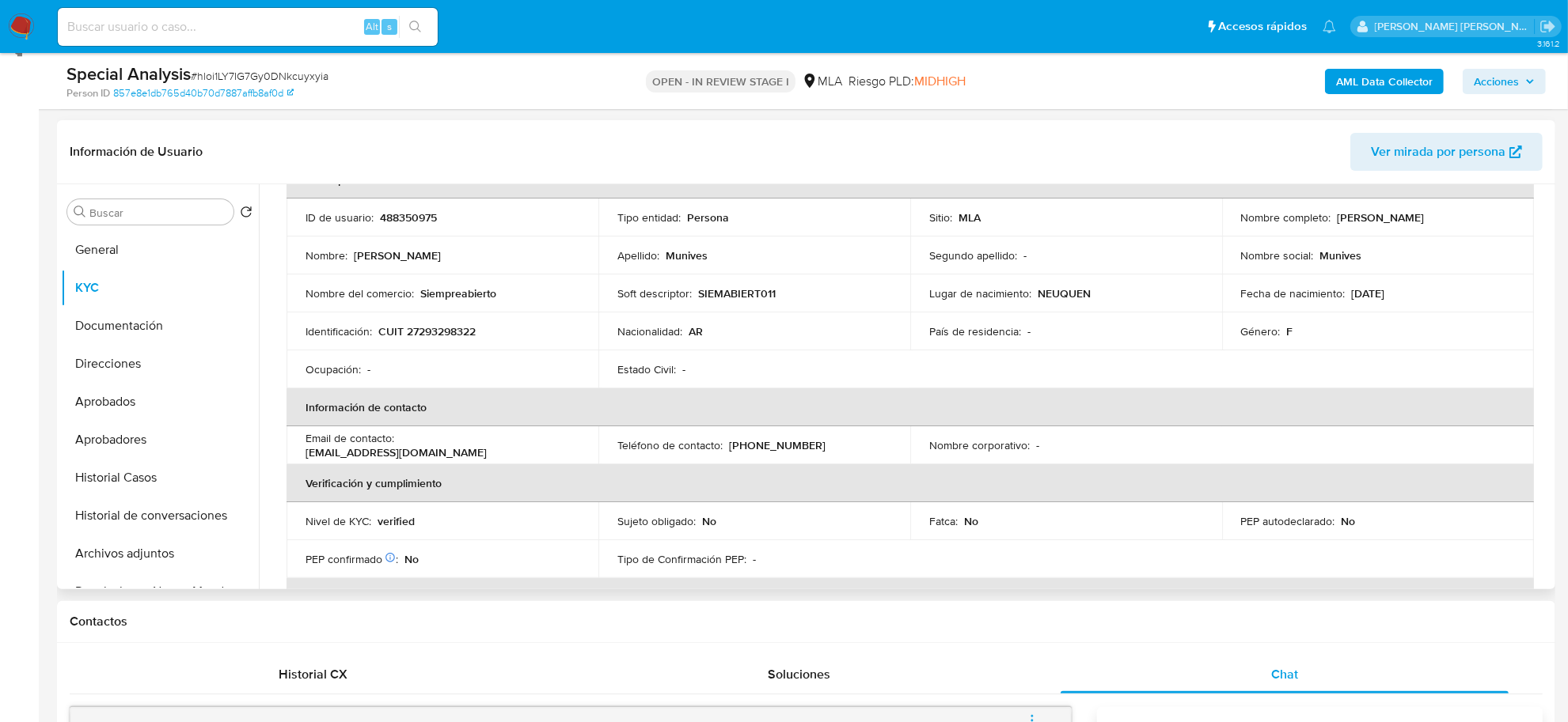
drag, startPoint x: 1331, startPoint y: 215, endPoint x: 1413, endPoint y: 222, distance: 82.3
click at [1413, 222] on p "Silvana Malvina Munives" at bounding box center [1382, 217] width 87 height 15
copy p "Silvana Malvina"
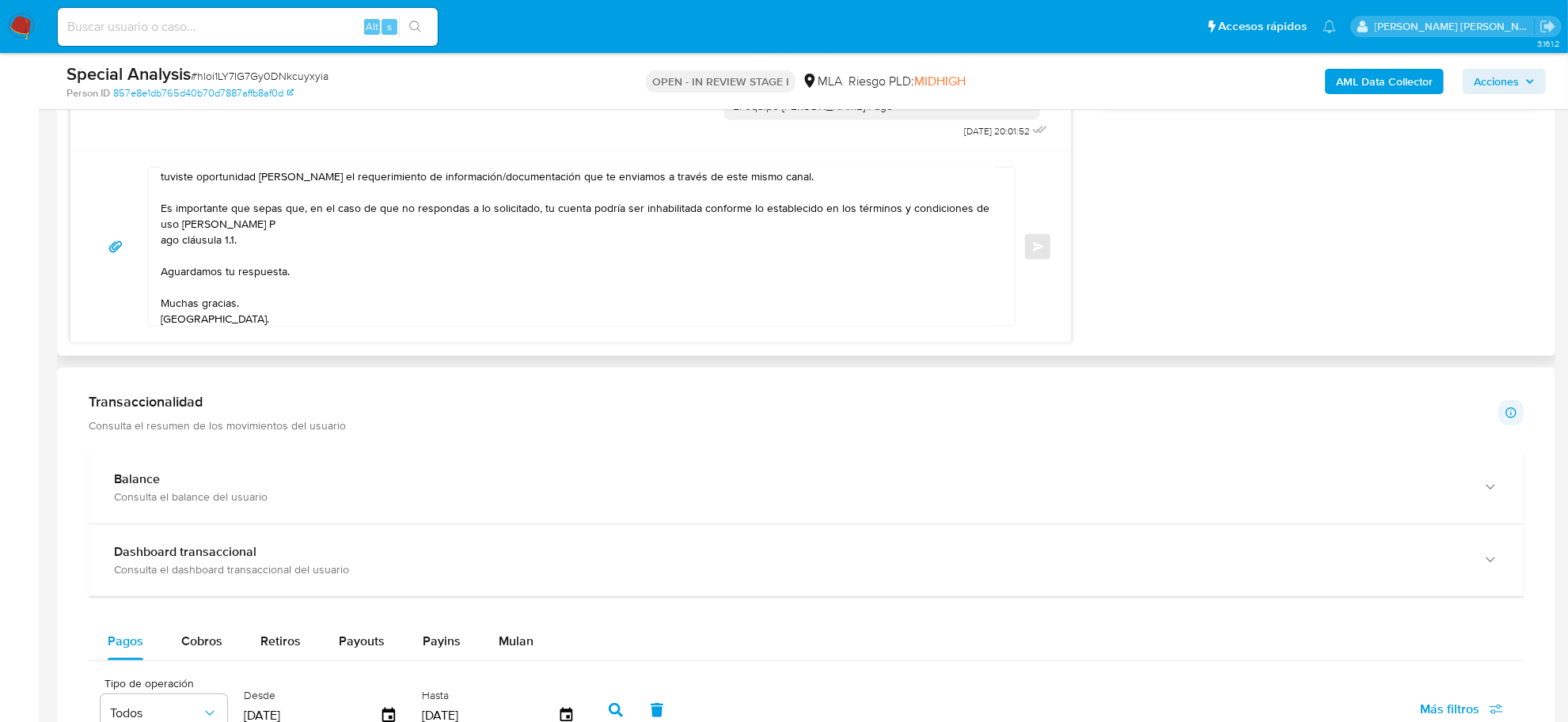
scroll to position [0, 0]
click at [162, 243] on textarea "tuviste oportunidad de leer el requerimiento de información/documentación que t…" at bounding box center [578, 246] width 835 height 158
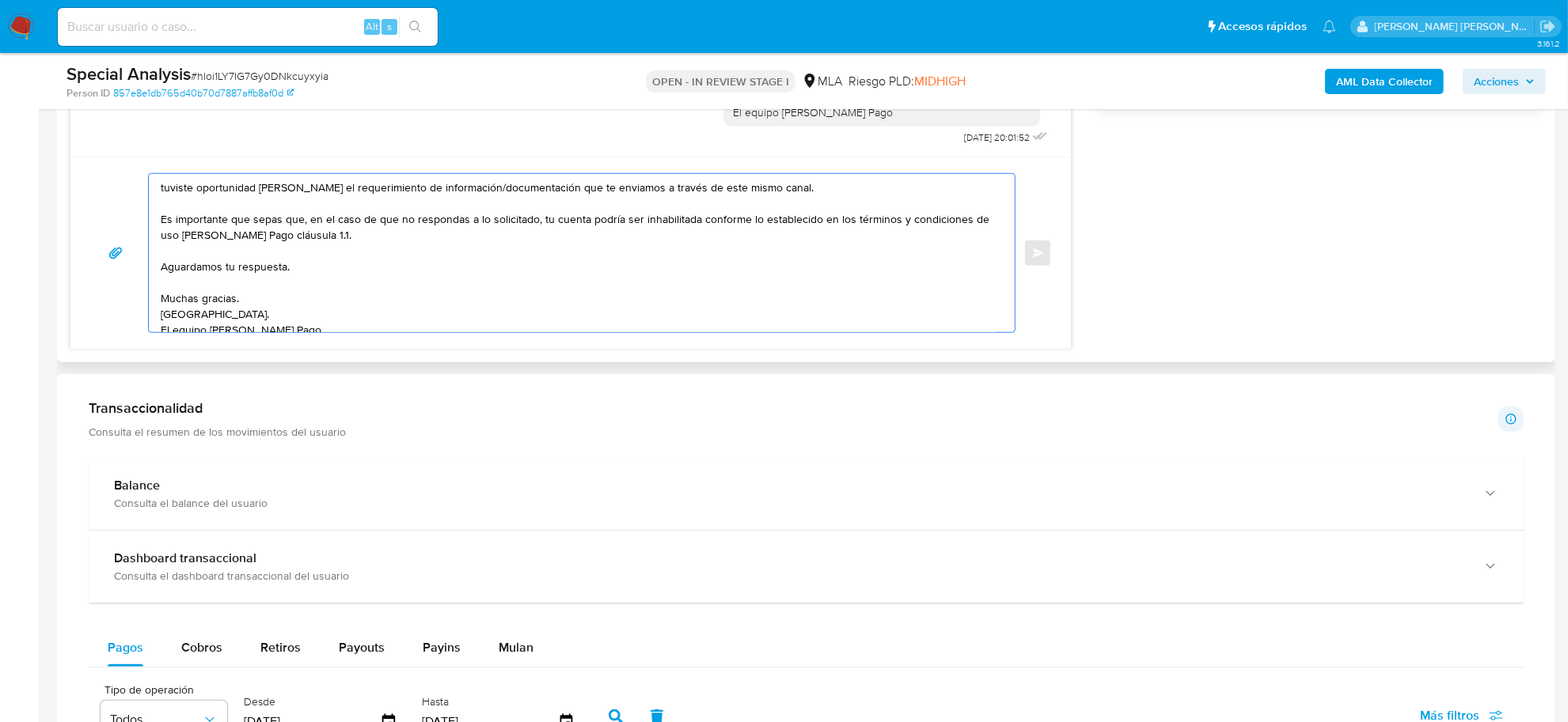
scroll to position [1018, 0]
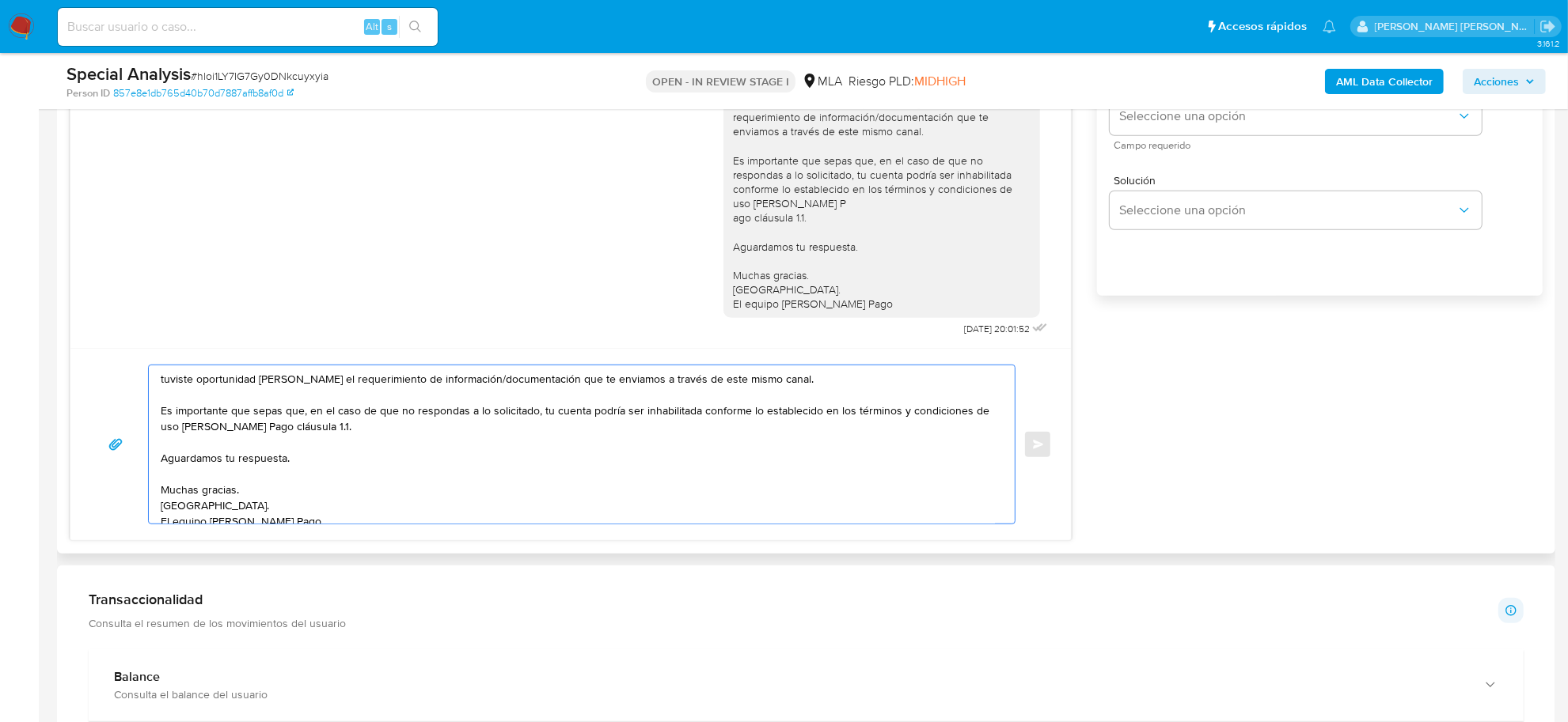
click at [163, 385] on textarea "tuviste oportunidad de leer el requerimiento de información/documentación que t…" at bounding box center [578, 444] width 835 height 158
click at [162, 378] on textarea "tuviste oportunidad de leer el requerimiento de información/documentación que t…" at bounding box center [578, 444] width 835 height 158
paste textarea "Silvana Malvina"
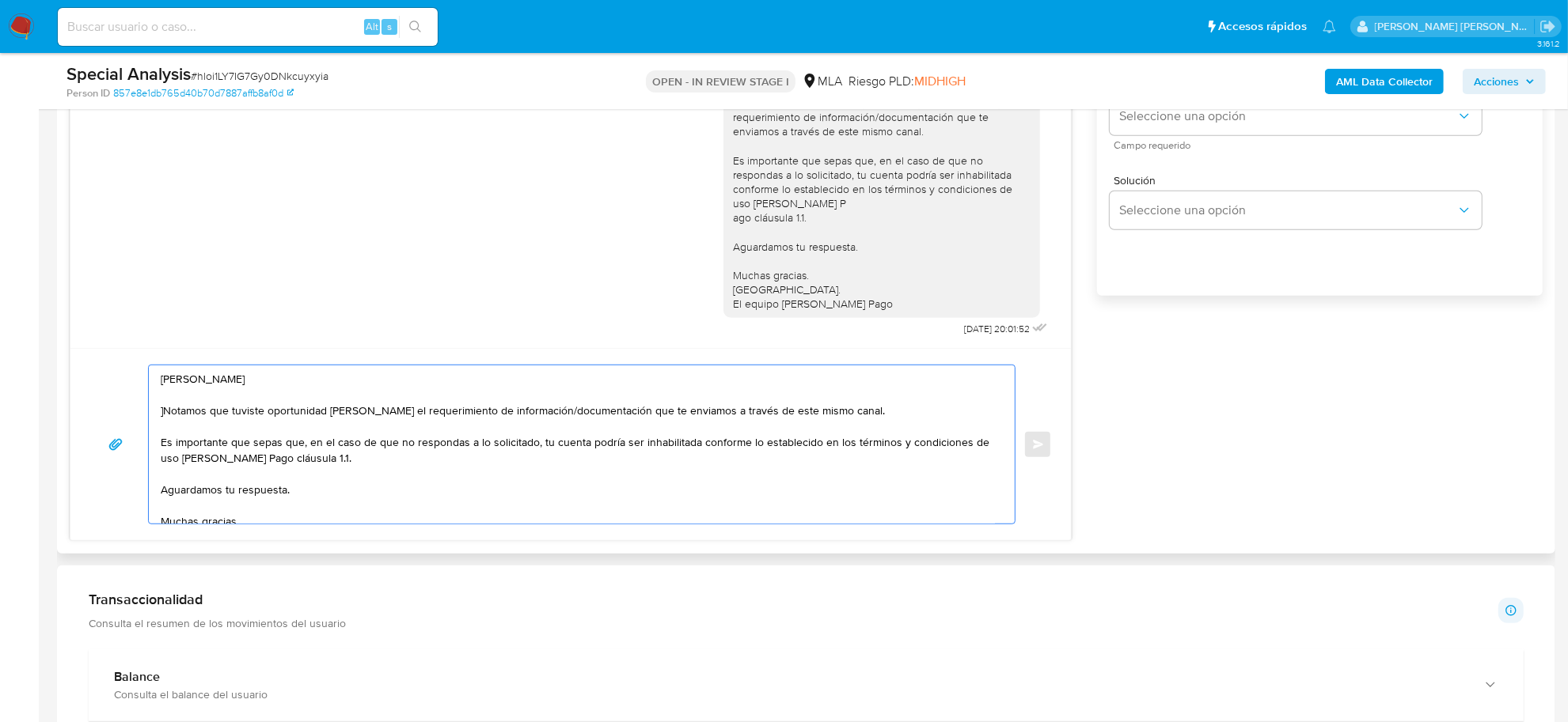
click at [166, 414] on textarea "Silvana Malvina ]Notamos que tuviste oportunidad de leer el requerimiento de in…" at bounding box center [578, 444] width 835 height 158
click at [250, 377] on textarea "Silvana Malvina Notamos que tuviste oportunidad de leer el requerimiento de inf…" at bounding box center [578, 444] width 835 height 158
click at [291, 447] on textarea "Silvana Malvina, esperamos te encuentres bien. Notamos que tuviste oportunidad …" at bounding box center [578, 444] width 835 height 158
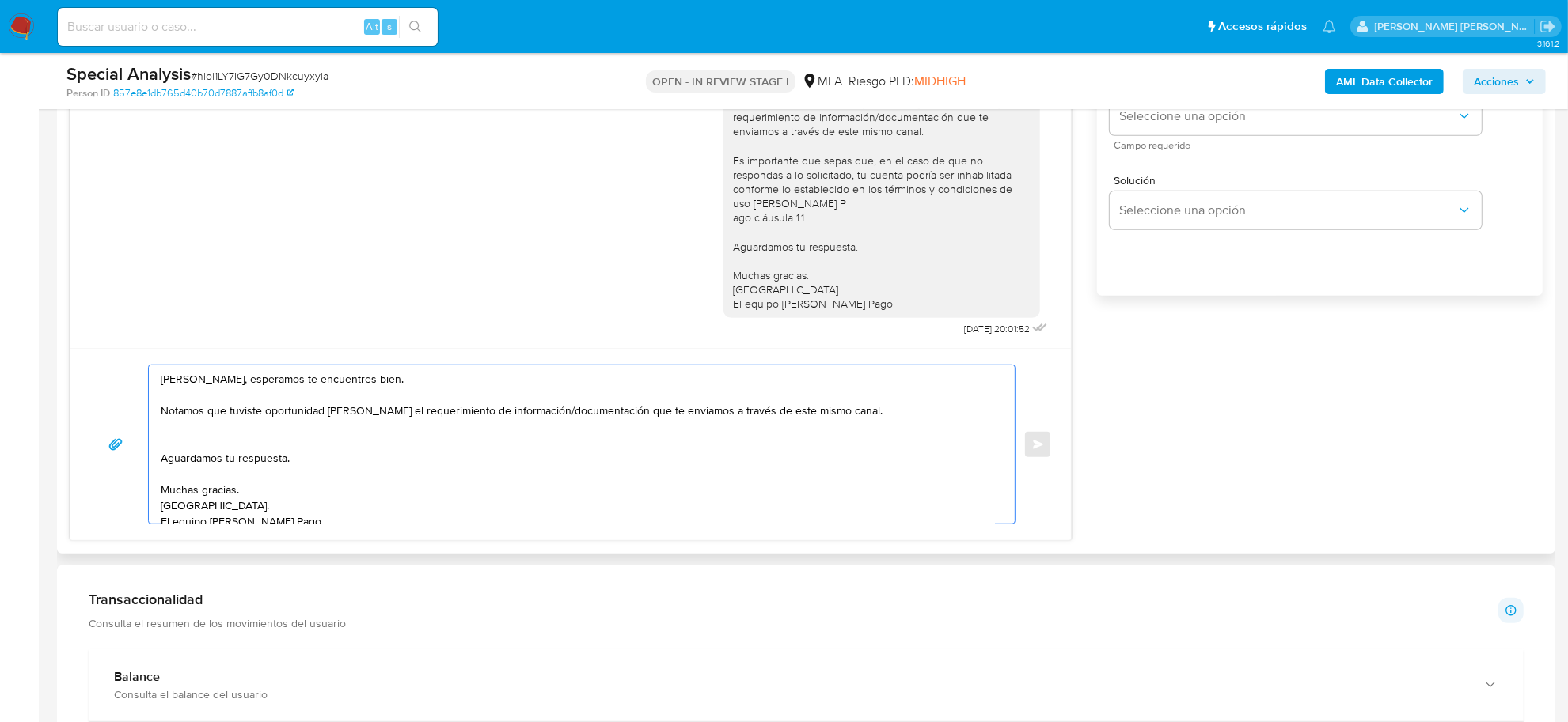
paste textarea "En función de las operaciones registradas en tu cuenta de Mercado Pago, necesit…"
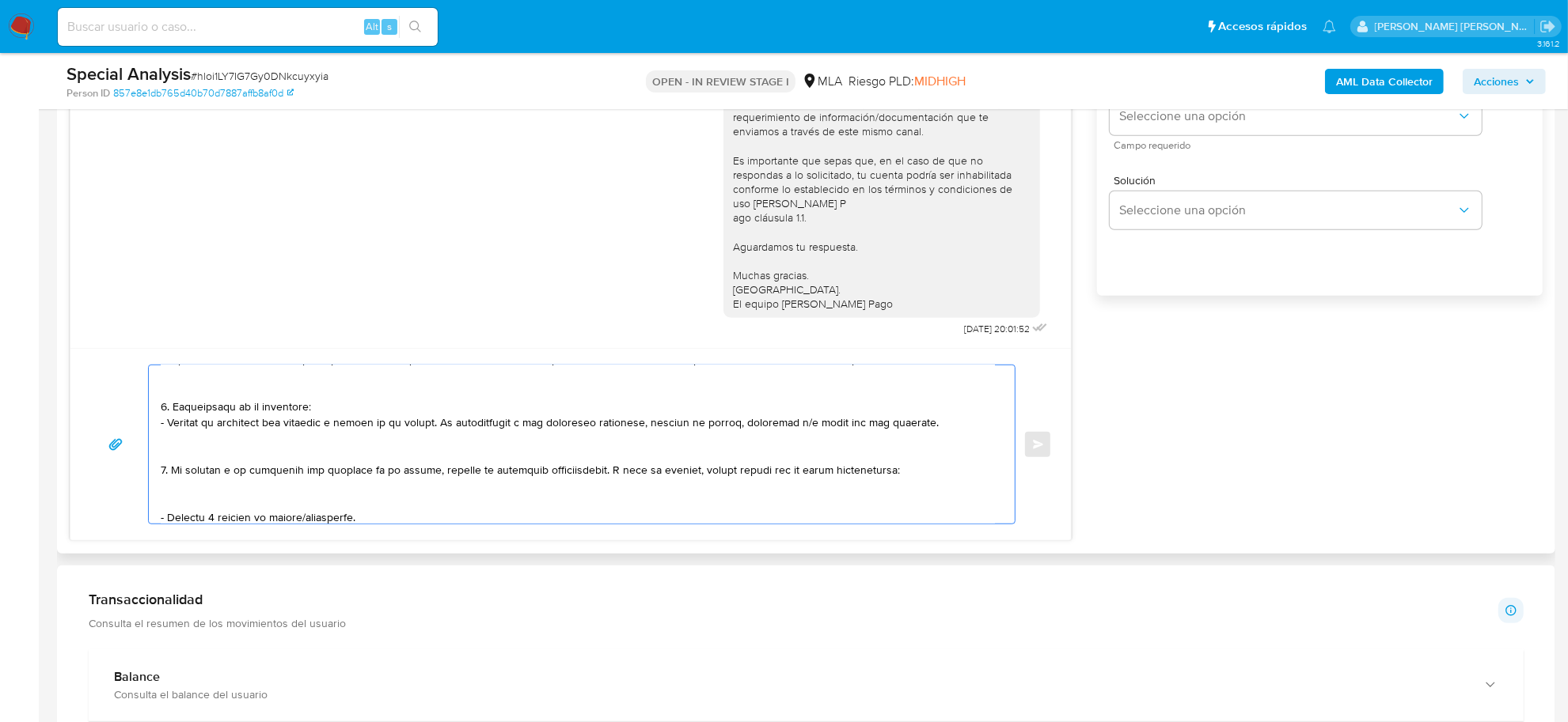
scroll to position [49, 0]
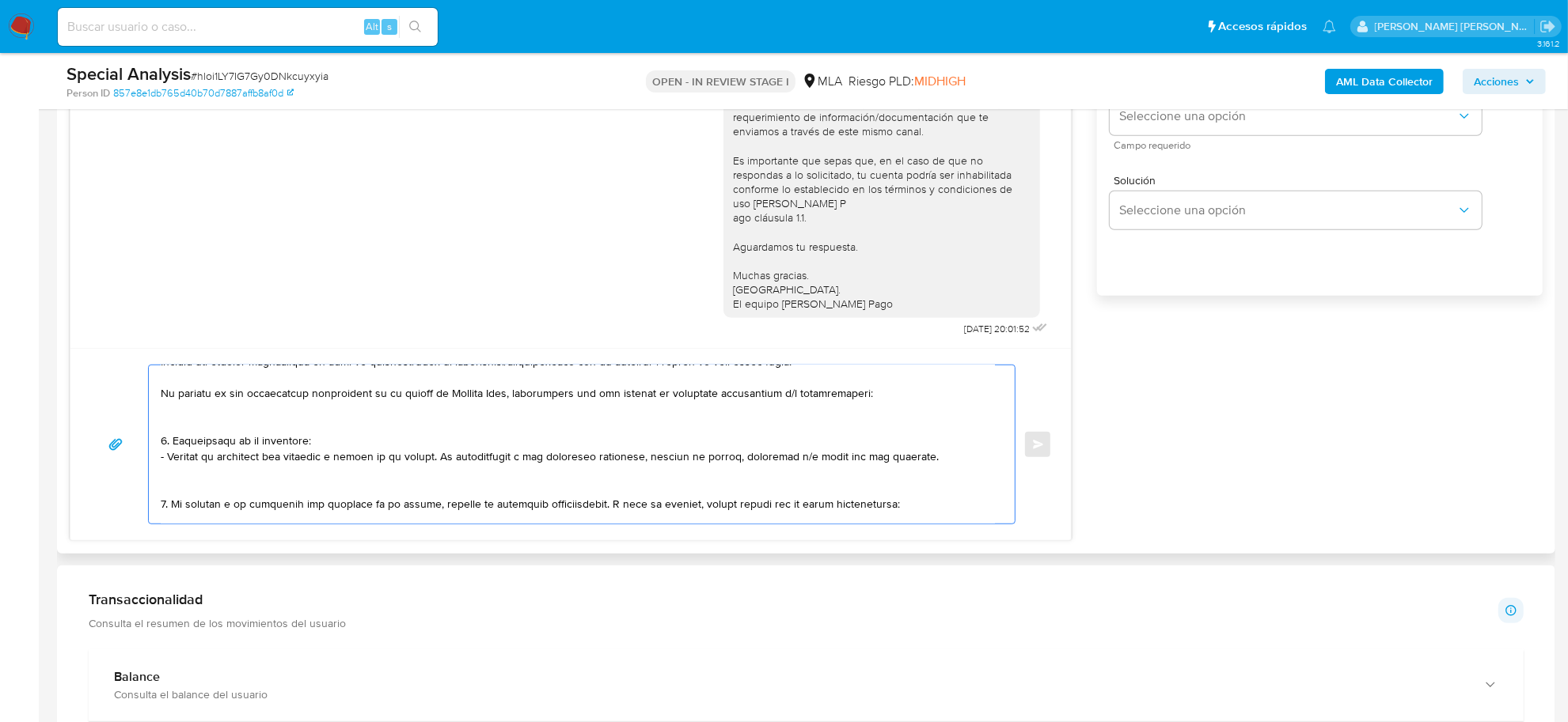
click at [675, 395] on textarea at bounding box center [578, 444] width 835 height 158
drag, startPoint x: 722, startPoint y: 394, endPoint x: 878, endPoint y: 396, distance: 156.0
click at [878, 396] on textarea at bounding box center [578, 444] width 835 height 158
click at [263, 433] on textarea at bounding box center [578, 444] width 835 height 158
drag, startPoint x: 165, startPoint y: 459, endPoint x: 171, endPoint y: 443, distance: 17.1
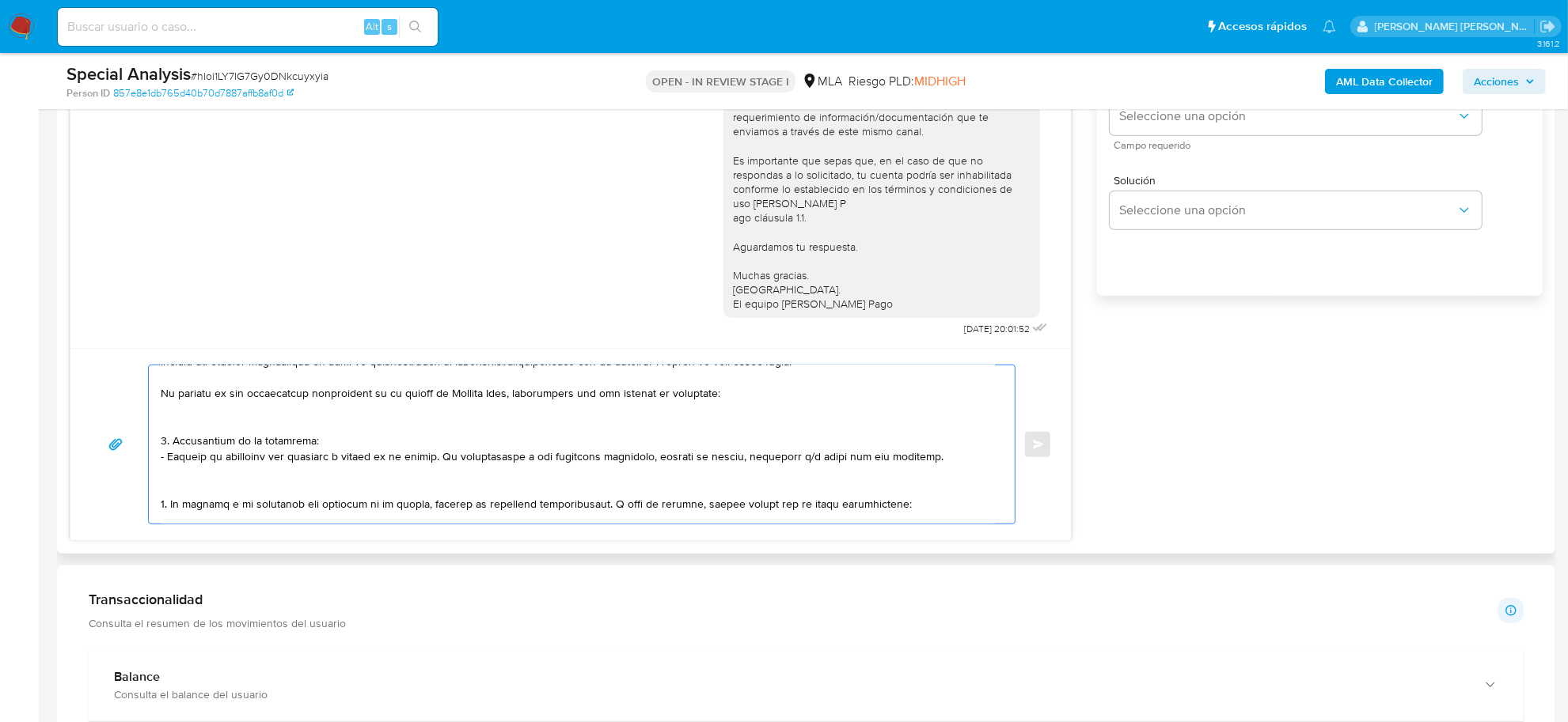
click at [171, 443] on textarea at bounding box center [578, 444] width 835 height 158
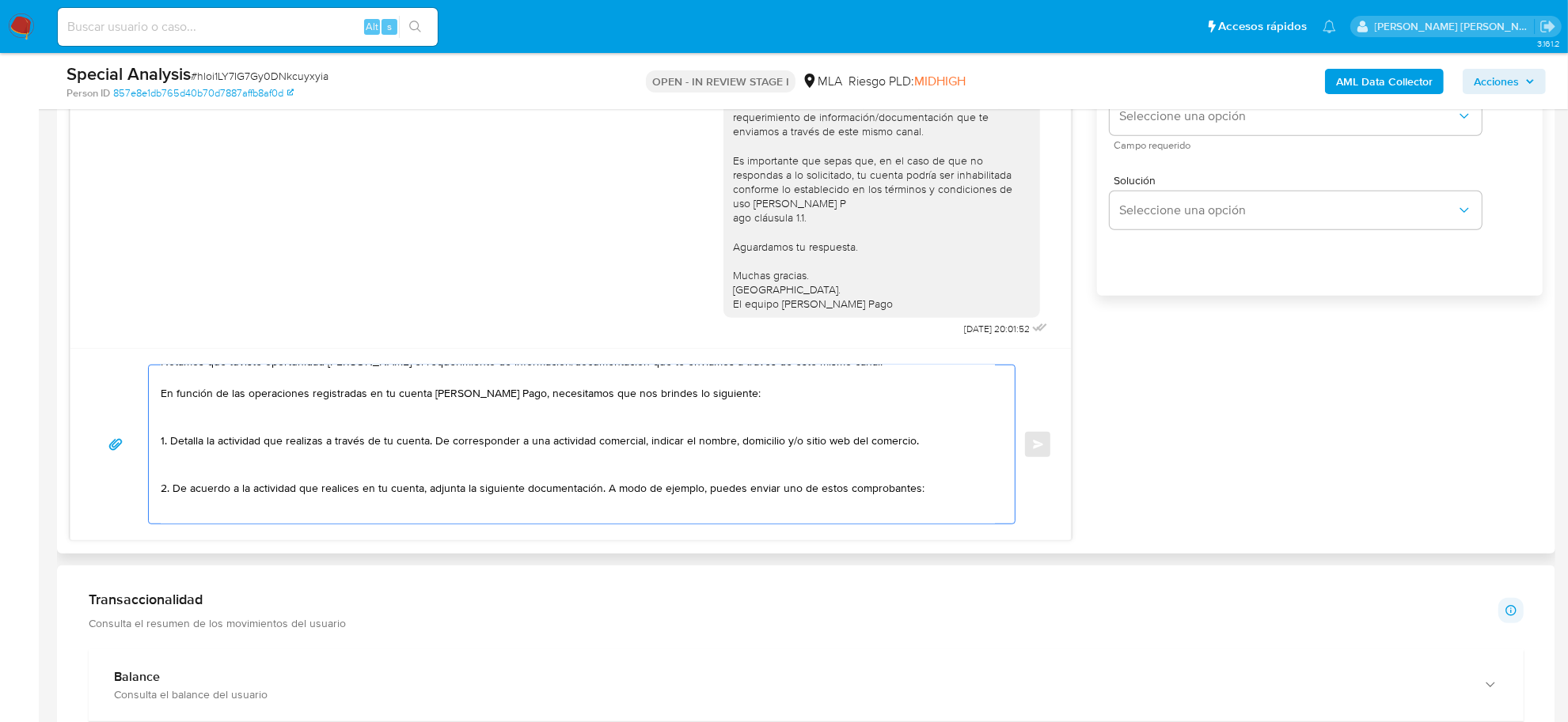
click at [436, 443] on textarea "Silvana Malvina, esperamos te encuentres bien. Notamos que tuviste oportunidad …" at bounding box center [578, 444] width 835 height 158
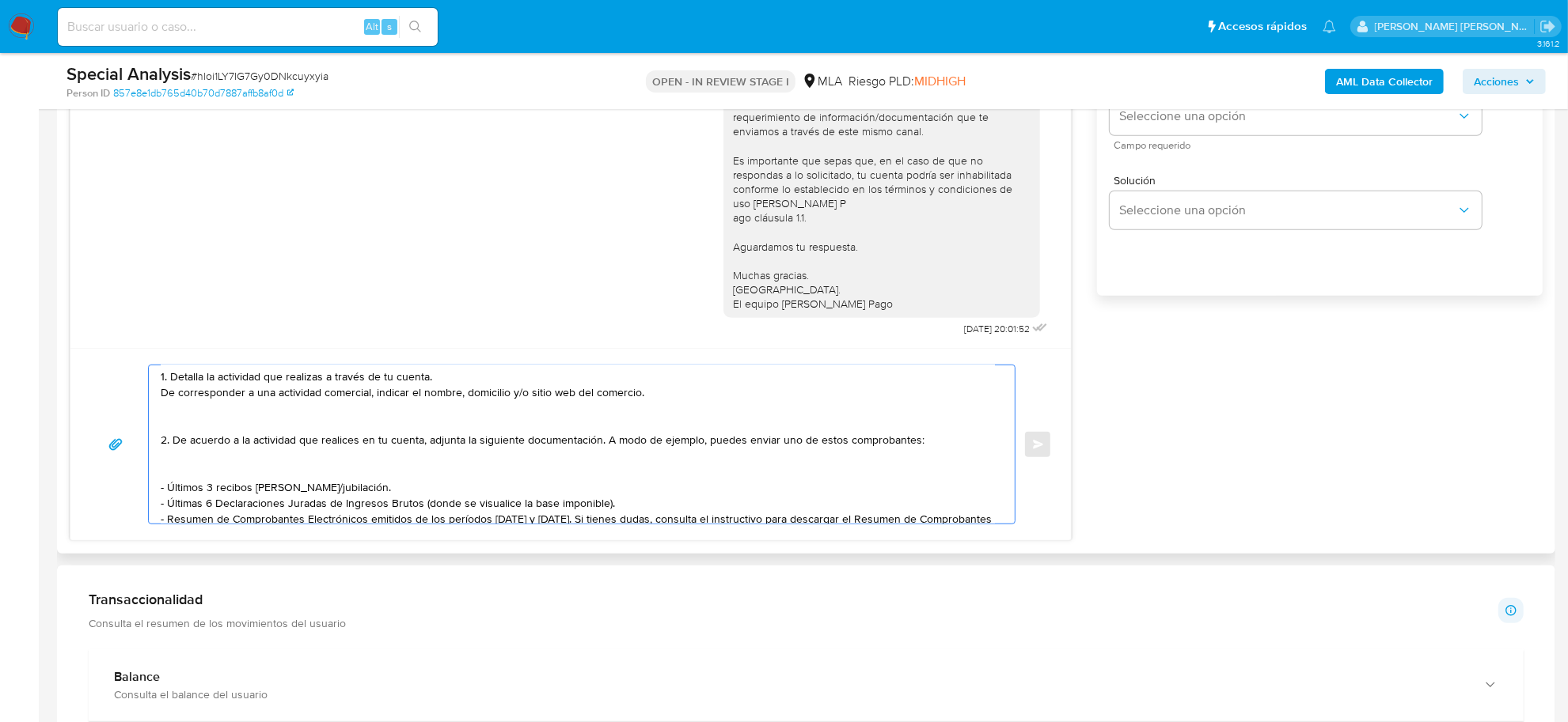
scroll to position [148, 0]
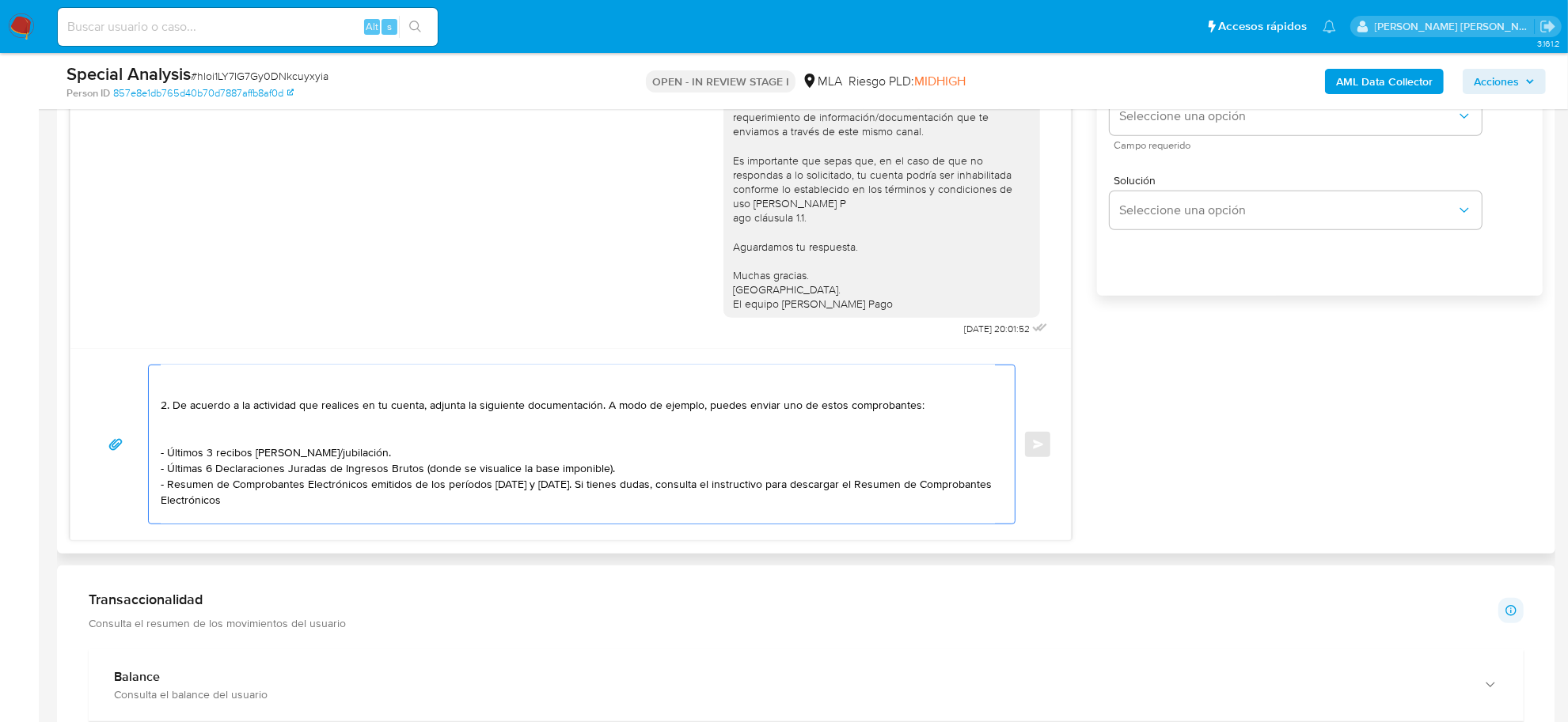
drag, startPoint x: 531, startPoint y: 409, endPoint x: 178, endPoint y: 405, distance: 353.0
click at [248, 405] on textarea "Silvana Malvina, esperamos te encuentres bien. Notamos que tuviste oportunidad …" at bounding box center [578, 444] width 835 height 158
click at [240, 439] on textarea "Silvana Malvina, esperamos te encuentres bien. Notamos que tuviste oportunidad …" at bounding box center [578, 444] width 835 height 158
click at [231, 447] on textarea "Silvana Malvina, esperamos te encuentres bien. Notamos que tuviste oportunidad …" at bounding box center [578, 444] width 835 height 158
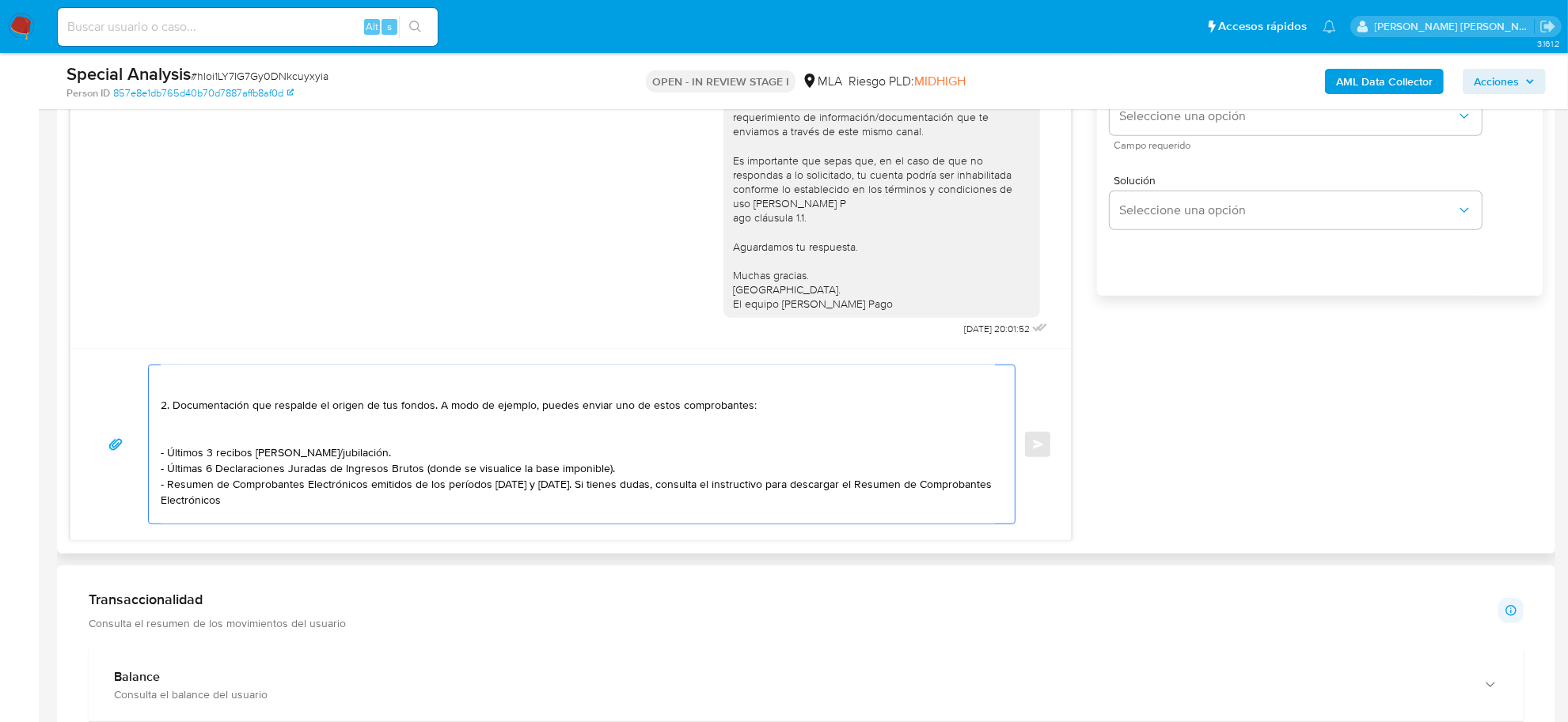
click at [231, 447] on textarea "Silvana Malvina, esperamos te encuentres bien. Notamos que tuviste oportunidad …" at bounding box center [578, 444] width 835 height 158
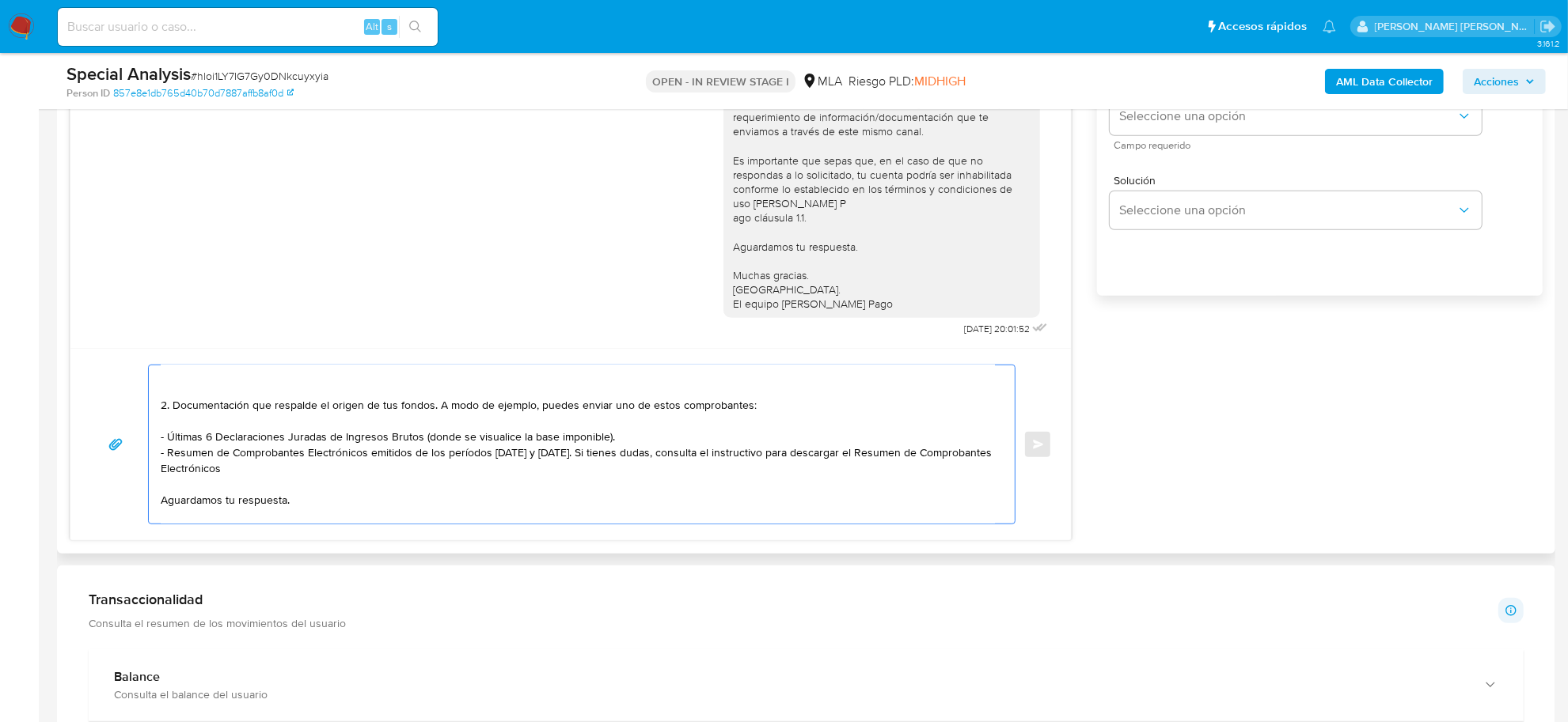
click at [560, 451] on textarea "Silvana Malvina, esperamos te encuentres bien. Notamos que tuviste oportunidad …" at bounding box center [578, 444] width 835 height 158
click at [649, 471] on textarea "Silvana Malvina, esperamos te encuentres bien. Notamos que tuviste oportunidad …" at bounding box center [578, 444] width 835 height 158
paste textarea "https://www.mercadopago.com.ar/ayuda/30181"
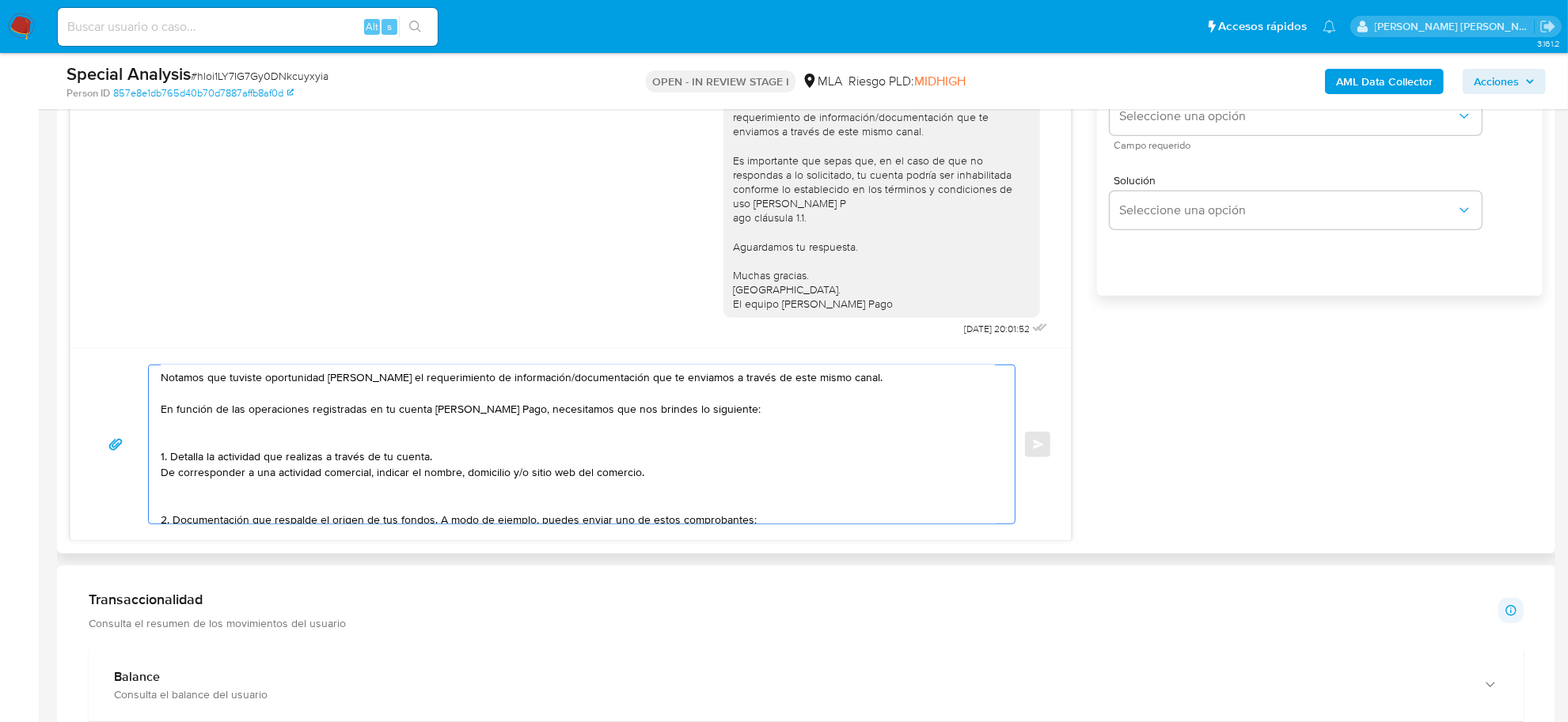
scroll to position [0, 0]
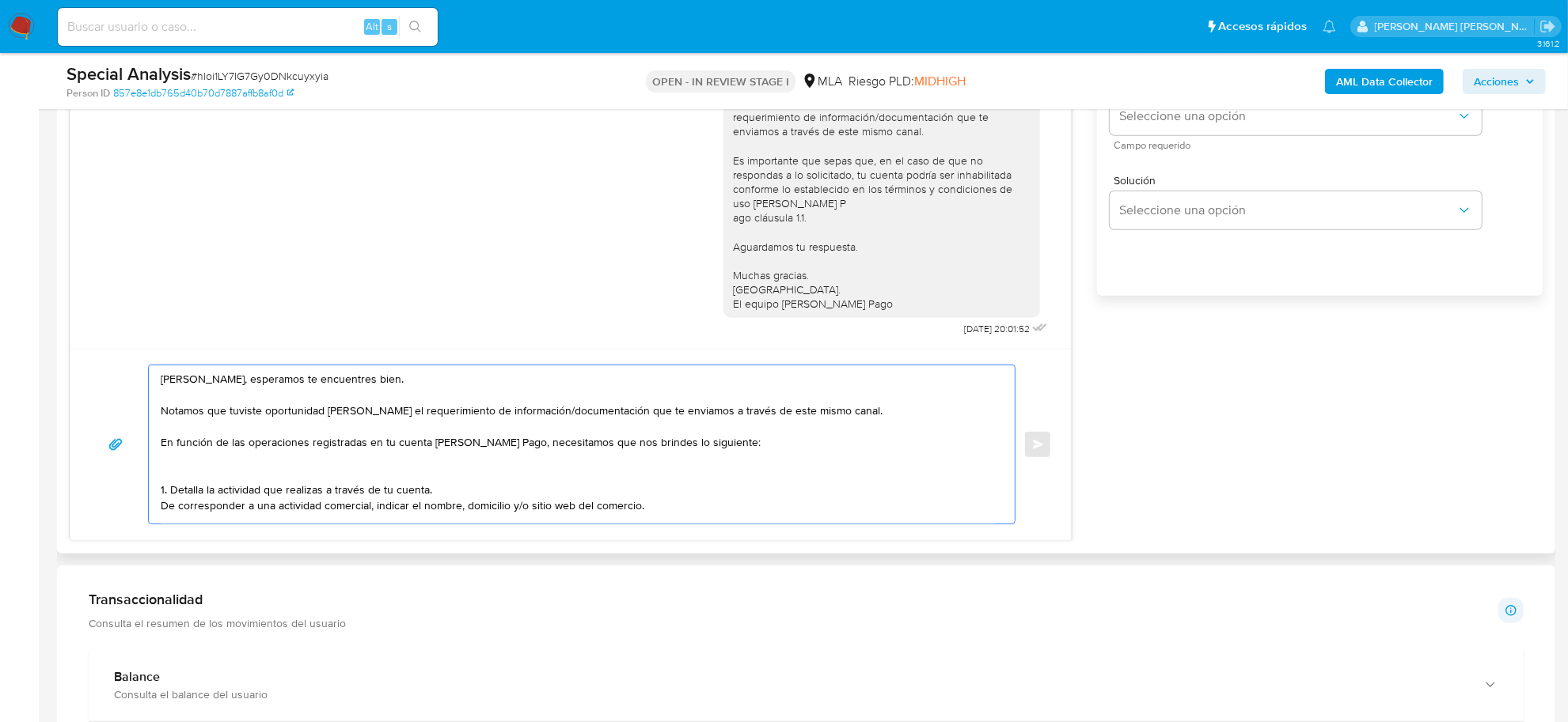
click at [242, 465] on textarea "Silvana Malvina, esperamos te encuentres bien. Notamos que tuviste oportunidad …" at bounding box center [578, 444] width 835 height 158
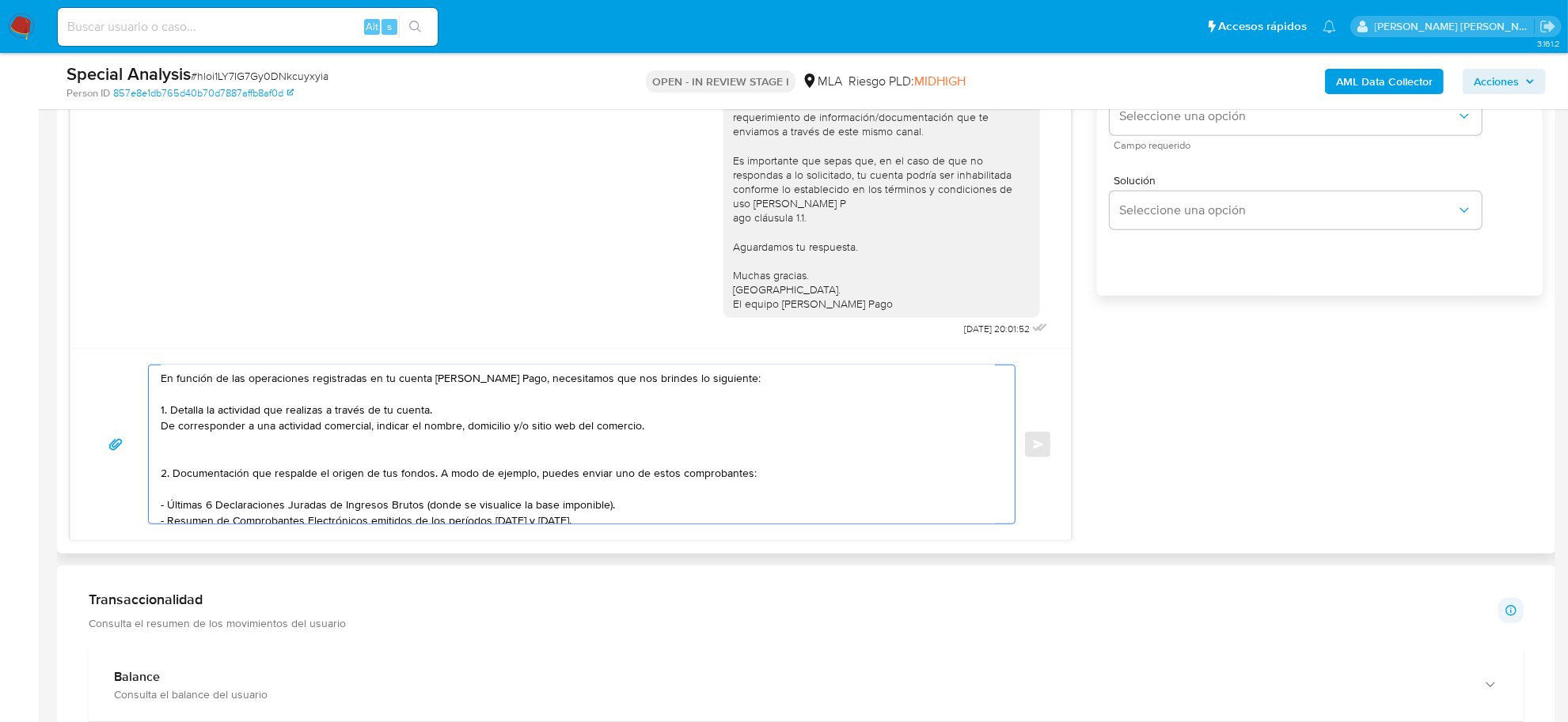
scroll to position [99, 0]
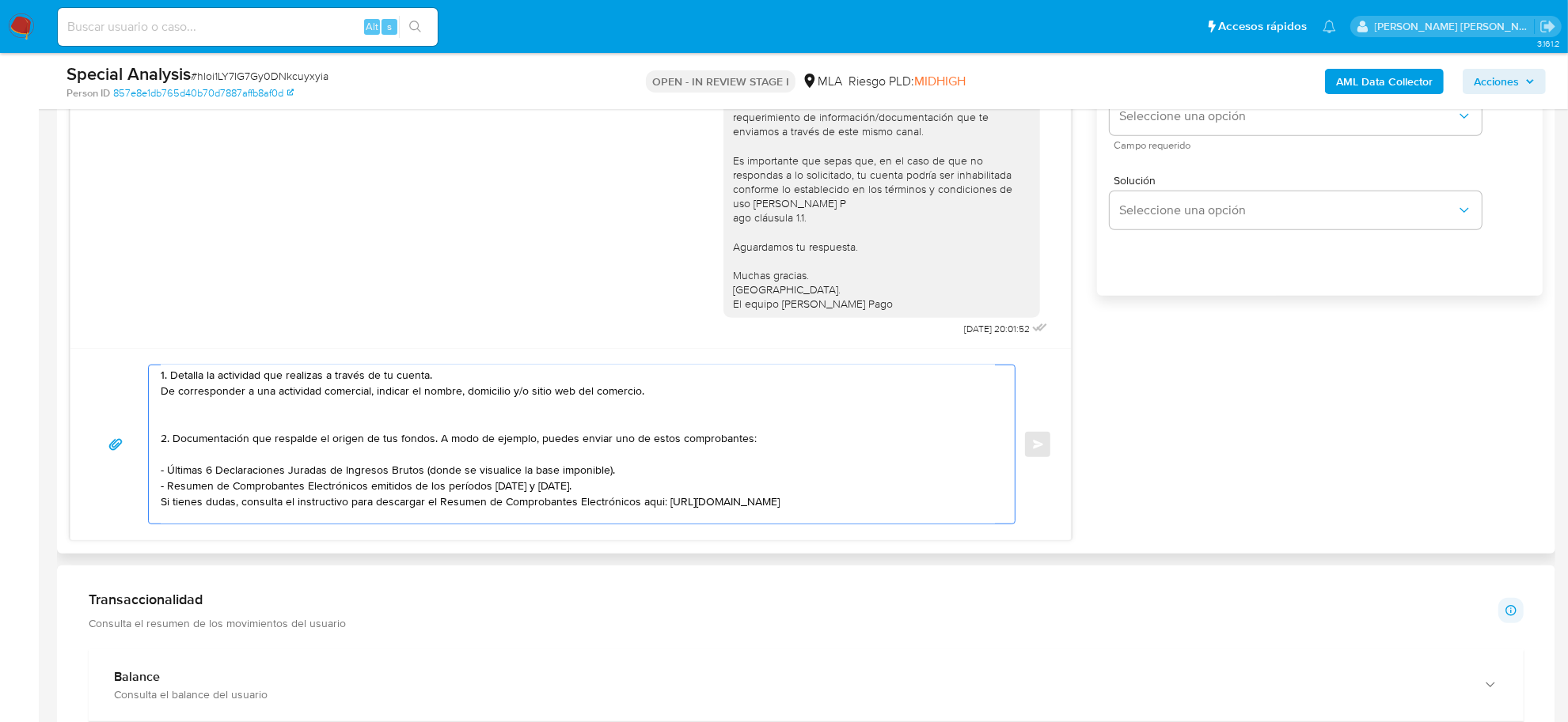
click at [215, 427] on textarea "Silvana Malvina, esperamos te encuentres bien. Notamos que tuviste oportunidad …" at bounding box center [578, 444] width 835 height 158
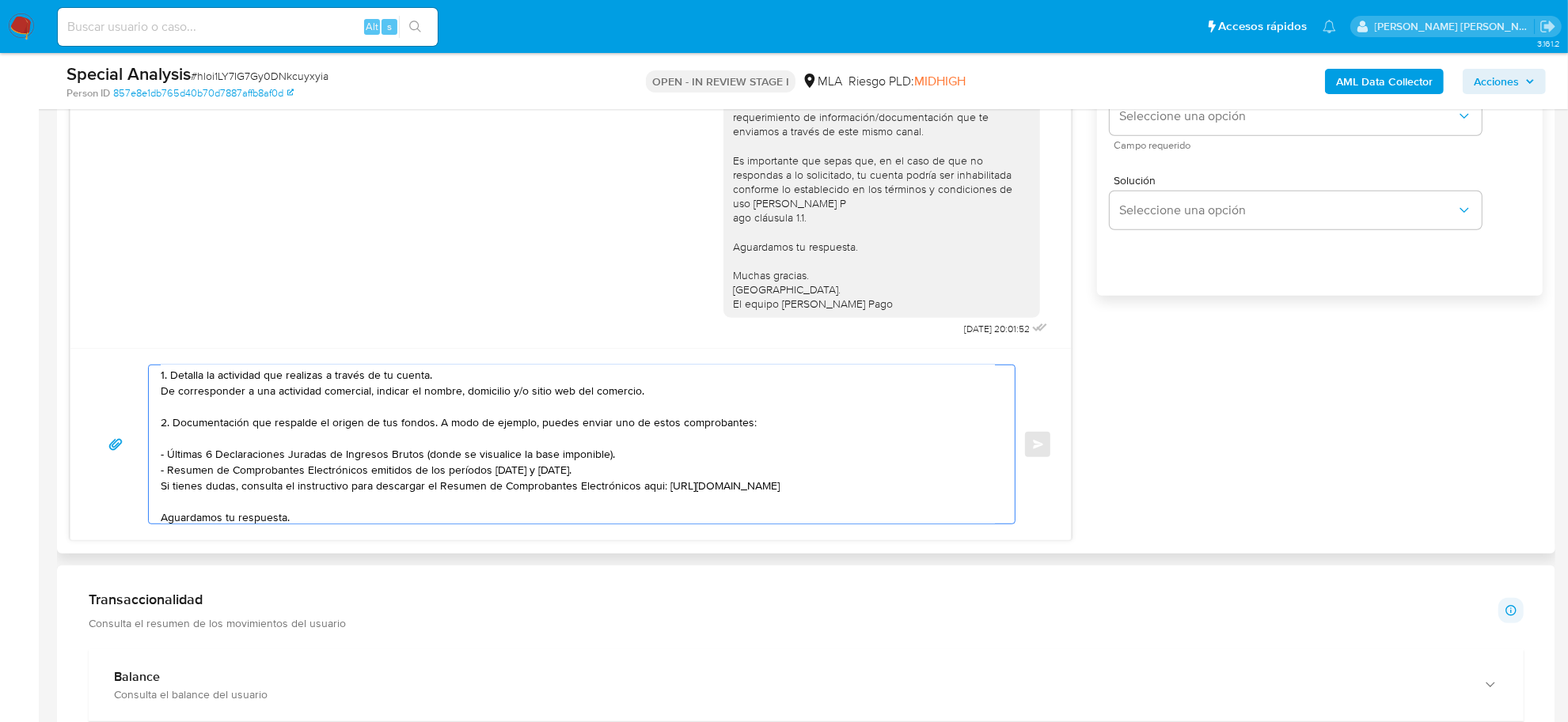
click at [208, 432] on textarea "Silvana Malvina, esperamos te encuentres bien. Notamos que tuviste oportunidad …" at bounding box center [578, 444] width 835 height 158
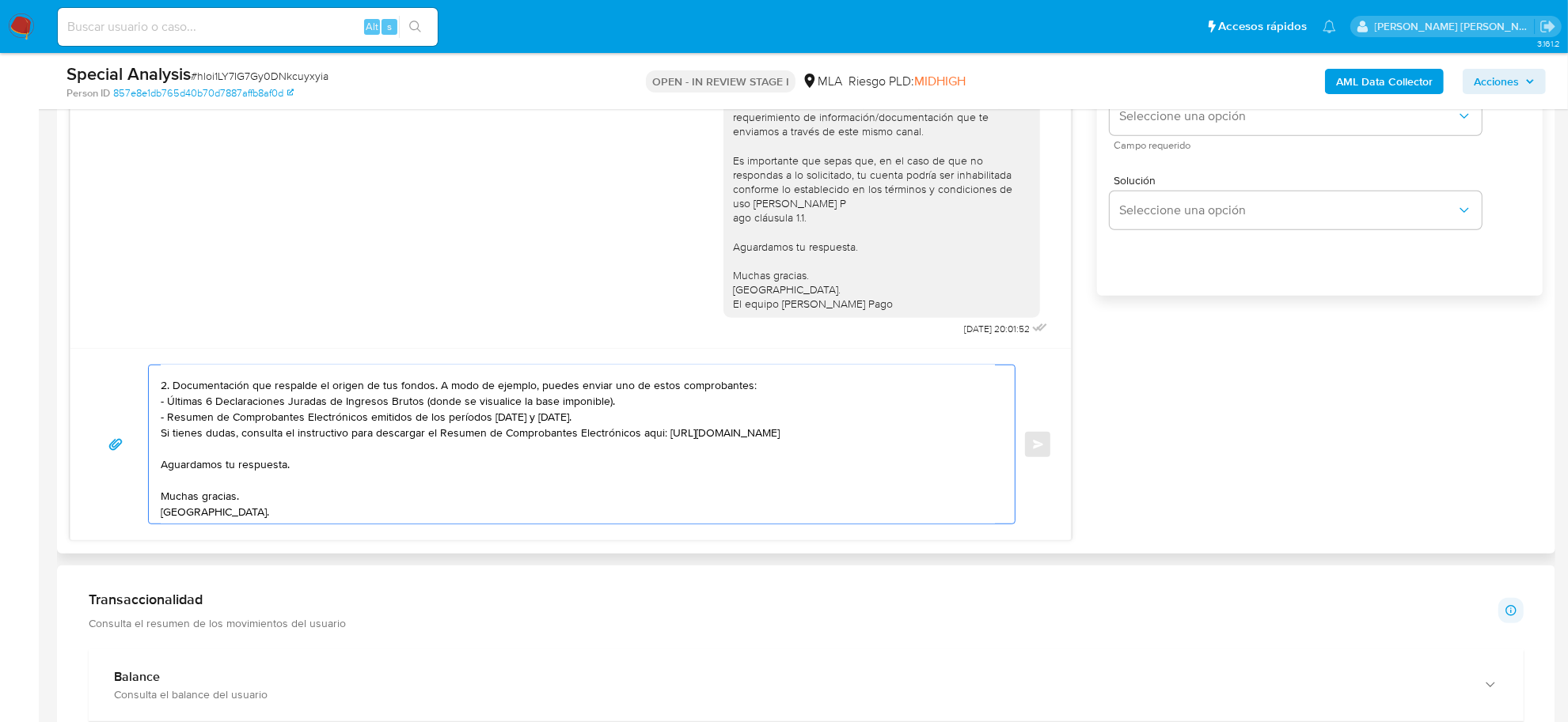
scroll to position [153, 0]
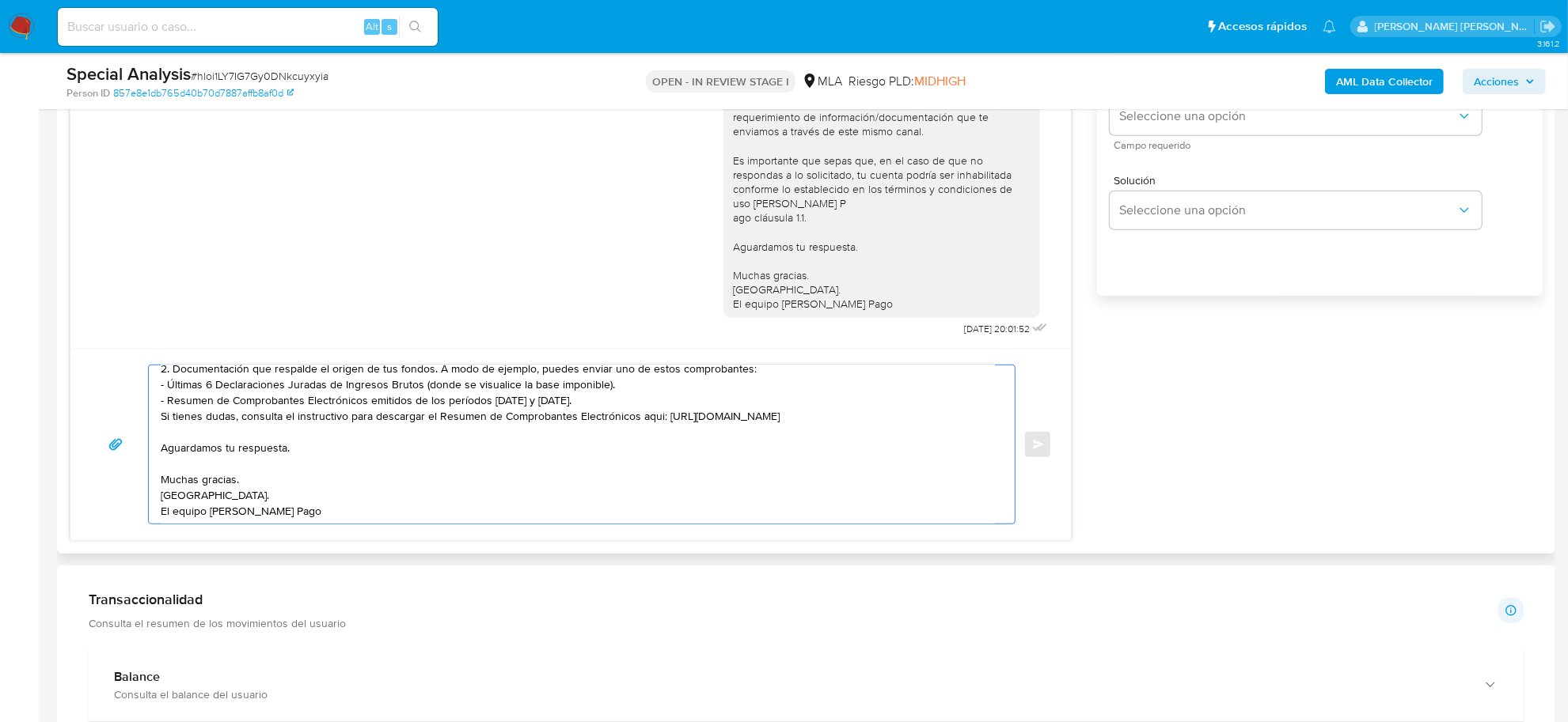
click at [214, 435] on textarea "Silvana Malvina, esperamos te encuentres bien. Notamos que tuviste oportunidad …" at bounding box center [578, 444] width 835 height 158
click at [207, 450] on textarea "Silvana Malvina, esperamos te encuentres bien. Notamos que tuviste oportunidad …" at bounding box center [578, 444] width 835 height 158
paste textarea "Para evitar suspensiones, tanto en tu cuenta como en la del menor, deben cesar …"
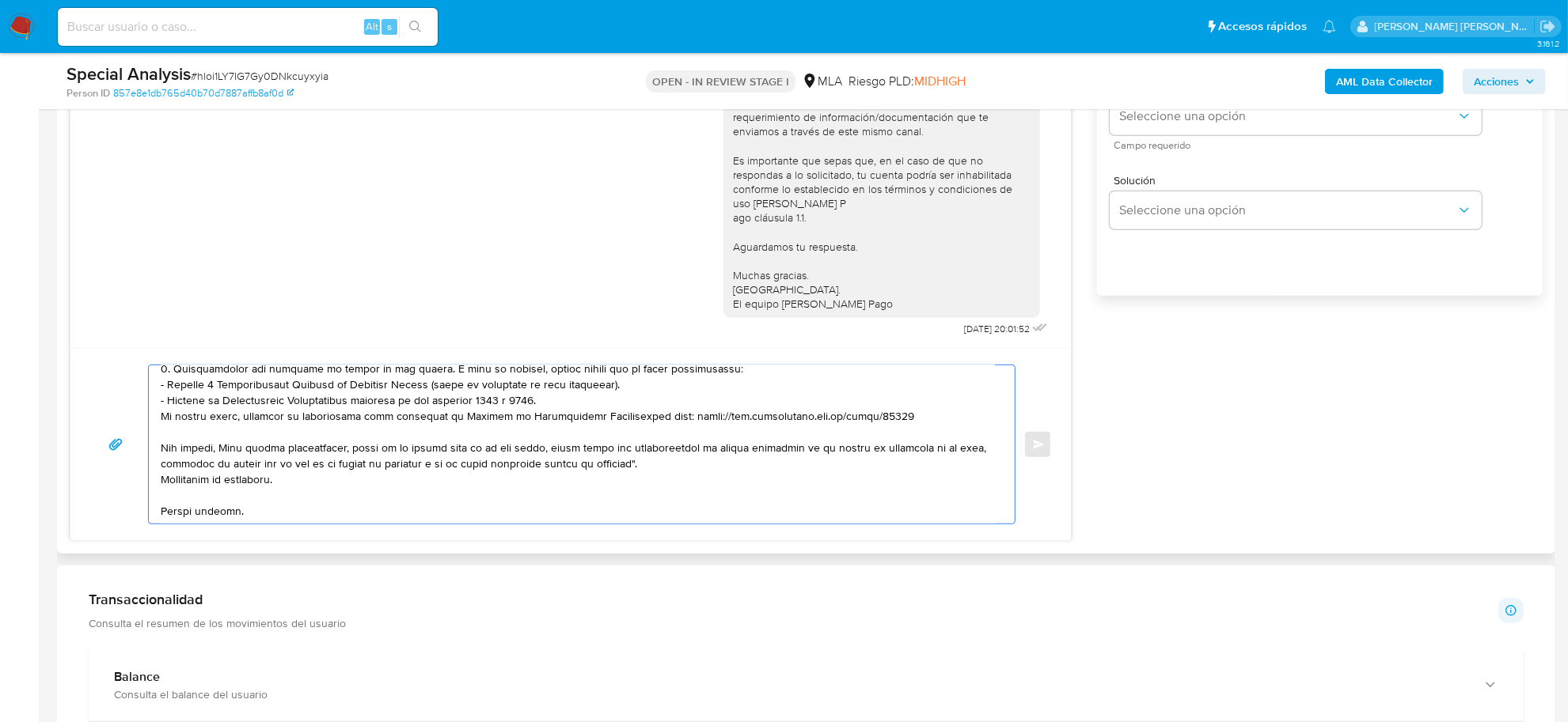
click at [226, 453] on textarea at bounding box center [578, 444] width 835 height 158
click at [215, 450] on textarea at bounding box center [578, 444] width 835 height 158
click at [220, 450] on textarea at bounding box center [578, 444] width 835 height 158
drag, startPoint x: 213, startPoint y: 450, endPoint x: 147, endPoint y: 445, distance: 66.2
click at [148, 445] on div at bounding box center [582, 444] width 868 height 160
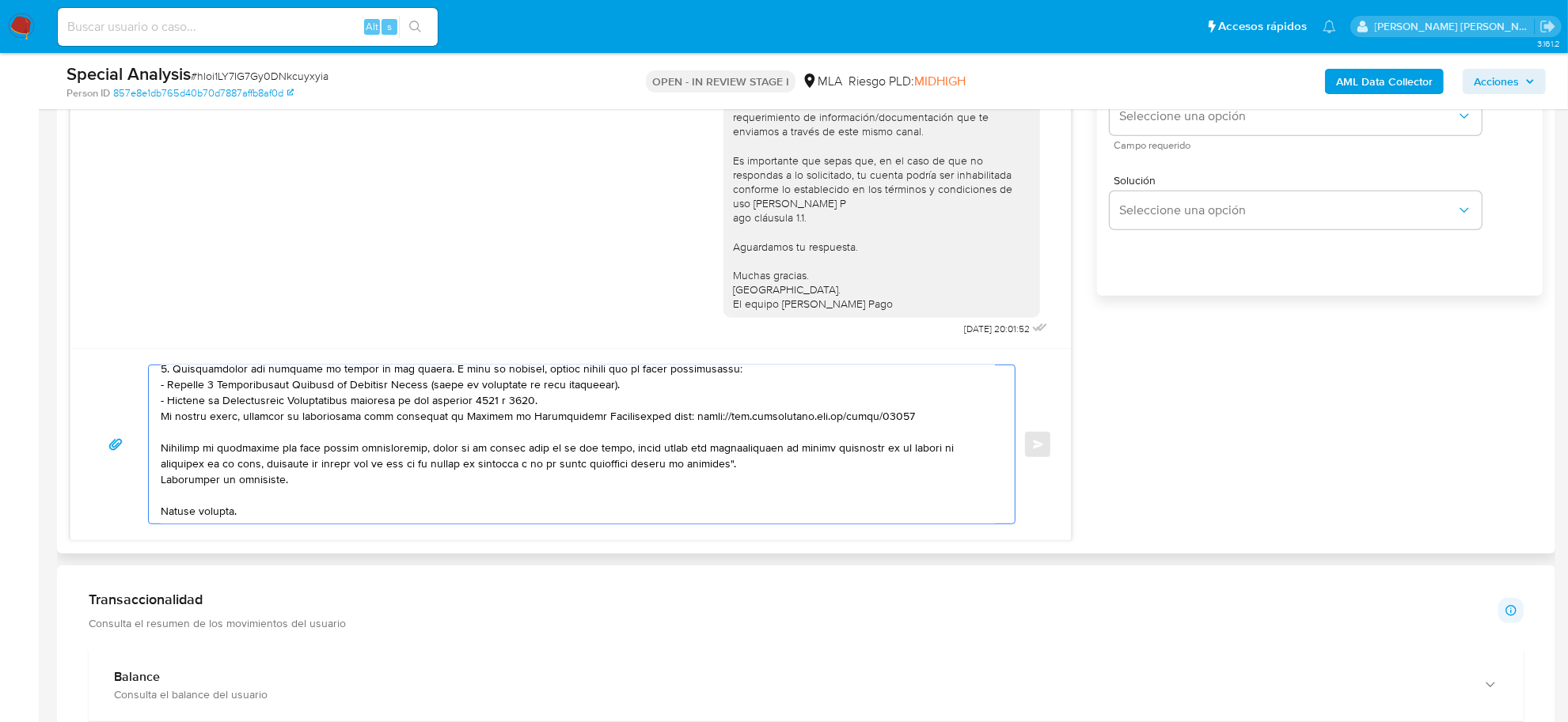
click at [627, 452] on textarea at bounding box center [578, 444] width 835 height 158
click at [703, 452] on textarea at bounding box center [578, 444] width 835 height 158
paste textarea "Clara Juanita Hechenleitner - CUIL 27498001268"
click at [849, 451] on textarea at bounding box center [578, 444] width 835 height 158
click at [547, 468] on textarea at bounding box center [578, 444] width 835 height 158
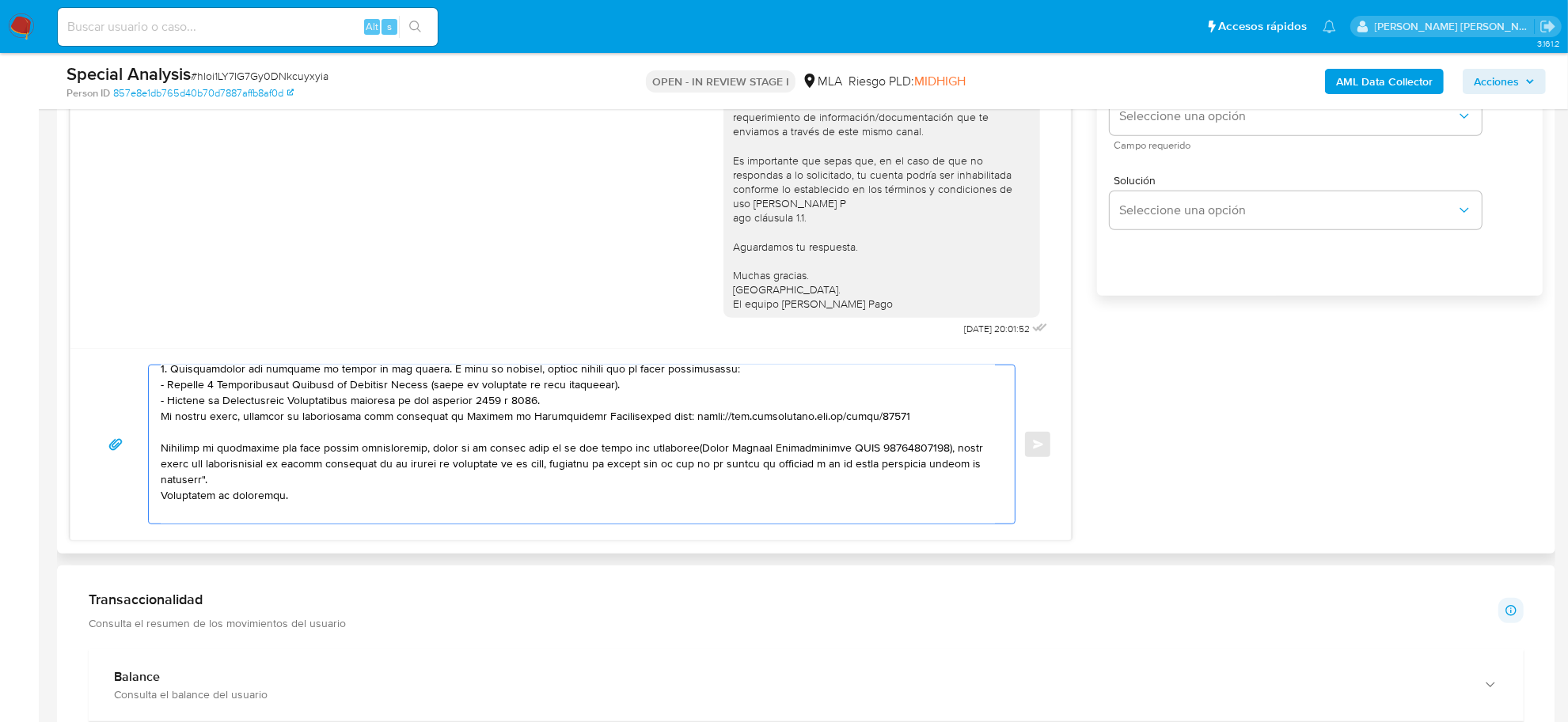
drag, startPoint x: 500, startPoint y: 471, endPoint x: 454, endPoint y: 468, distance: 46.1
click at [454, 468] on textarea at bounding box center [578, 444] width 835 height 158
click at [257, 481] on textarea at bounding box center [578, 444] width 835 height 158
drag, startPoint x: 218, startPoint y: 450, endPoint x: 141, endPoint y: 442, distance: 77.4
click at [141, 442] on div "Enviar" at bounding box center [570, 444] width 963 height 160
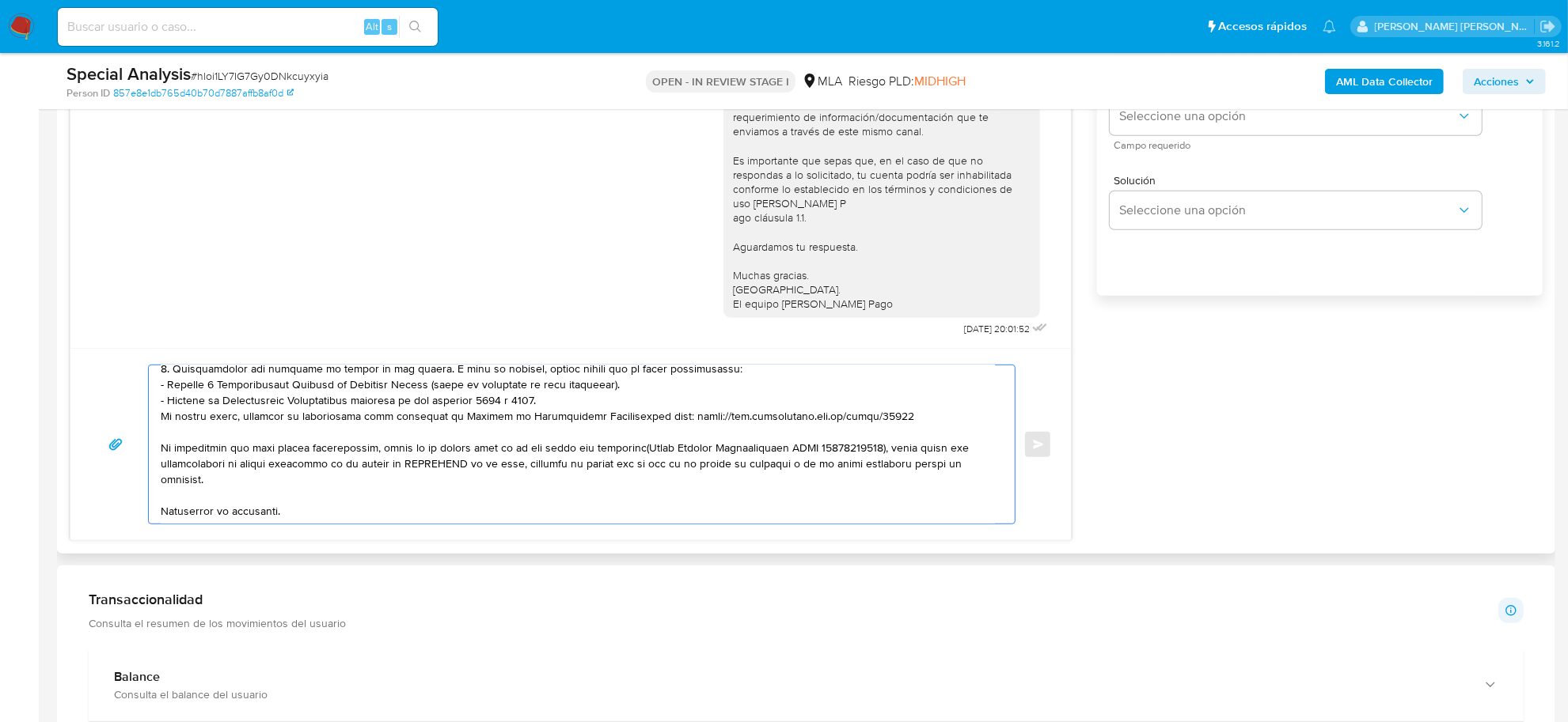
click at [173, 425] on textarea at bounding box center [578, 444] width 835 height 158
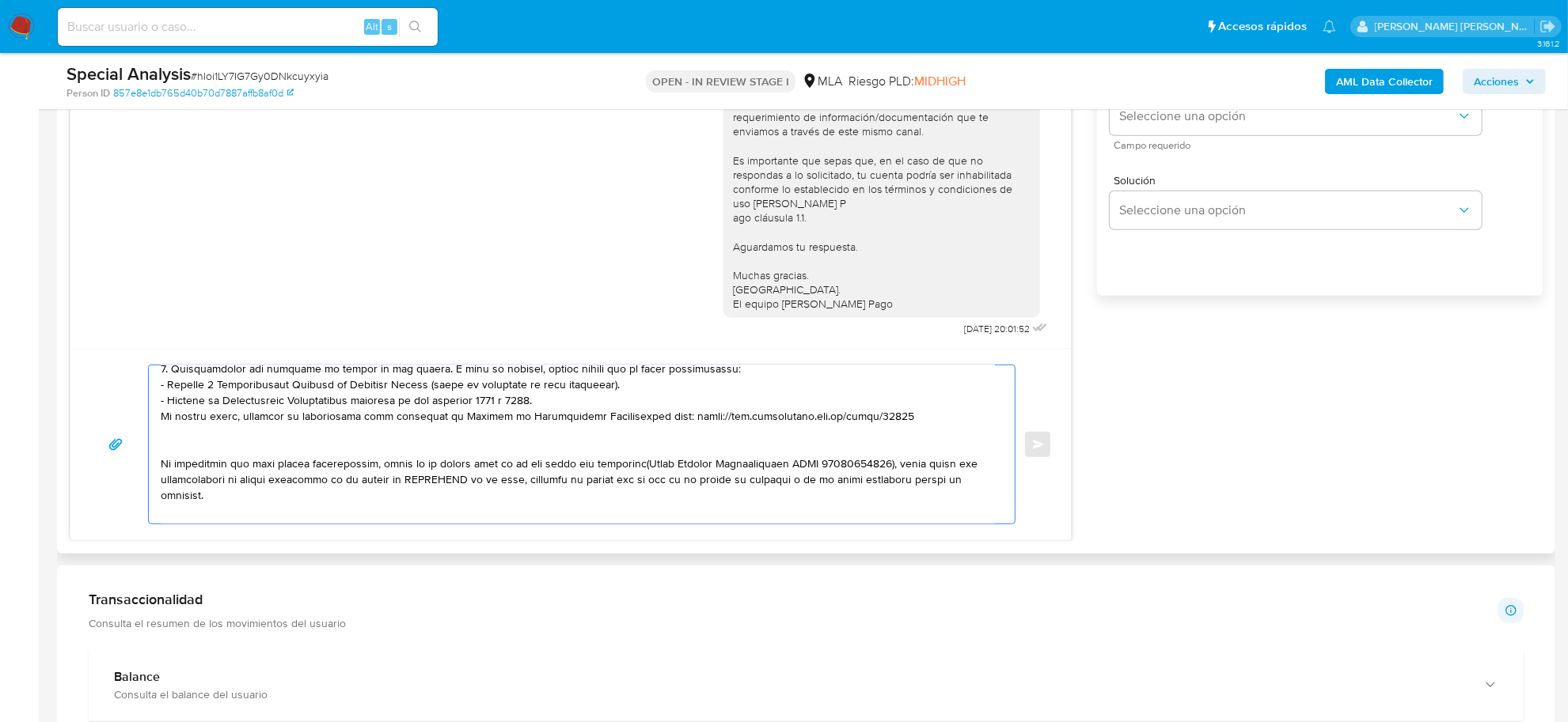
paste textarea "Es importante que sepas que, en caso de no responder a lo solicitado o si lo pr…"
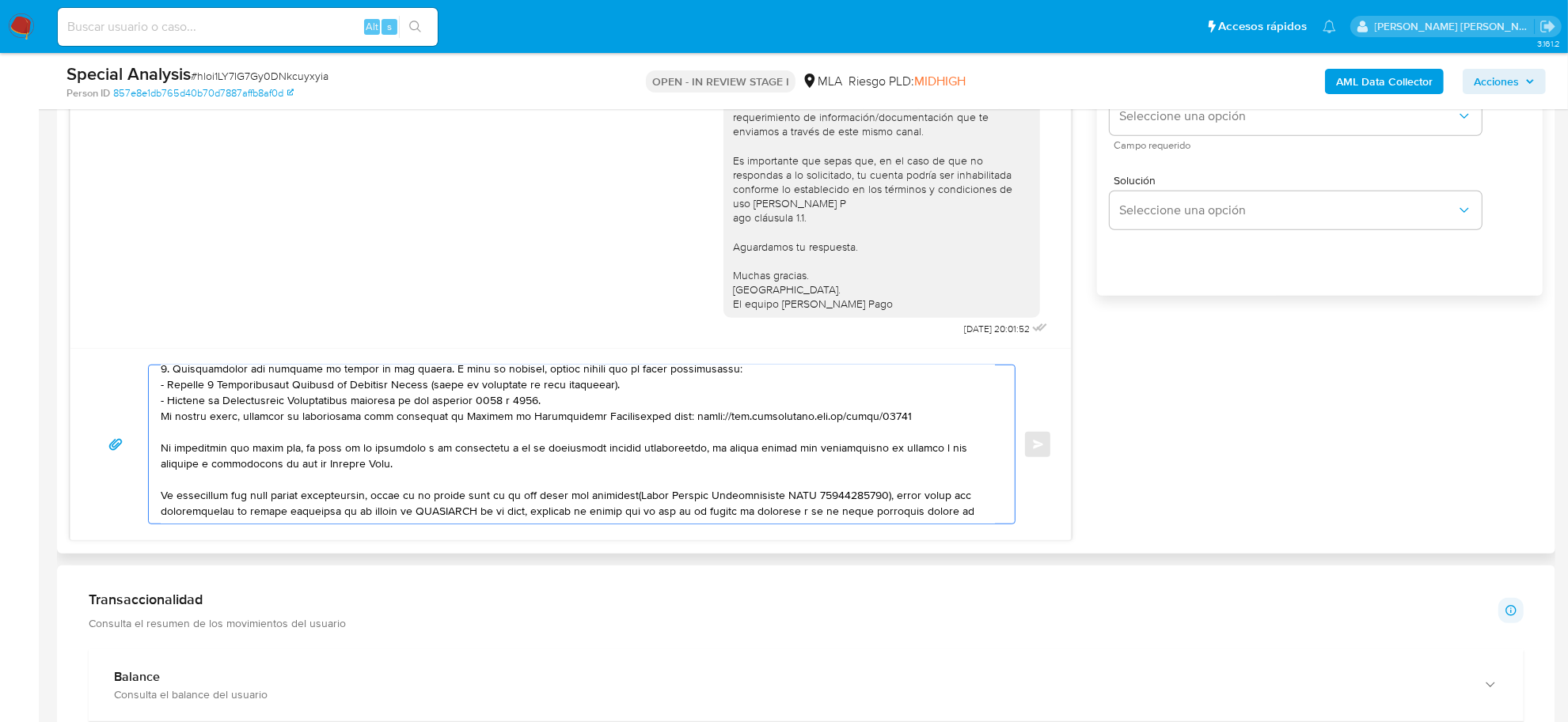
type textarea "Silvana Malvina, esperamos te encuentres bien. Notamos que tuviste oportunidad …"
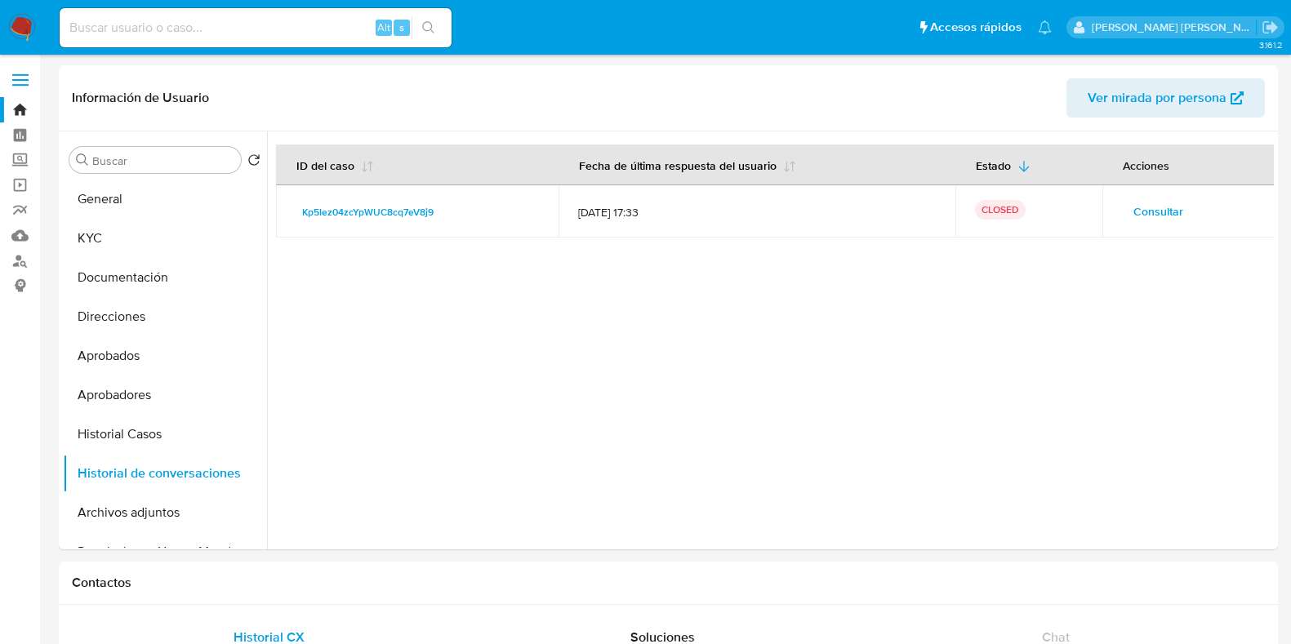
select select "10"
click at [1147, 210] on span "Consultar" at bounding box center [1158, 211] width 50 height 23
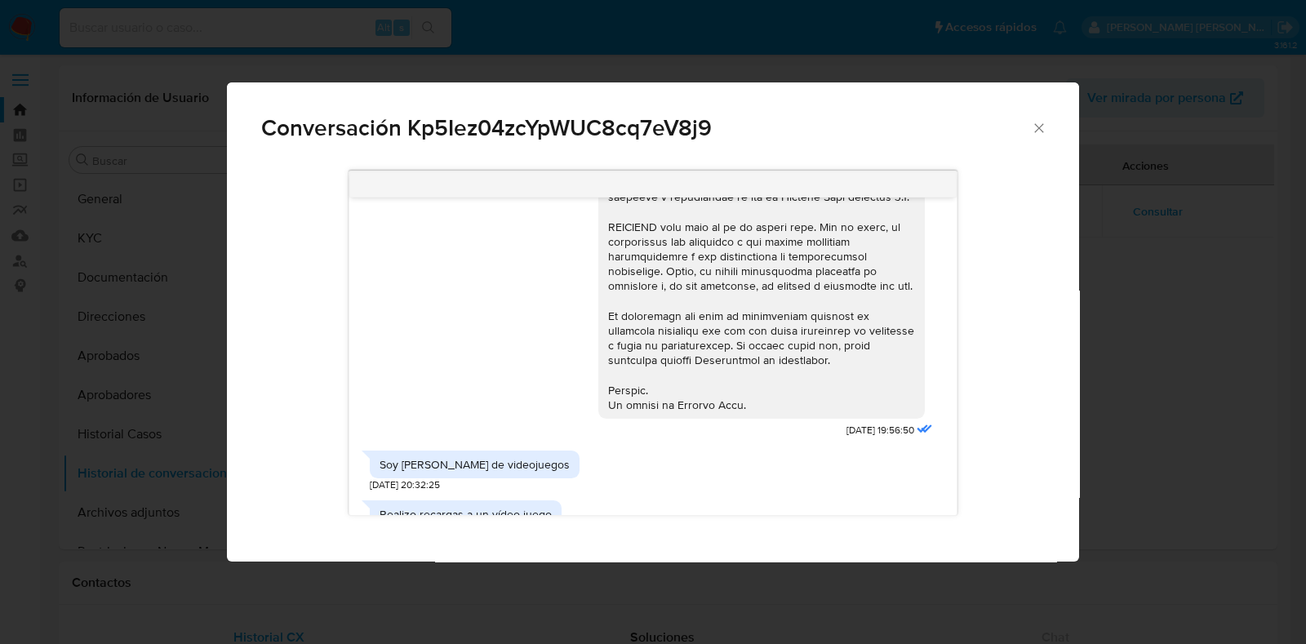
scroll to position [367, 0]
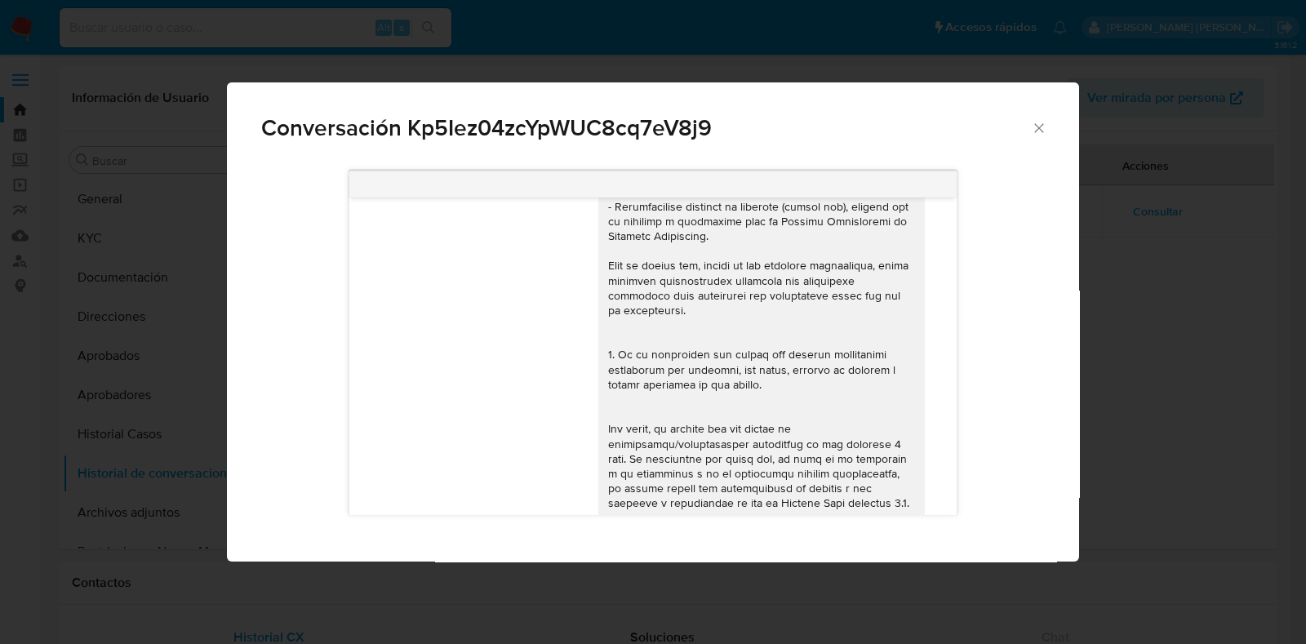
click at [1046, 128] on icon "Cerrar" at bounding box center [1039, 128] width 16 height 16
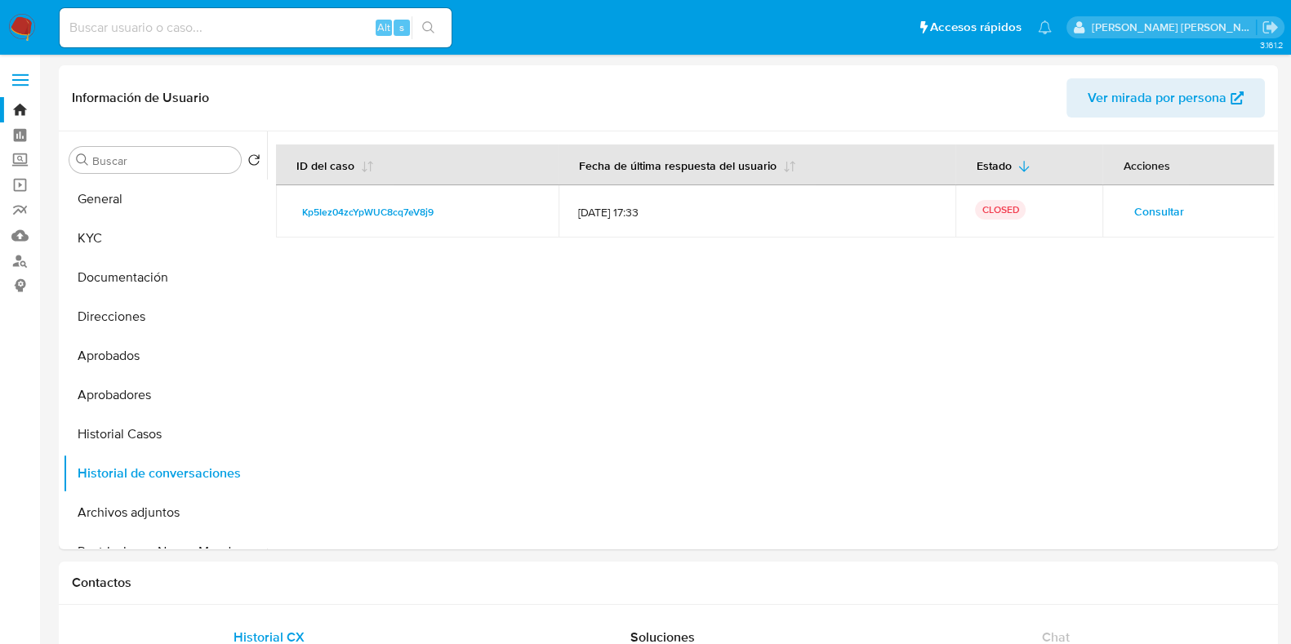
click at [314, 38] on div "Alt s" at bounding box center [256, 27] width 392 height 39
click at [306, 33] on input at bounding box center [256, 27] width 392 height 21
paste input "437969703"
type input "437969703"
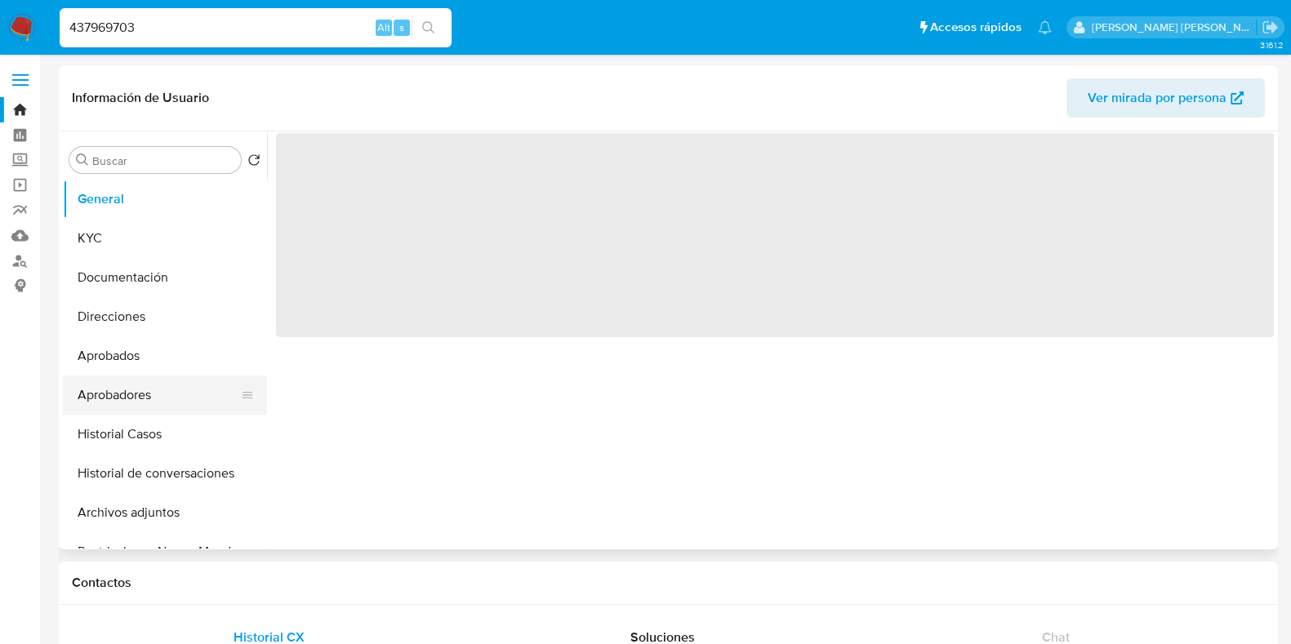
select select "10"
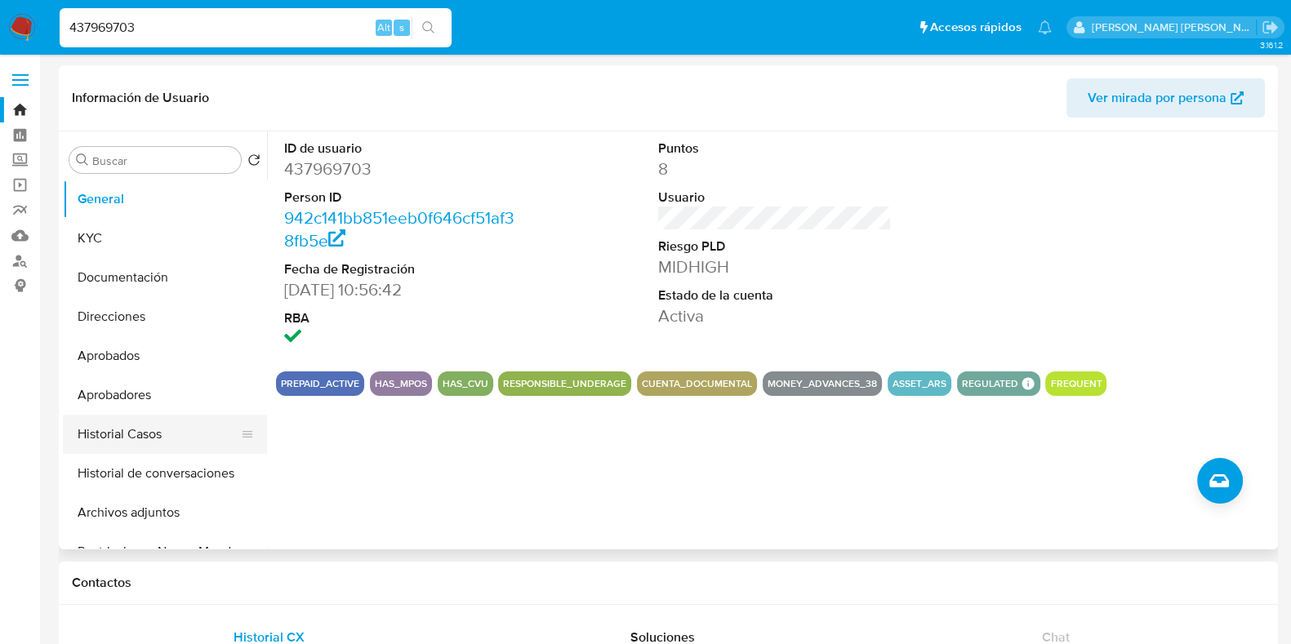
click at [136, 439] on button "Historial Casos" at bounding box center [158, 434] width 191 height 39
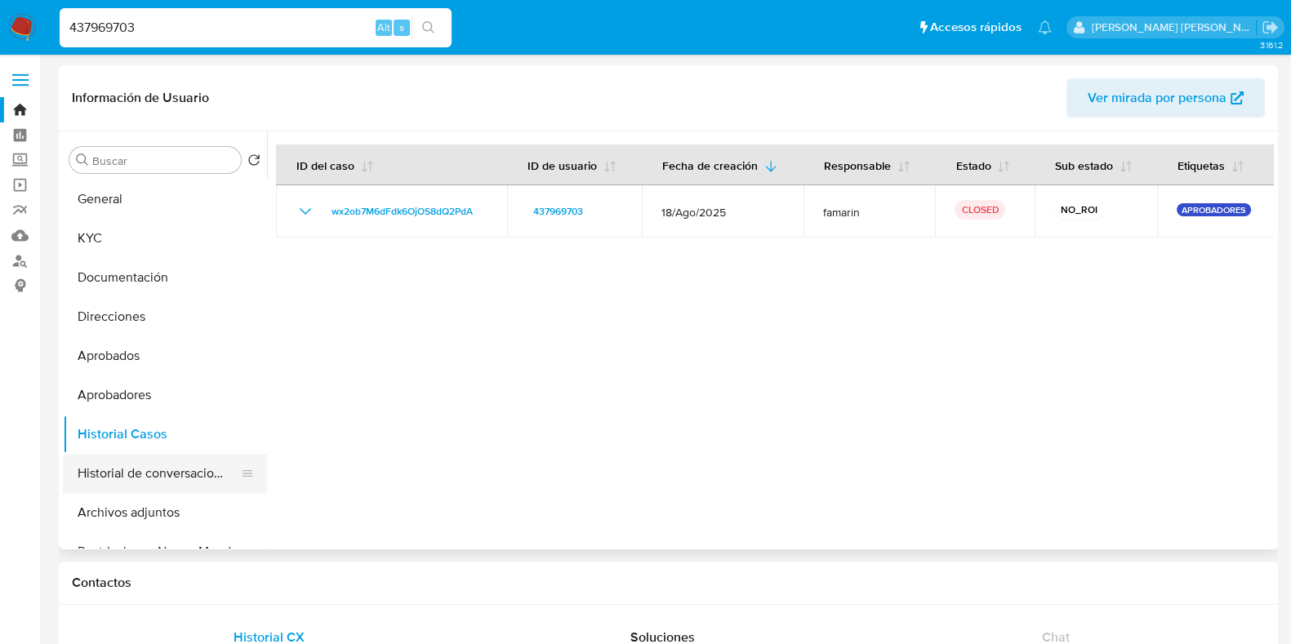
click at [147, 467] on button "Historial de conversaciones" at bounding box center [158, 473] width 191 height 39
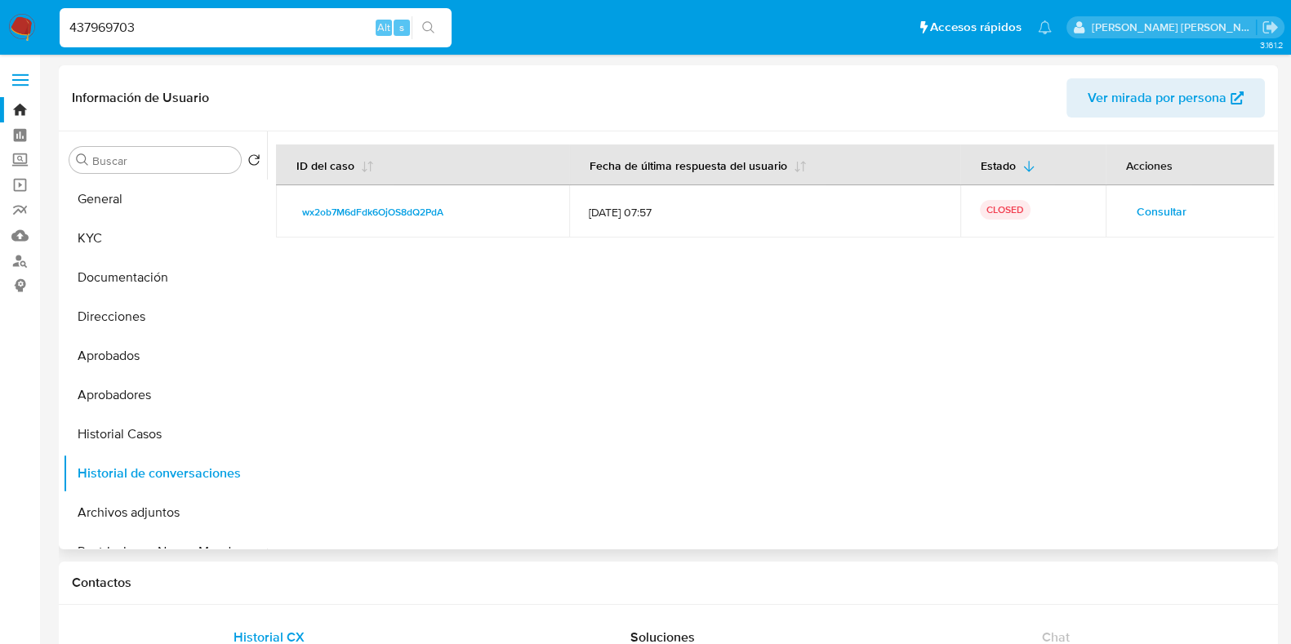
click at [1136, 213] on span "Consultar" at bounding box center [1161, 211] width 50 height 23
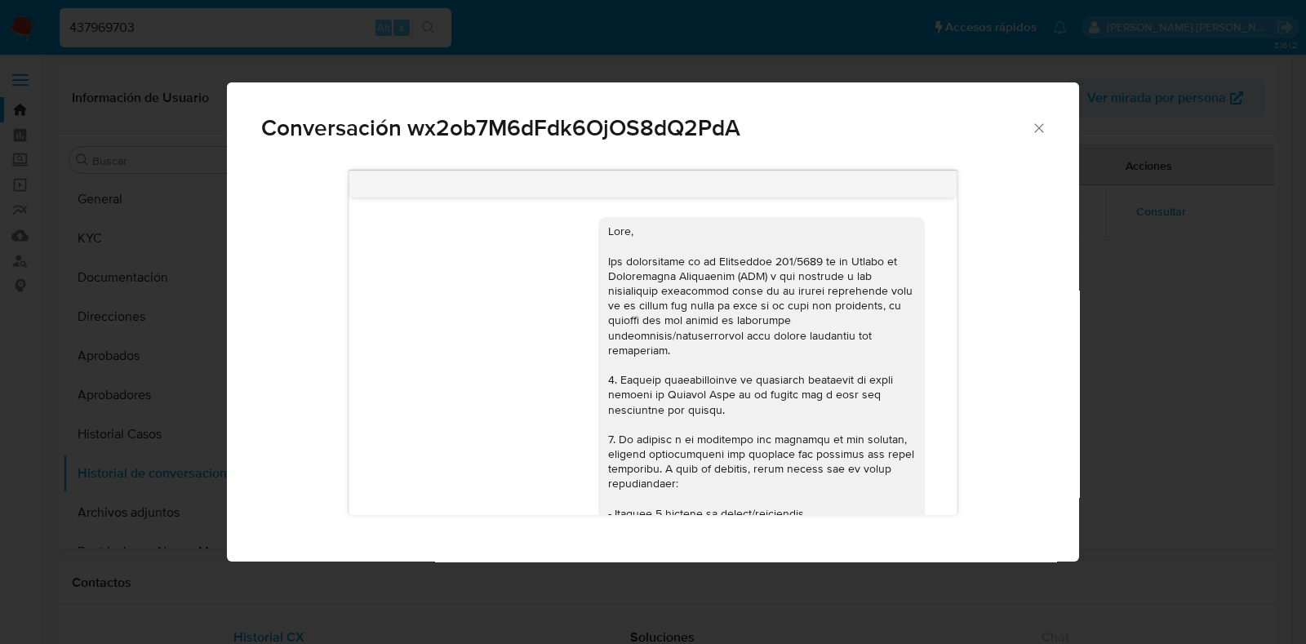
scroll to position [1555, 0]
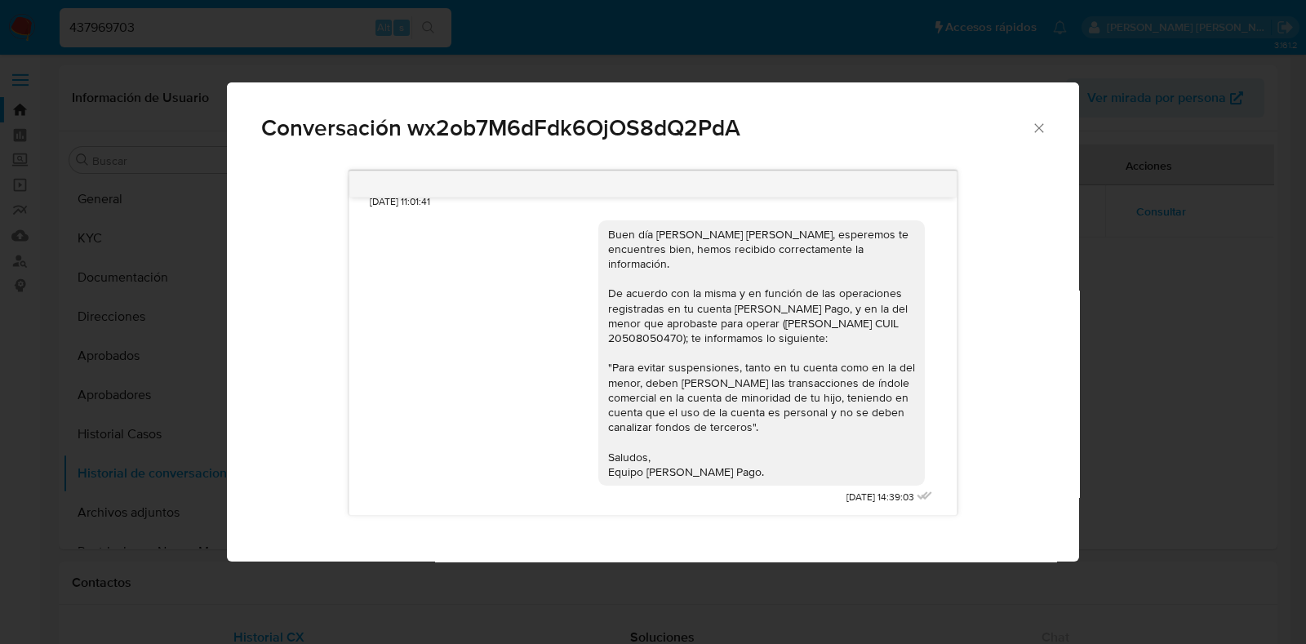
click at [1039, 121] on icon "Cerrar" at bounding box center [1039, 128] width 16 height 16
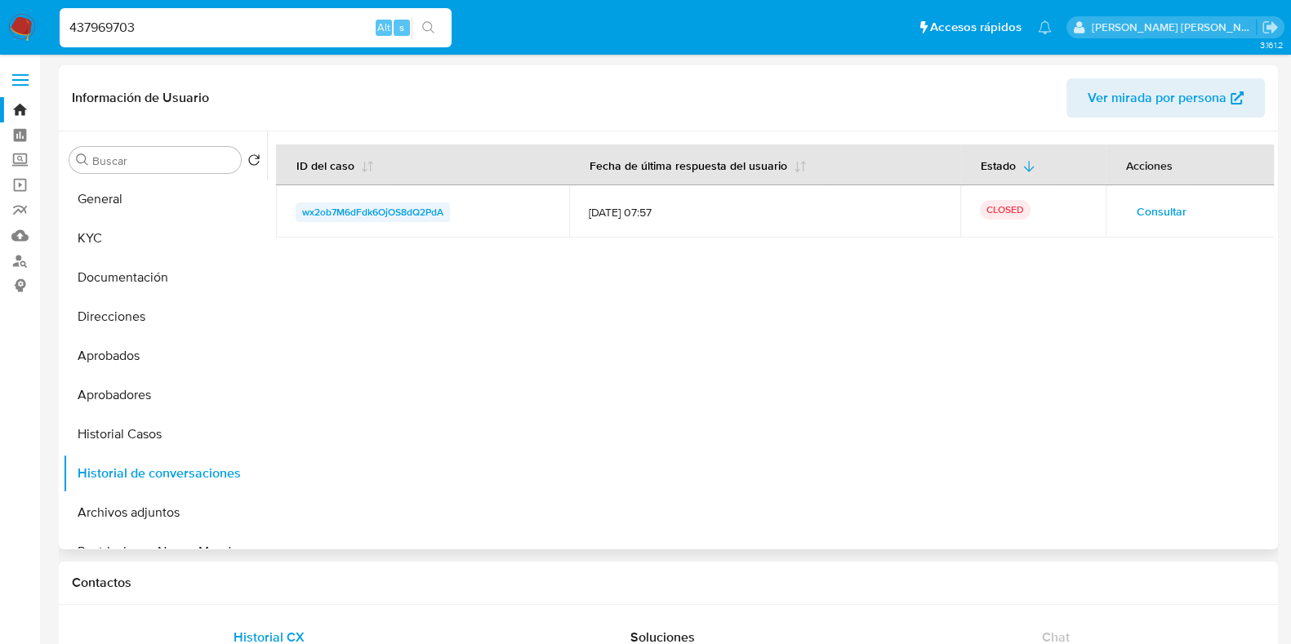
click at [375, 214] on span "wx2ob7M6dFdk6OjOS8dQ2PdA" at bounding box center [372, 212] width 141 height 20
click at [126, 26] on input "437969703" at bounding box center [256, 27] width 392 height 21
paste input "1936500007"
type input "1936500007"
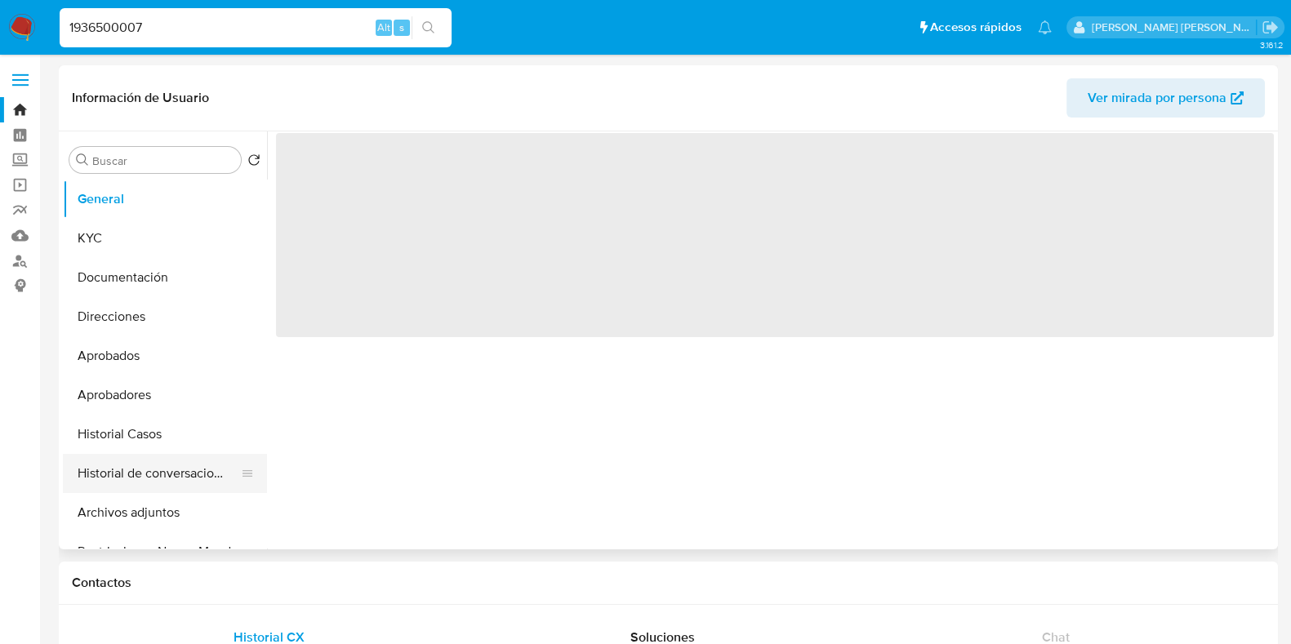
click at [149, 476] on button "Historial de conversaciones" at bounding box center [158, 473] width 191 height 39
select select "10"
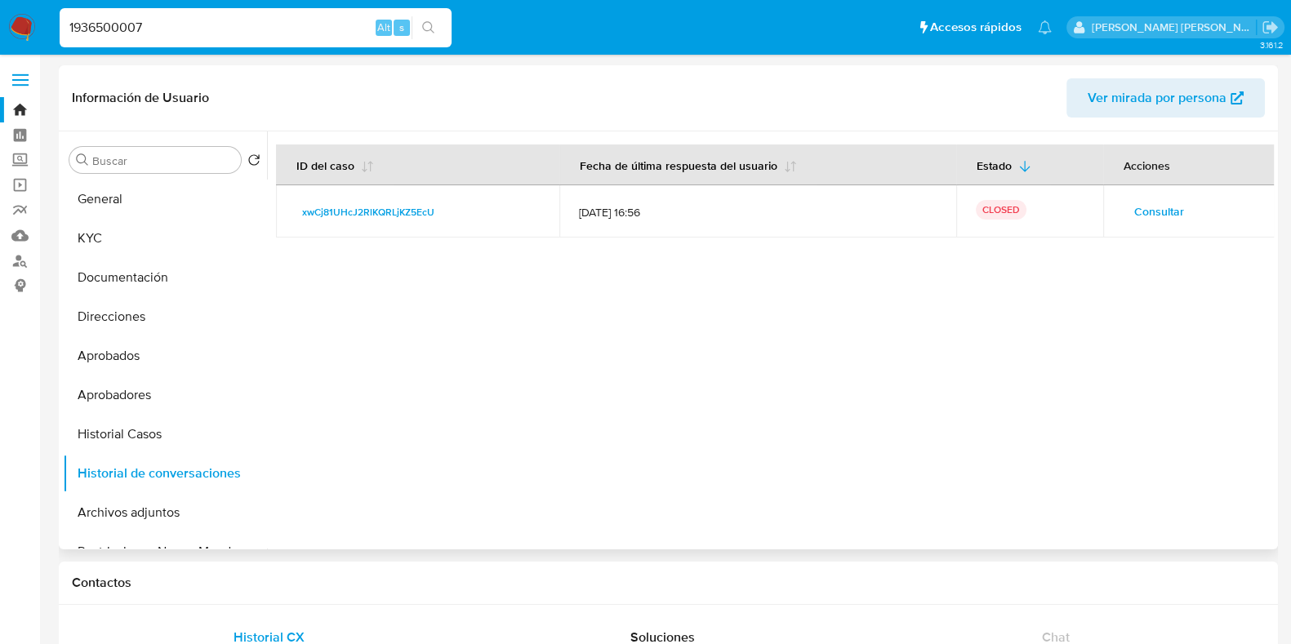
click at [1134, 208] on span "Consultar" at bounding box center [1159, 211] width 50 height 23
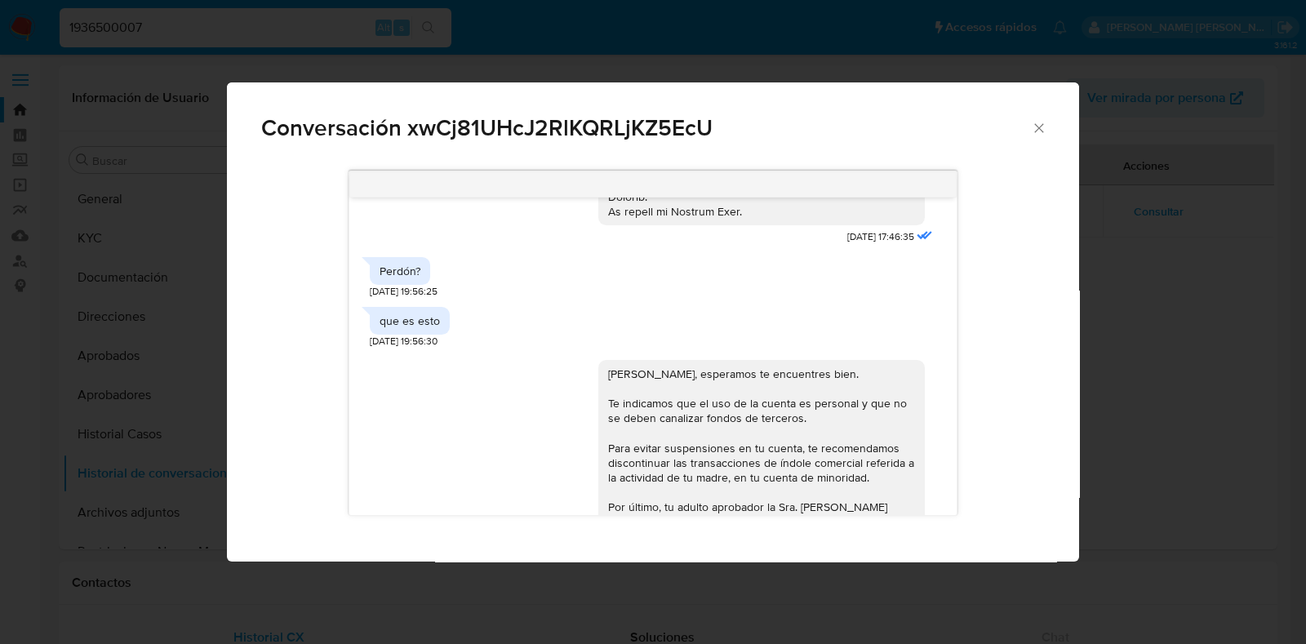
scroll to position [828, 0]
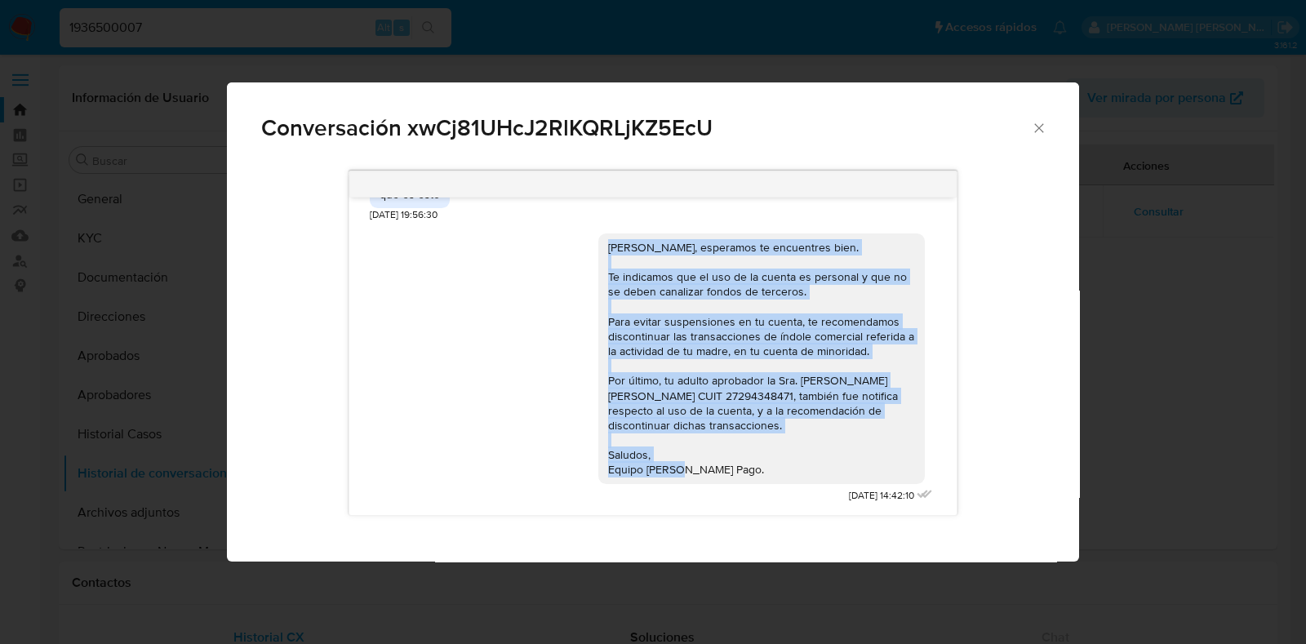
drag, startPoint x: 593, startPoint y: 251, endPoint x: 731, endPoint y: 472, distance: 260.8
click at [731, 472] on div "Maximo Leon, esperamos te encuentres bien. Te indicamos que el uso de la cuenta…" at bounding box center [761, 359] width 307 height 238
copy div "Maximo Leon, esperamos te encuentres bien. Te indicamos que el uso de la cuenta…"
click at [706, 416] on div "Maximo Leon, esperamos te encuentres bien. Te indicamos que el uso de la cuenta…" at bounding box center [761, 359] width 307 height 238
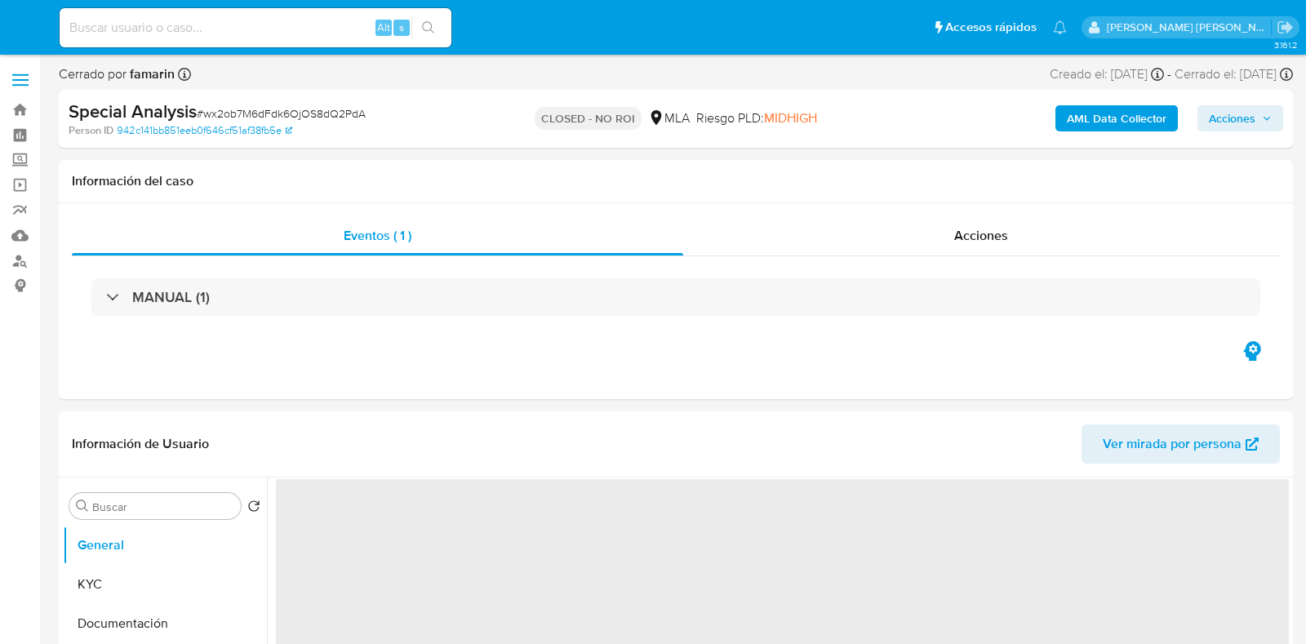
select select "10"
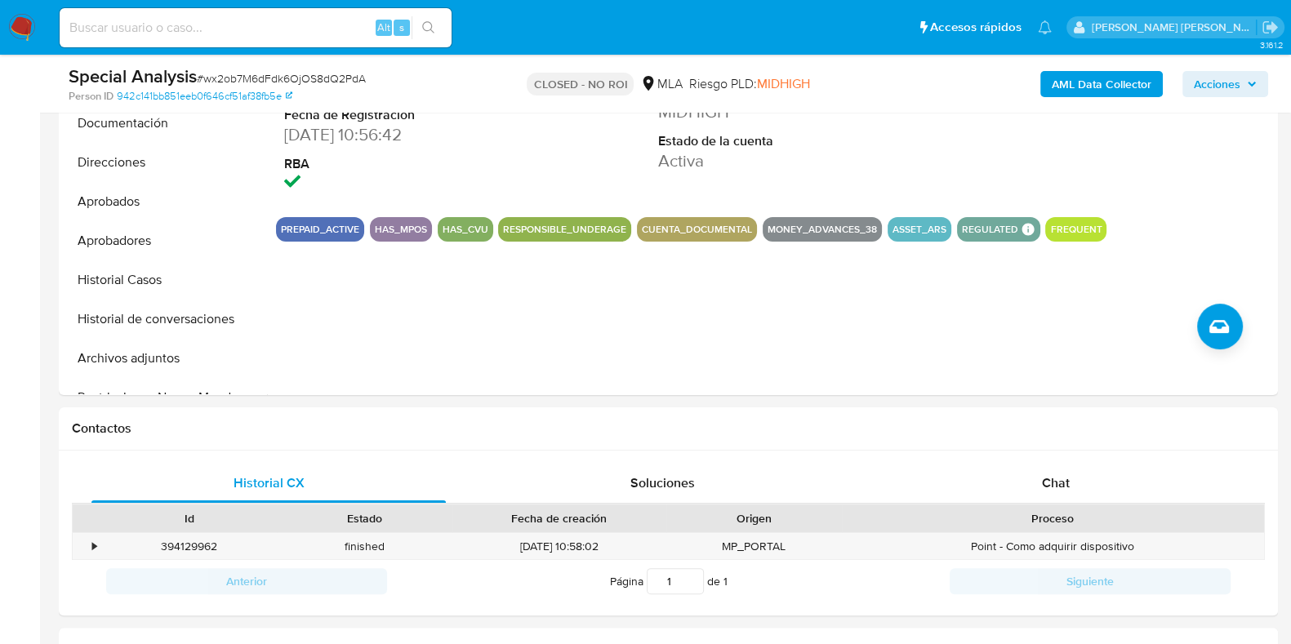
scroll to position [612, 0]
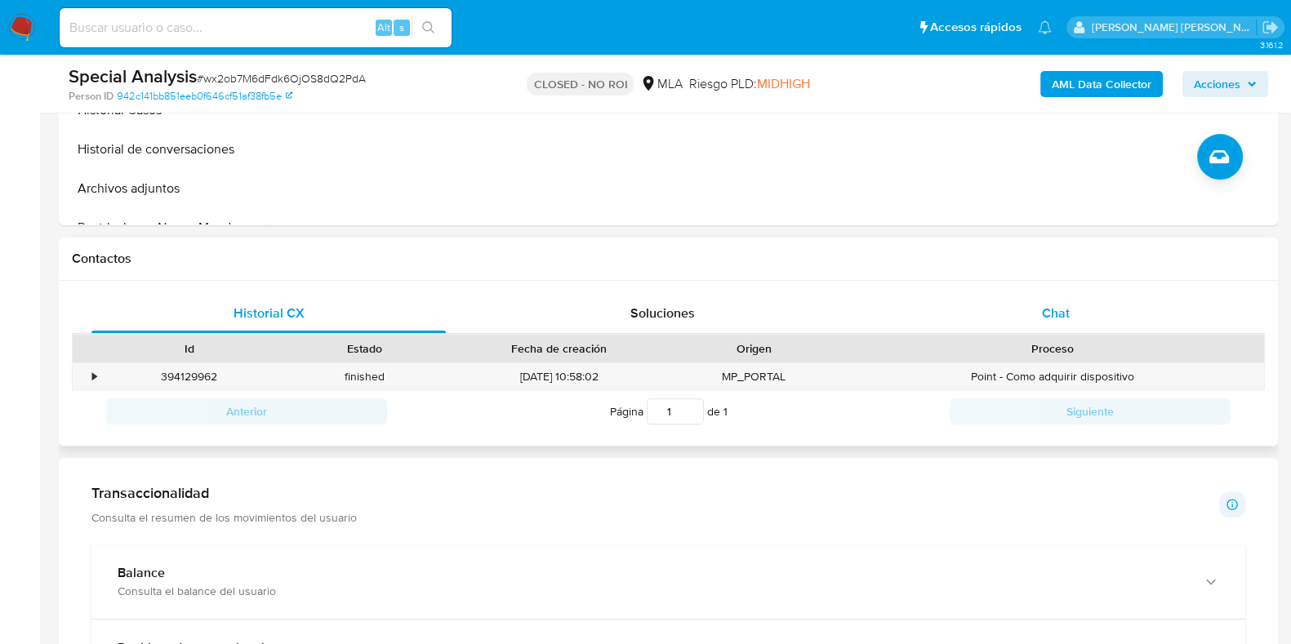
click at [1048, 321] on span "Chat" at bounding box center [1056, 313] width 28 height 19
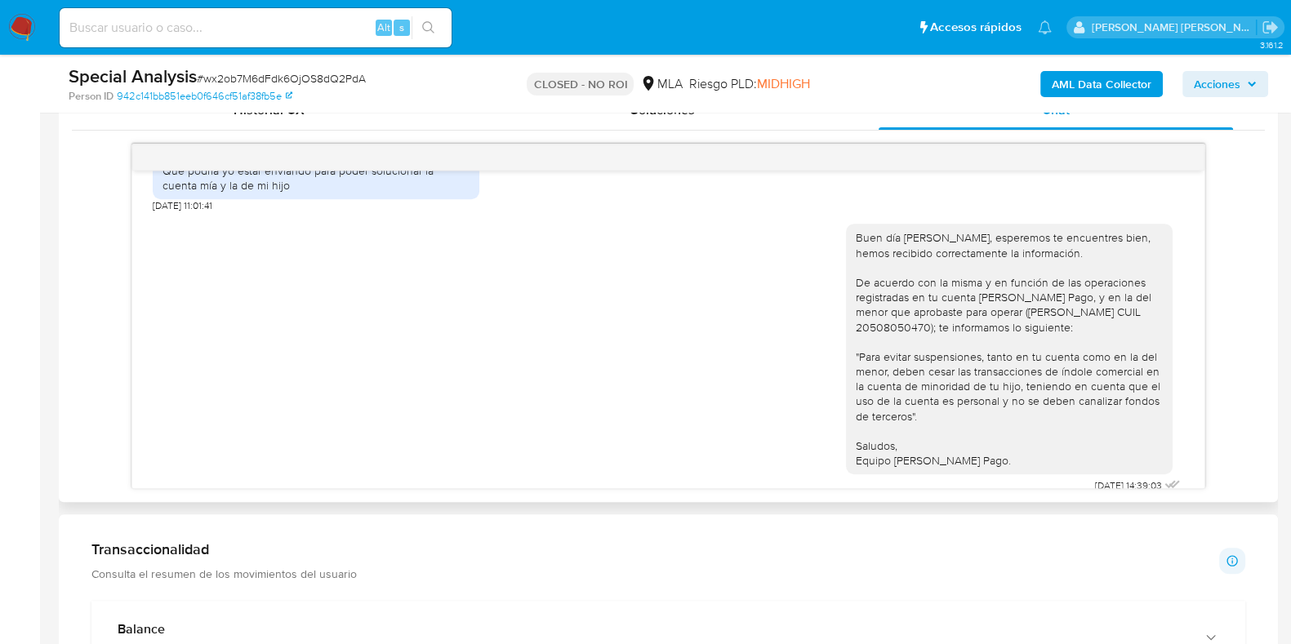
scroll to position [1551, 0]
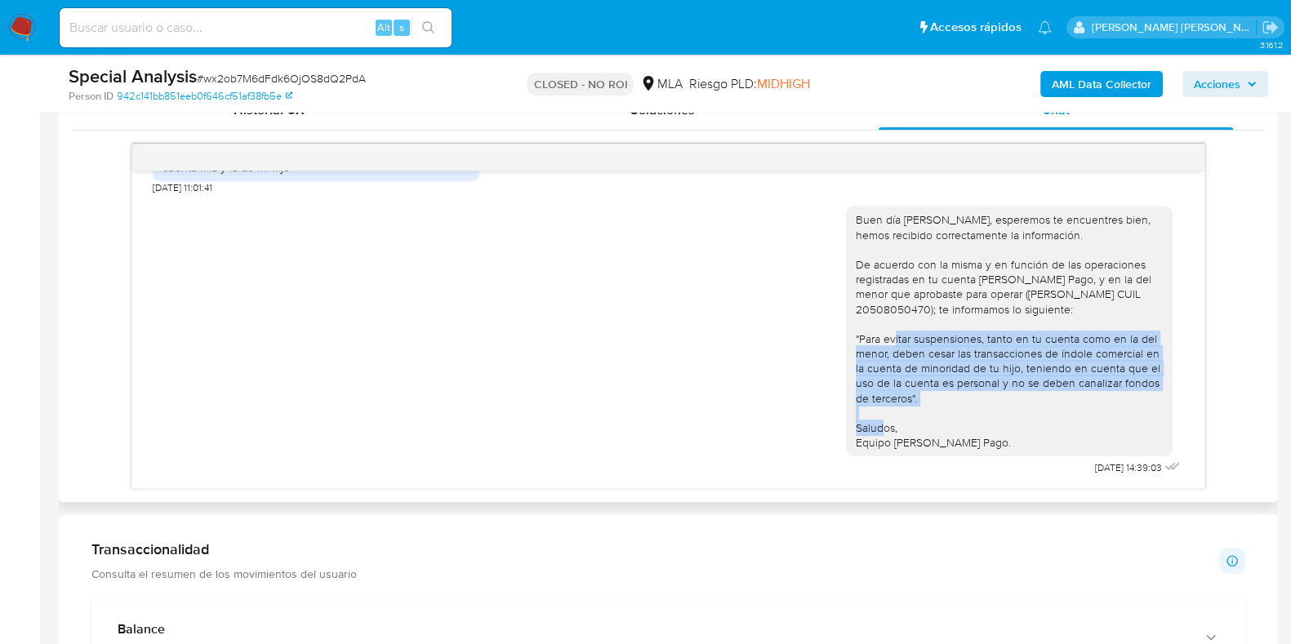
drag, startPoint x: 842, startPoint y: 336, endPoint x: 903, endPoint y: 402, distance: 89.5
click at [903, 402] on div "Buen día [PERSON_NAME] [PERSON_NAME], esperemos te encuentres bien, hemos recib…" at bounding box center [1009, 331] width 307 height 238
copy div "Para evitar suspensiones, tanto en tu cuenta como en la del menor, deben cesar …"
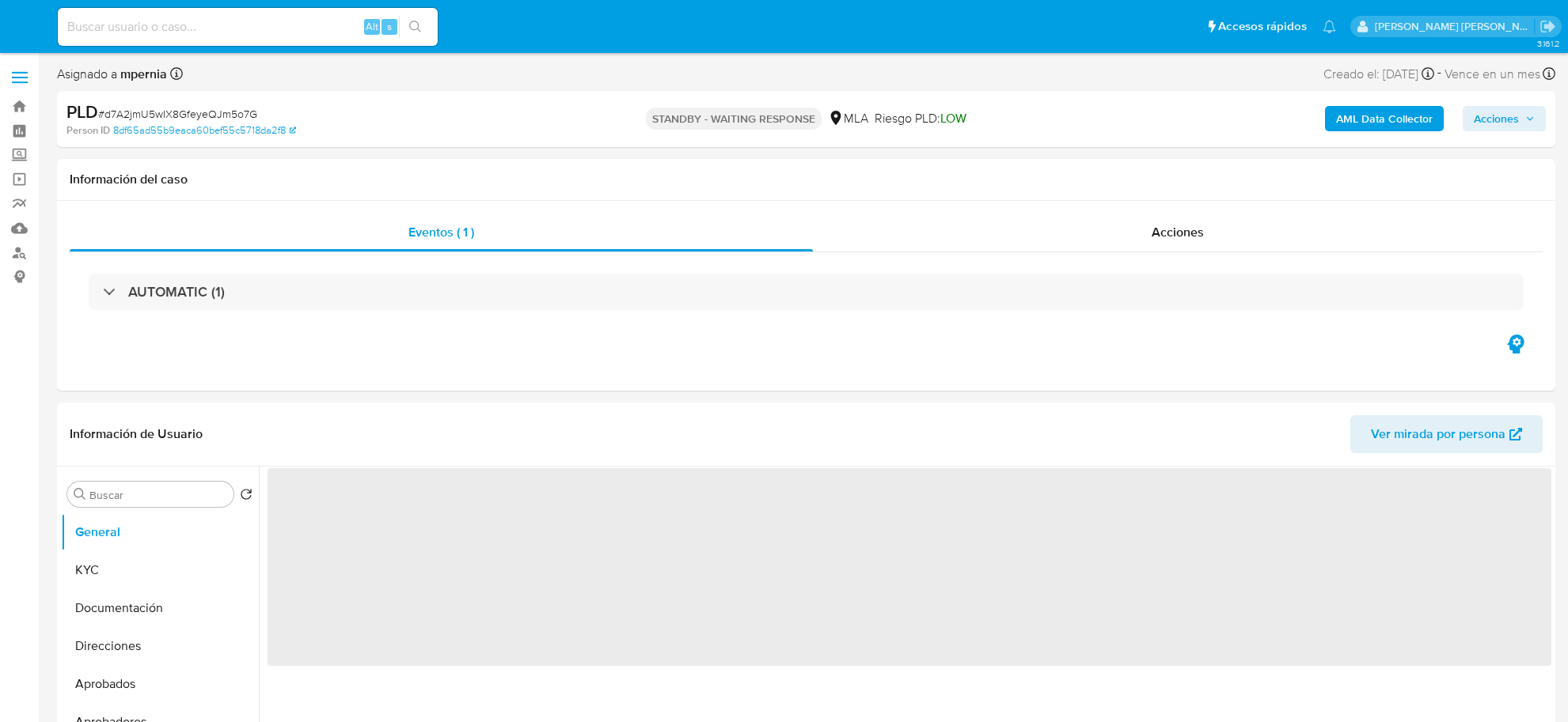
select select "10"
